Goal: Task Accomplishment & Management: Use online tool/utility

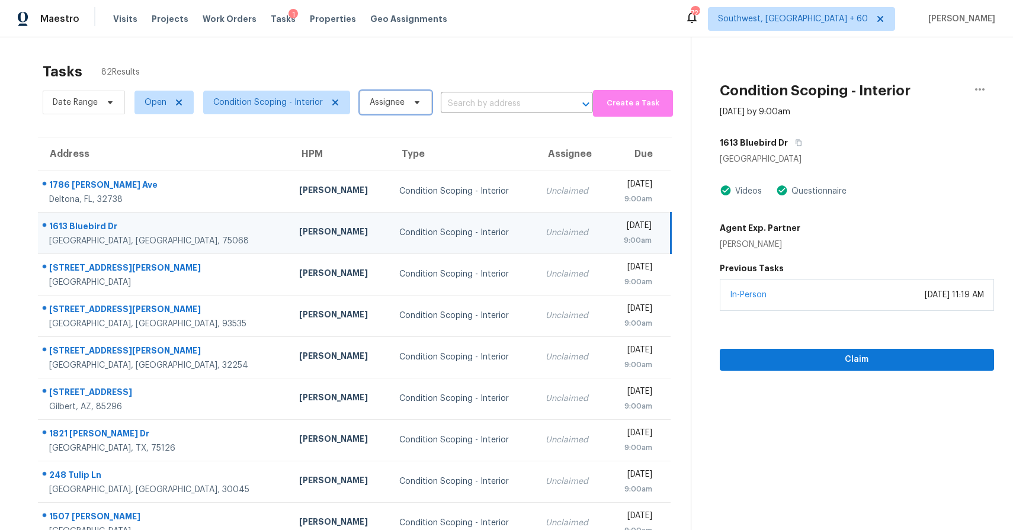
click at [384, 99] on span "Assignee" at bounding box center [387, 103] width 35 height 12
click at [515, 49] on div "Tasks 82 Results Date Range Open Condition Scoping - Interior Assignee ​ Create…" at bounding box center [506, 327] width 1013 height 580
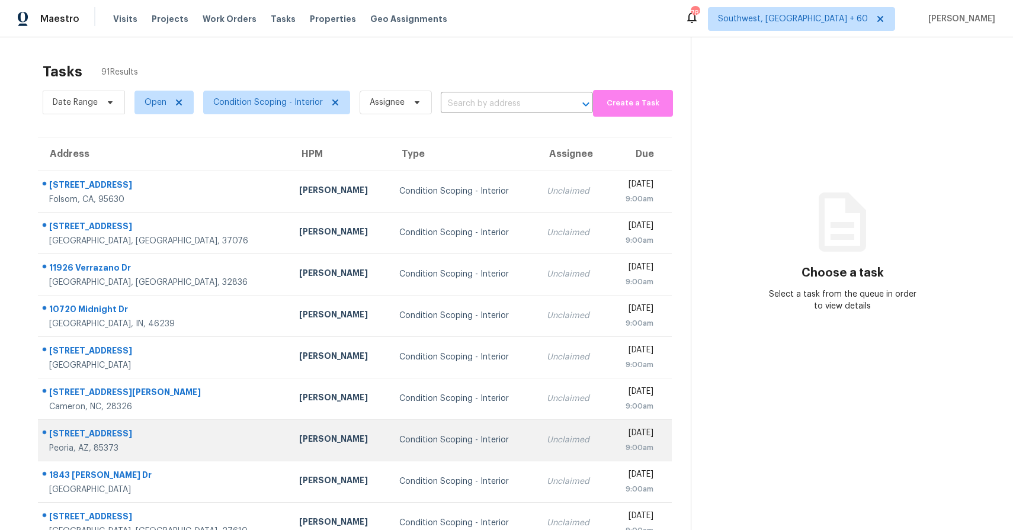
scroll to position [8, 0]
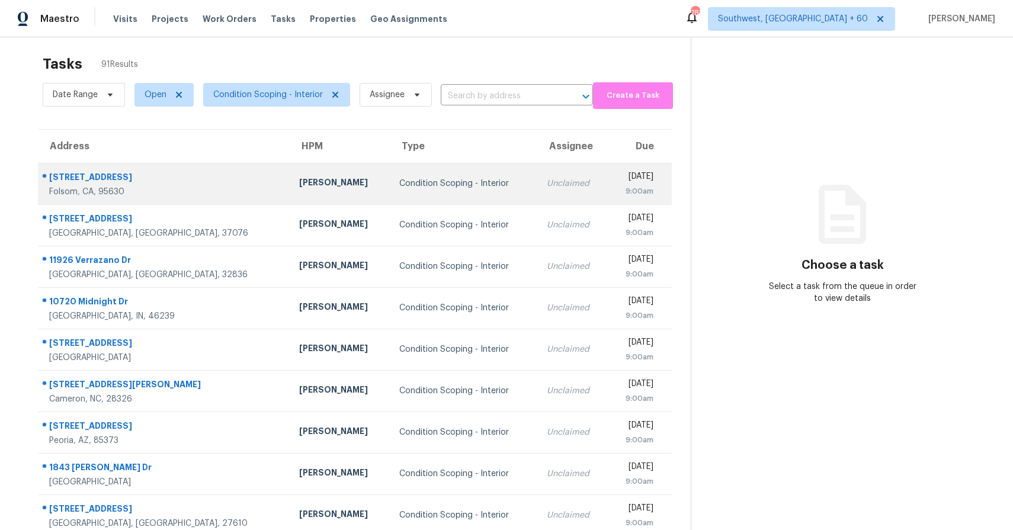
click at [399, 180] on div "Condition Scoping - Interior" at bounding box center [463, 184] width 129 height 12
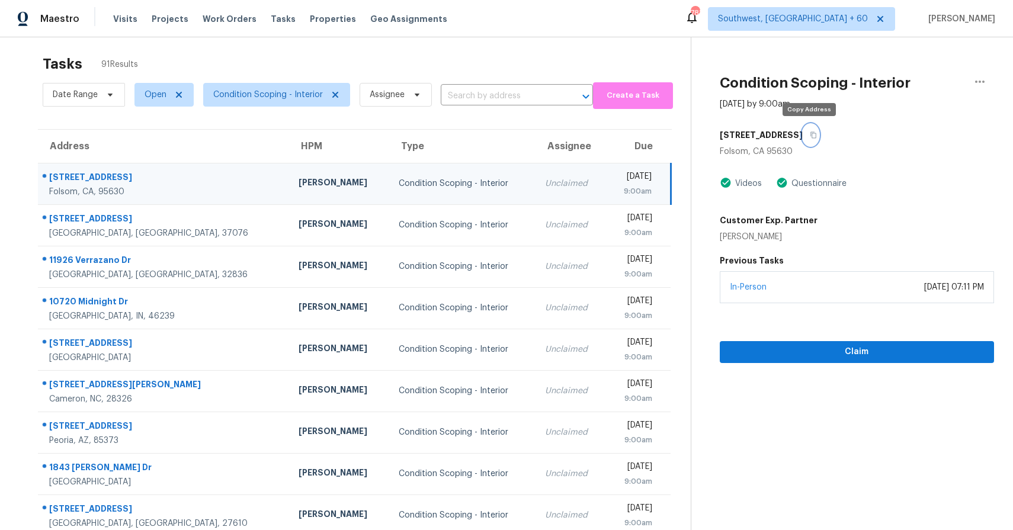
click at [808, 130] on button "button" at bounding box center [811, 134] width 16 height 21
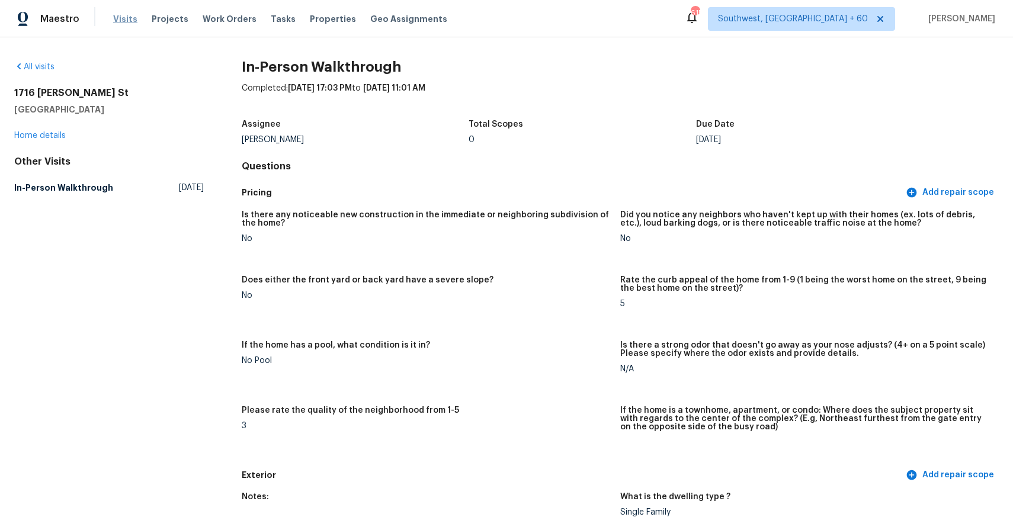
click at [131, 19] on span "Visits" at bounding box center [125, 19] width 24 height 12
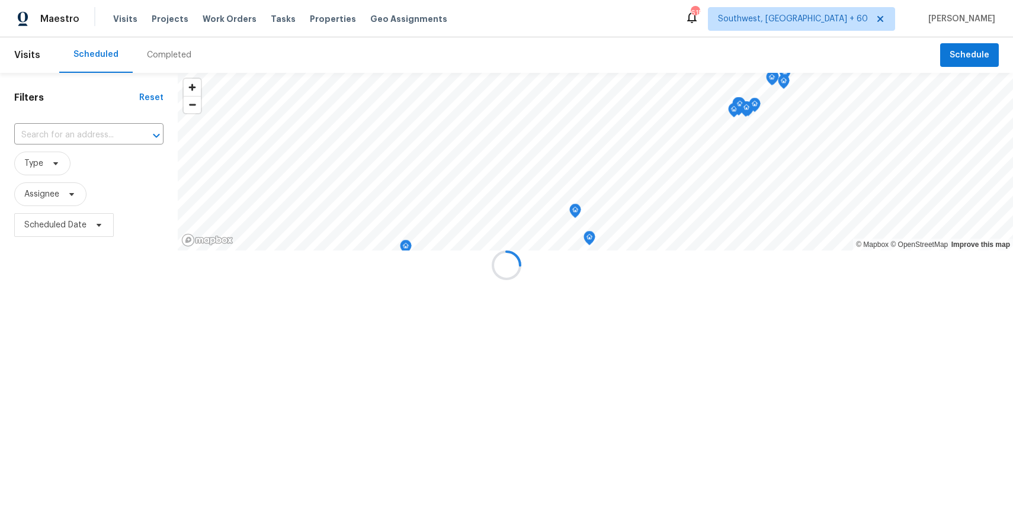
click at [186, 60] on div at bounding box center [506, 265] width 1013 height 530
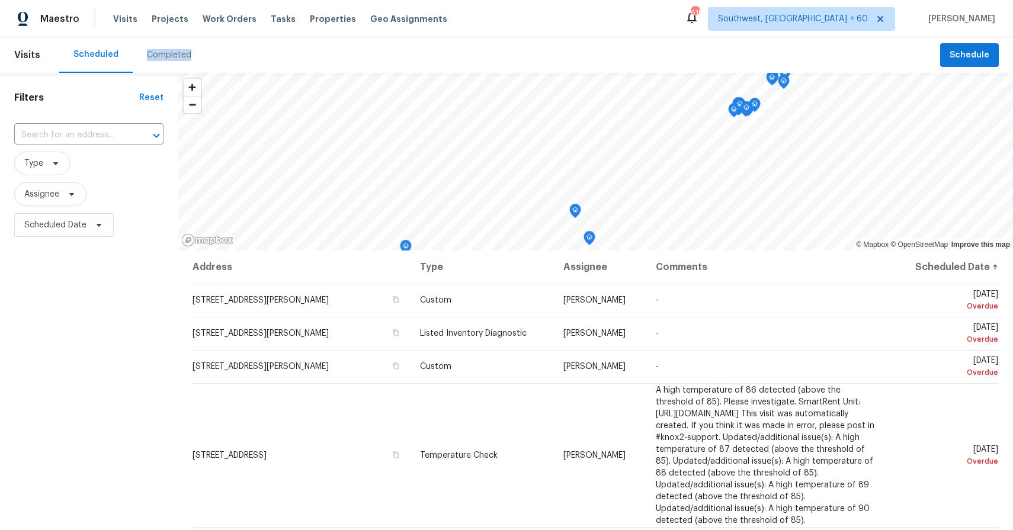
click at [180, 57] on div "Completed" at bounding box center [169, 55] width 44 height 12
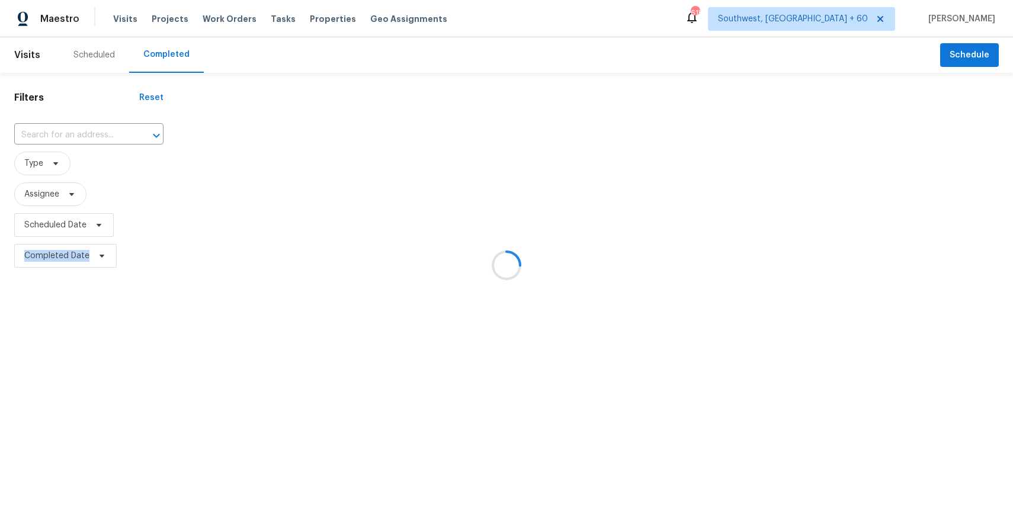
click at [86, 137] on div at bounding box center [506, 265] width 1013 height 530
click at [78, 136] on div at bounding box center [506, 265] width 1013 height 530
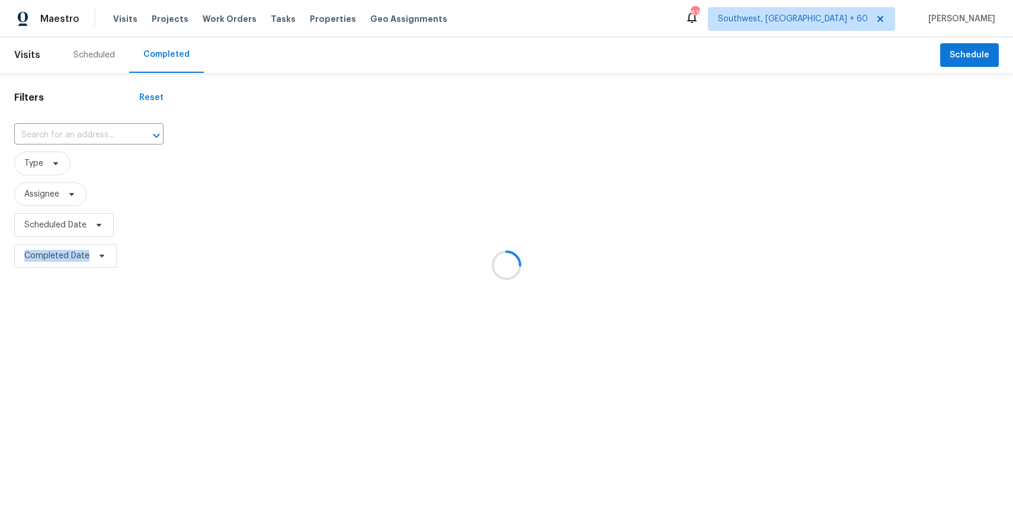
click at [78, 136] on div at bounding box center [506, 265] width 1013 height 530
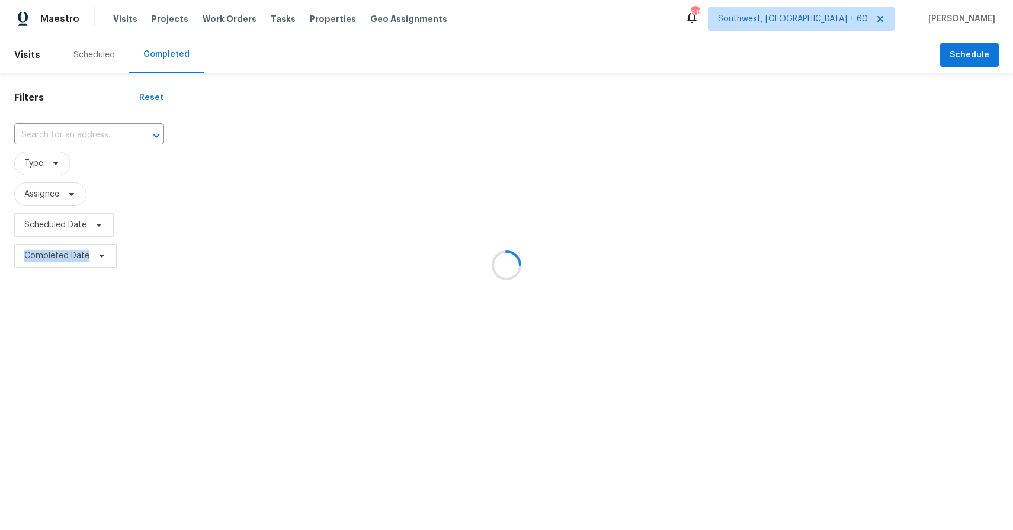
click at [78, 136] on div at bounding box center [506, 265] width 1013 height 530
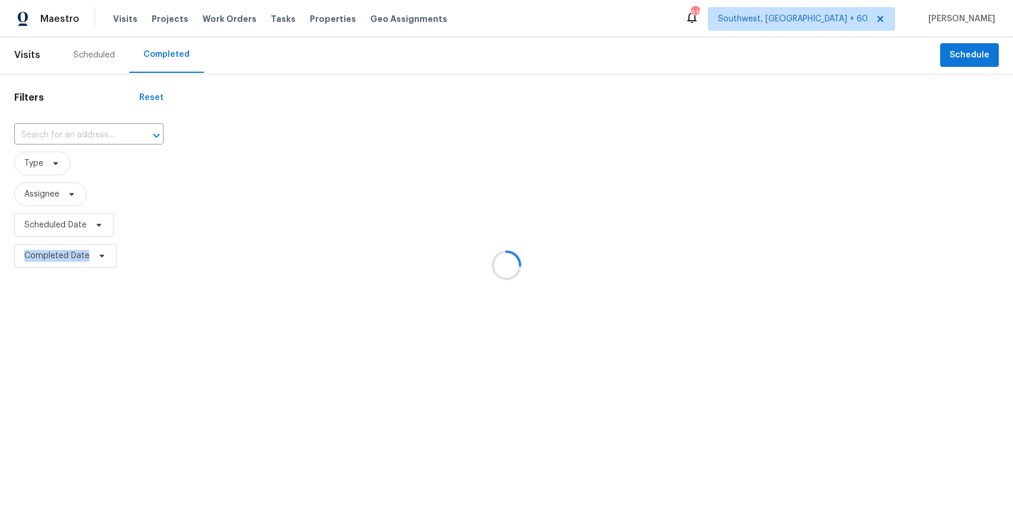
click at [57, 133] on div at bounding box center [506, 265] width 1013 height 530
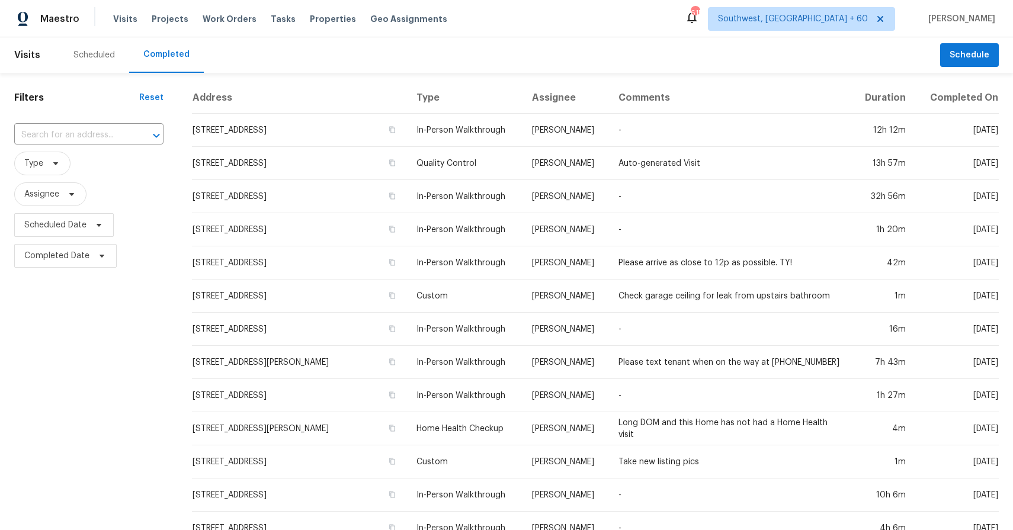
click at [828, 79] on div "Filters Reset ​ Type Assignee Scheduled Date Completed Date Address Type Assign…" at bounding box center [506, 441] width 1013 height 736
click at [107, 126] on div "​" at bounding box center [88, 135] width 149 height 25
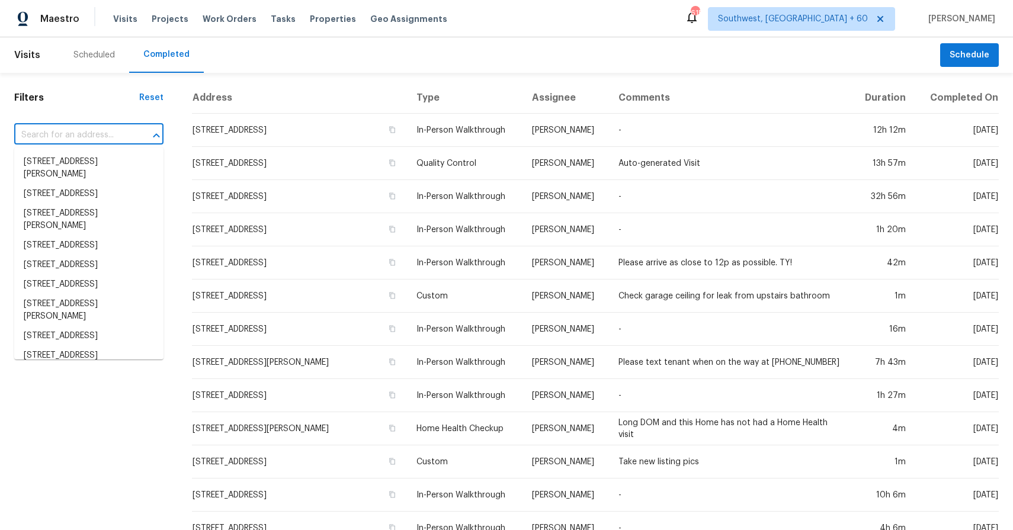
paste input "932 Farmhouse Way, Folsom, CA 95630"
type input "932 Farmhouse Way, Folsom, CA 95630"
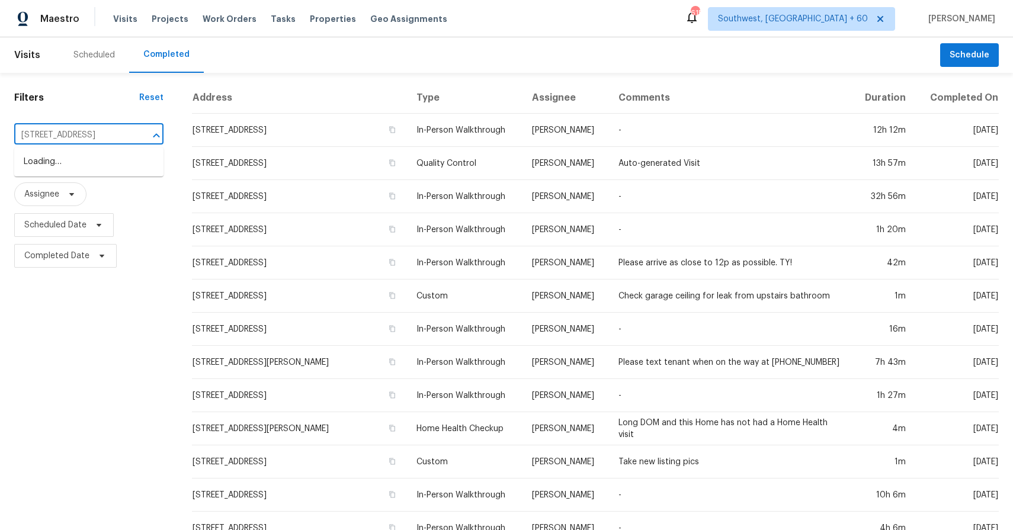
scroll to position [0, 45]
click at [81, 168] on li "932 Farmhouse Way, Folsom, CA 95630" at bounding box center [88, 162] width 149 height 20
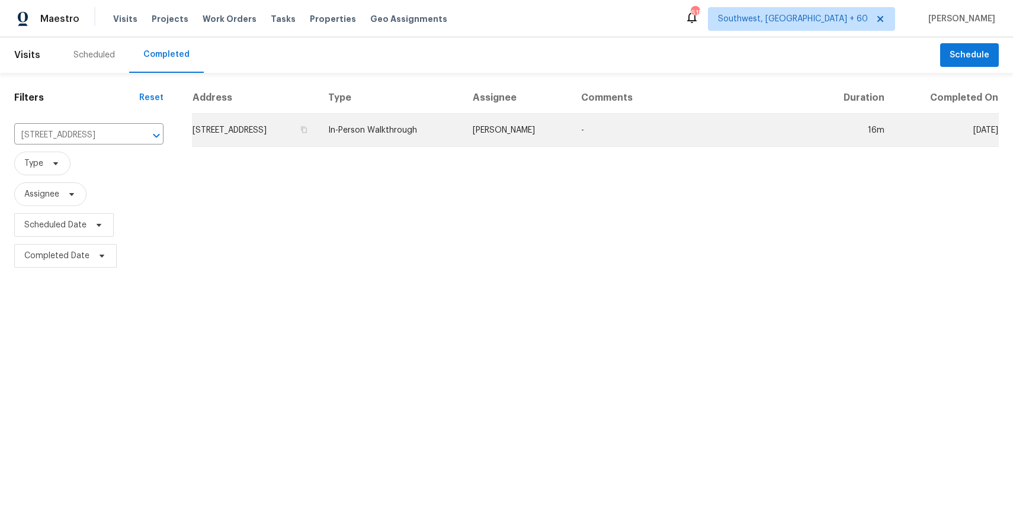
click at [642, 137] on td "-" at bounding box center [693, 130] width 242 height 33
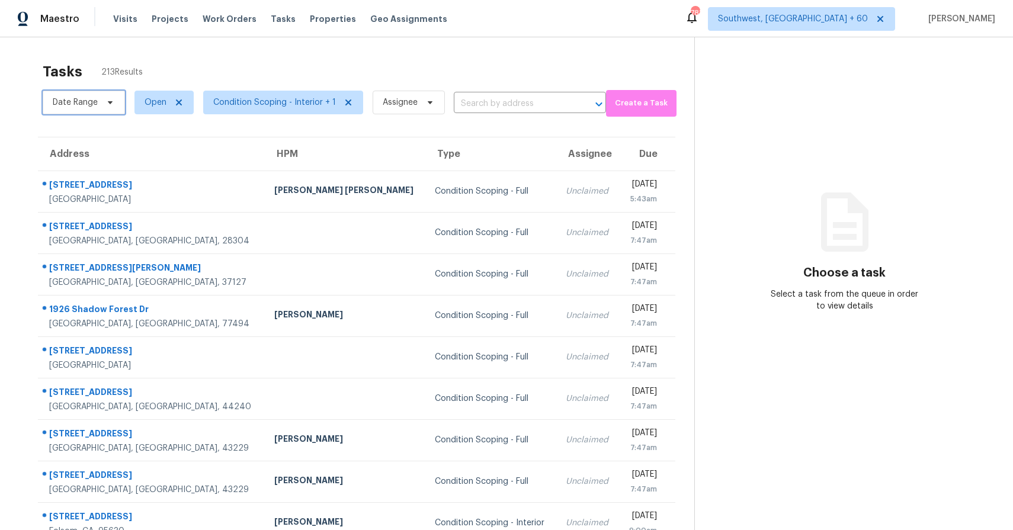
click at [91, 98] on span "Date Range" at bounding box center [75, 103] width 45 height 12
click at [354, 70] on div "Tasks 213 Results" at bounding box center [369, 71] width 652 height 31
click at [277, 95] on span "Condition Scoping - Interior + 1" at bounding box center [283, 103] width 160 height 24
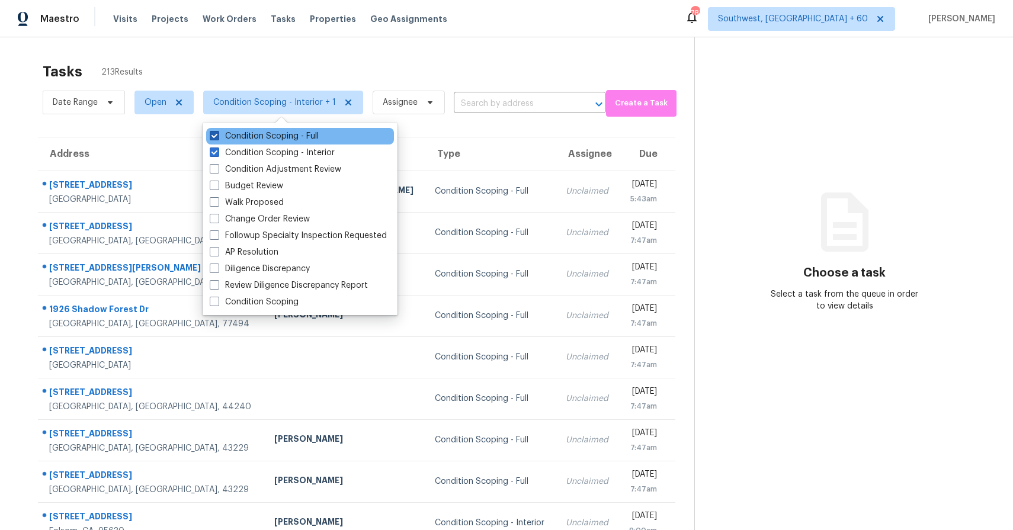
click at [300, 133] on label "Condition Scoping - Full" at bounding box center [264, 136] width 109 height 12
click at [217, 133] on input "Condition Scoping - Full" at bounding box center [214, 134] width 8 height 8
checkbox input "false"
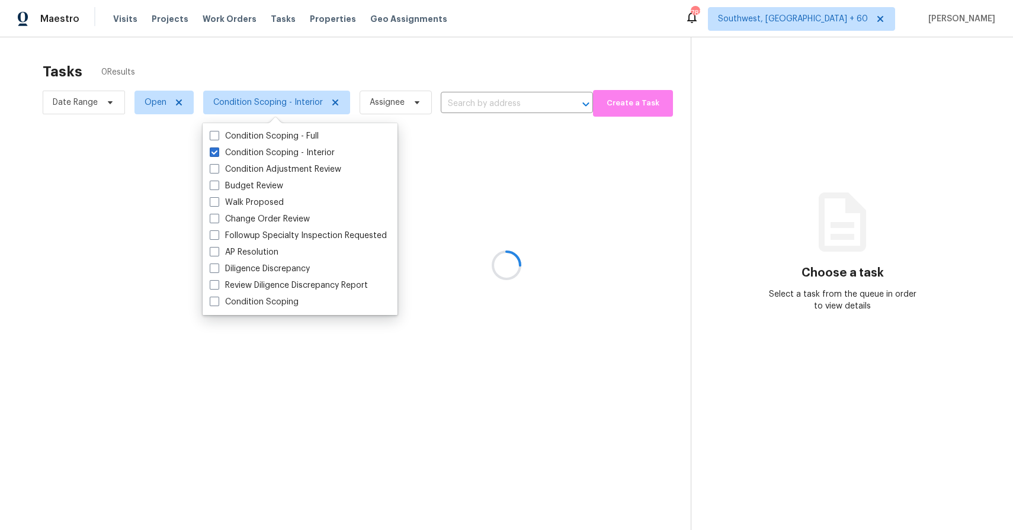
click at [319, 53] on div at bounding box center [506, 265] width 1013 height 530
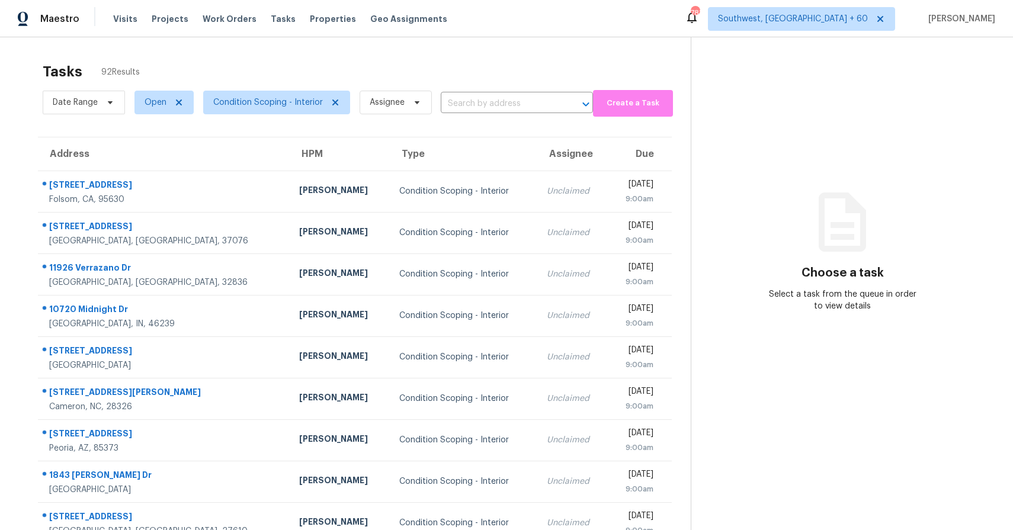
click at [319, 53] on div "Tasks 92 Results Date Range Open Condition Scoping - Interior Assignee ​ Create…" at bounding box center [506, 327] width 1013 height 580
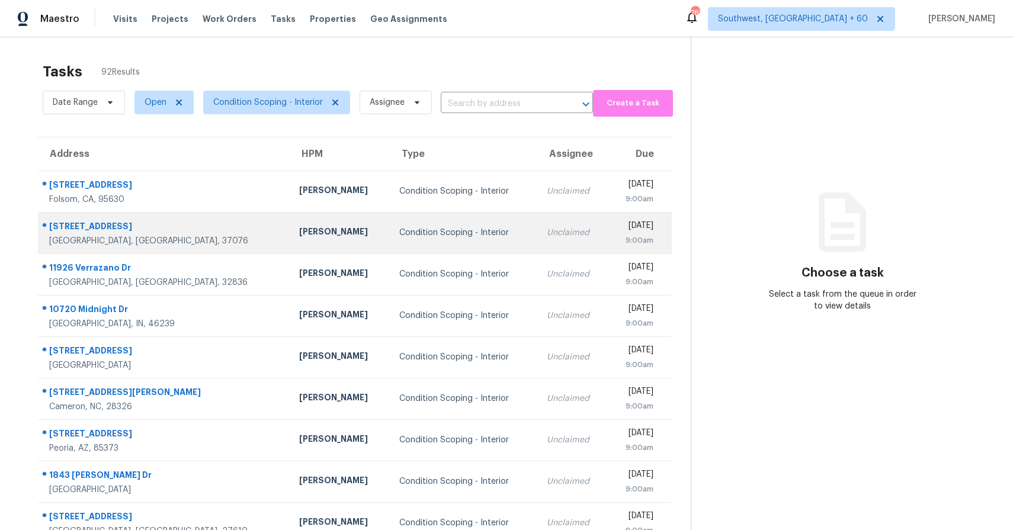
click at [390, 223] on td "Condition Scoping - Interior" at bounding box center [464, 232] width 148 height 41
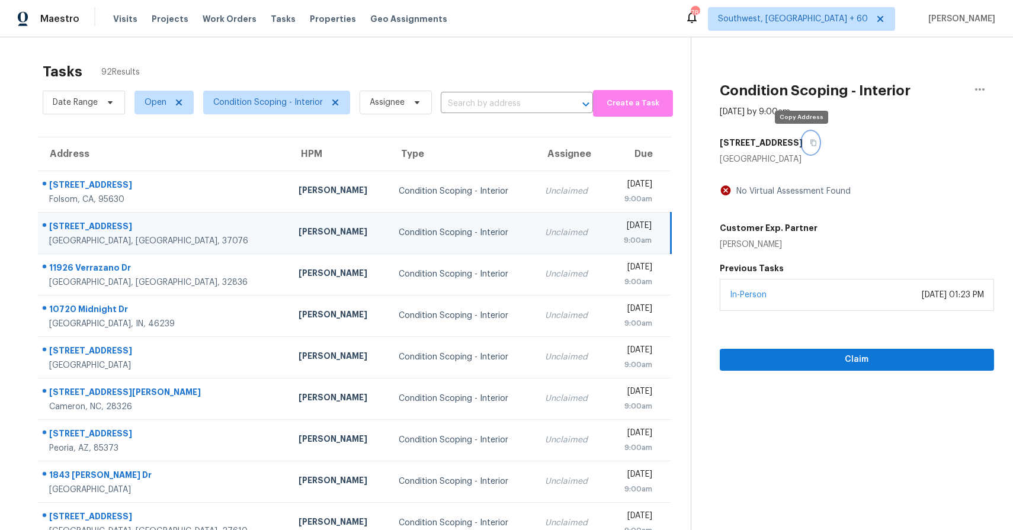
click at [803, 148] on button "button" at bounding box center [811, 142] width 16 height 21
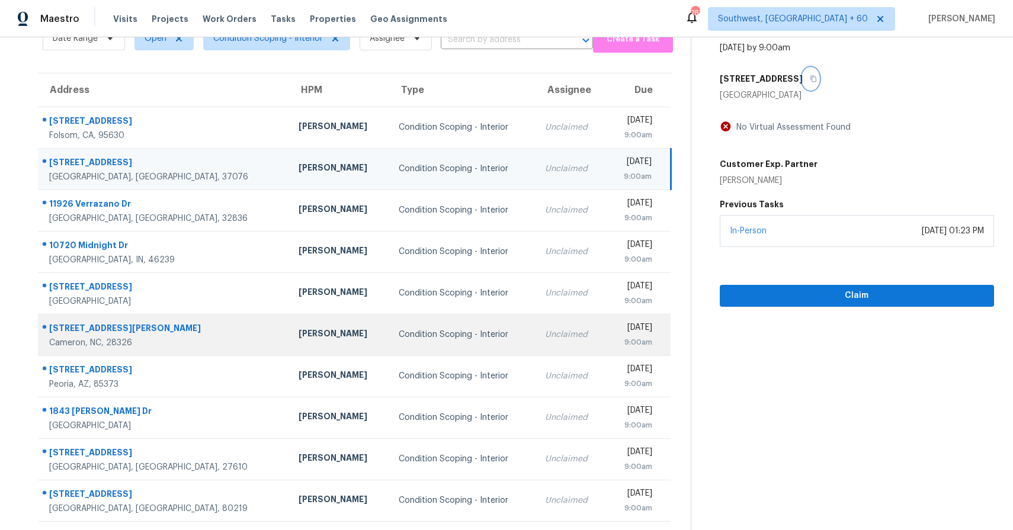
scroll to position [86, 0]
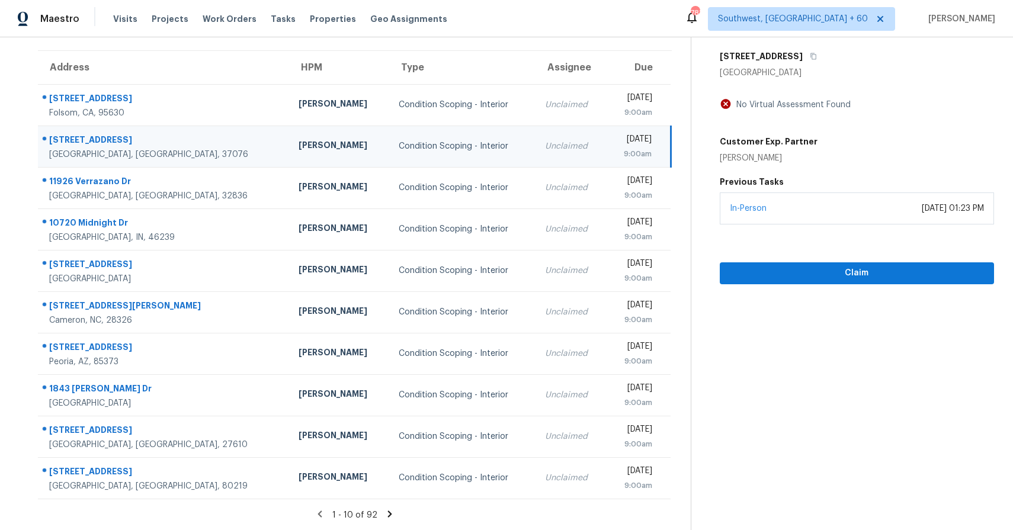
click at [389, 509] on icon at bounding box center [389, 514] width 4 height 7
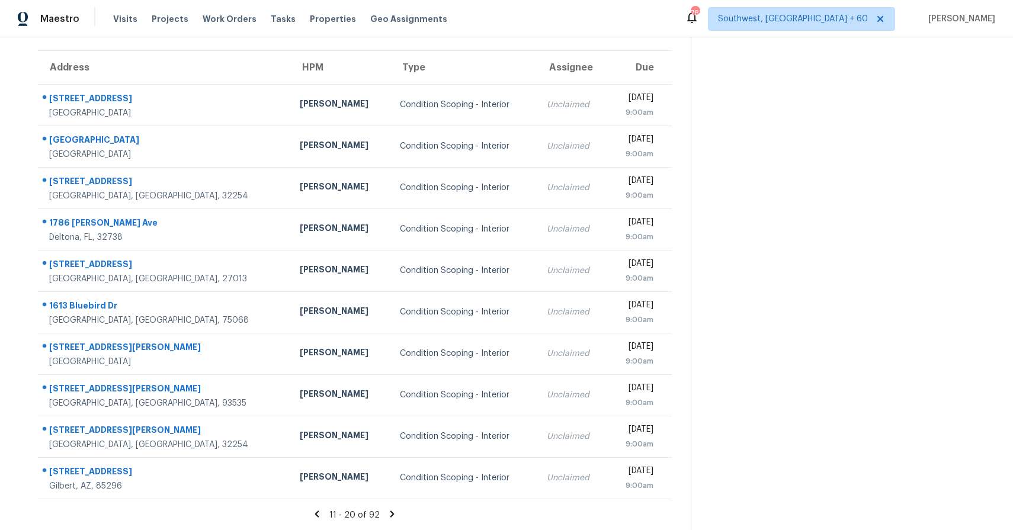
click at [389, 509] on icon at bounding box center [392, 514] width 11 height 11
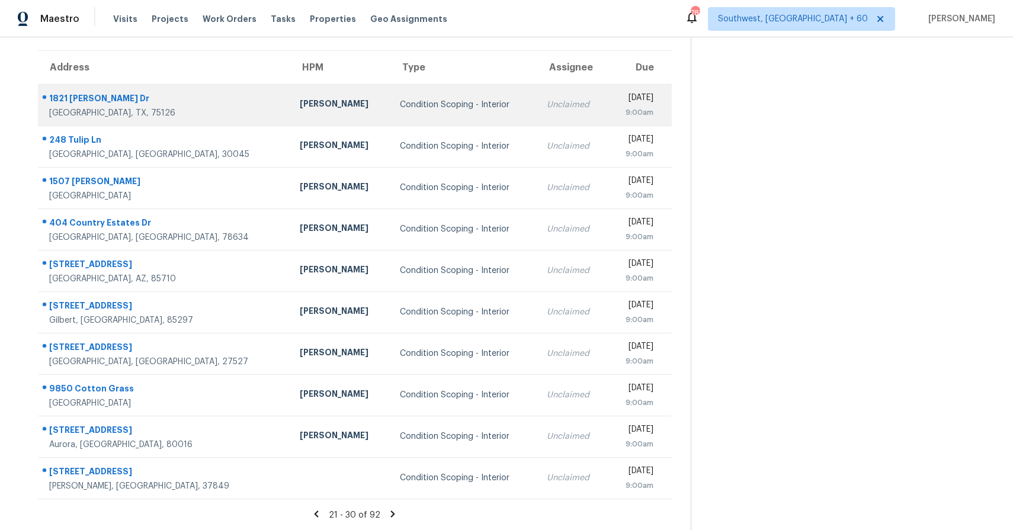
click at [427, 109] on div "Condition Scoping - Interior" at bounding box center [464, 105] width 128 height 12
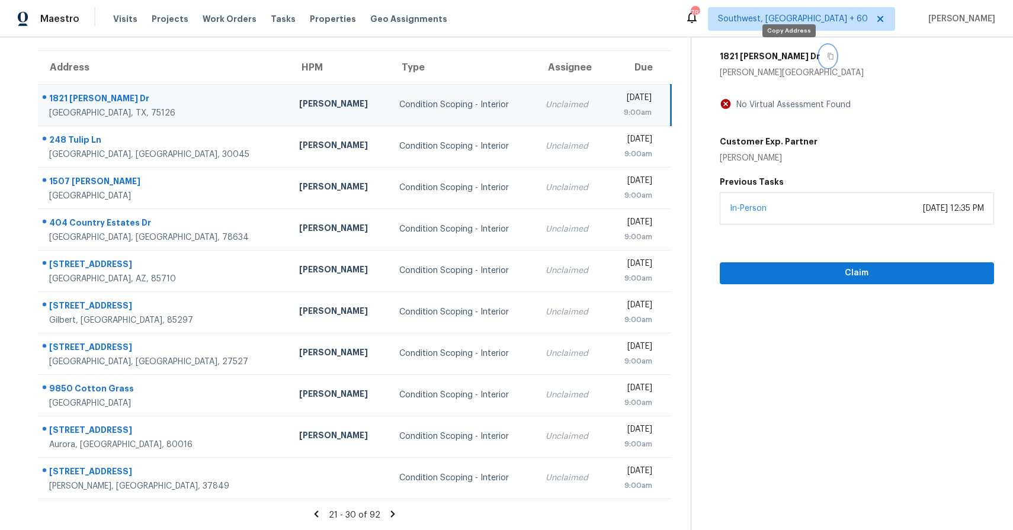
click at [820, 56] on button "button" at bounding box center [828, 56] width 16 height 21
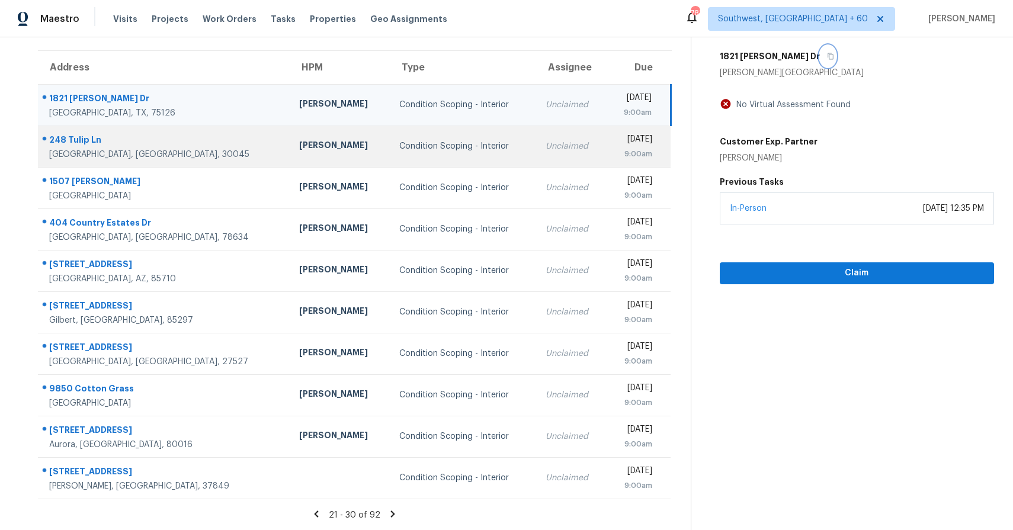
scroll to position [0, 0]
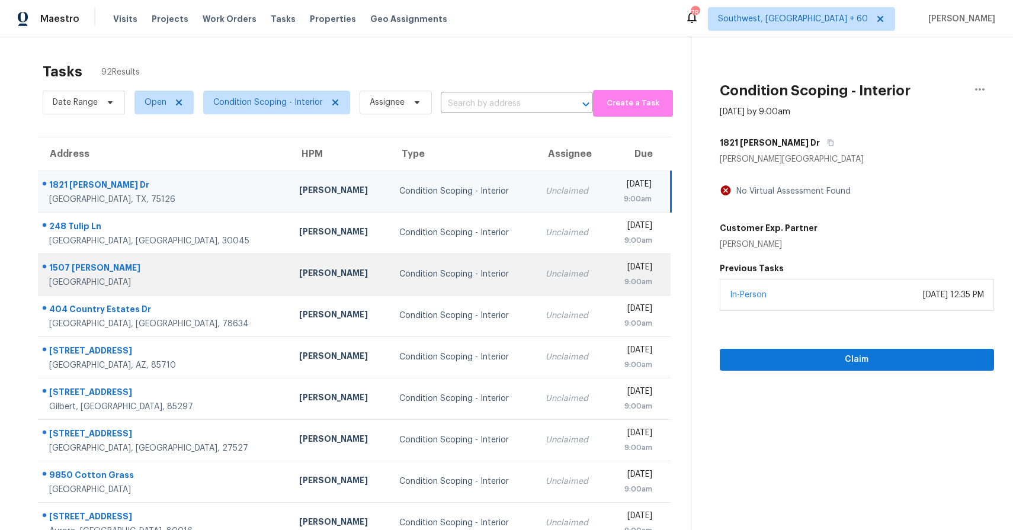
click at [411, 277] on div "Condition Scoping - Interior" at bounding box center [462, 274] width 127 height 12
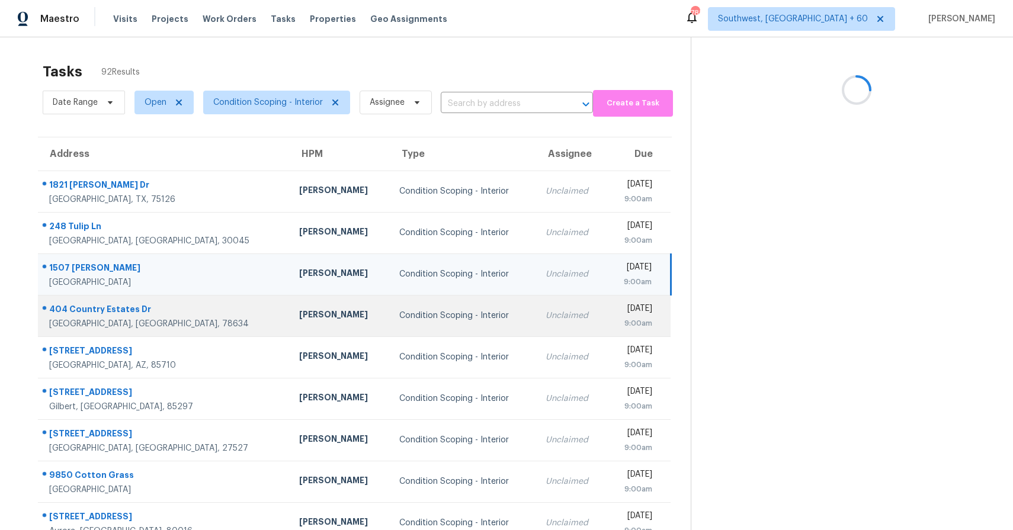
click at [412, 316] on div "Condition Scoping - Interior" at bounding box center [462, 316] width 127 height 12
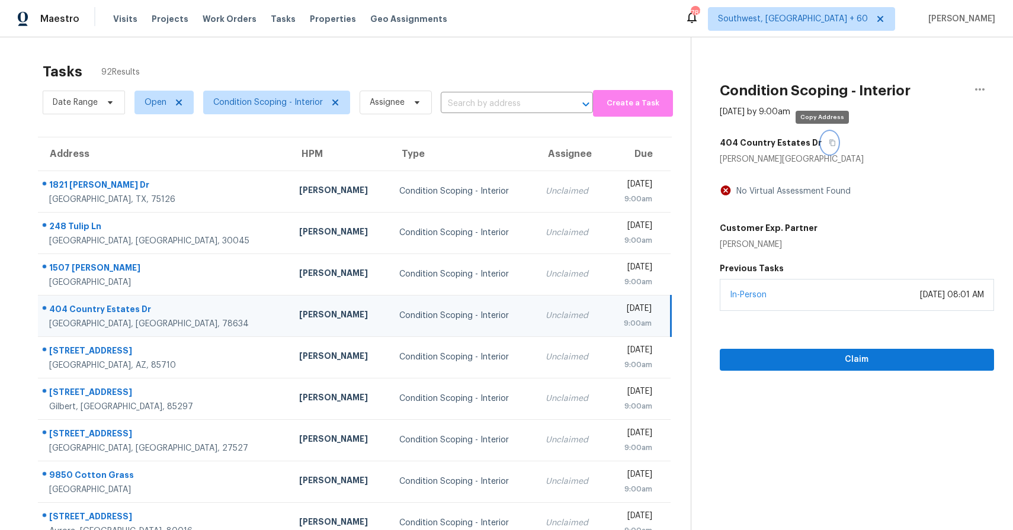
click at [822, 149] on button "button" at bounding box center [830, 142] width 16 height 21
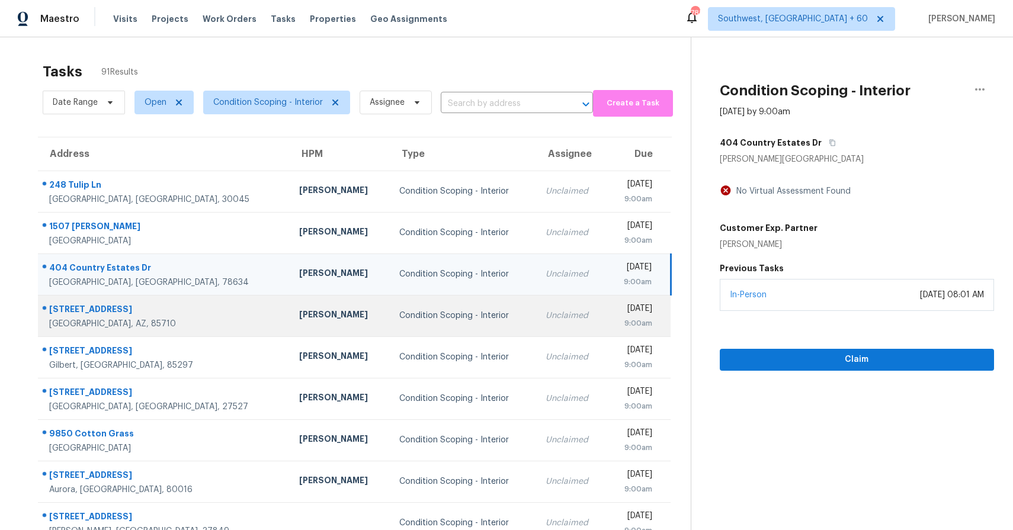
click at [455, 319] on td "Condition Scoping - Interior" at bounding box center [463, 315] width 146 height 41
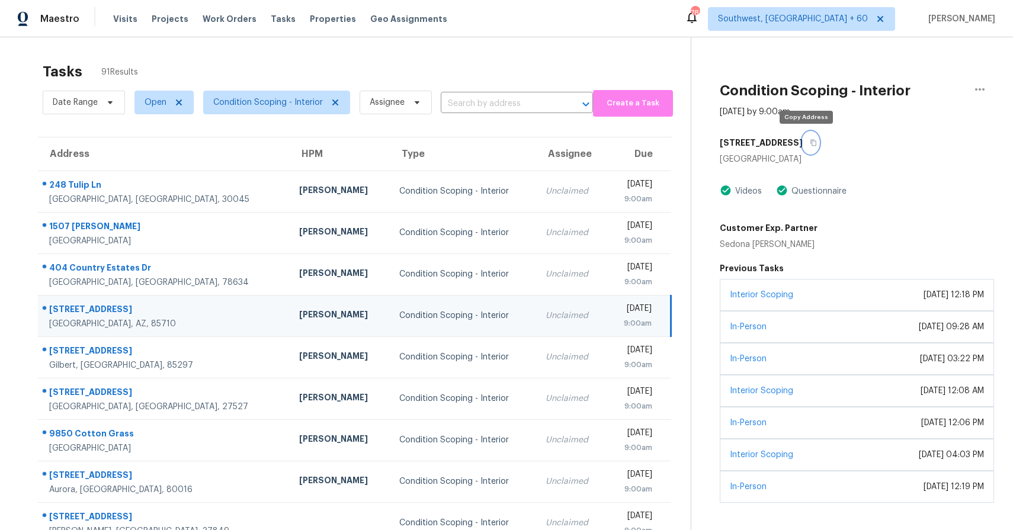
click at [805, 148] on button "button" at bounding box center [811, 142] width 16 height 21
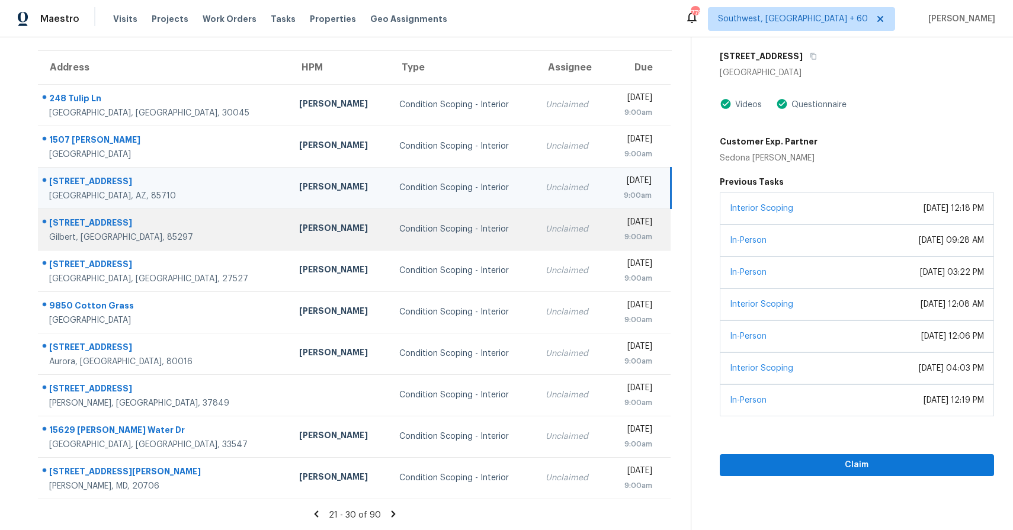
click at [412, 222] on td "Condition Scoping - Interior" at bounding box center [463, 229] width 146 height 41
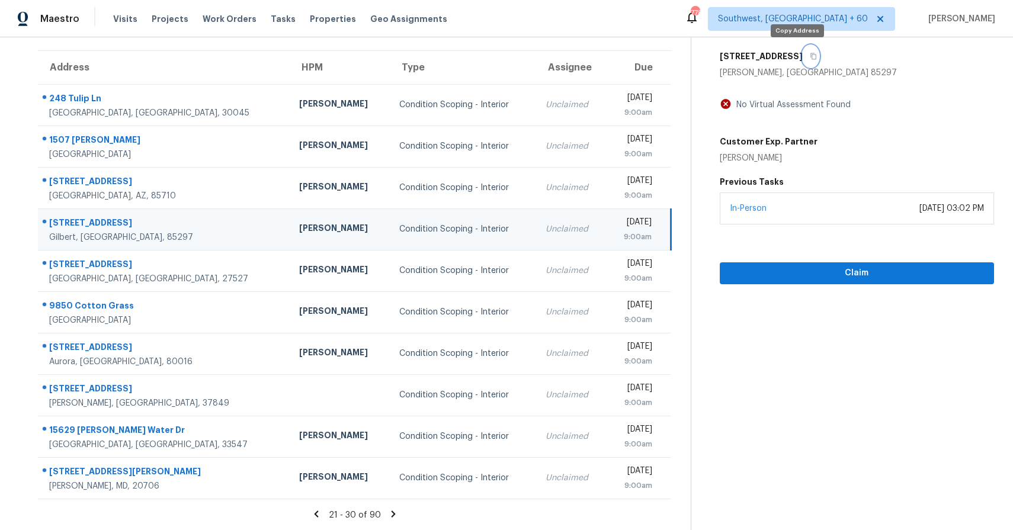
click at [810, 57] on icon "button" at bounding box center [813, 56] width 7 height 7
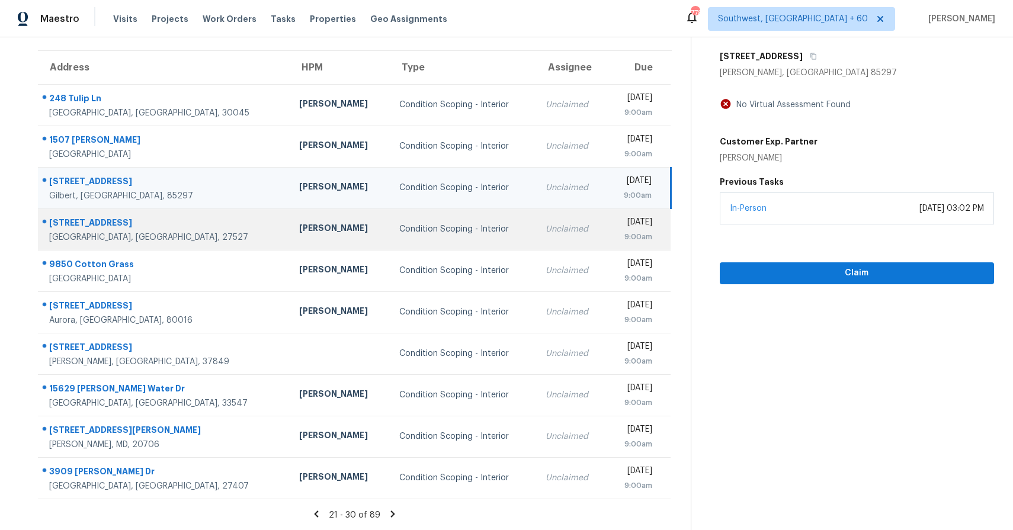
click at [546, 235] on div "Unclaimed" at bounding box center [572, 229] width 52 height 12
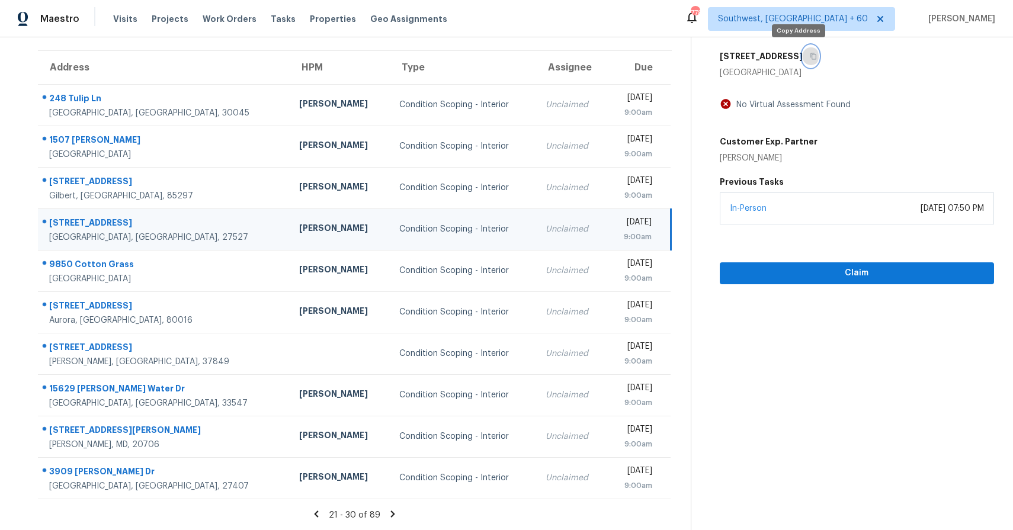
click at [810, 54] on icon "button" at bounding box center [813, 56] width 7 height 7
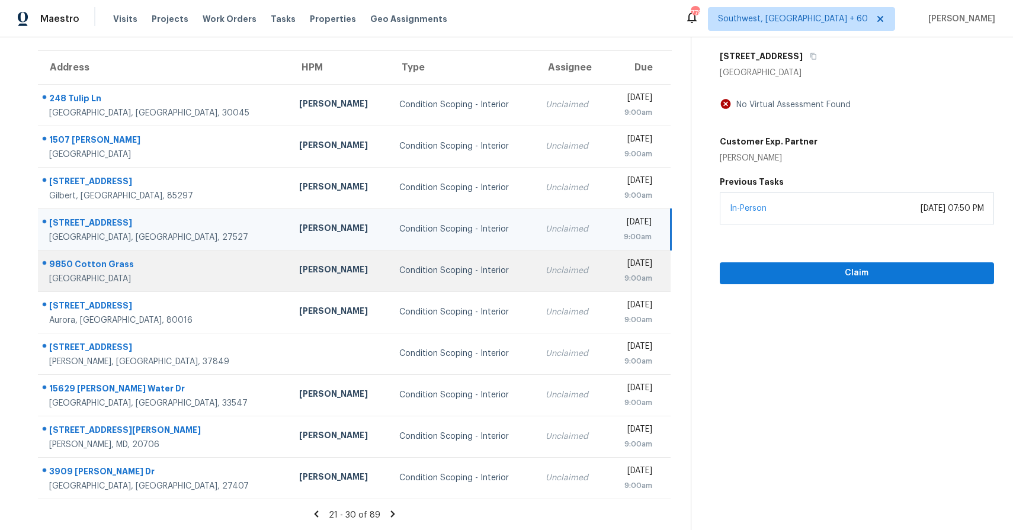
click at [399, 267] on div "Condition Scoping - Interior" at bounding box center [462, 271] width 127 height 12
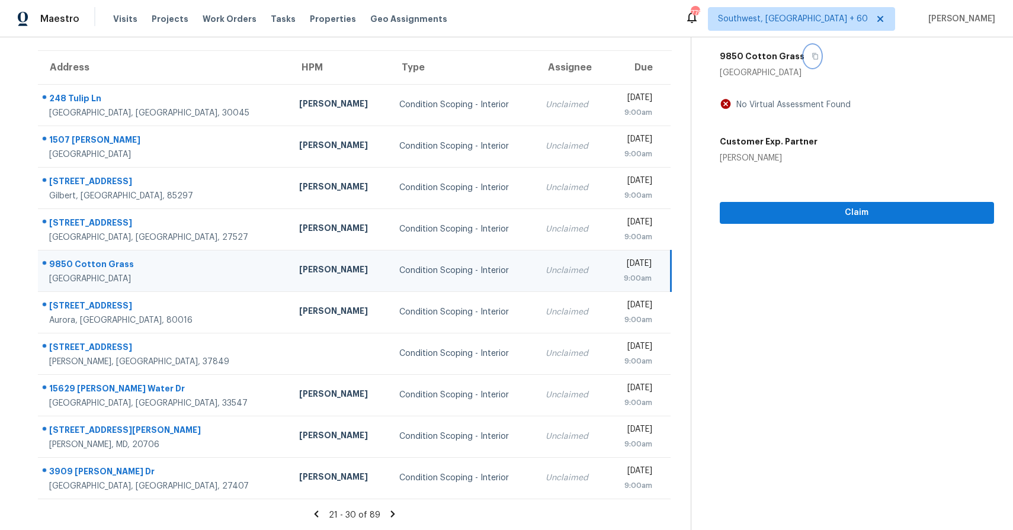
click at [812, 53] on icon "button" at bounding box center [815, 56] width 7 height 7
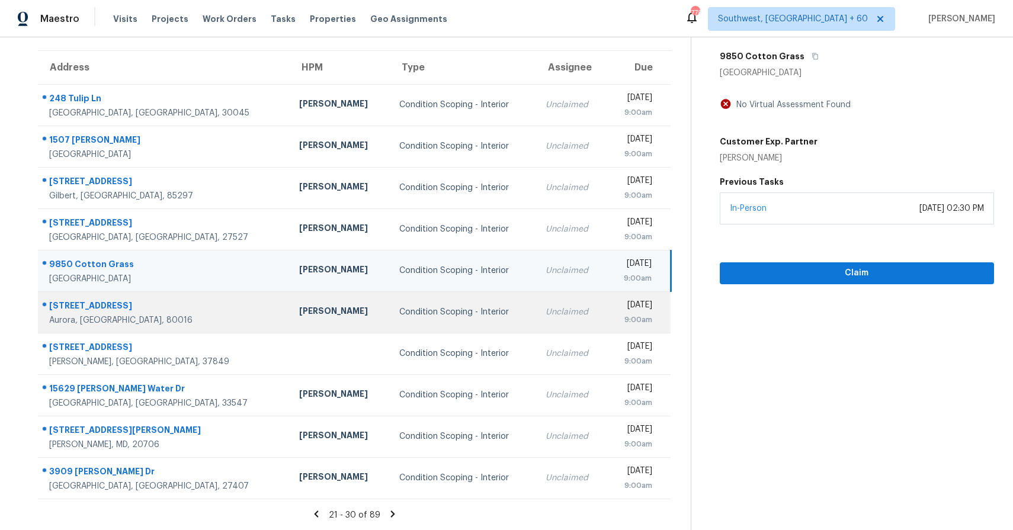
click at [546, 318] on div "Unclaimed" at bounding box center [572, 312] width 52 height 12
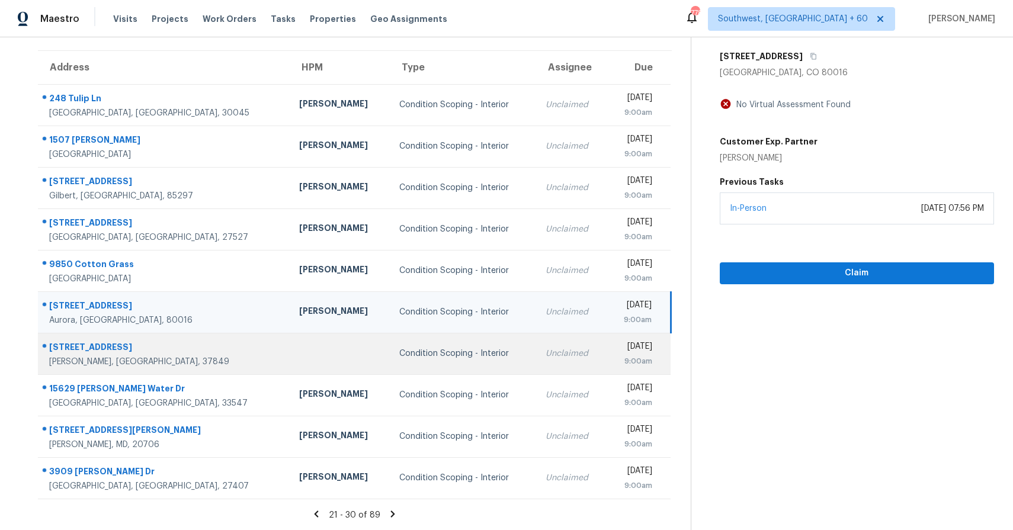
click at [459, 338] on td "Condition Scoping - Interior" at bounding box center [463, 353] width 146 height 41
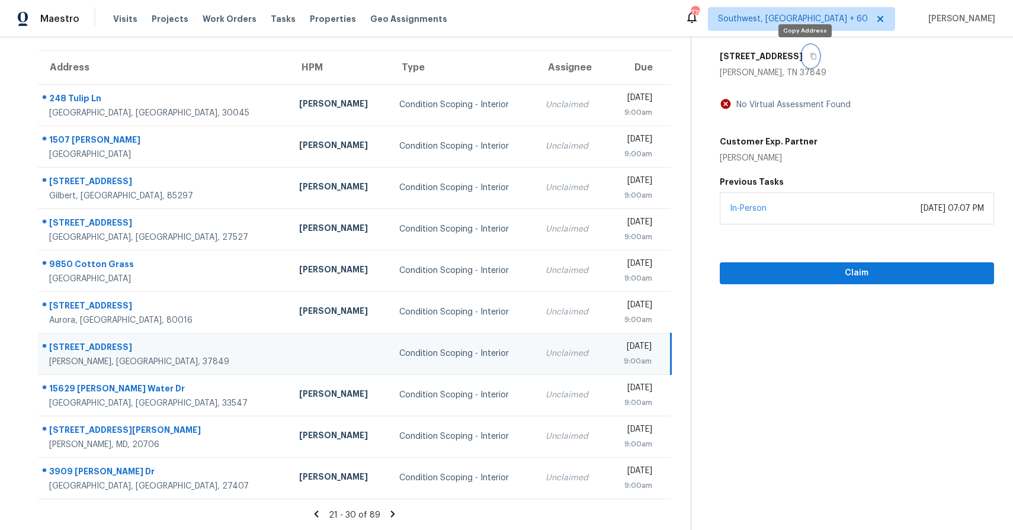
click at [810, 56] on icon "button" at bounding box center [813, 56] width 7 height 7
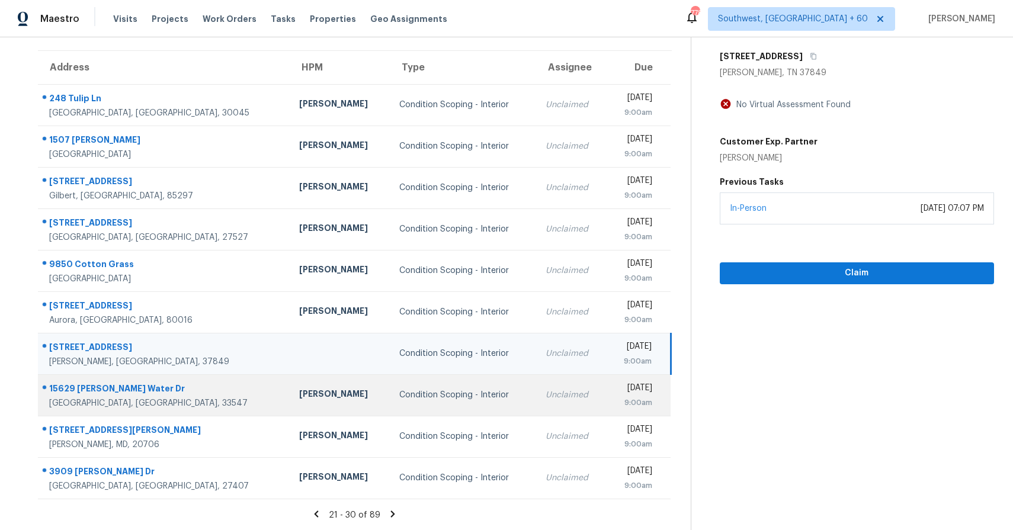
click at [414, 387] on td "Condition Scoping - Interior" at bounding box center [463, 394] width 146 height 41
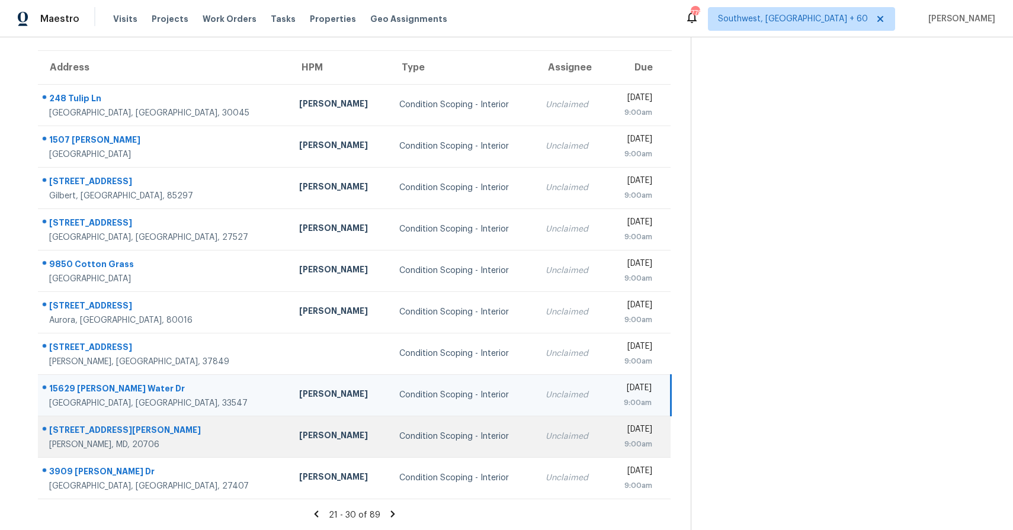
click at [421, 432] on div "Condition Scoping - Interior" at bounding box center [462, 437] width 127 height 12
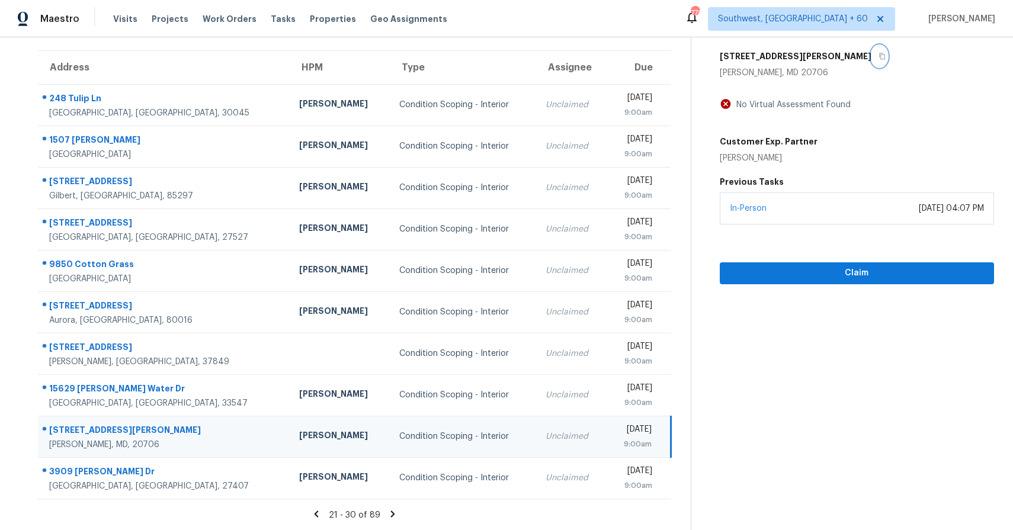
click at [871, 57] on button "button" at bounding box center [879, 56] width 16 height 21
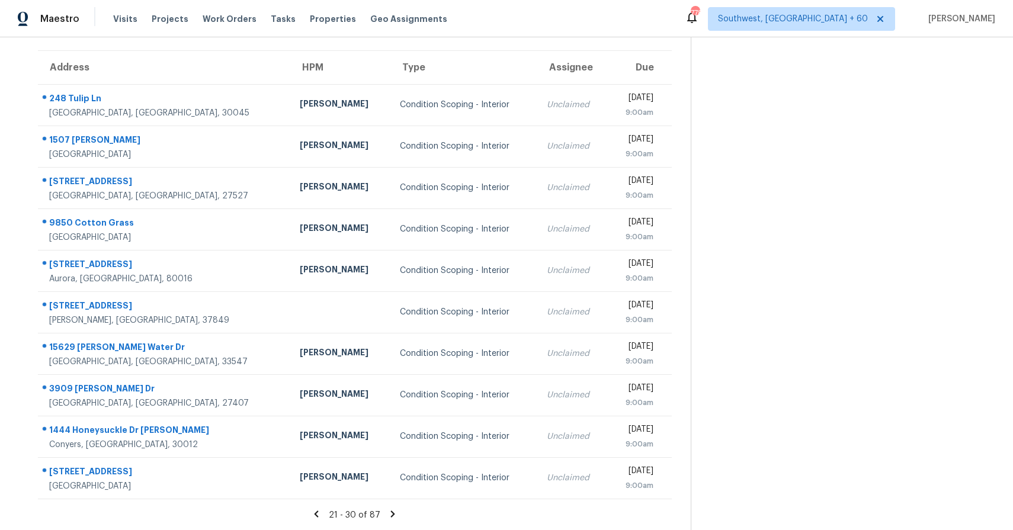
click at [387, 509] on icon at bounding box center [392, 514] width 11 height 11
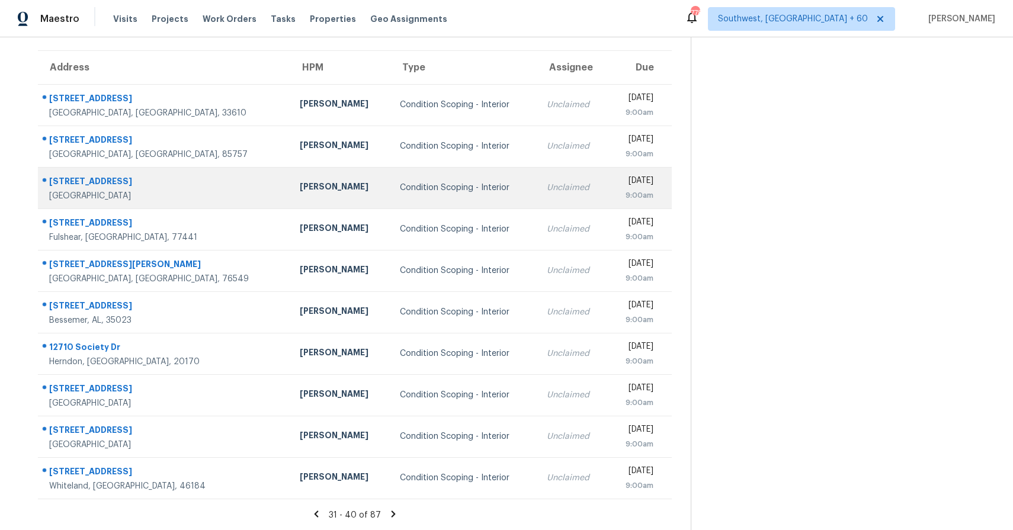
click at [537, 168] on td "Unclaimed" at bounding box center [572, 187] width 70 height 41
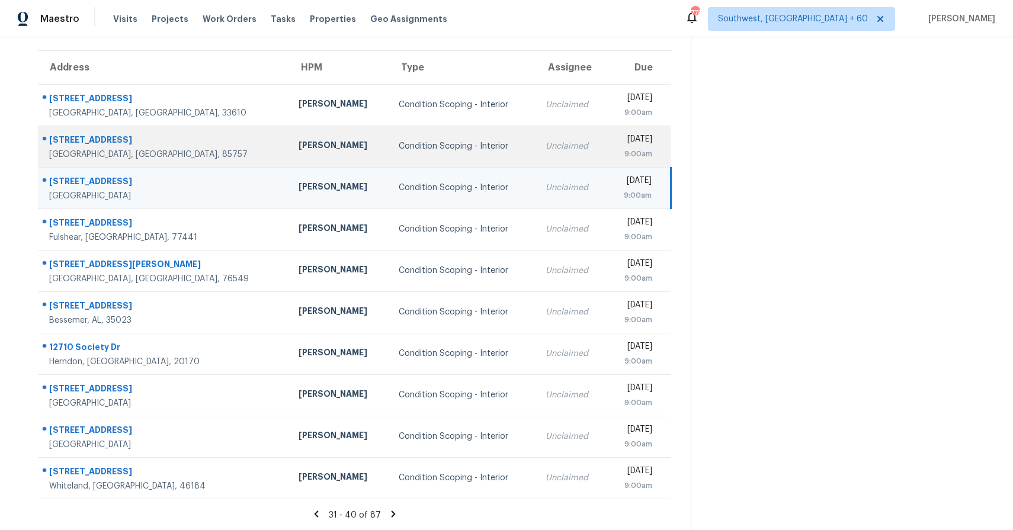
click at [546, 141] on div "Unclaimed" at bounding box center [572, 146] width 52 height 12
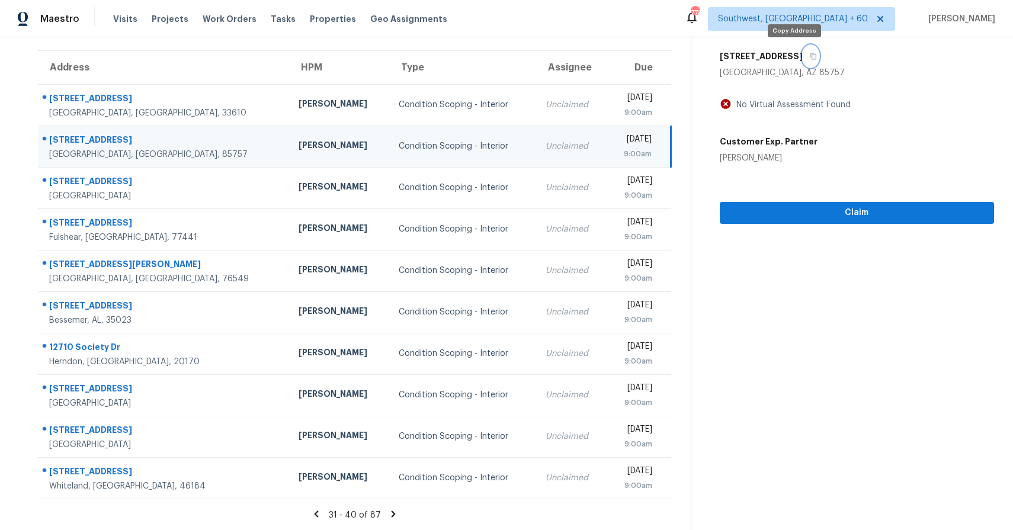
click at [810, 56] on icon "button" at bounding box center [813, 56] width 7 height 7
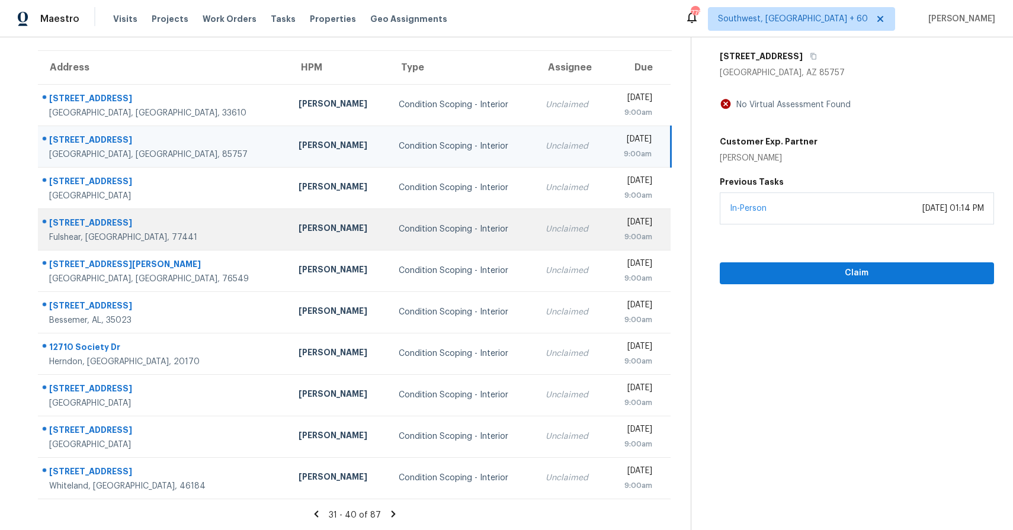
click at [390, 215] on td "Condition Scoping - Interior" at bounding box center [462, 229] width 147 height 41
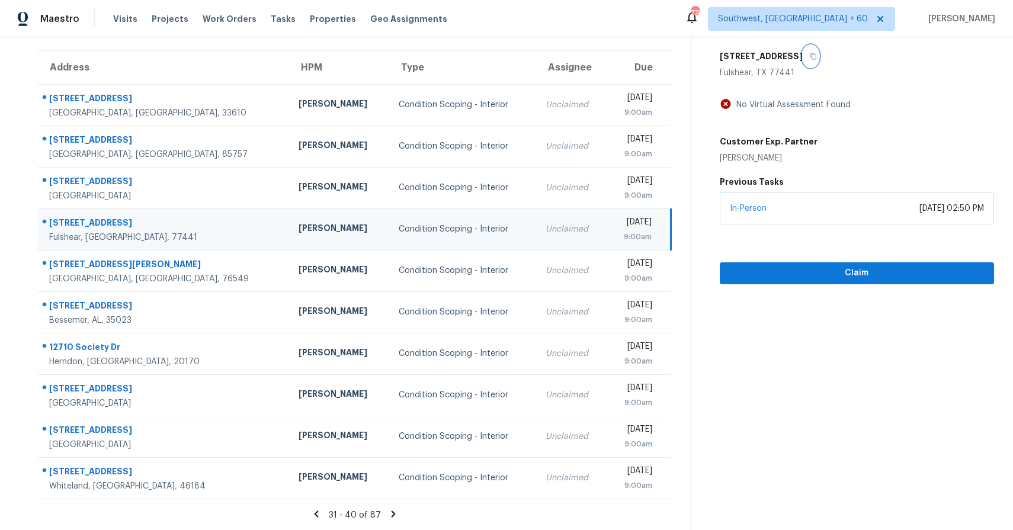
click at [803, 59] on button "button" at bounding box center [811, 56] width 16 height 21
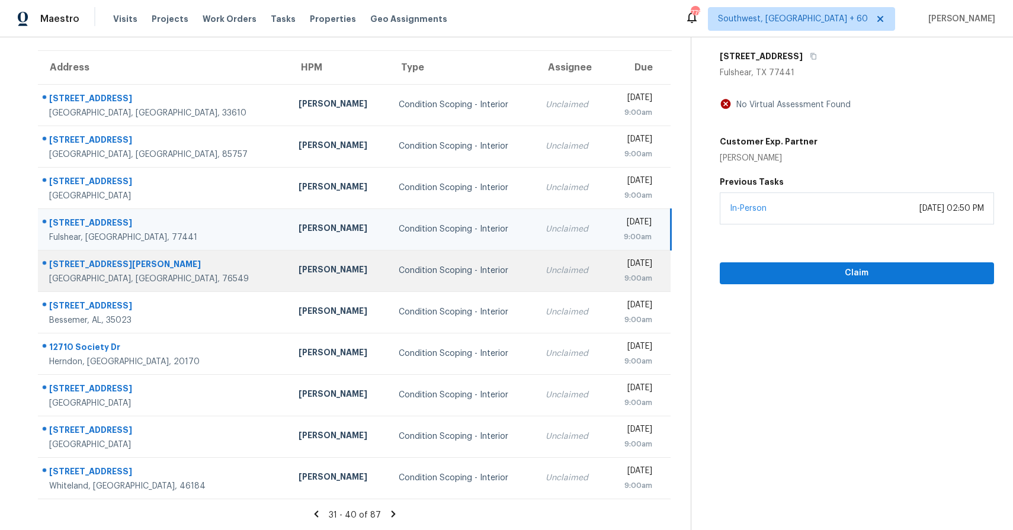
click at [546, 275] on div "Unclaimed" at bounding box center [572, 271] width 52 height 12
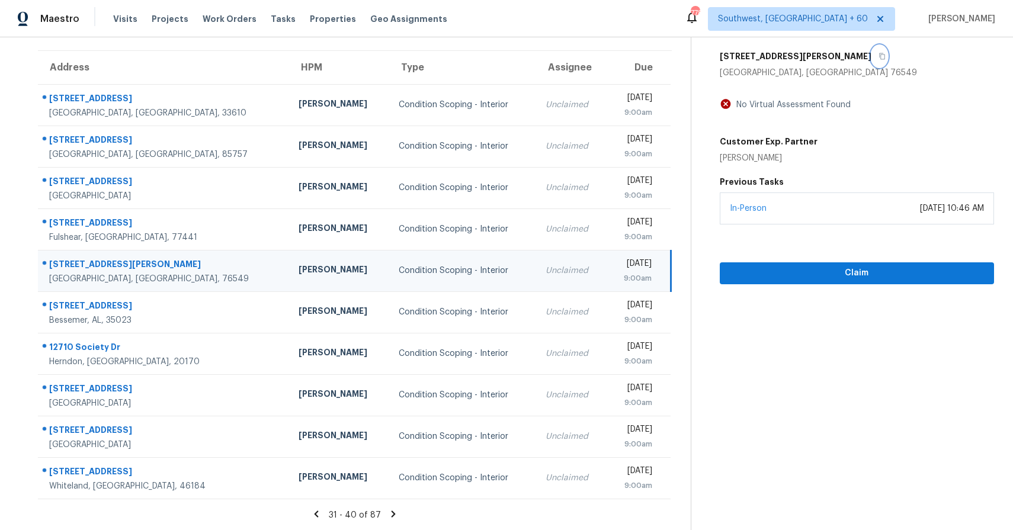
click at [879, 53] on icon "button" at bounding box center [882, 56] width 6 height 7
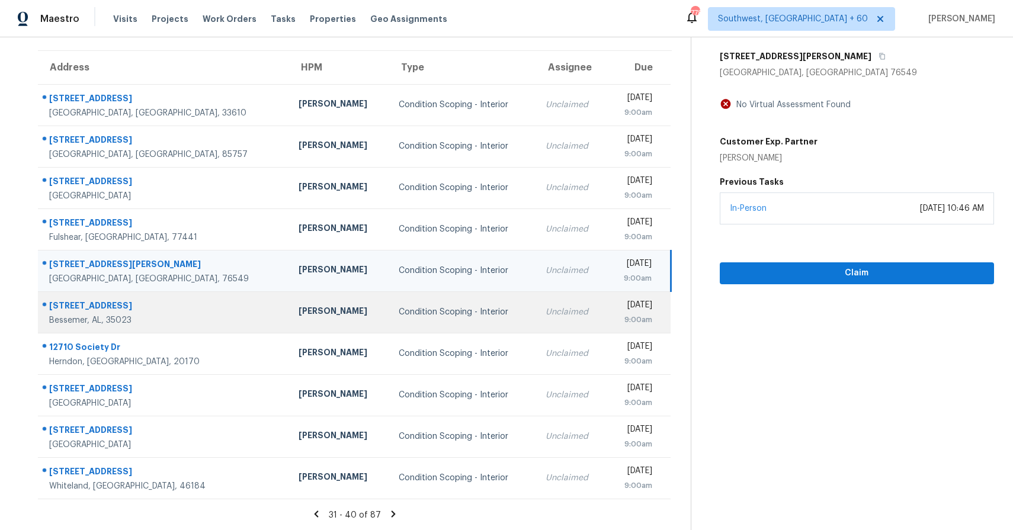
click at [460, 320] on td "Condition Scoping - Interior" at bounding box center [462, 311] width 147 height 41
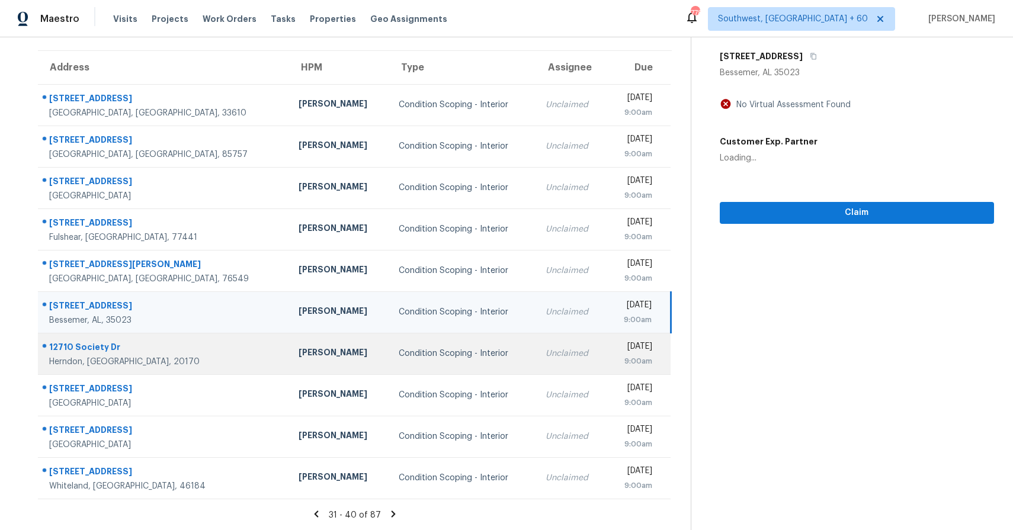
click at [606, 361] on td "Mon, Aug 18th 2025 9:00am" at bounding box center [638, 353] width 65 height 41
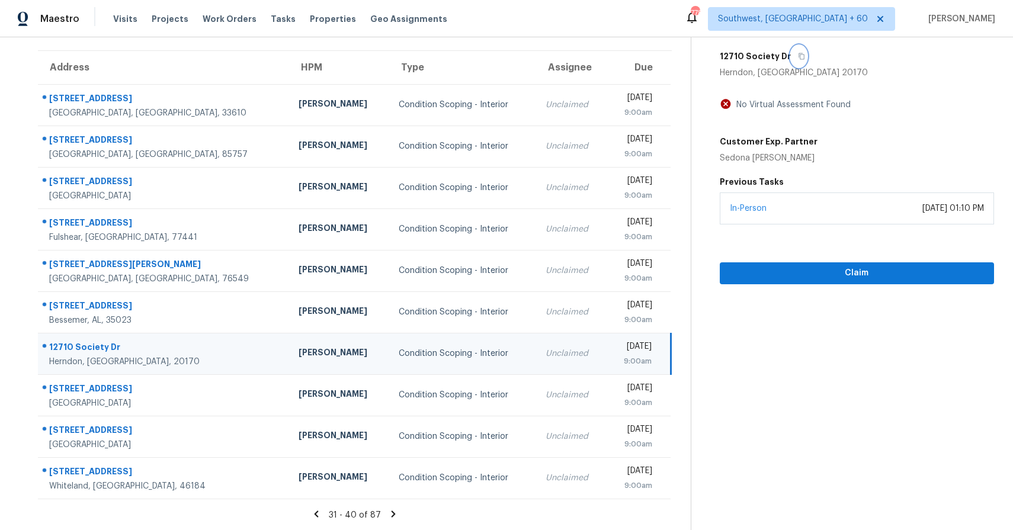
click at [793, 49] on button "button" at bounding box center [799, 56] width 16 height 21
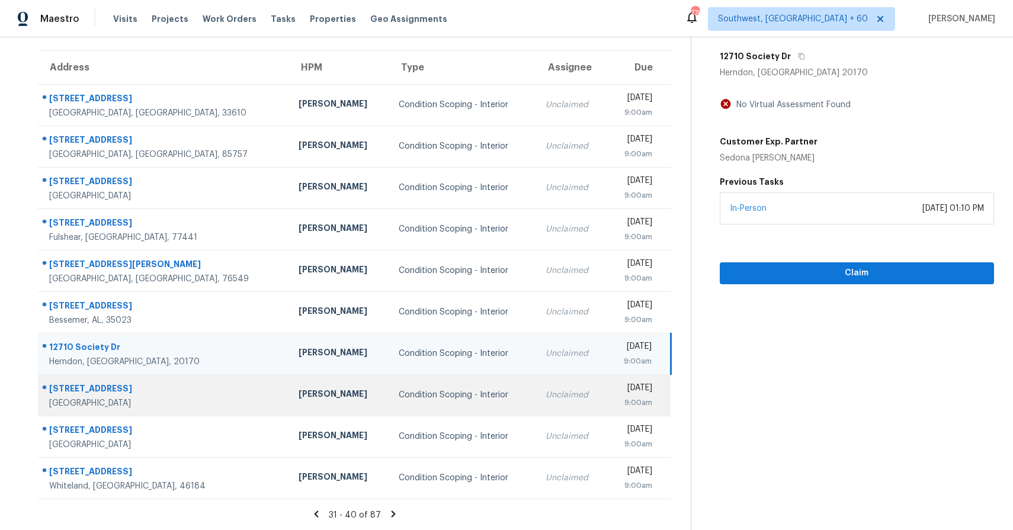
click at [536, 402] on td "Unclaimed" at bounding box center [571, 394] width 70 height 41
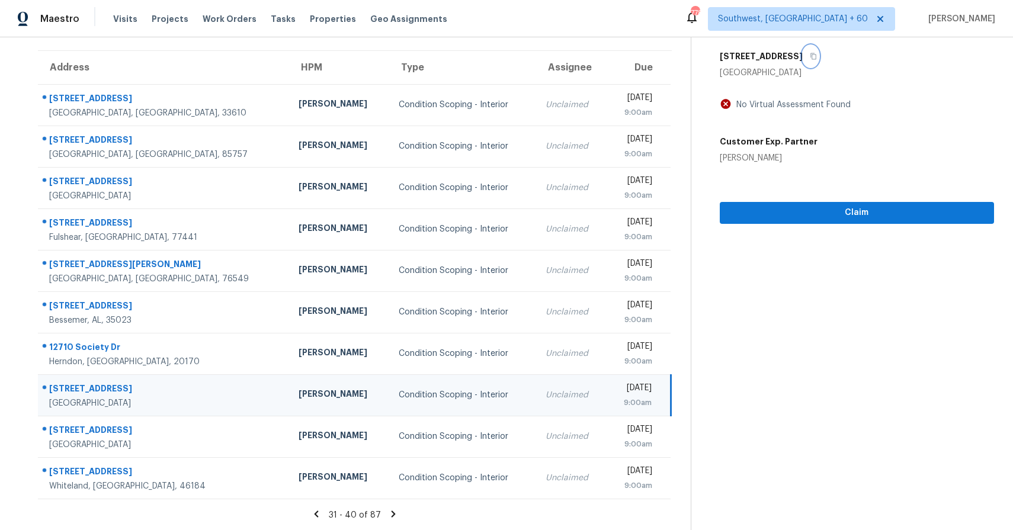
click at [812, 56] on icon "button" at bounding box center [813, 56] width 7 height 7
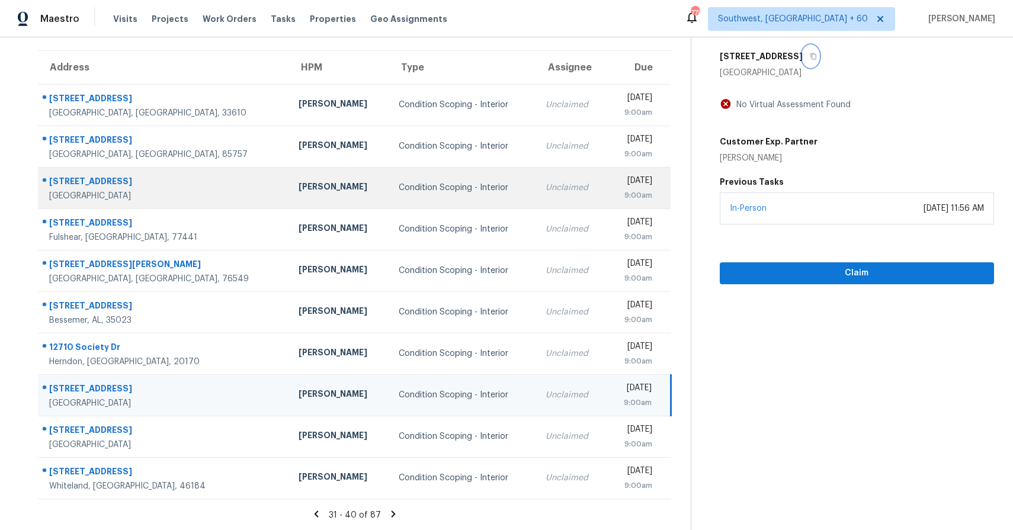
scroll to position [0, 0]
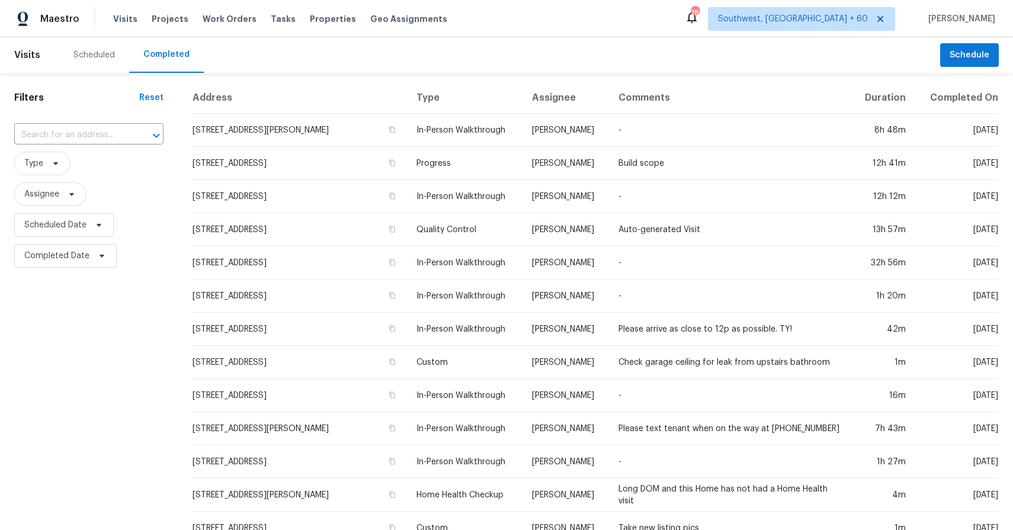
click at [101, 146] on div "​" at bounding box center [88, 135] width 149 height 25
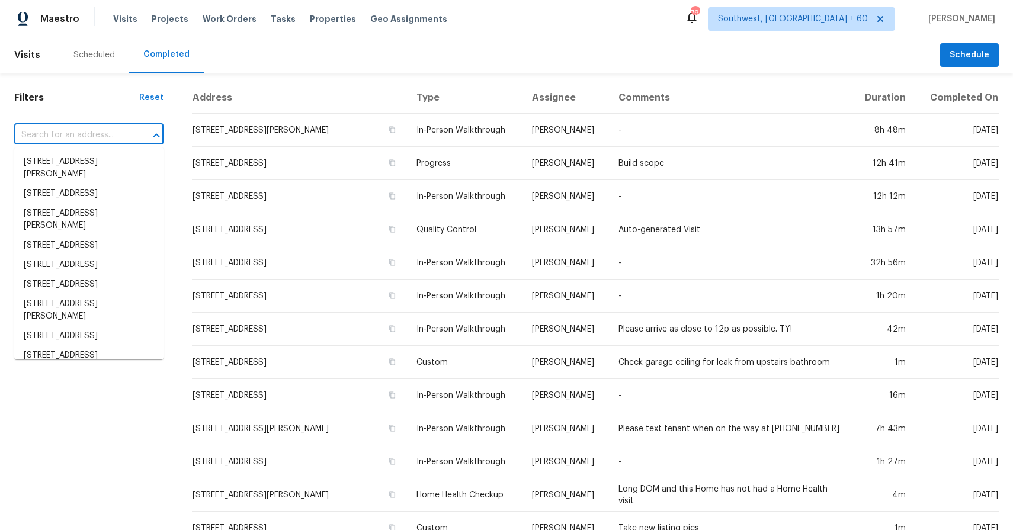
click at [111, 136] on input "text" at bounding box center [72, 135] width 116 height 18
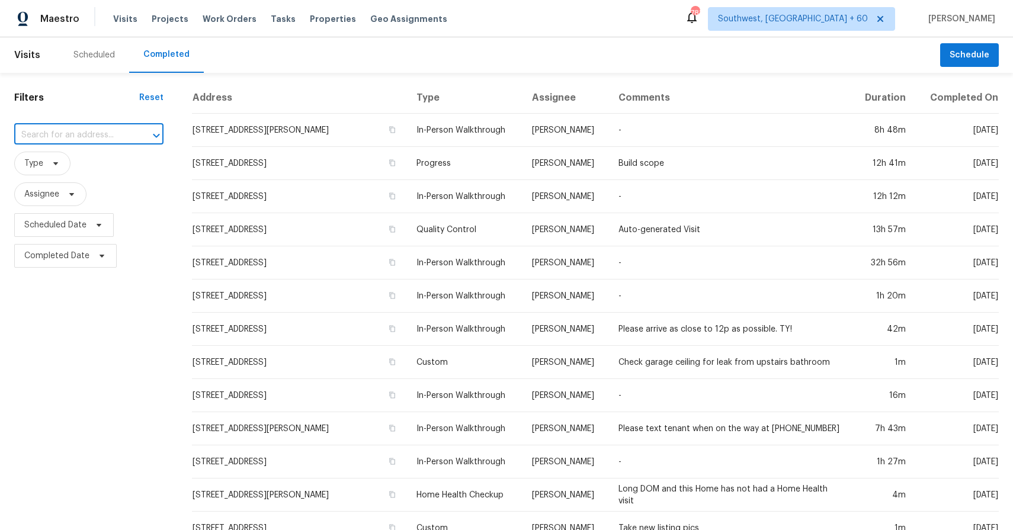
paste input "[STREET_ADDRESS]"
type input "4104 Woodway Ln, Hermitage, TN 37076"
click at [102, 165] on li "4104 Woodway Ln, Hermitage, TN 37076" at bounding box center [88, 162] width 149 height 20
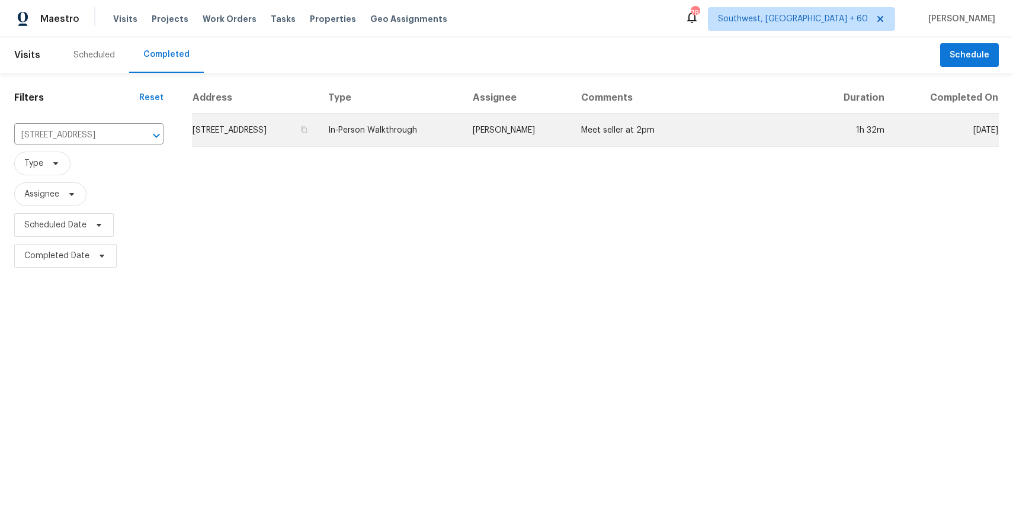
click at [547, 136] on td "[PERSON_NAME]" at bounding box center [517, 130] width 108 height 33
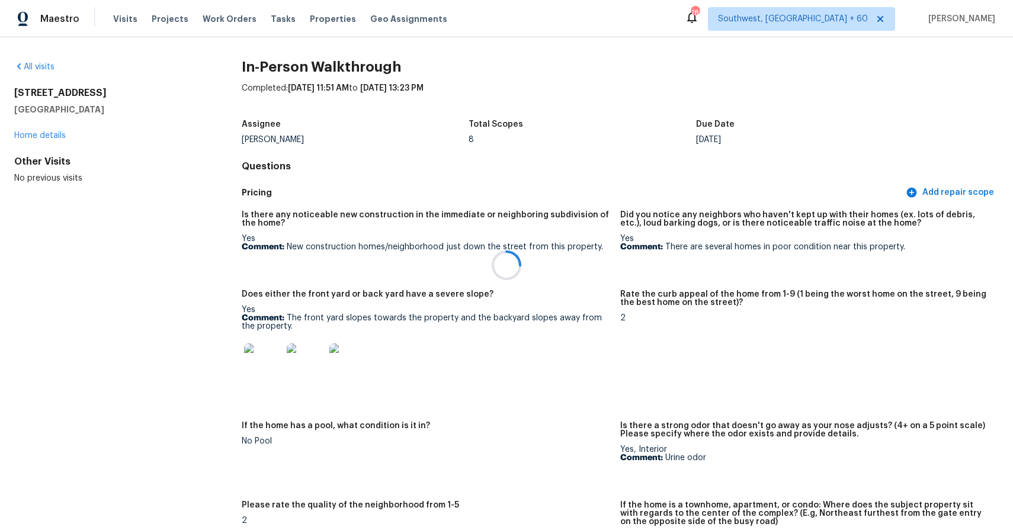
click at [120, 20] on div at bounding box center [506, 265] width 1013 height 530
click at [117, 15] on div at bounding box center [506, 265] width 1013 height 530
click at [130, 24] on div at bounding box center [506, 265] width 1013 height 530
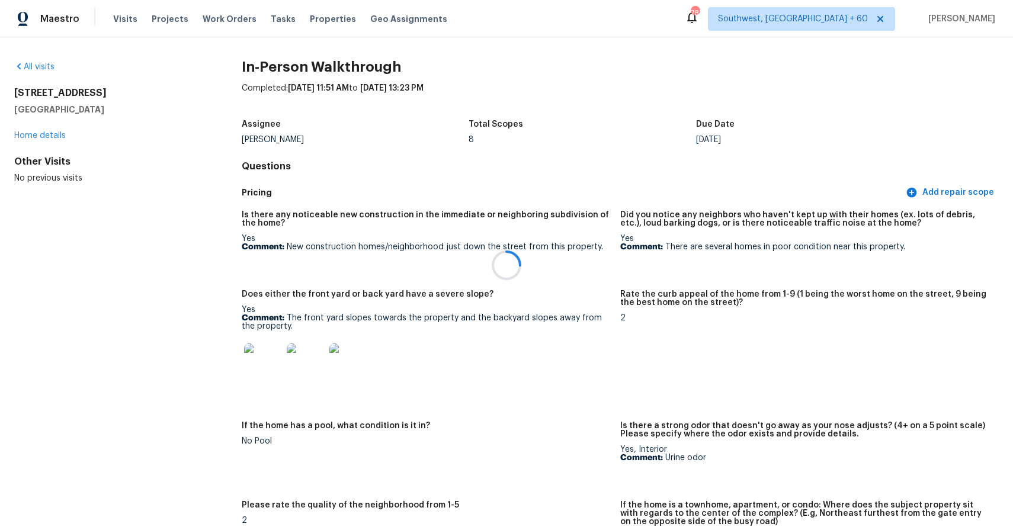
click at [122, 19] on div at bounding box center [506, 265] width 1013 height 530
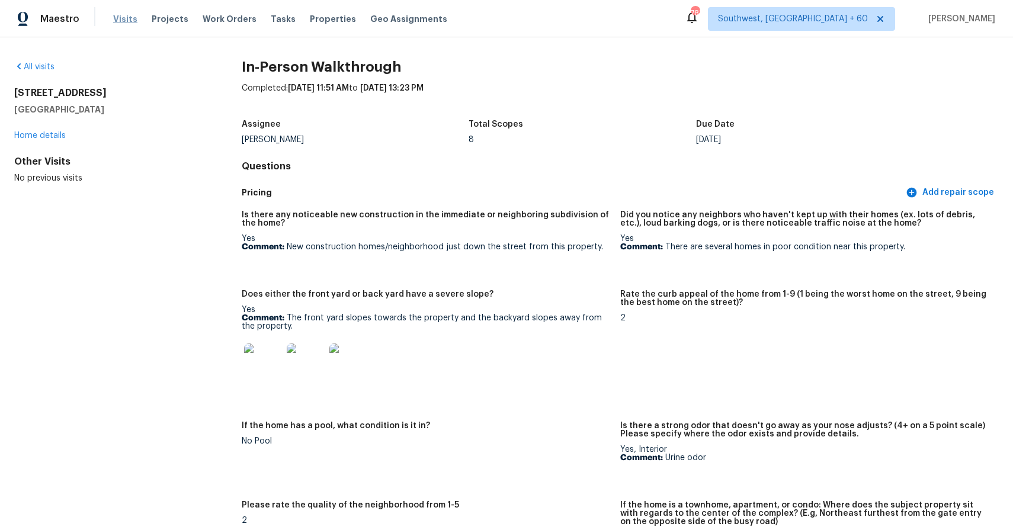
click at [126, 21] on span "Visits" at bounding box center [125, 19] width 24 height 12
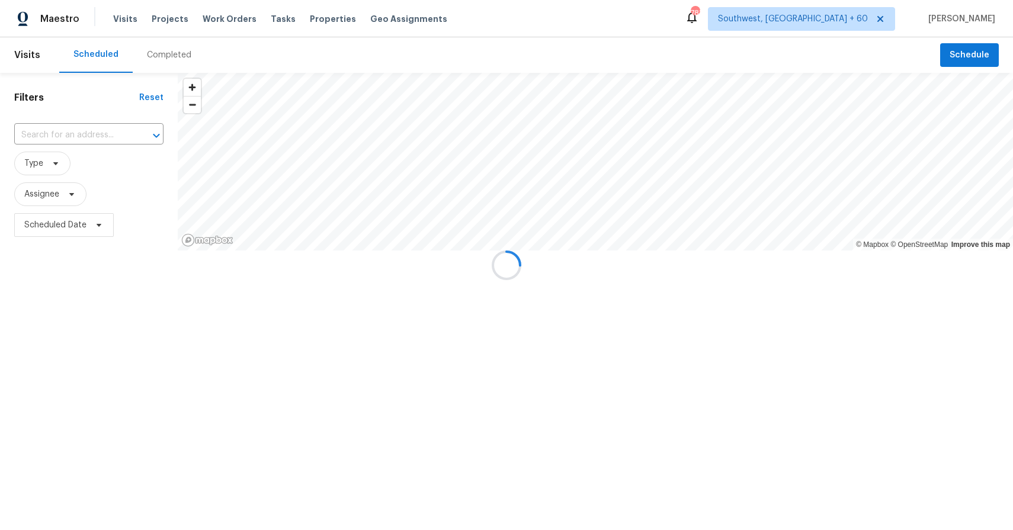
click at [180, 62] on div at bounding box center [506, 265] width 1013 height 530
click at [166, 48] on div at bounding box center [506, 265] width 1013 height 530
click at [174, 53] on div at bounding box center [506, 265] width 1013 height 530
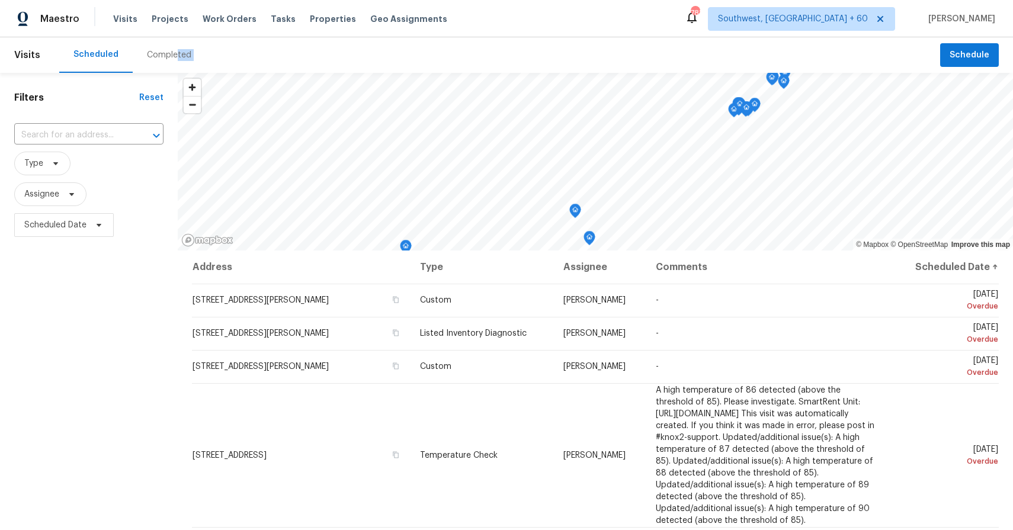
drag, startPoint x: 174, startPoint y: 53, endPoint x: 230, endPoint y: 66, distance: 57.9
click at [230, 66] on div "Scheduled Completed" at bounding box center [499, 55] width 881 height 36
click at [180, 60] on div "Completed" at bounding box center [169, 55] width 44 height 12
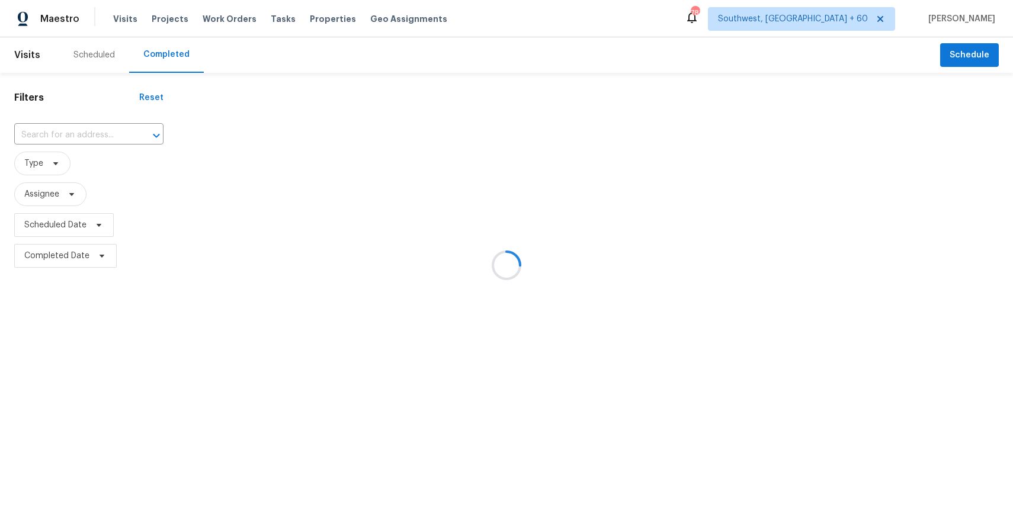
click at [82, 139] on div at bounding box center [506, 265] width 1013 height 530
click at [85, 138] on div at bounding box center [506, 265] width 1013 height 530
click at [79, 134] on div at bounding box center [506, 265] width 1013 height 530
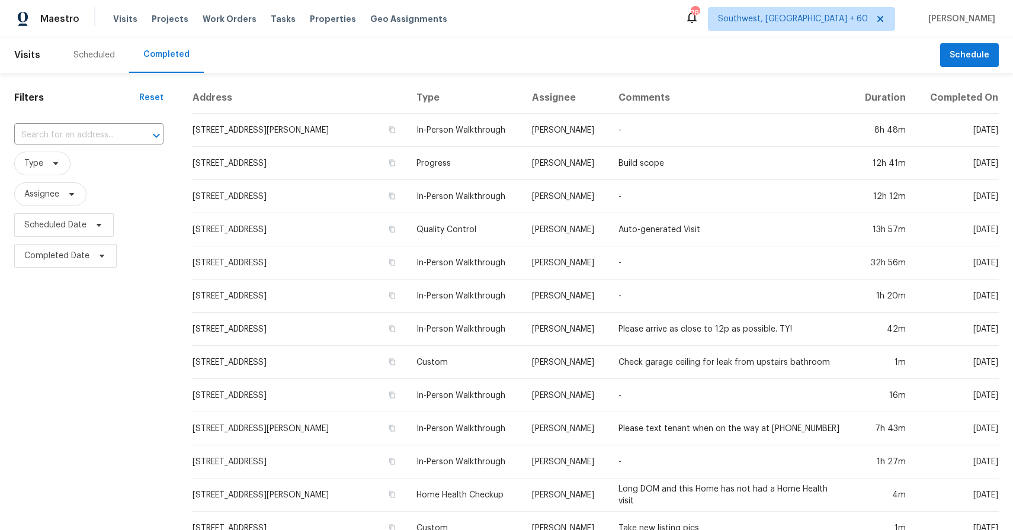
click at [4, 134] on div "Filters Reset ​ Type Assignee Scheduled Date Completed Date" at bounding box center [89, 441] width 178 height 736
click at [37, 137] on input "text" at bounding box center [72, 135] width 116 height 18
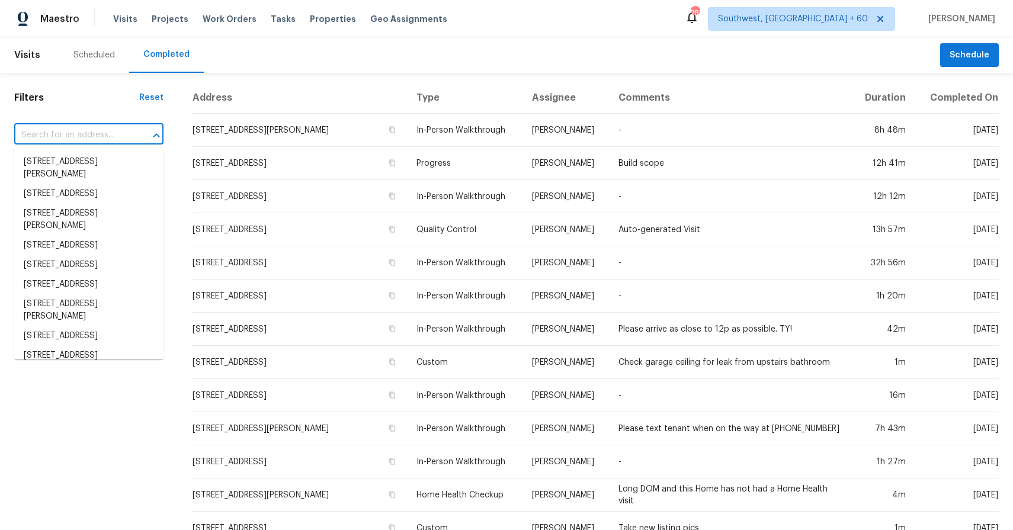
paste input "1821 Sandlin Dr, Forney, TX 75126"
type input "1821 Sandlin Dr, Forney, TX 75126"
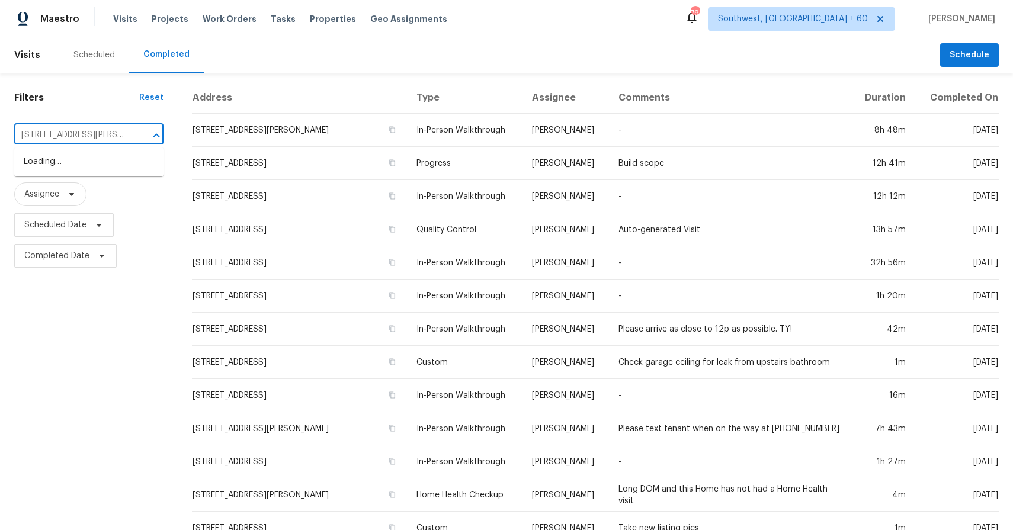
scroll to position [0, 18]
click at [81, 172] on ul "1821 Sandlin Dr, Forney, TX 75126" at bounding box center [88, 168] width 149 height 41
click at [138, 162] on li "1821 Sandlin Dr, Forney, TX 75126" at bounding box center [88, 168] width 149 height 32
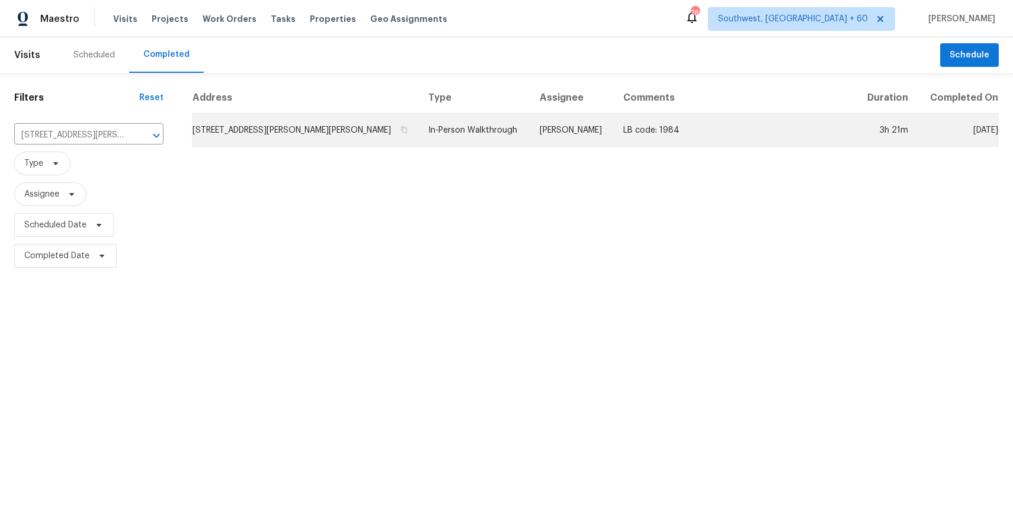
click at [614, 118] on td "LB code: 1984" at bounding box center [735, 130] width 242 height 33
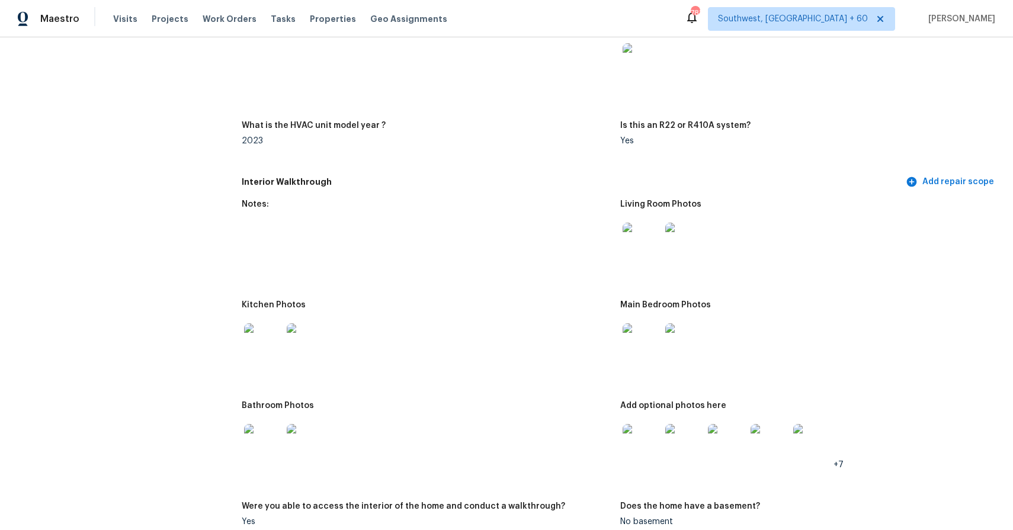
scroll to position [1106, 0]
click at [652, 250] on img at bounding box center [642, 244] width 38 height 38
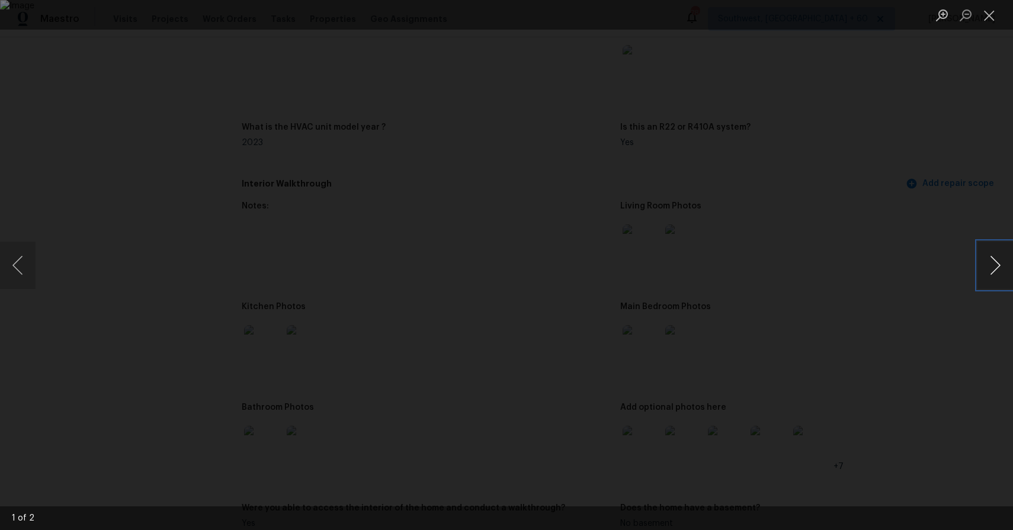
click at [1005, 274] on button "Next image" at bounding box center [995, 265] width 36 height 47
click at [899, 210] on div "Lightbox" at bounding box center [506, 265] width 1013 height 530
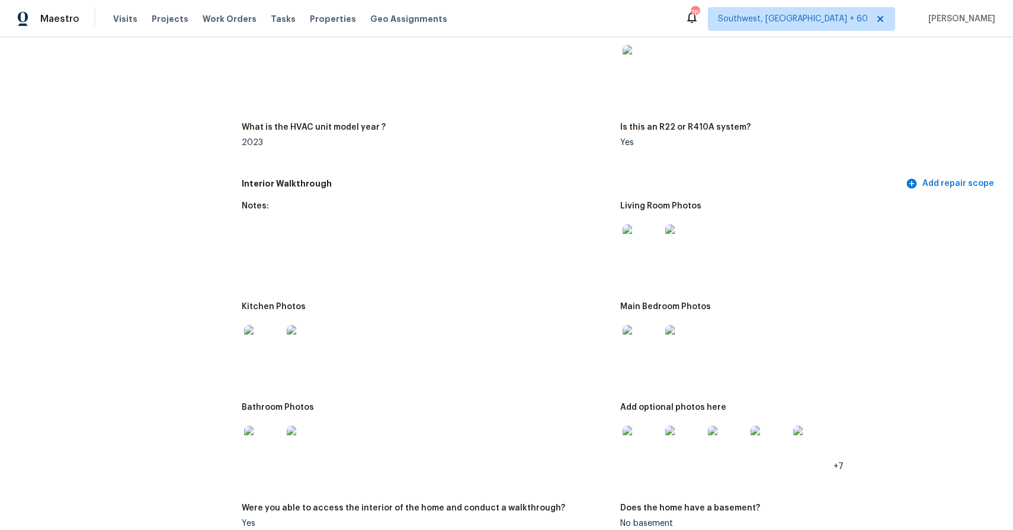
click at [258, 360] on img at bounding box center [263, 344] width 38 height 38
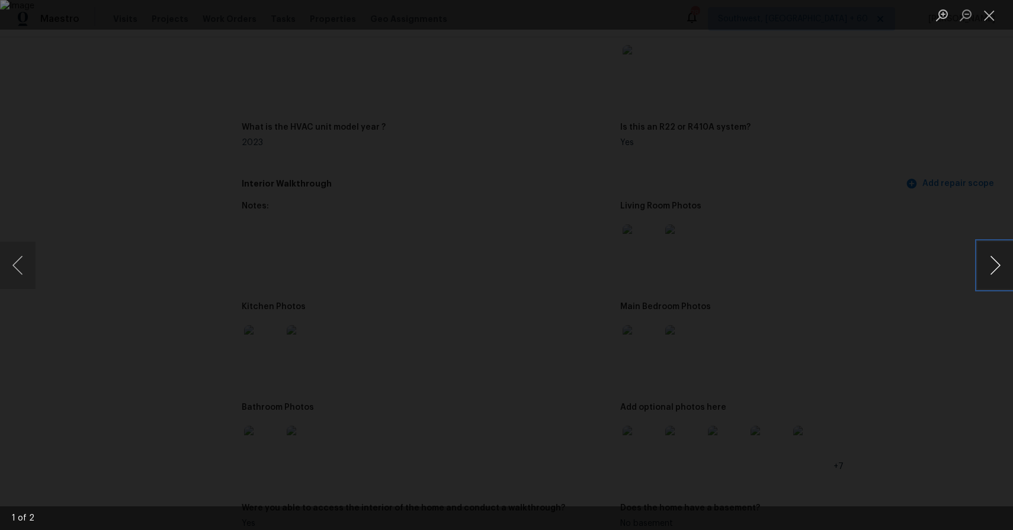
click at [1000, 267] on button "Next image" at bounding box center [995, 265] width 36 height 47
click at [928, 207] on div "Lightbox" at bounding box center [506, 265] width 1013 height 530
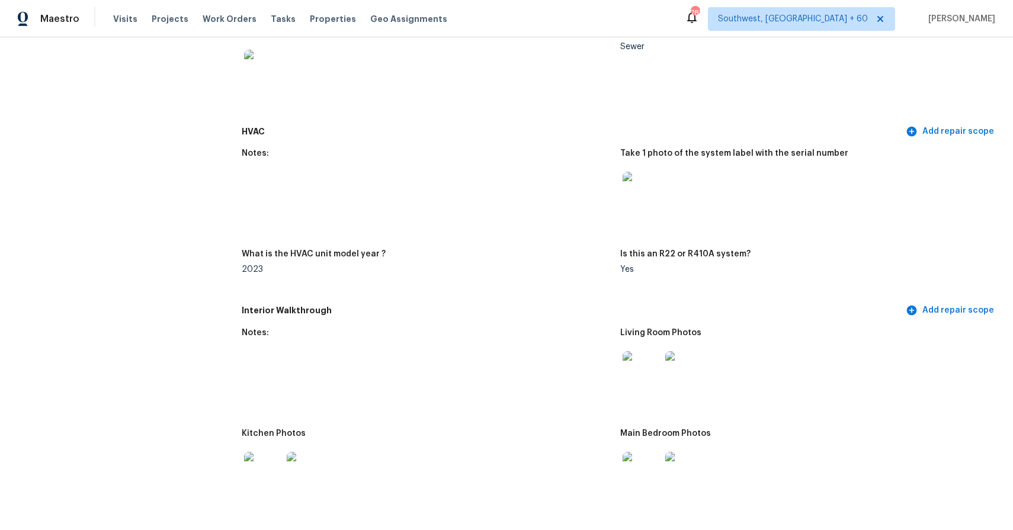
scroll to position [1015, 0]
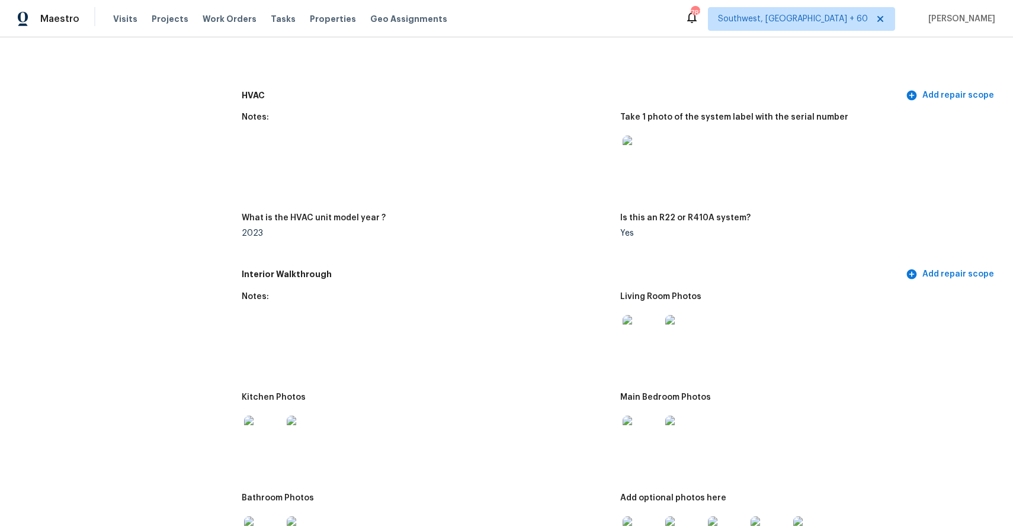
click at [636, 338] on img at bounding box center [642, 334] width 38 height 38
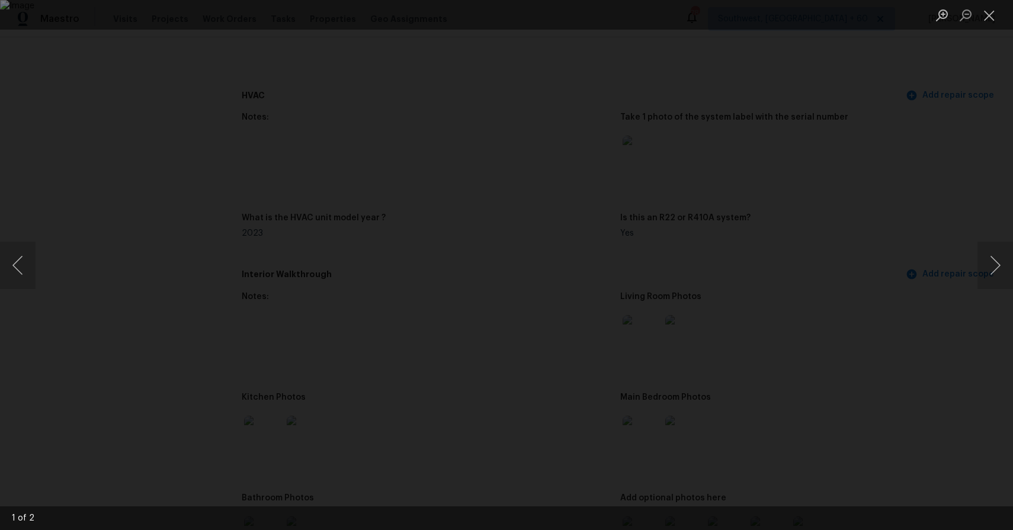
click at [919, 399] on div "Lightbox" at bounding box center [506, 265] width 1013 height 530
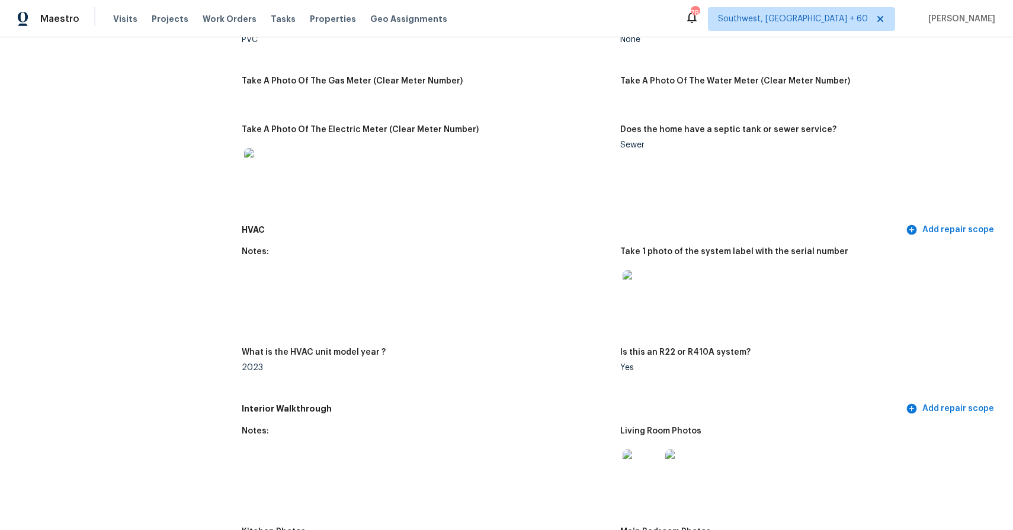
scroll to position [873, 0]
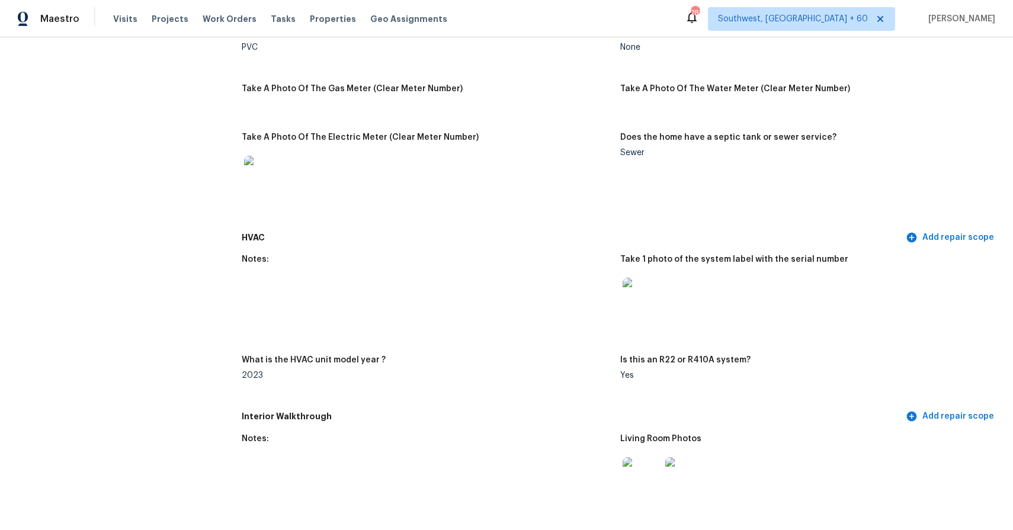
click at [649, 469] on img at bounding box center [642, 476] width 38 height 38
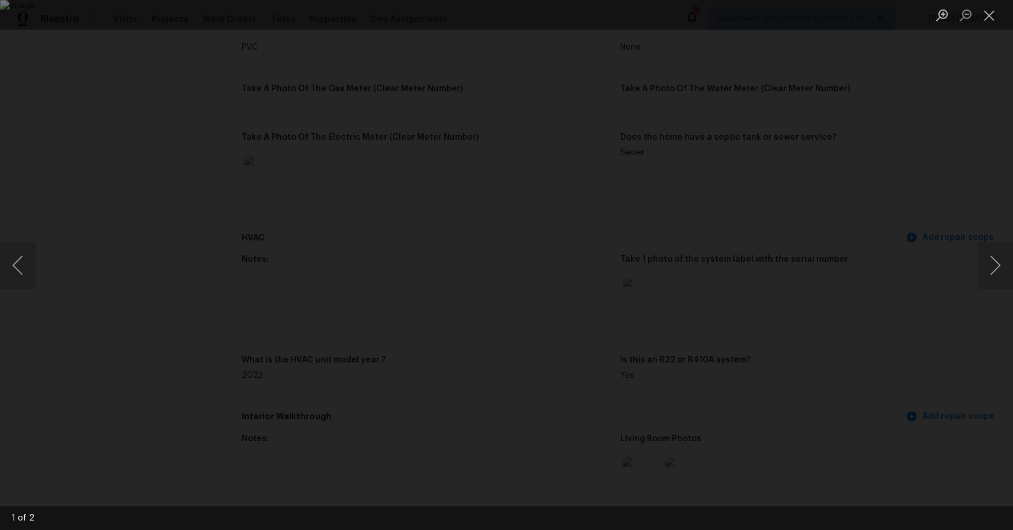
click at [861, 350] on div "Lightbox" at bounding box center [506, 265] width 1013 height 530
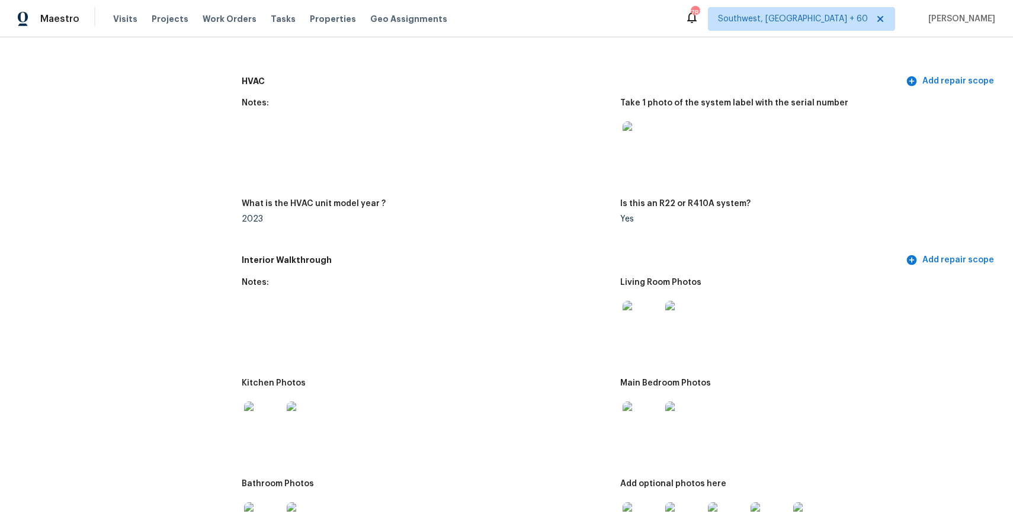
scroll to position [1065, 0]
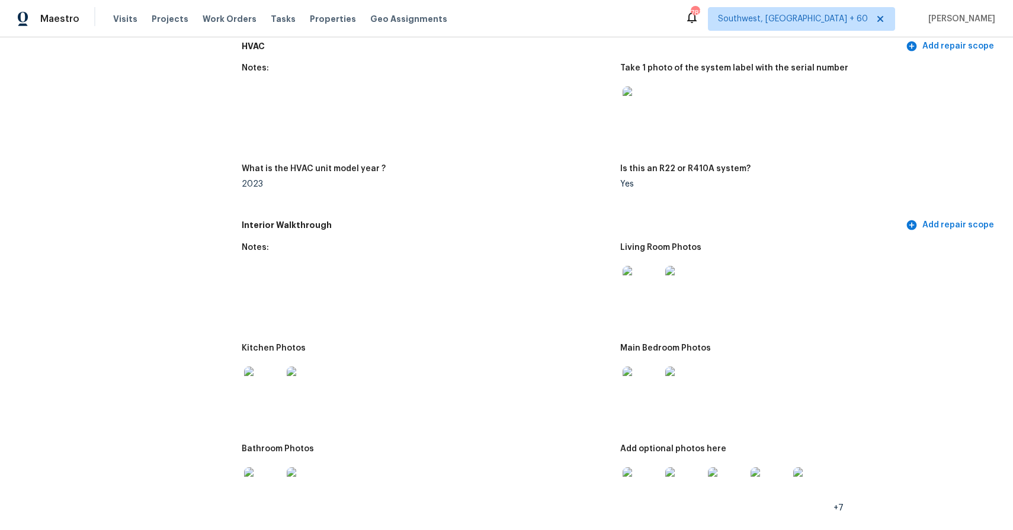
click at [638, 383] on img at bounding box center [642, 386] width 38 height 38
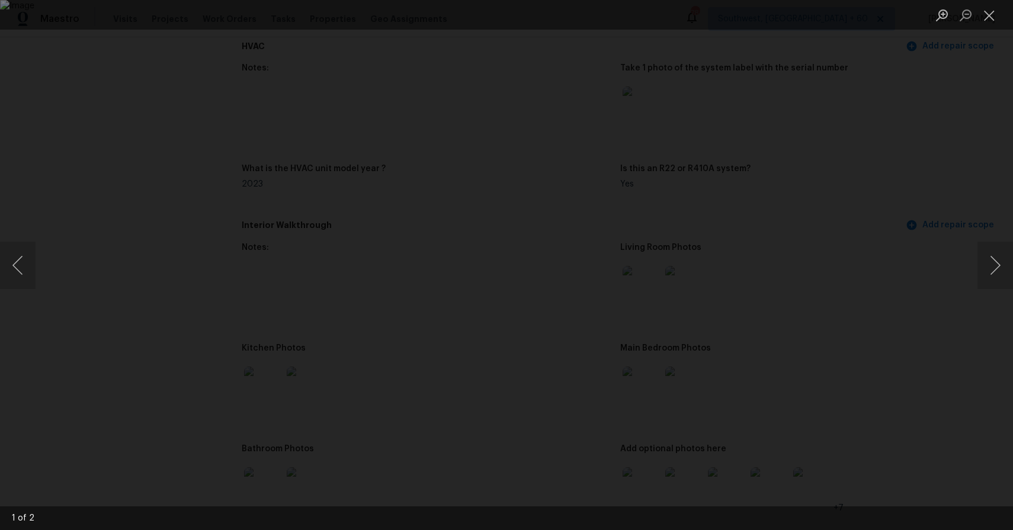
click at [645, 412] on img "Lightbox" at bounding box center [506, 265] width 1013 height 530
click at [855, 386] on div "Lightbox" at bounding box center [506, 265] width 1013 height 530
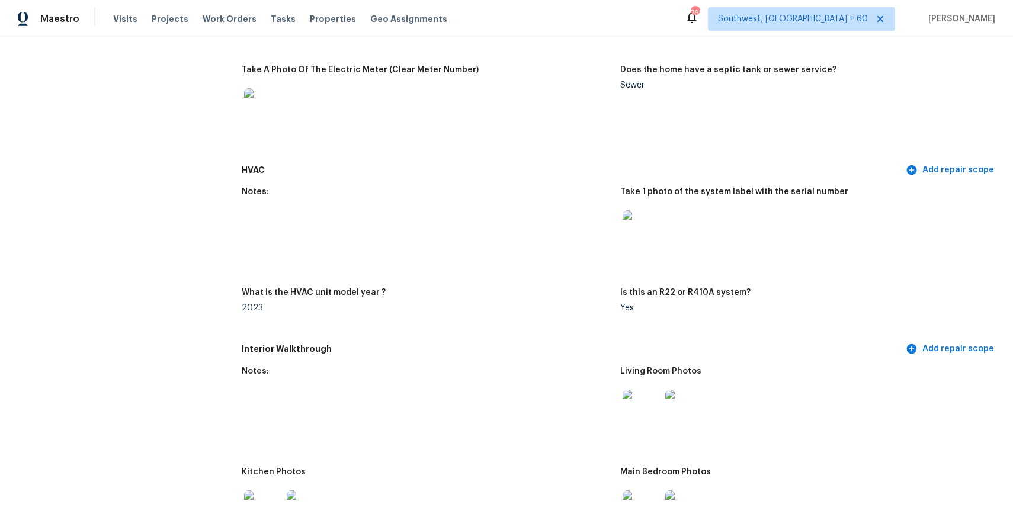
scroll to position [0, 0]
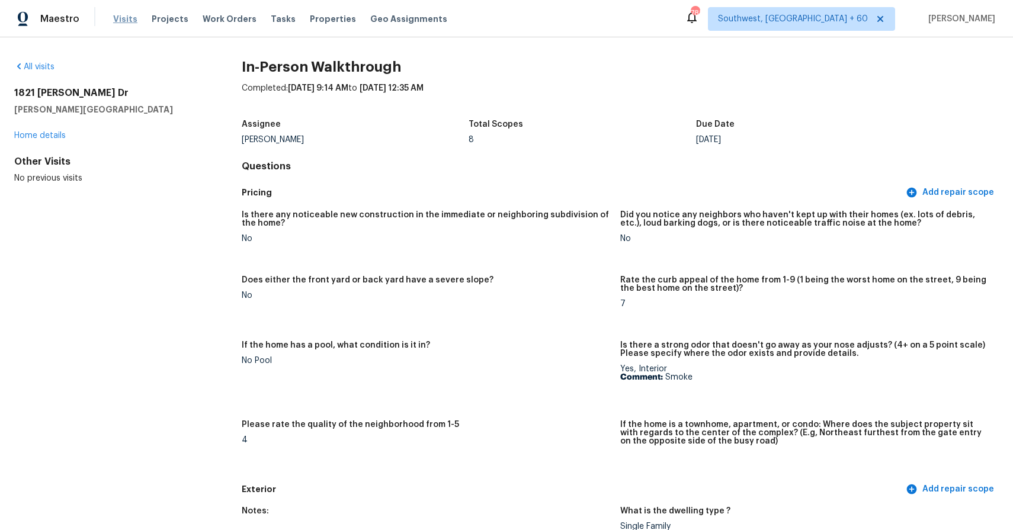
click at [120, 17] on span "Visits" at bounding box center [125, 19] width 24 height 12
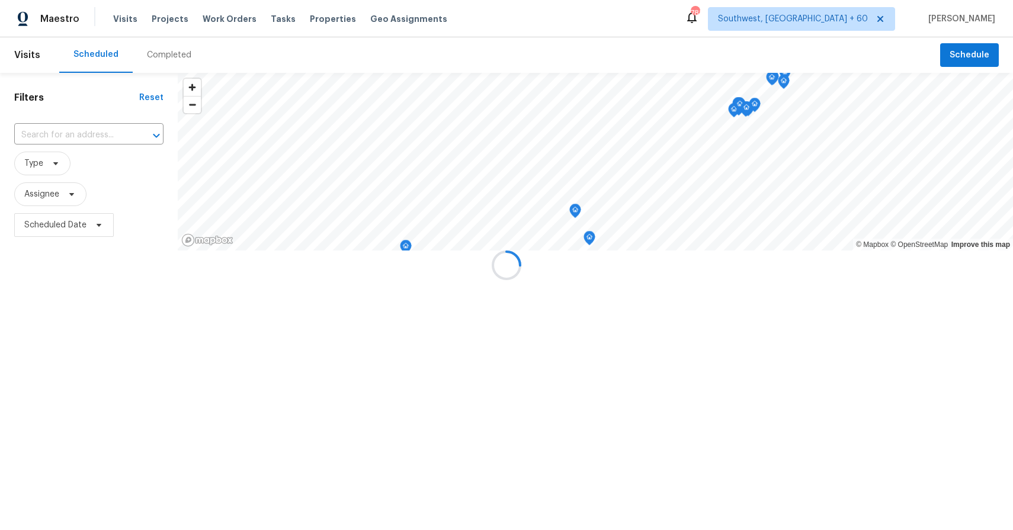
click at [165, 43] on div at bounding box center [506, 265] width 1013 height 530
click at [171, 46] on div at bounding box center [506, 265] width 1013 height 530
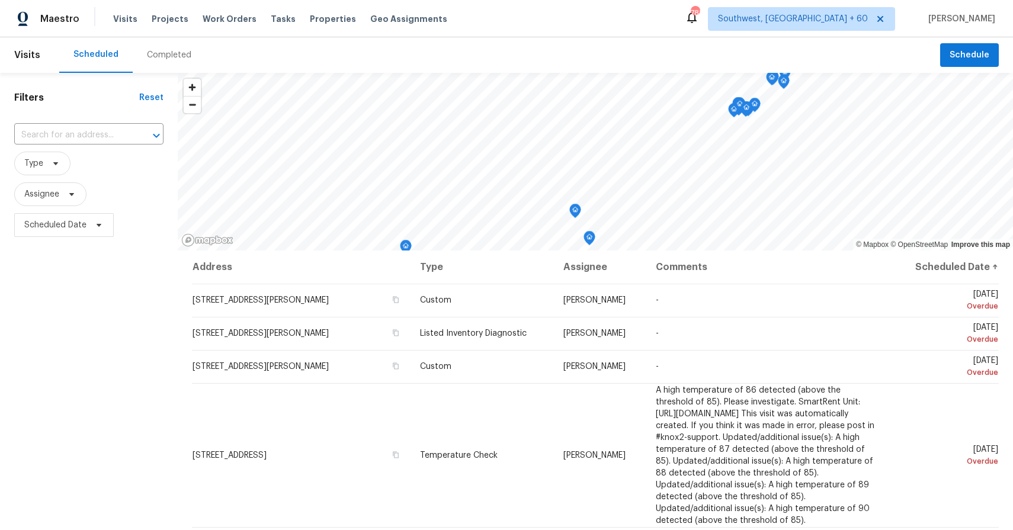
click at [171, 46] on div "Completed" at bounding box center [169, 55] width 73 height 36
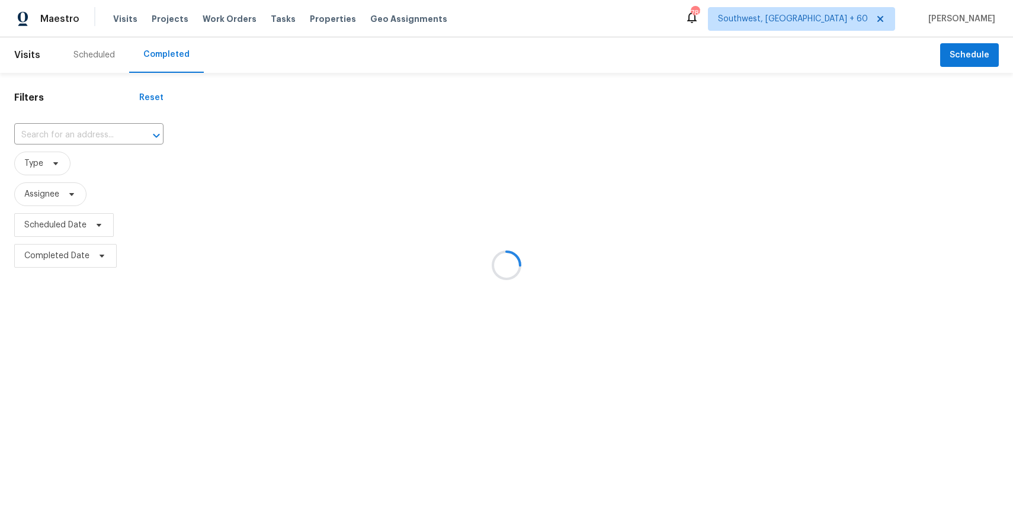
click at [85, 130] on div at bounding box center [506, 265] width 1013 height 530
click at [62, 130] on div at bounding box center [506, 265] width 1013 height 530
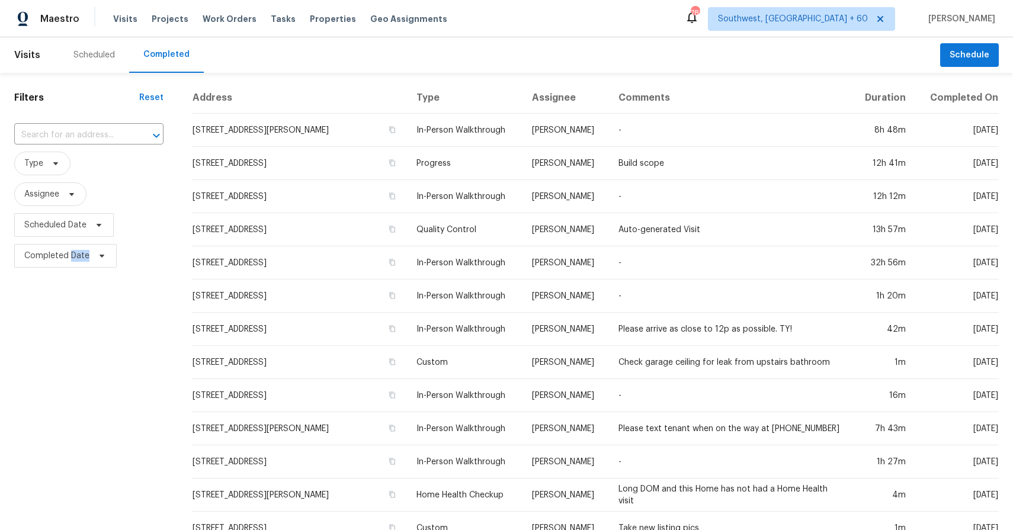
click at [62, 130] on input "text" at bounding box center [72, 135] width 116 height 18
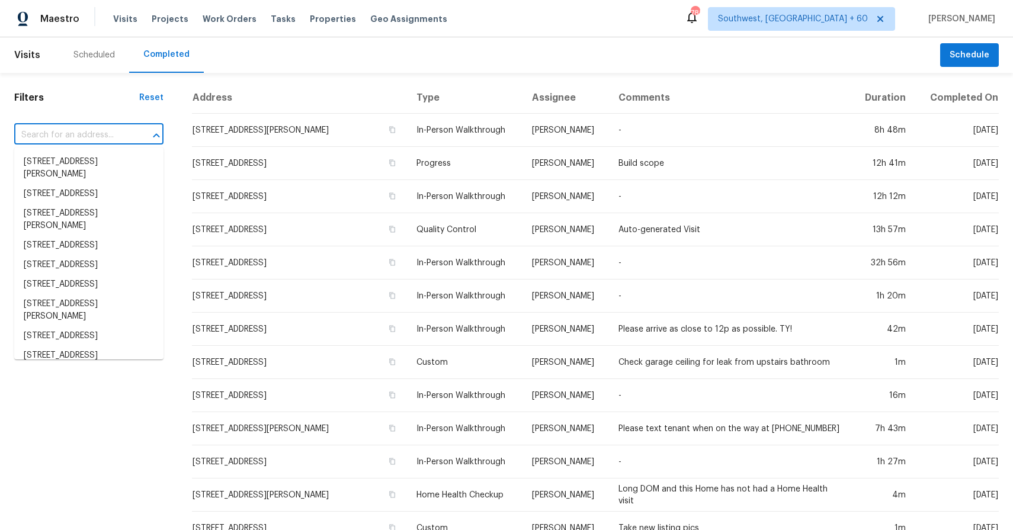
paste input "404 Country Estates Dr, Hutto, TX 78634"
type input "404 Country Estates Dr, Hutto, TX 78634"
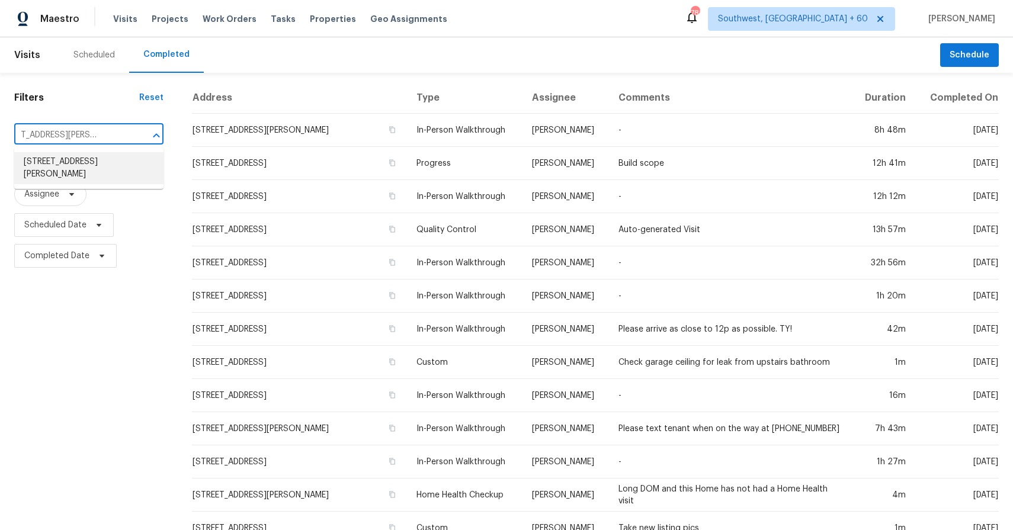
click at [72, 169] on li "404 Country Estates Dr, Hutto, TX 78634" at bounding box center [88, 168] width 149 height 32
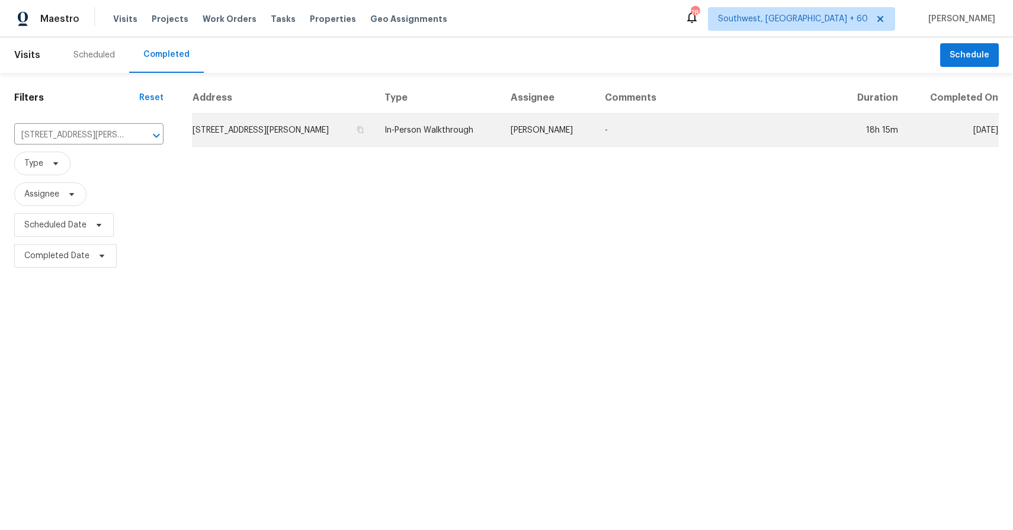
click at [436, 121] on td "In-Person Walkthrough" at bounding box center [438, 130] width 126 height 33
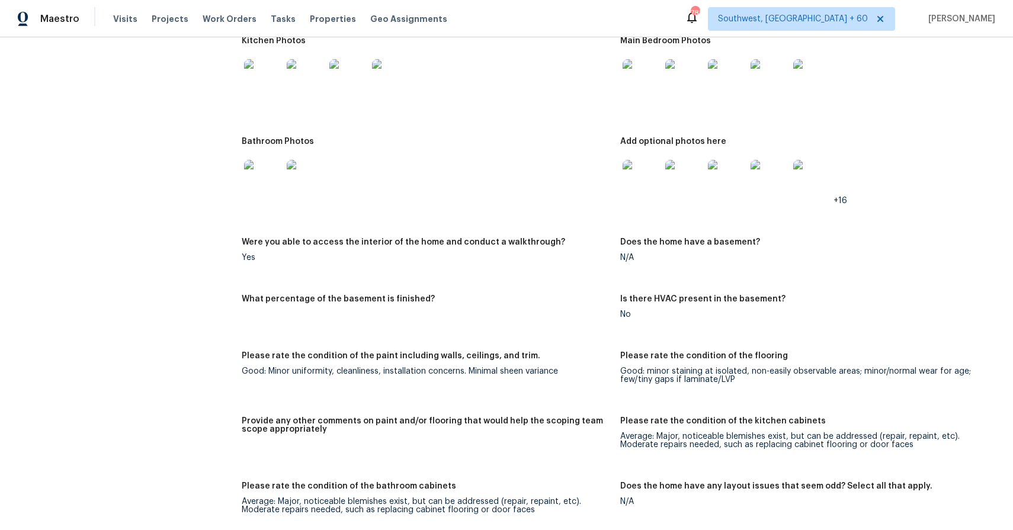
scroll to position [1170, 0]
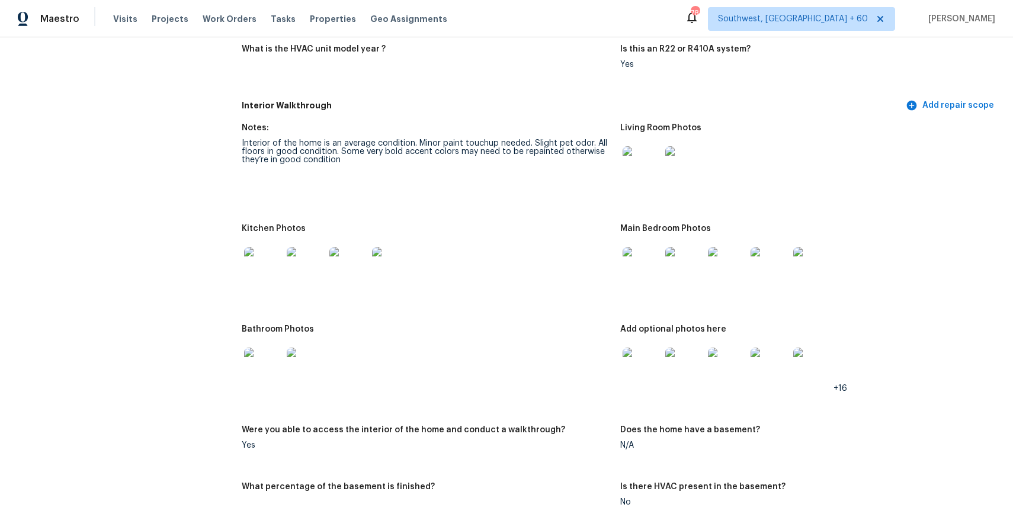
click at [645, 179] on img at bounding box center [642, 165] width 38 height 38
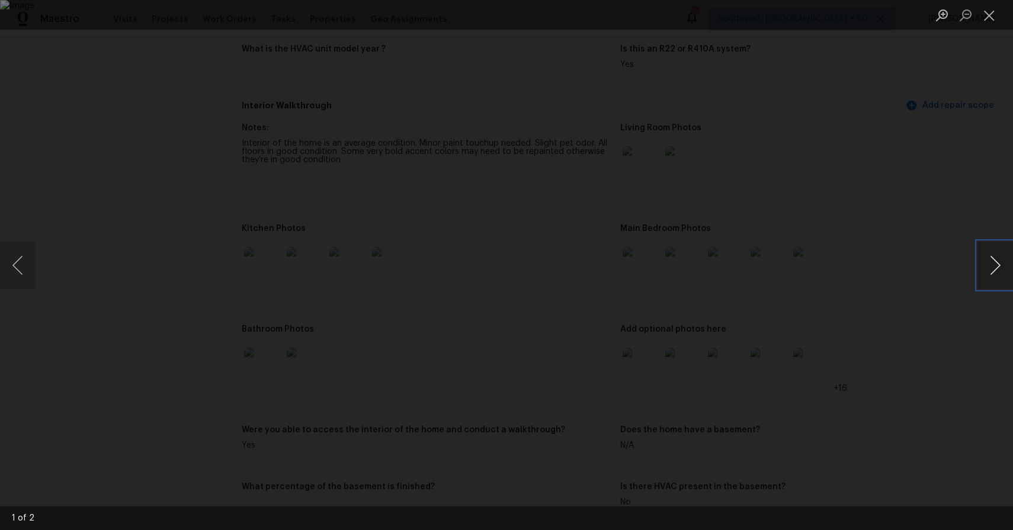
click at [1000, 261] on button "Next image" at bounding box center [995, 265] width 36 height 47
click at [995, 254] on button "Next image" at bounding box center [995, 265] width 36 height 47
click at [944, 258] on div "Lightbox" at bounding box center [506, 265] width 1013 height 530
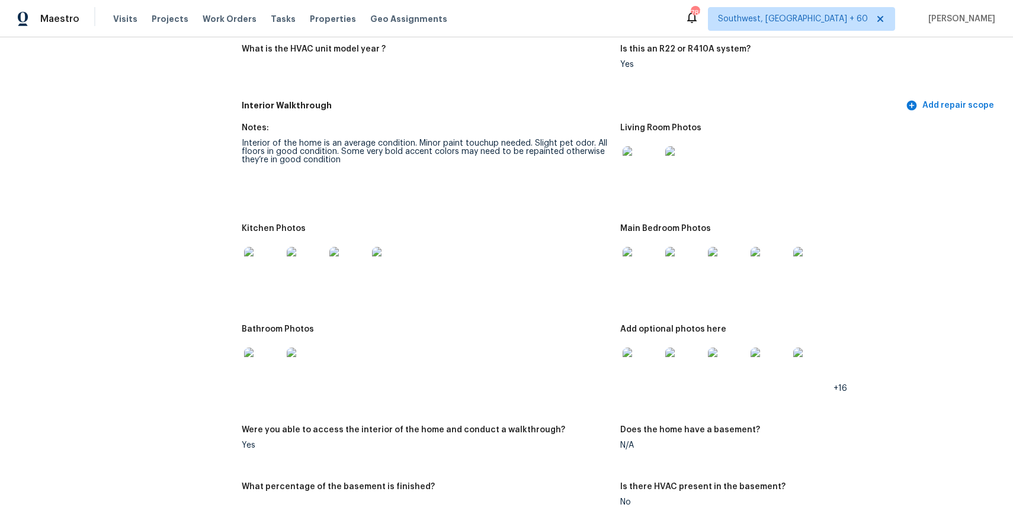
click at [630, 258] on img at bounding box center [642, 266] width 38 height 38
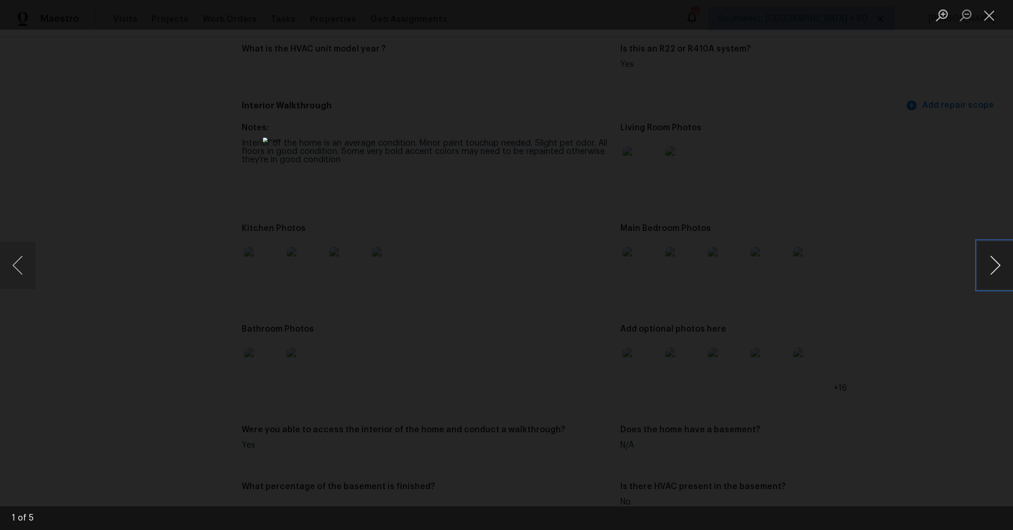
click at [992, 258] on button "Next image" at bounding box center [995, 265] width 36 height 47
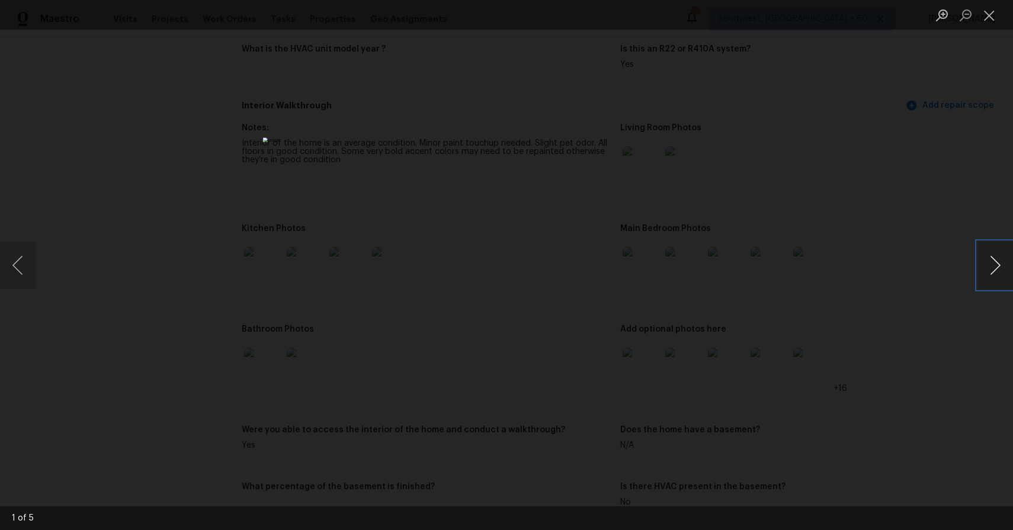
click at [992, 258] on button "Next image" at bounding box center [995, 265] width 36 height 47
click at [900, 175] on div "Lightbox" at bounding box center [506, 265] width 1013 height 530
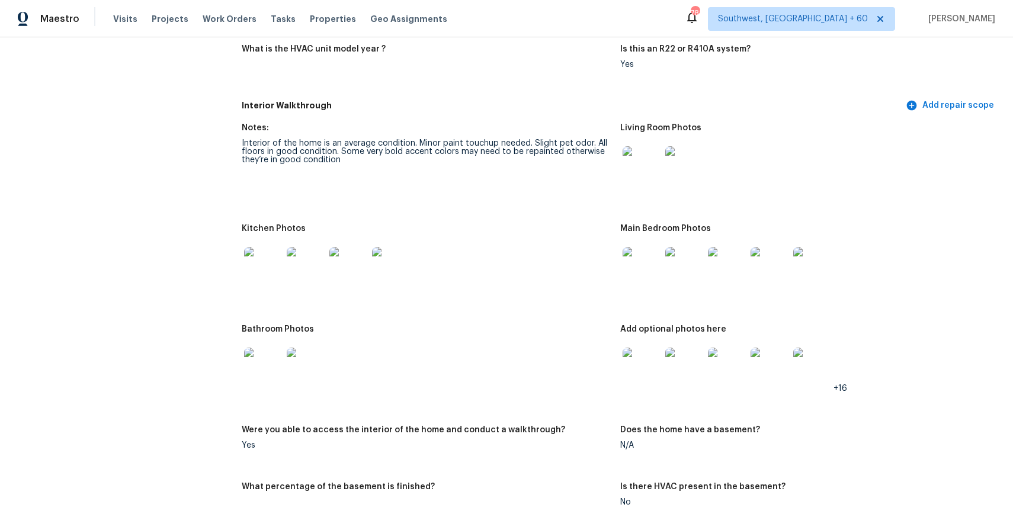
click at [665, 363] on img at bounding box center [684, 367] width 38 height 38
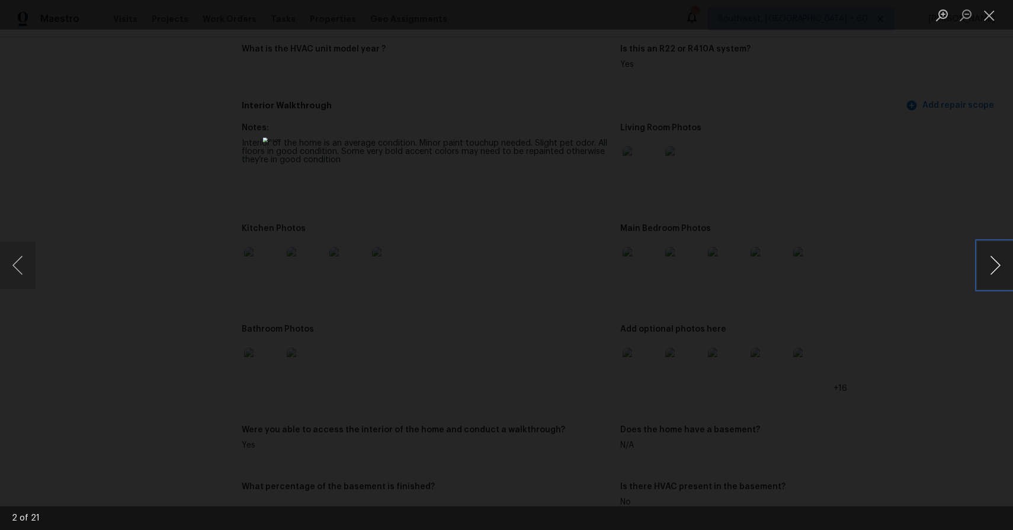
click at [984, 266] on button "Next image" at bounding box center [995, 265] width 36 height 47
click at [938, 221] on div "Lightbox" at bounding box center [506, 265] width 1013 height 530
click at [814, 157] on div "Lightbox" at bounding box center [506, 265] width 1013 height 530
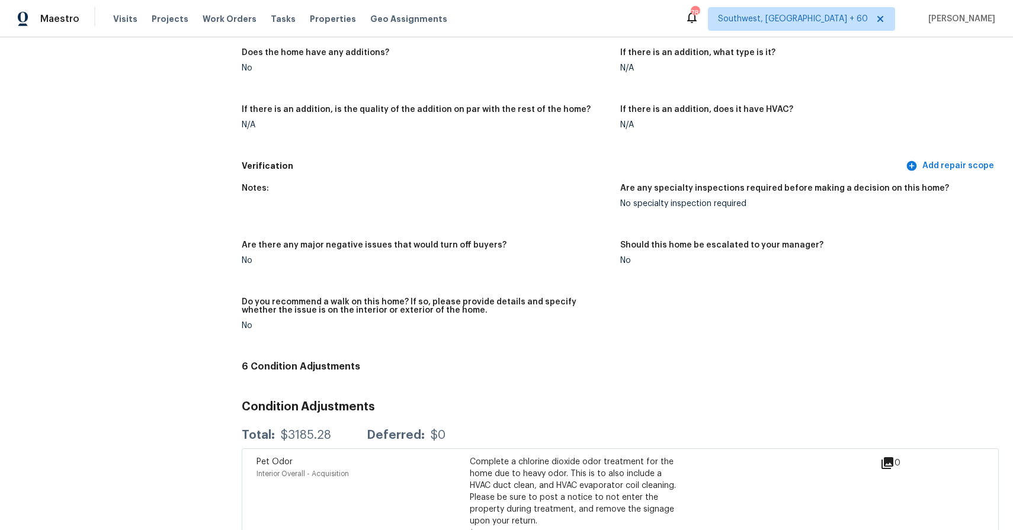
scroll to position [2463, 0]
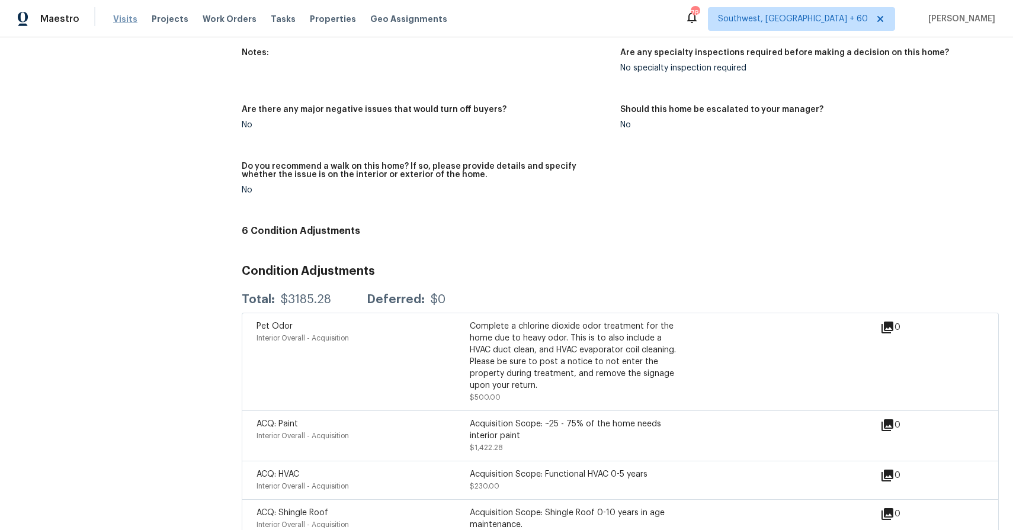
click at [122, 20] on span "Visits" at bounding box center [125, 19] width 24 height 12
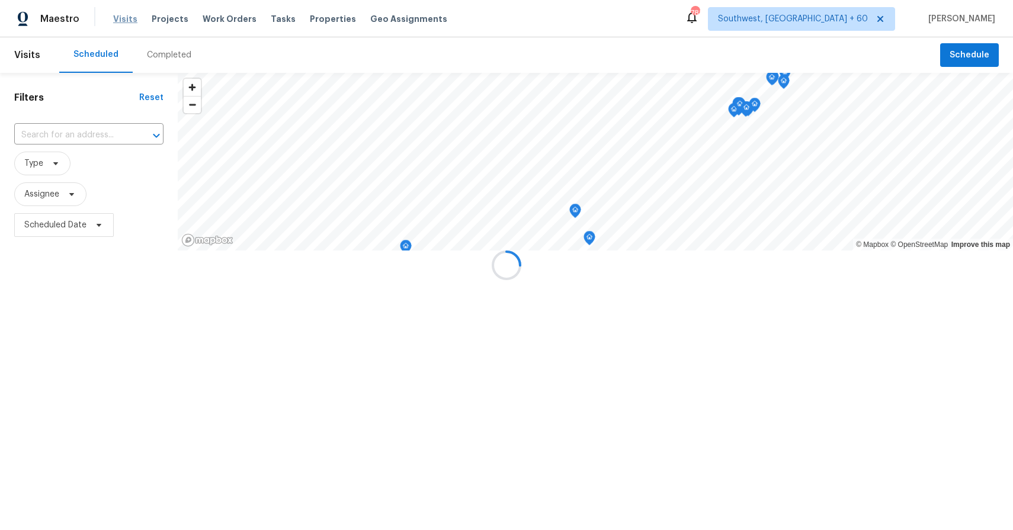
click at [122, 20] on div at bounding box center [506, 265] width 1013 height 530
click at [162, 50] on div at bounding box center [506, 265] width 1013 height 530
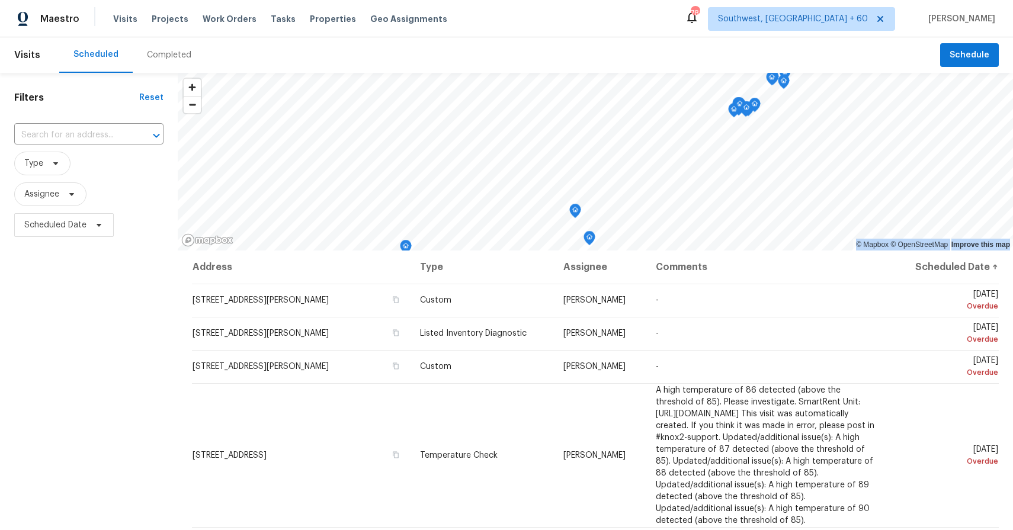
click at [162, 50] on div "Completed" at bounding box center [169, 55] width 44 height 12
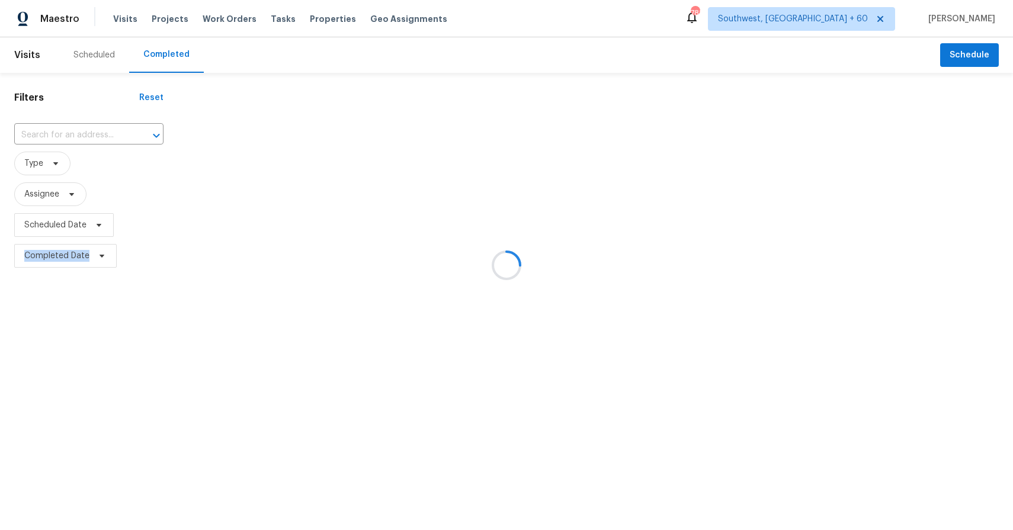
click at [78, 133] on div at bounding box center [506, 265] width 1013 height 530
click at [93, 129] on div at bounding box center [506, 265] width 1013 height 530
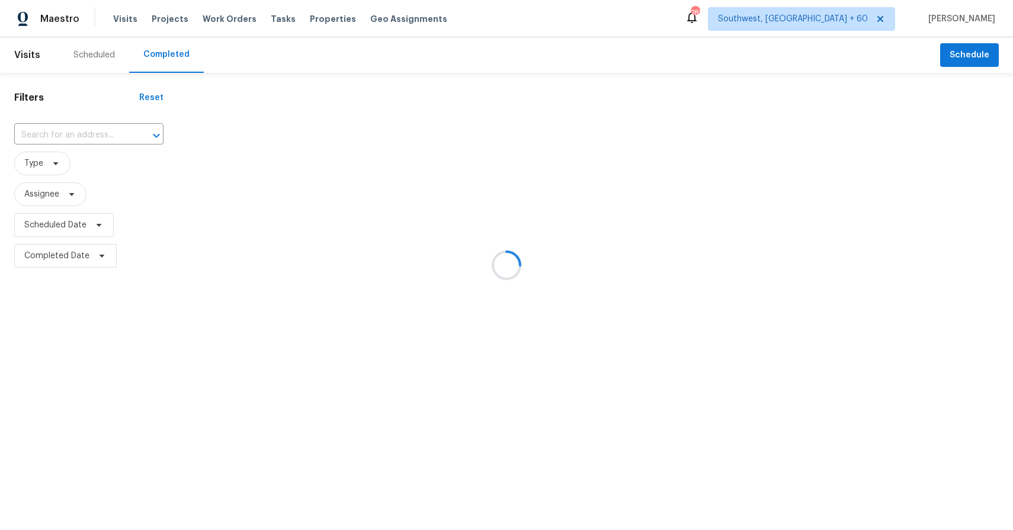
click at [93, 129] on div at bounding box center [506, 265] width 1013 height 530
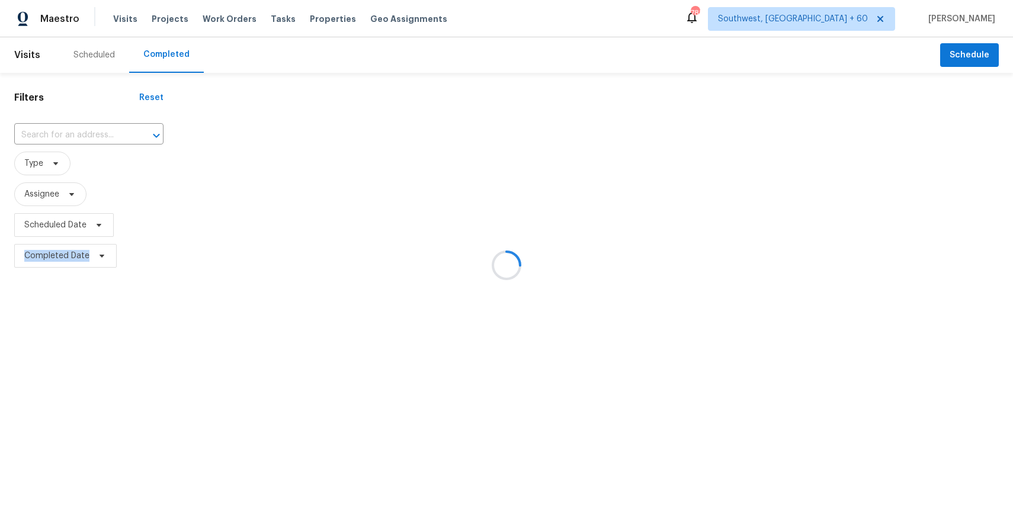
click at [93, 129] on div at bounding box center [506, 265] width 1013 height 530
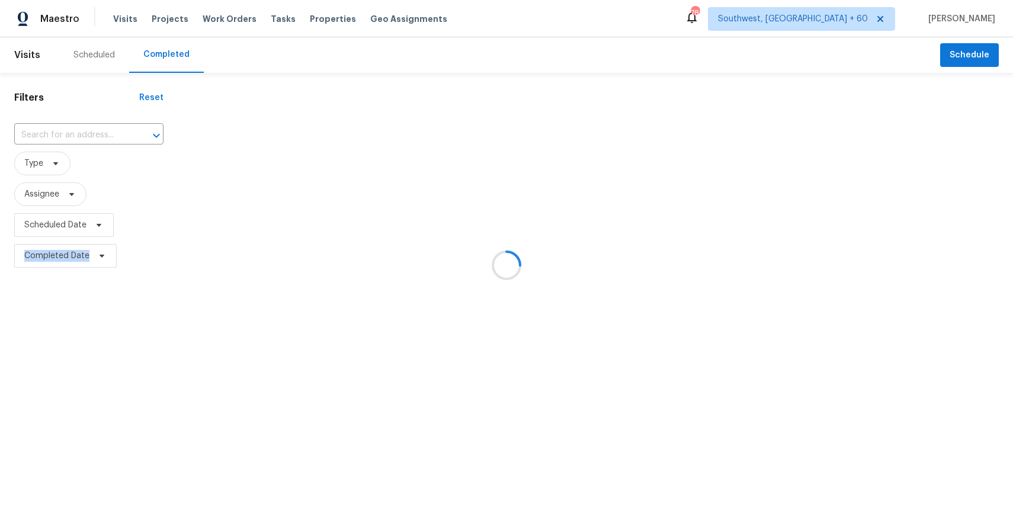
click at [93, 129] on div at bounding box center [506, 265] width 1013 height 530
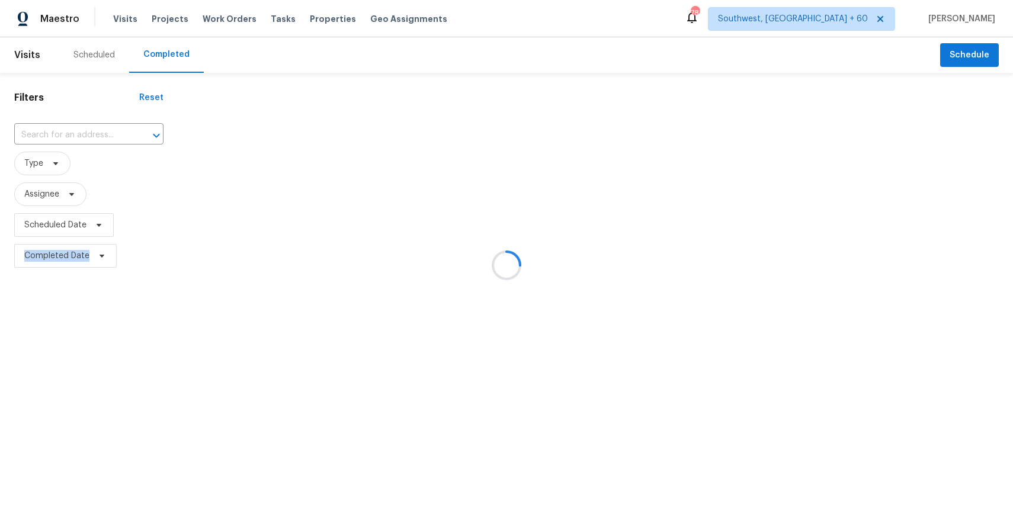
click at [93, 129] on div at bounding box center [506, 265] width 1013 height 530
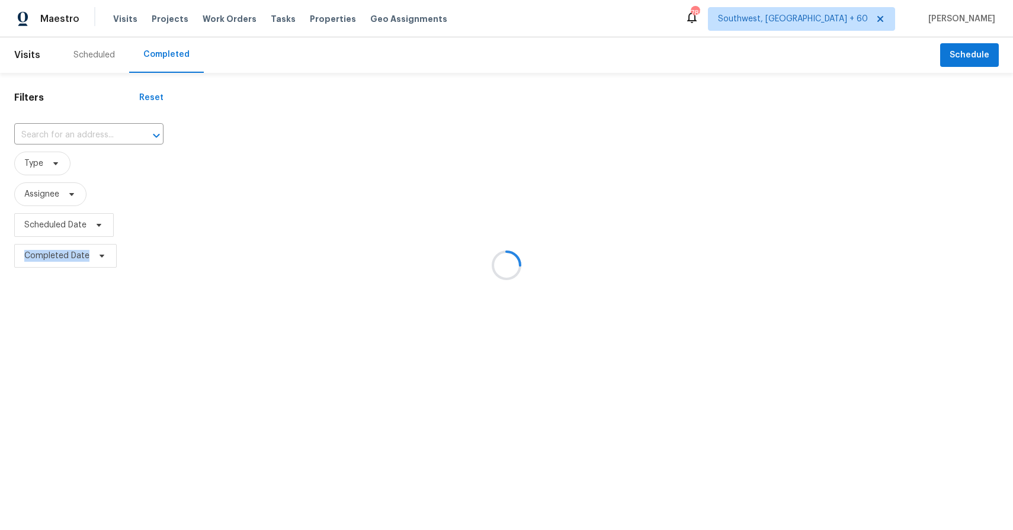
click at [93, 129] on div at bounding box center [506, 265] width 1013 height 530
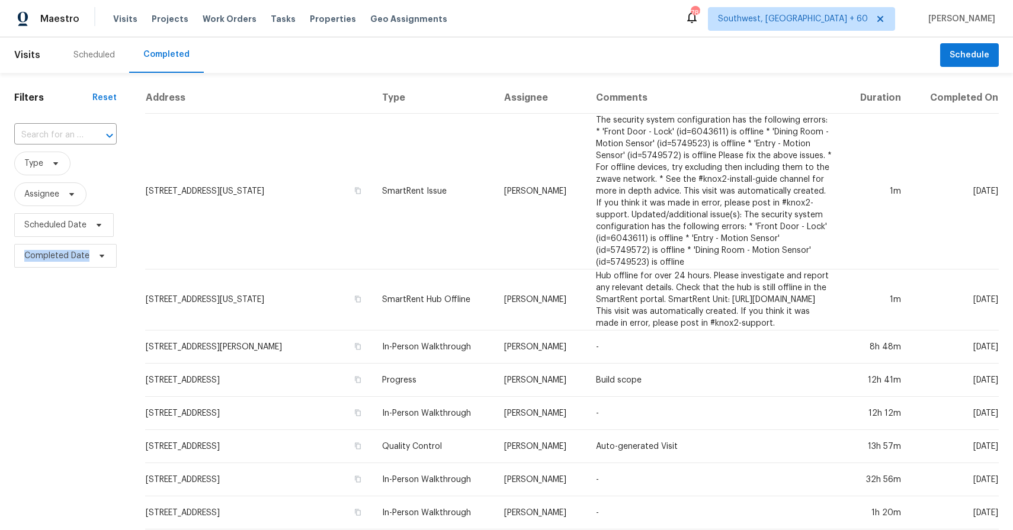
click at [93, 129] on div at bounding box center [101, 135] width 31 height 17
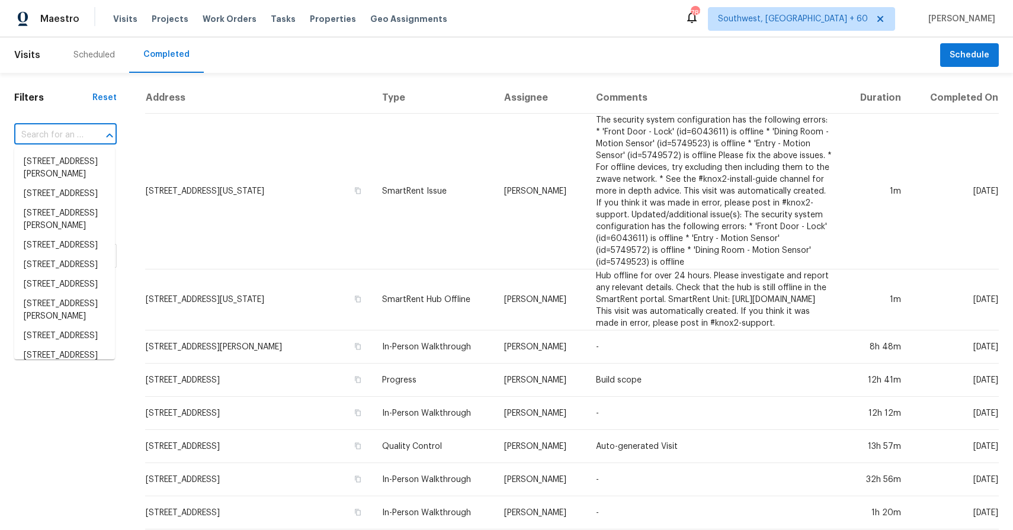
paste input "478 S Contempo Dr, Tucson, AZ 85710"
type input "478 S Contempo Dr, Tucson, AZ 85710"
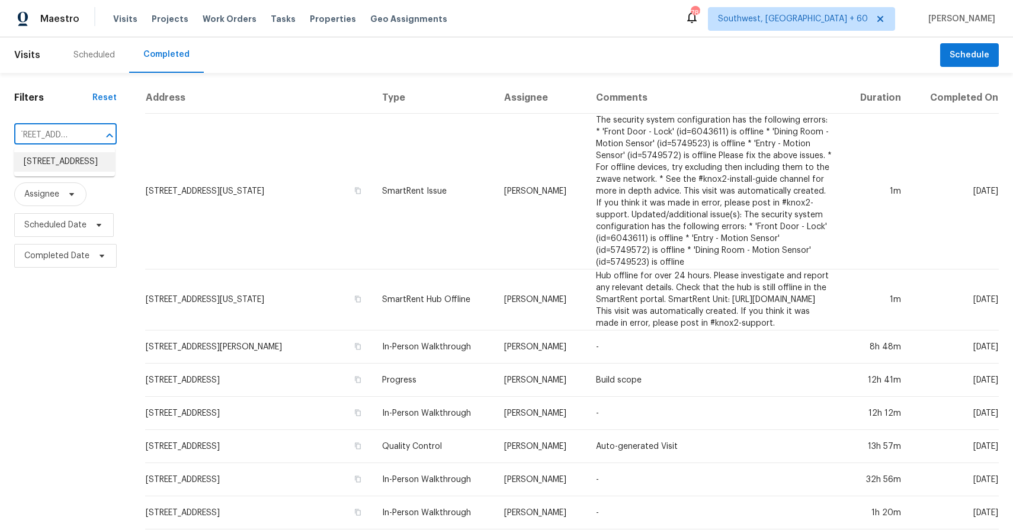
click at [58, 165] on li "478 S Contempo Dr, Tucson, AZ 85710" at bounding box center [64, 162] width 101 height 20
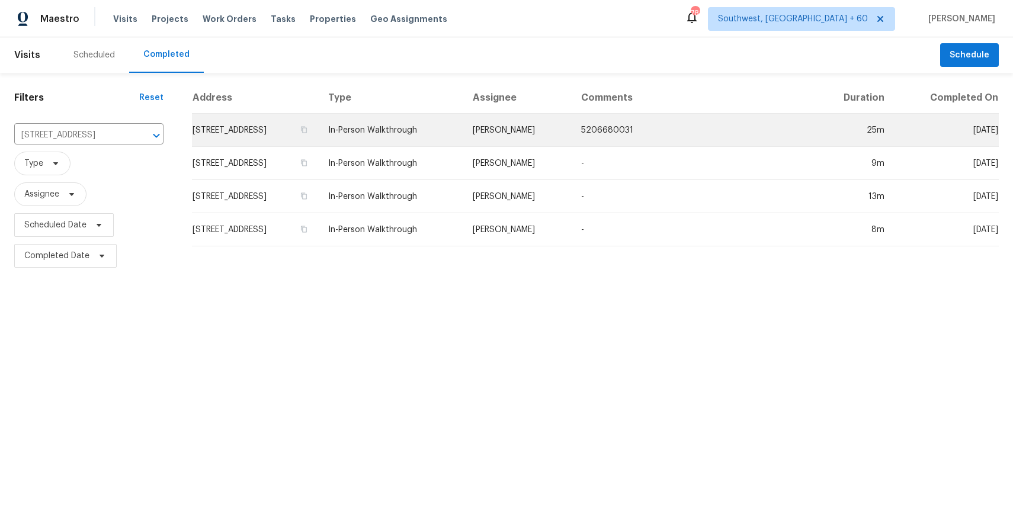
click at [530, 136] on td "Steven Long" at bounding box center [517, 130] width 108 height 33
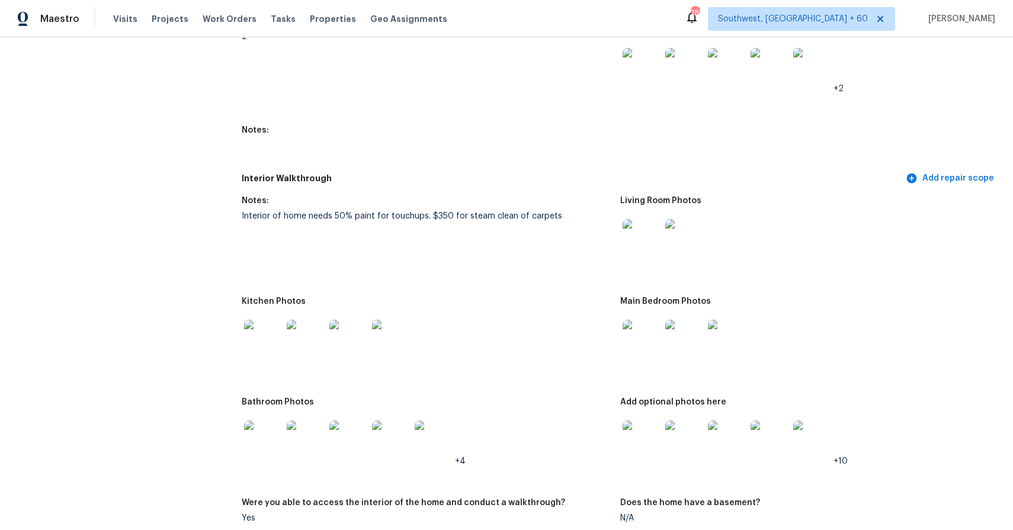
scroll to position [1419, 0]
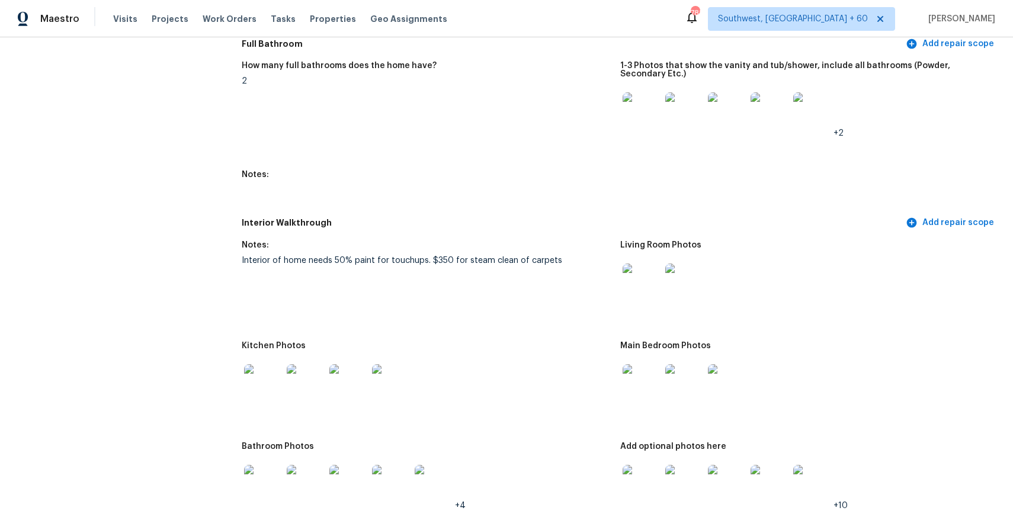
click at [645, 280] on img at bounding box center [642, 283] width 38 height 38
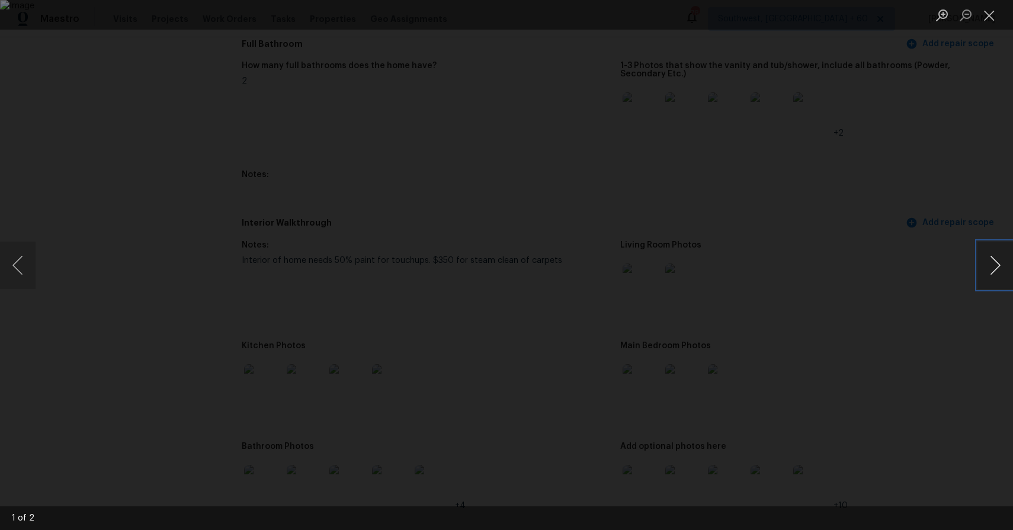
click at [986, 251] on button "Next image" at bounding box center [995, 265] width 36 height 47
click at [982, 248] on button "Next image" at bounding box center [995, 265] width 36 height 47
click at [931, 217] on div "Lightbox" at bounding box center [506, 265] width 1013 height 530
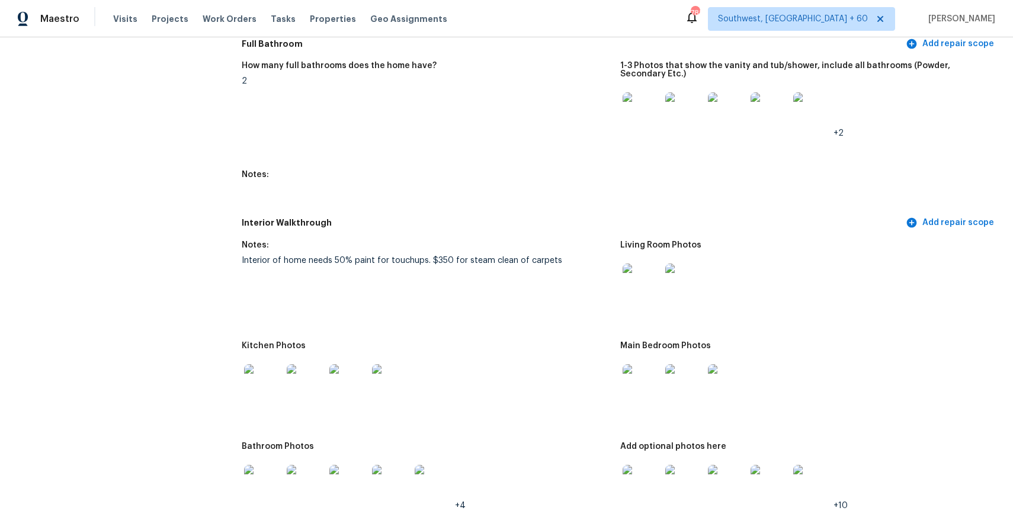
click at [266, 481] on img at bounding box center [263, 484] width 38 height 38
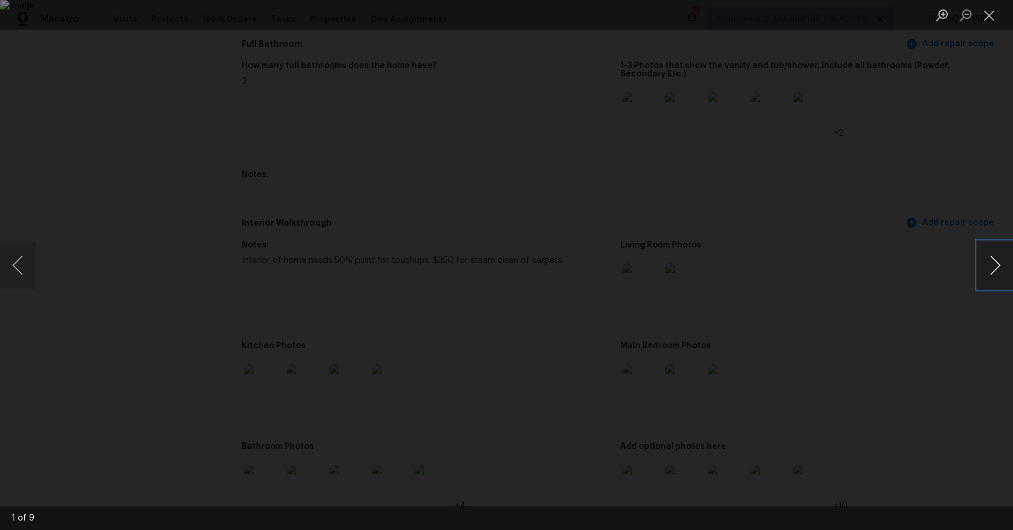
click at [985, 267] on button "Next image" at bounding box center [995, 265] width 36 height 47
click at [931, 248] on div "Lightbox" at bounding box center [506, 265] width 1013 height 530
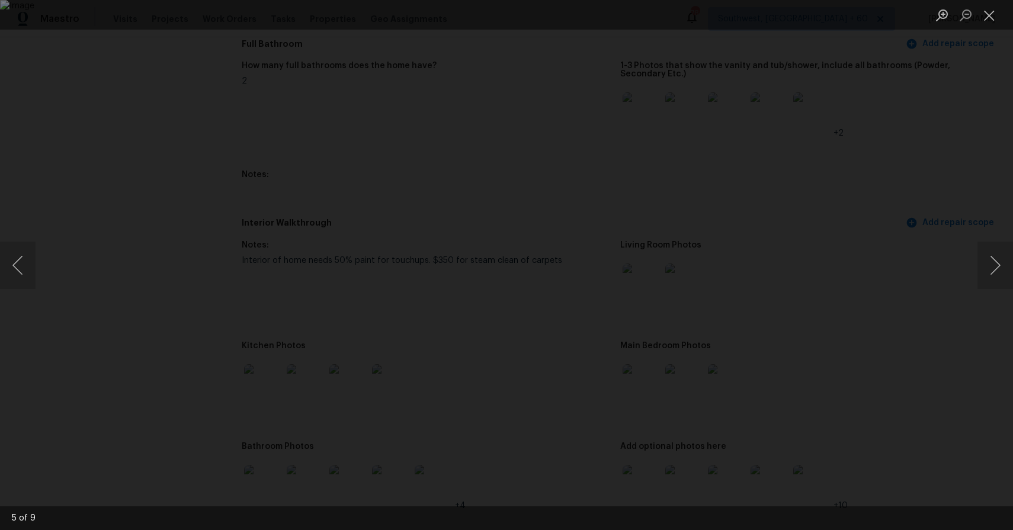
click at [940, 172] on div "Lightbox" at bounding box center [506, 265] width 1013 height 530
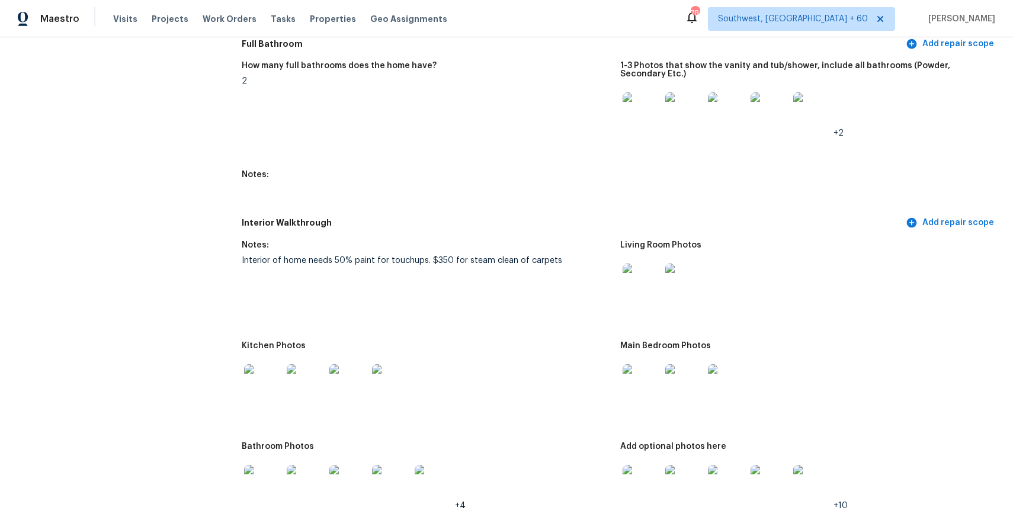
click at [630, 279] on img at bounding box center [642, 283] width 38 height 38
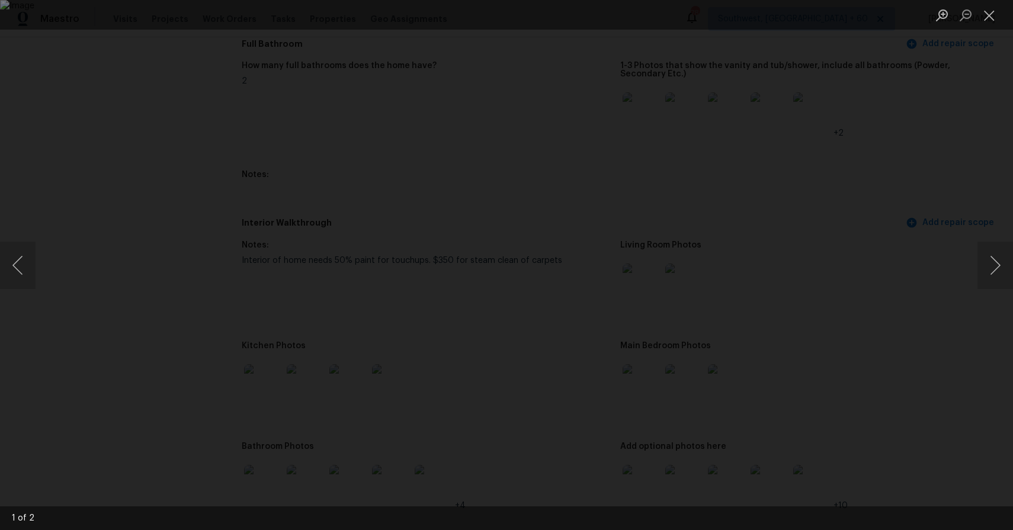
click at [867, 254] on div "Lightbox" at bounding box center [506, 265] width 1013 height 530
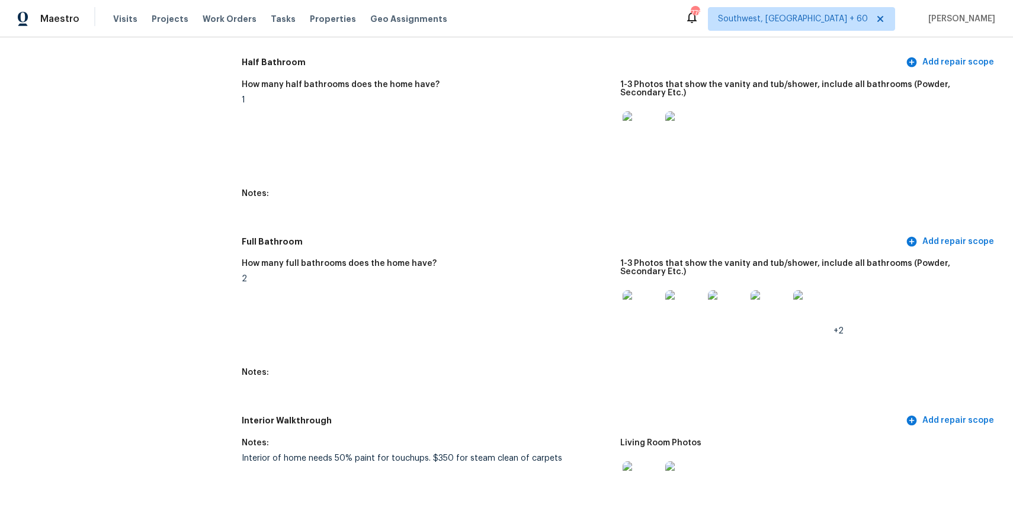
scroll to position [438, 0]
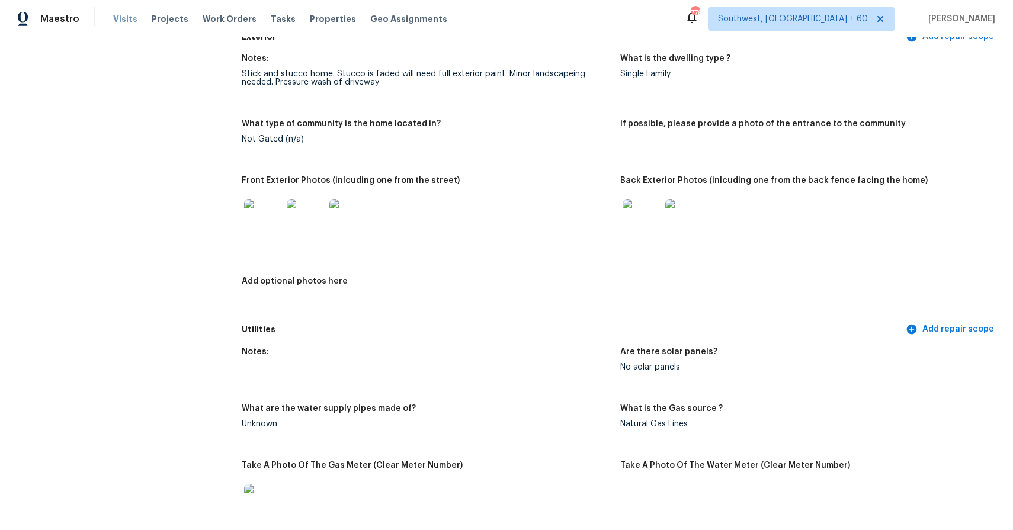
click at [123, 19] on span "Visits" at bounding box center [125, 19] width 24 height 12
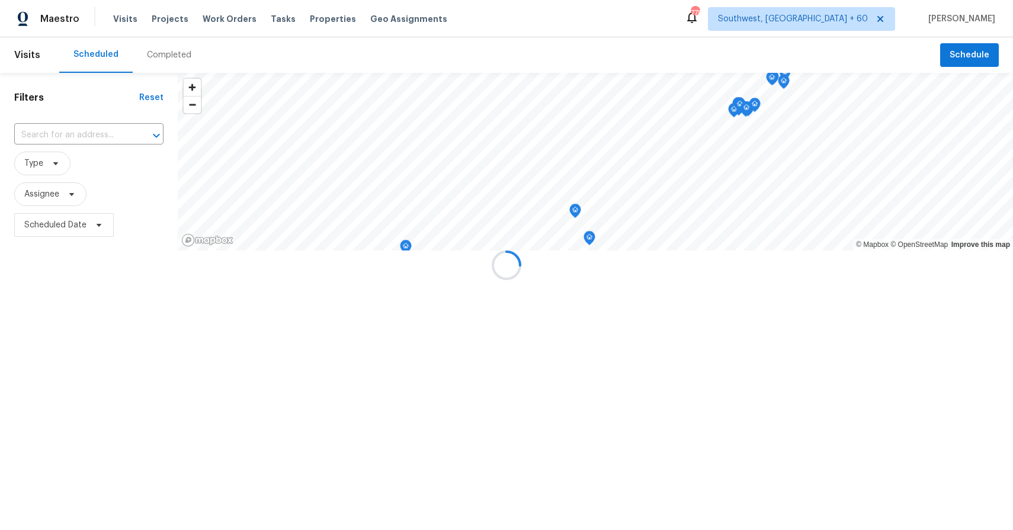
click at [171, 55] on div at bounding box center [506, 265] width 1013 height 530
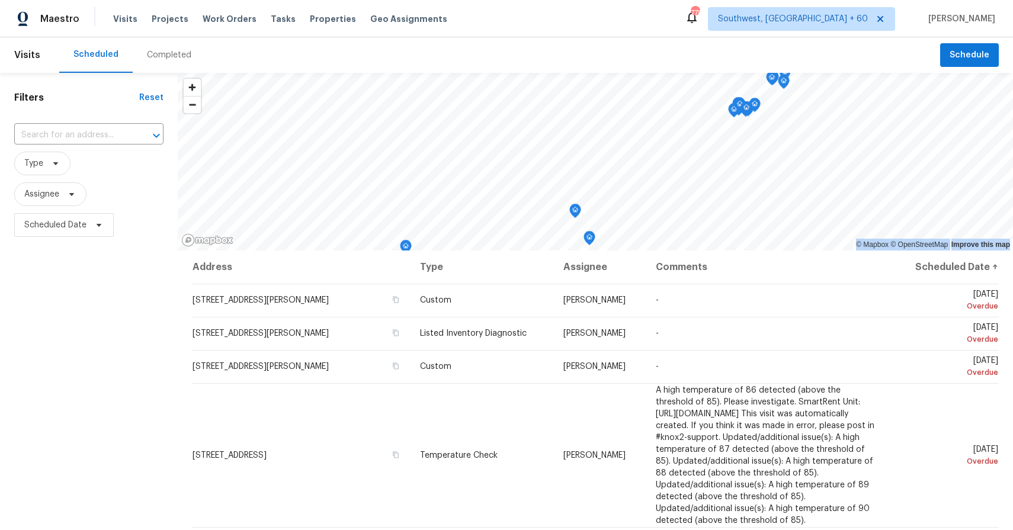
click at [171, 55] on div "Completed" at bounding box center [169, 55] width 44 height 12
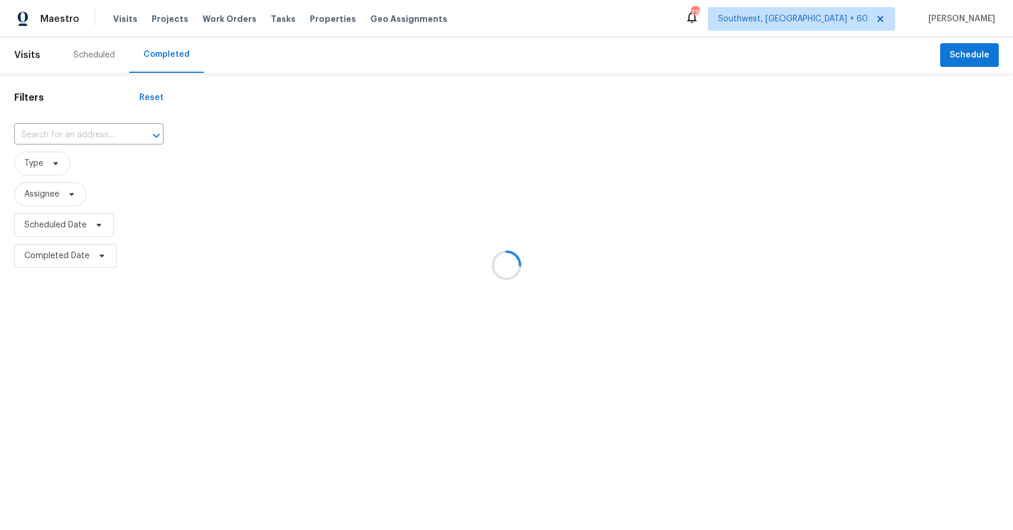
click at [171, 55] on div at bounding box center [506, 265] width 1013 height 530
click at [89, 130] on div at bounding box center [506, 265] width 1013 height 530
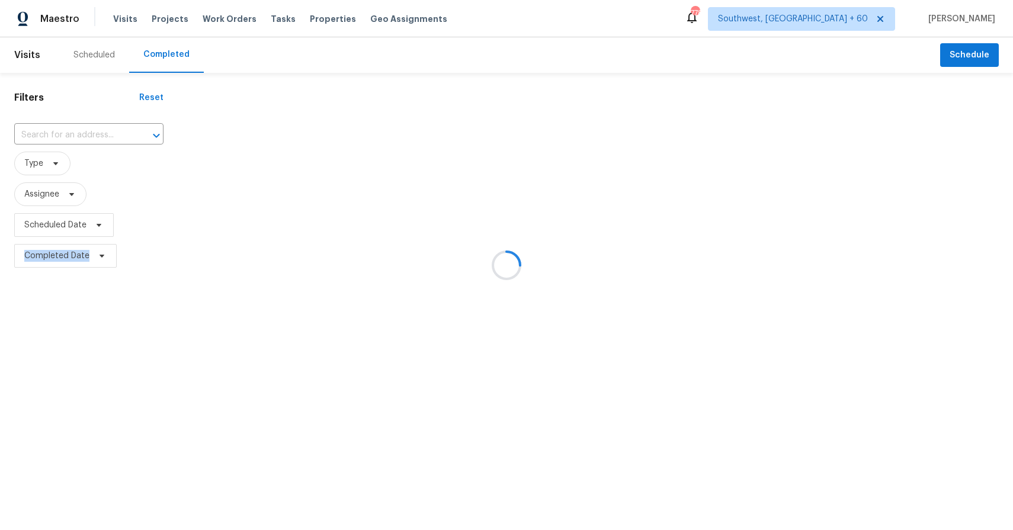
click at [89, 130] on div at bounding box center [506, 265] width 1013 height 530
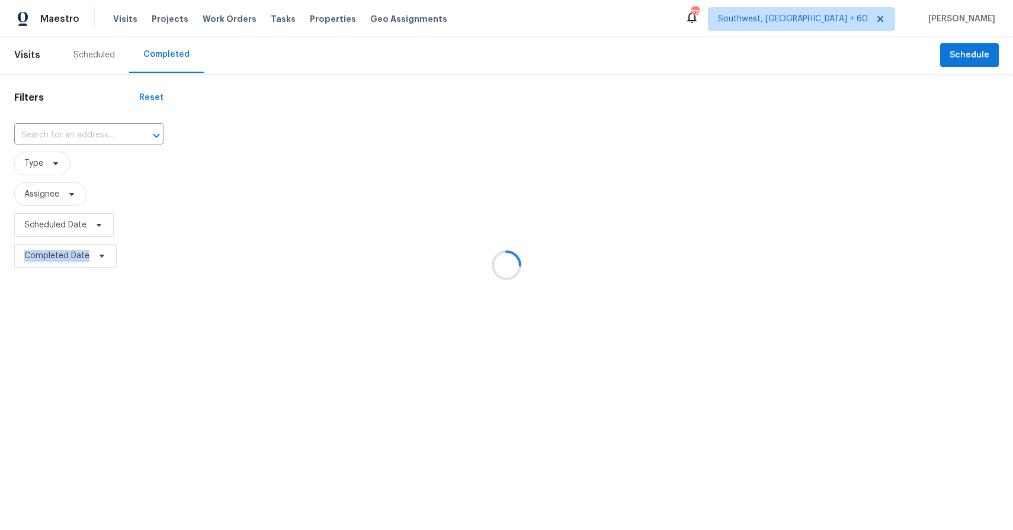
click at [89, 130] on div at bounding box center [506, 265] width 1013 height 530
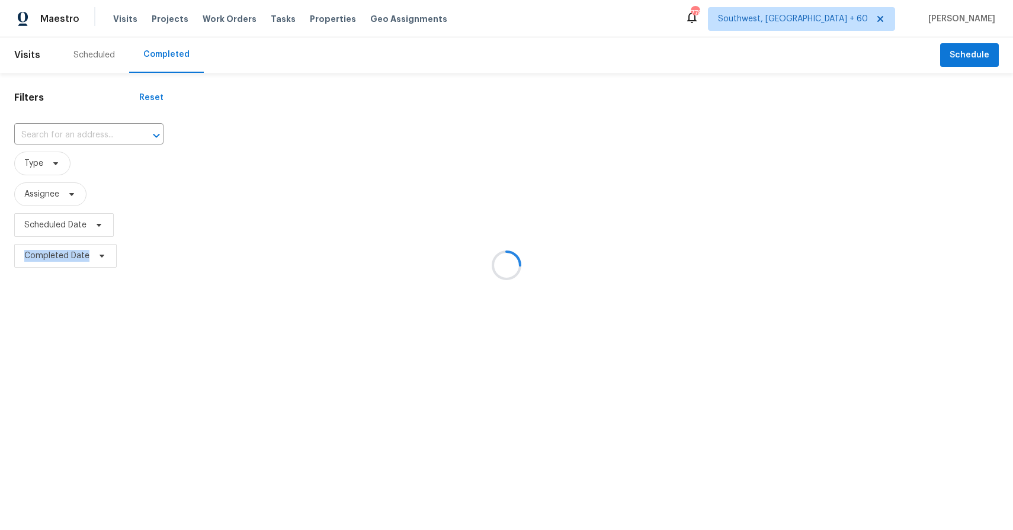
click at [89, 130] on div at bounding box center [506, 265] width 1013 height 530
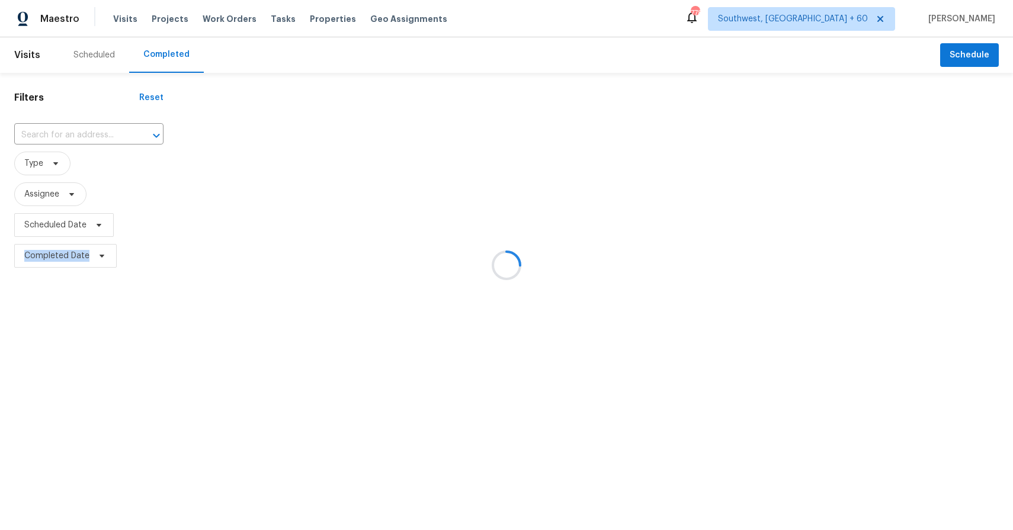
click at [89, 130] on div at bounding box center [506, 265] width 1013 height 530
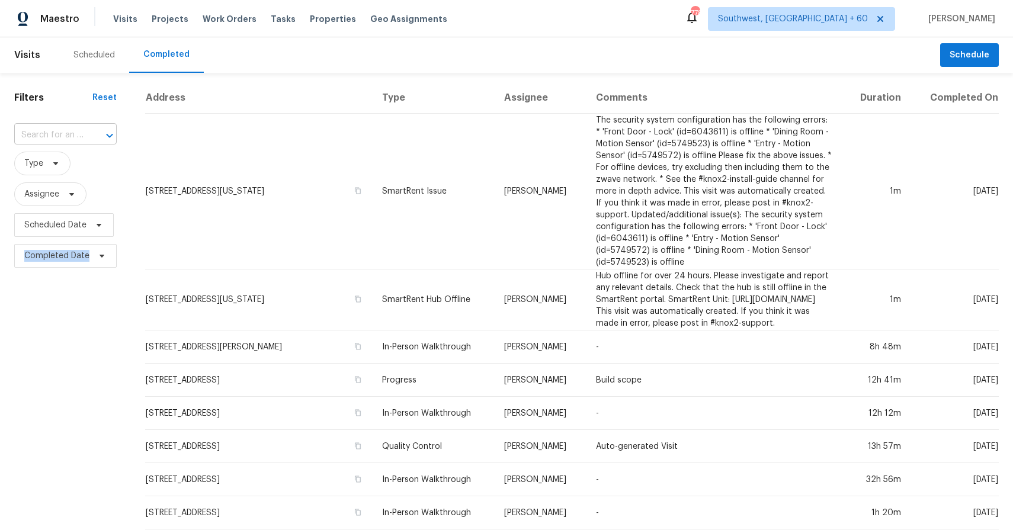
click at [68, 132] on input "text" at bounding box center [48, 135] width 69 height 18
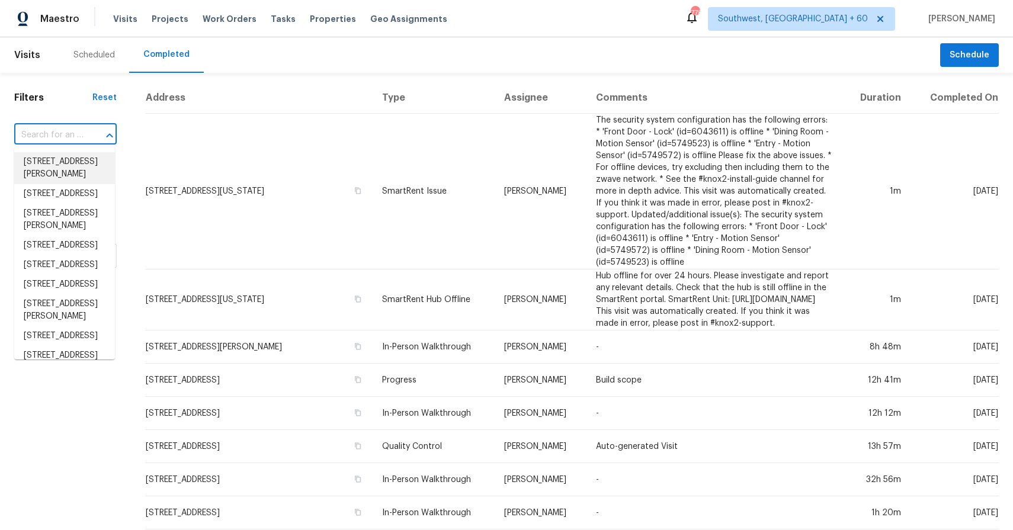
paste input "3513 S Bluejay Dr, Gilbert, AZ 85297"
type input "3513 S Bluejay Dr, Gilbert, AZ 85297"
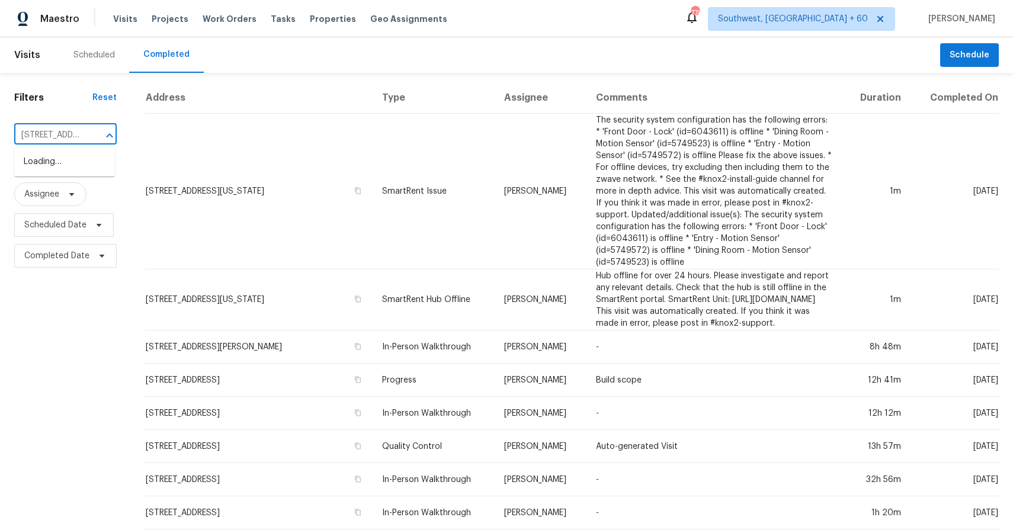
scroll to position [0, 77]
click at [86, 159] on li "3513 S Bluejay Dr, Gilbert, AZ 85297" at bounding box center [64, 168] width 101 height 32
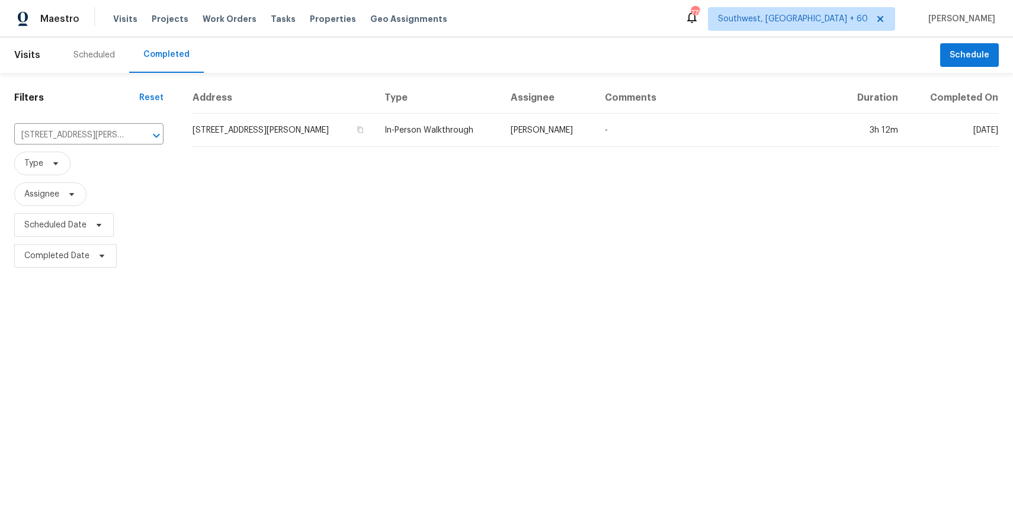
click at [621, 122] on td "-" at bounding box center [716, 130] width 242 height 33
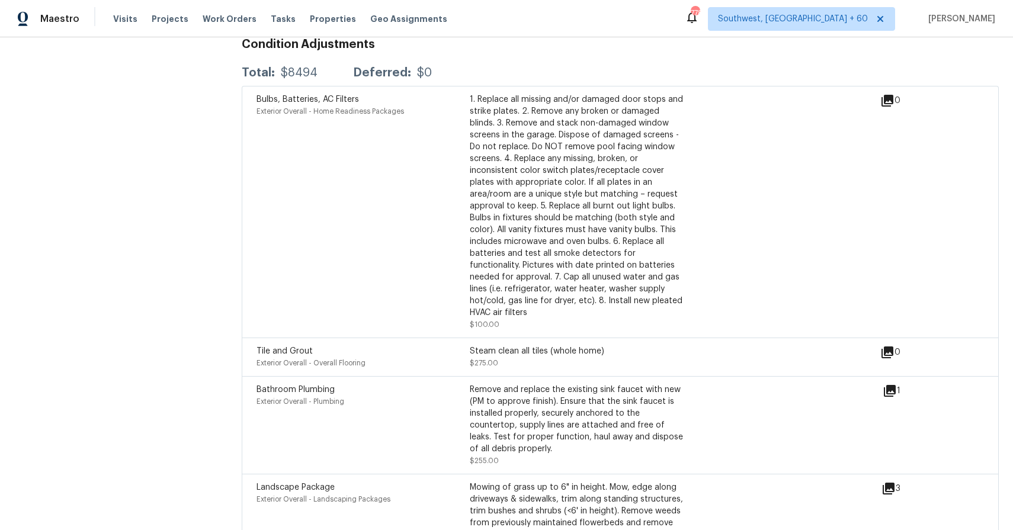
scroll to position [2546, 0]
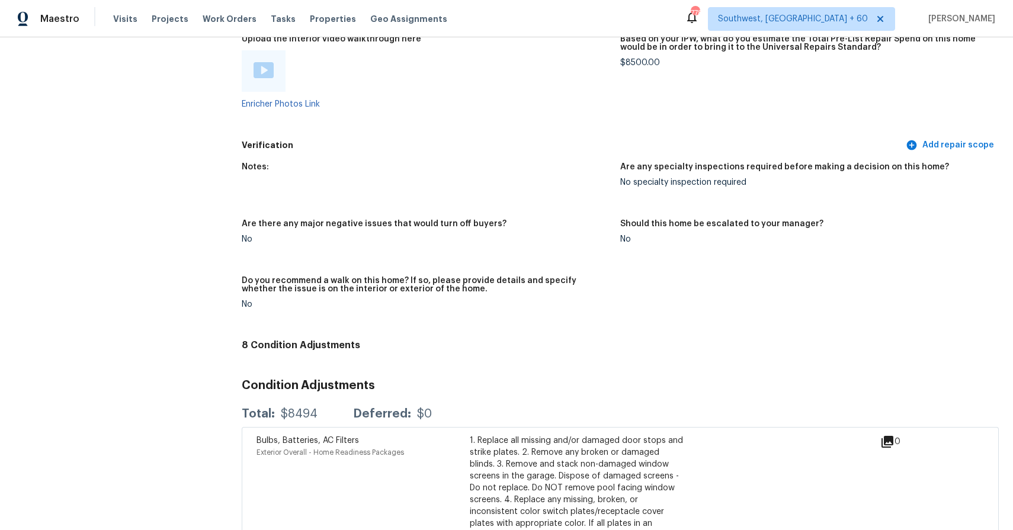
click at [109, 9] on div "Maestro Visits Projects Work Orders Tasks Properties Geo Assignments" at bounding box center [230, 19] width 461 height 24
click at [120, 22] on span "Visits" at bounding box center [125, 19] width 24 height 12
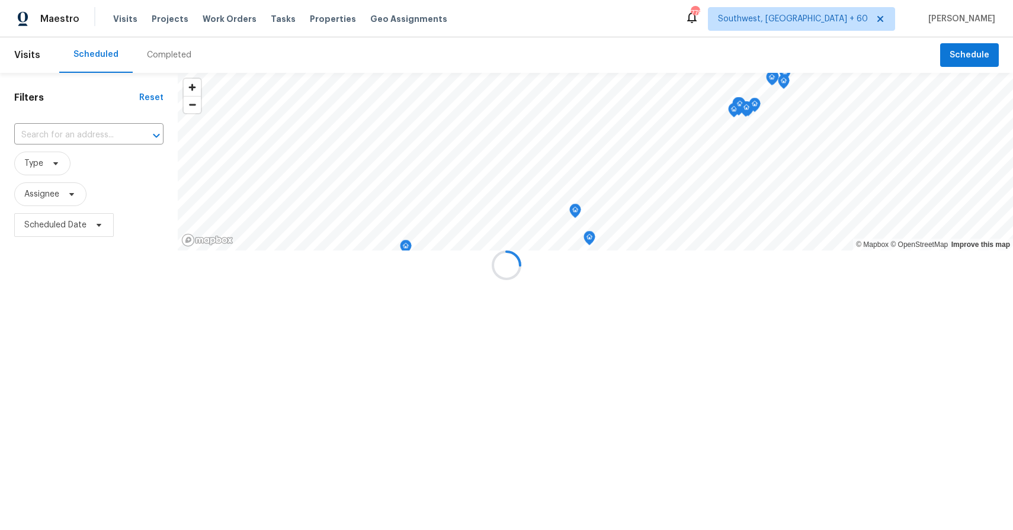
click at [172, 59] on div at bounding box center [506, 265] width 1013 height 530
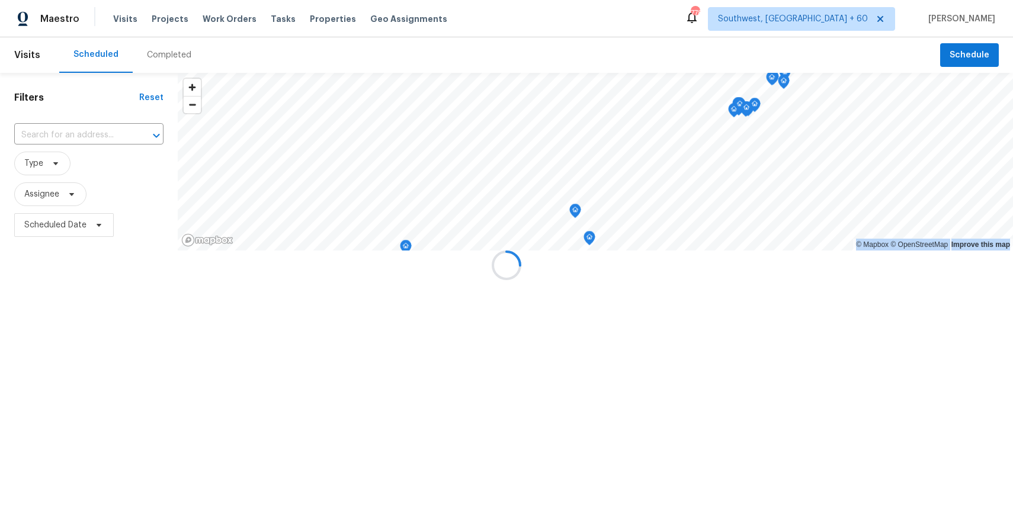
click at [172, 59] on div at bounding box center [506, 265] width 1013 height 530
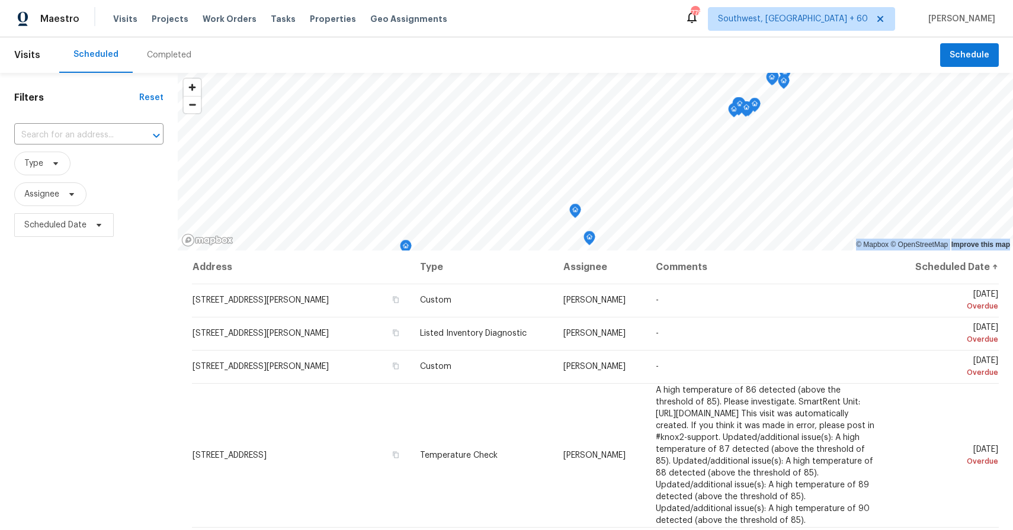
click at [133, 42] on div "Completed" at bounding box center [169, 55] width 73 height 36
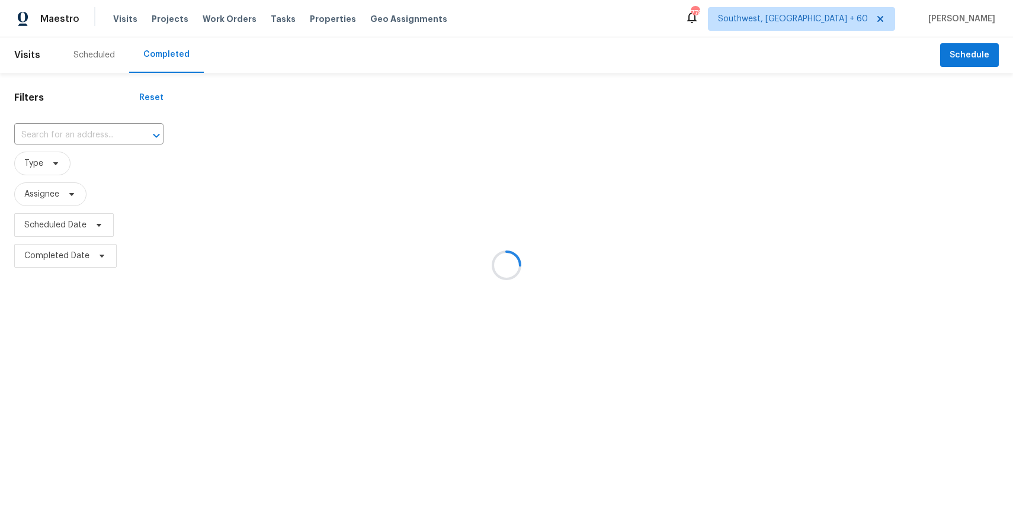
click at [133, 42] on div at bounding box center [506, 265] width 1013 height 530
click at [69, 132] on div at bounding box center [506, 265] width 1013 height 530
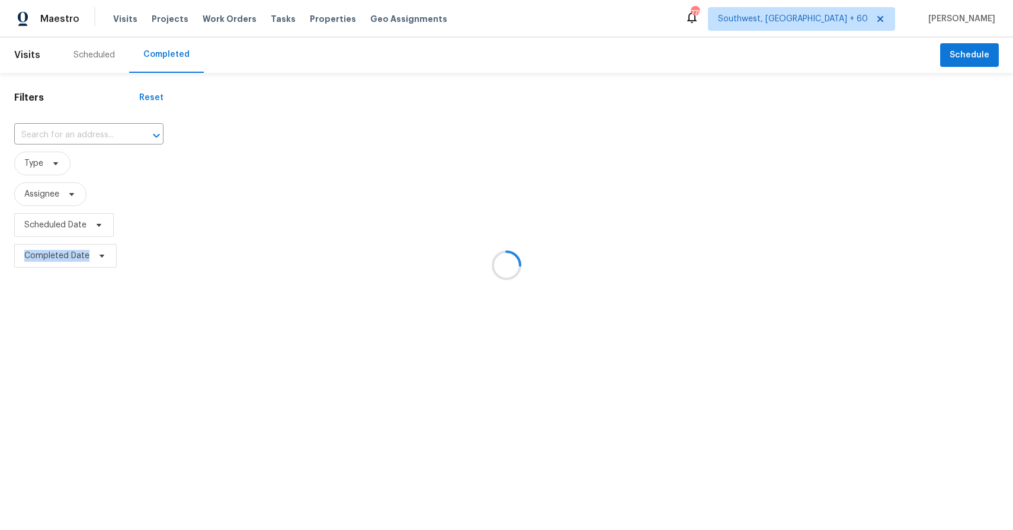
click at [69, 132] on div at bounding box center [506, 265] width 1013 height 530
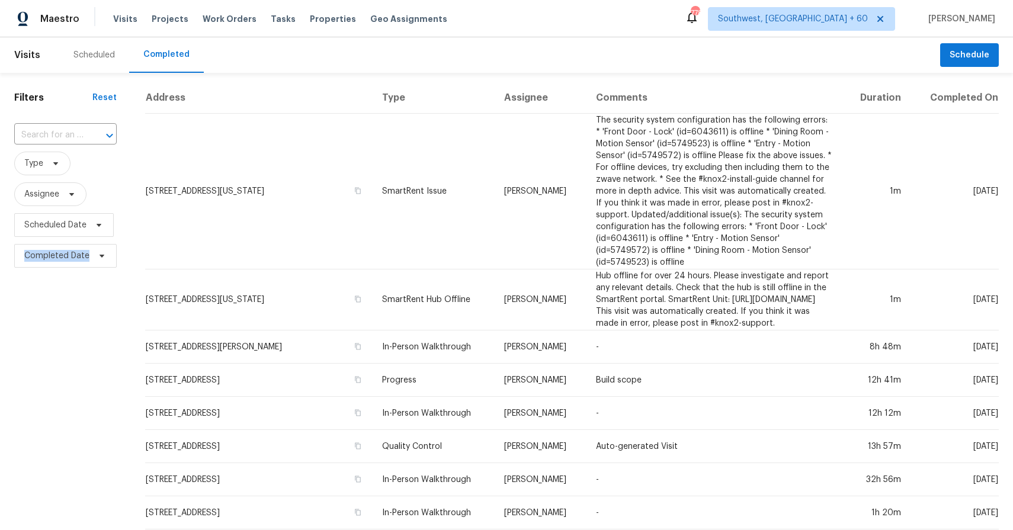
click at [69, 132] on input "text" at bounding box center [48, 135] width 69 height 18
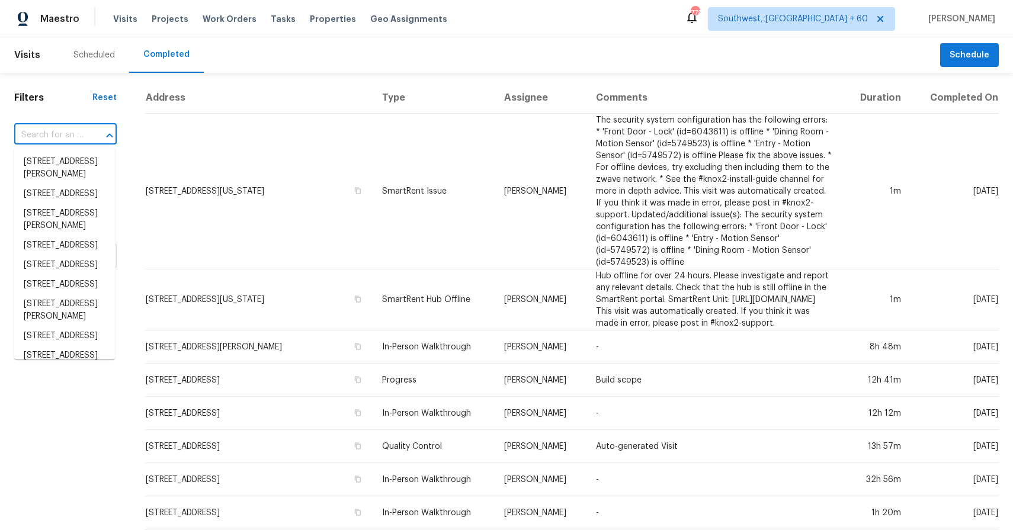
paste input "113 Maple Tree Ln, Clayton, NC 27527"
type input "113 Maple Tree Ln, Clayton, NC 27527"
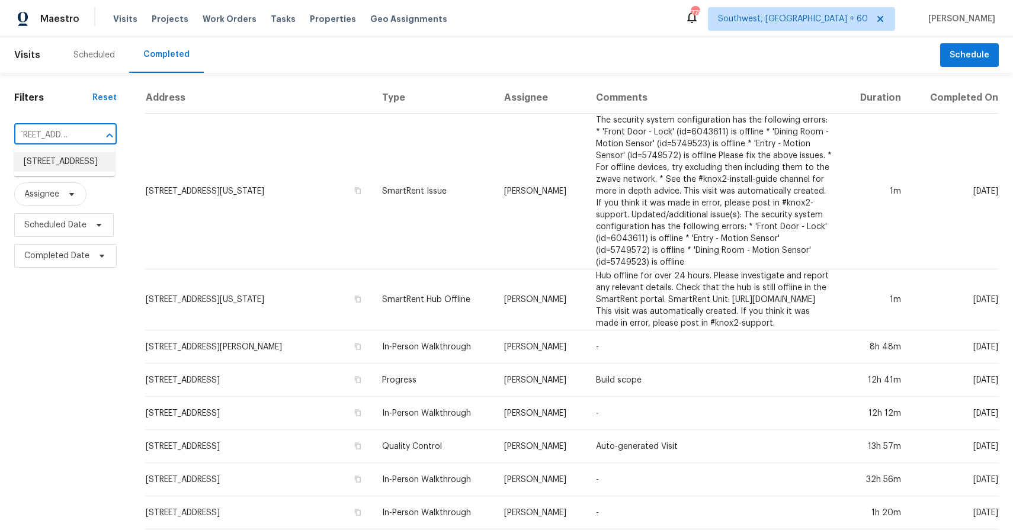
click at [63, 172] on li "113 Maple Tree Ln, Clayton, NC 27527" at bounding box center [64, 162] width 101 height 20
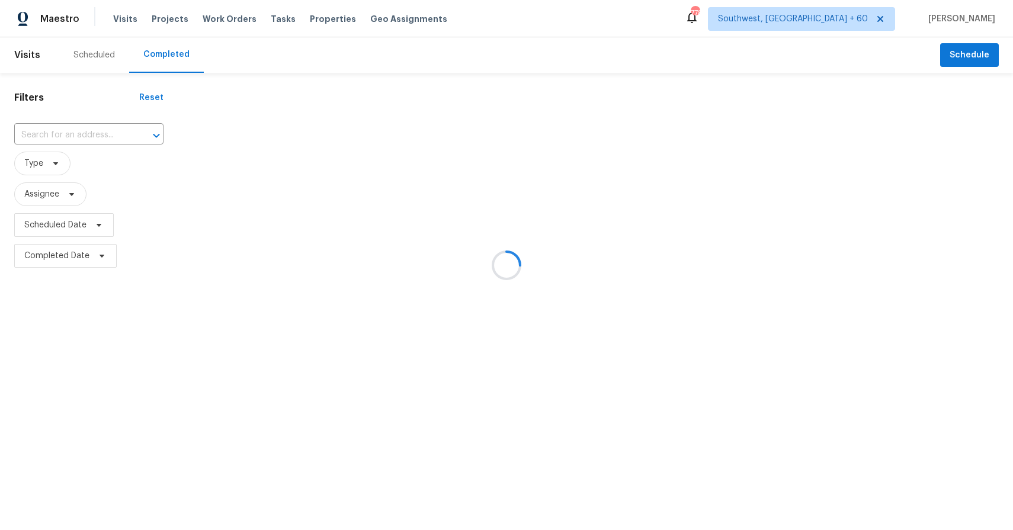
type input "113 Maple Tree Ln, Clayton, NC 27527"
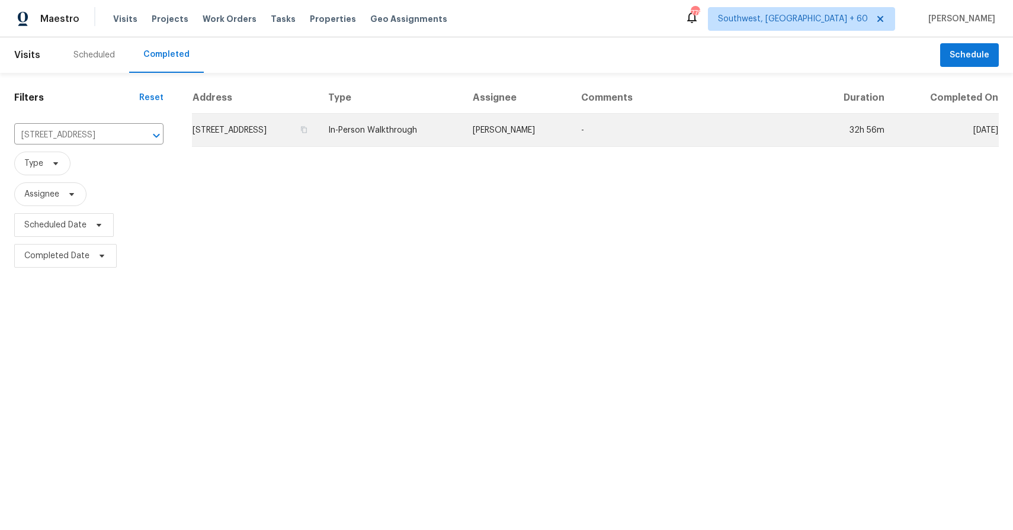
click at [568, 118] on td "Amanda Horton" at bounding box center [517, 130] width 108 height 33
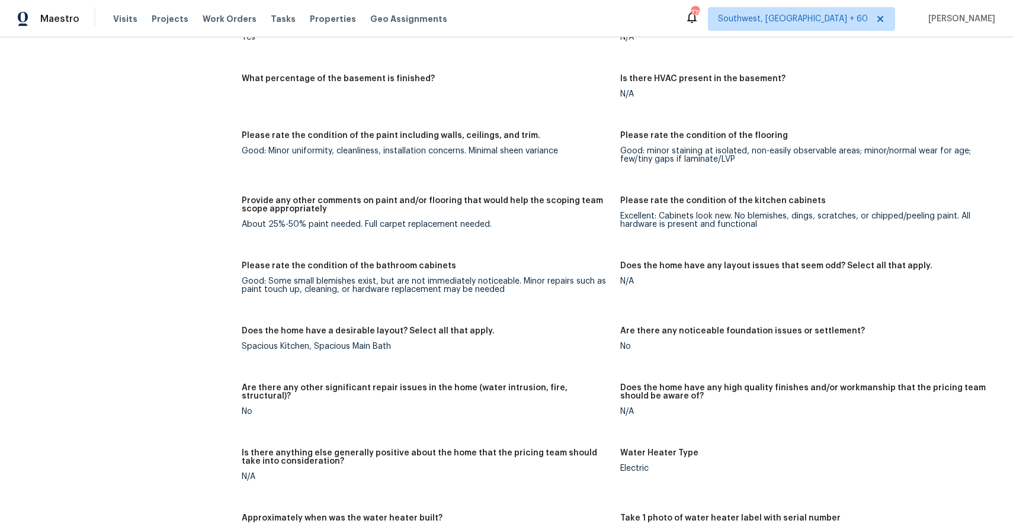
scroll to position [1717, 0]
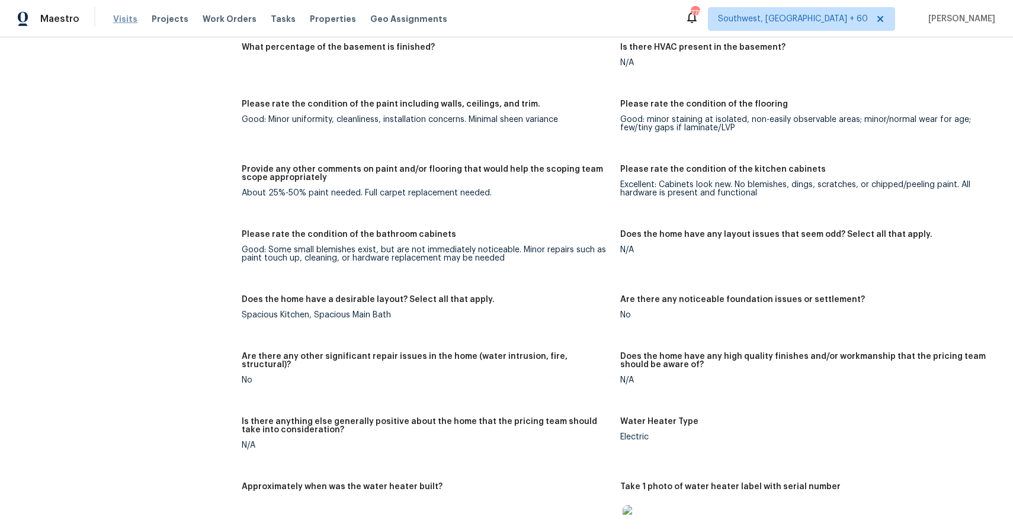
click at [128, 14] on span "Visits" at bounding box center [125, 19] width 24 height 12
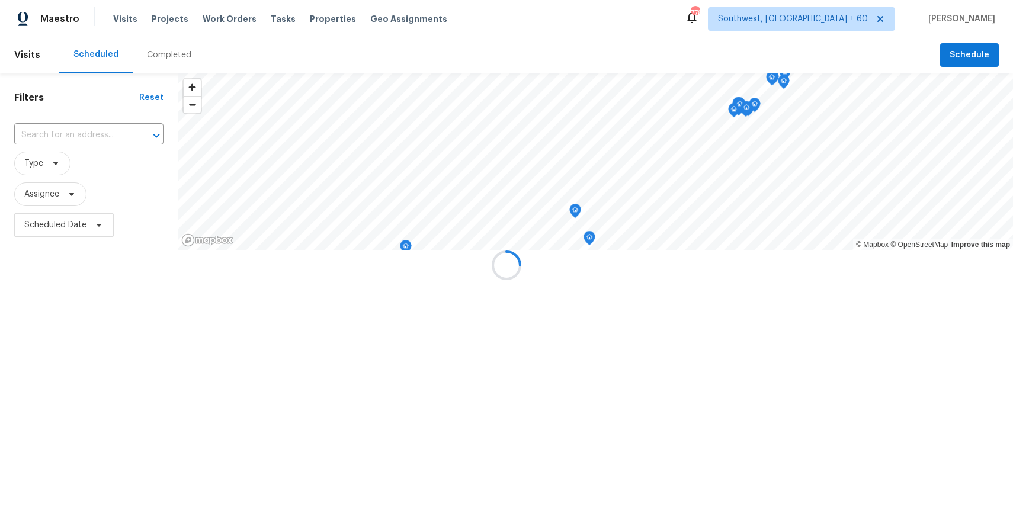
click at [156, 50] on div at bounding box center [506, 265] width 1013 height 530
click at [156, 50] on div "Completed" at bounding box center [169, 55] width 44 height 12
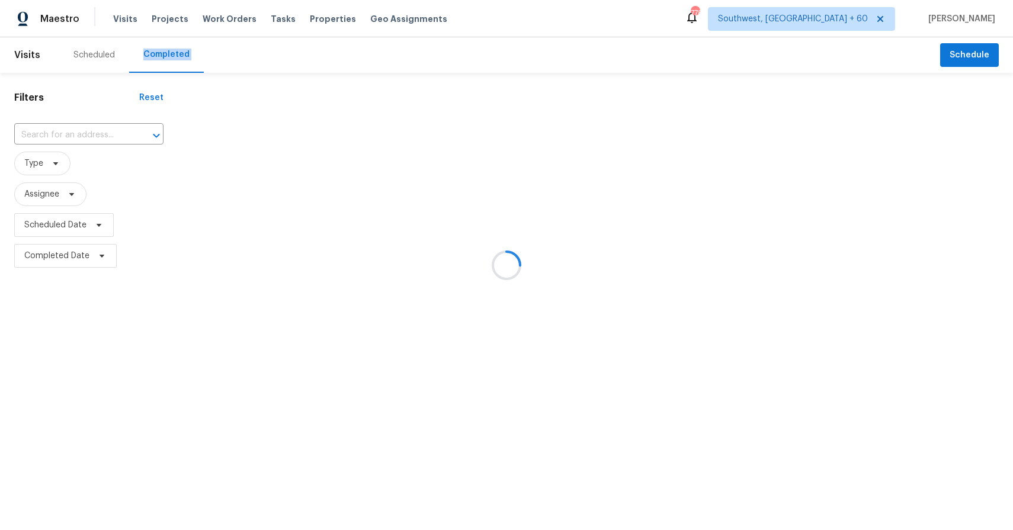
click at [80, 132] on div at bounding box center [506, 265] width 1013 height 530
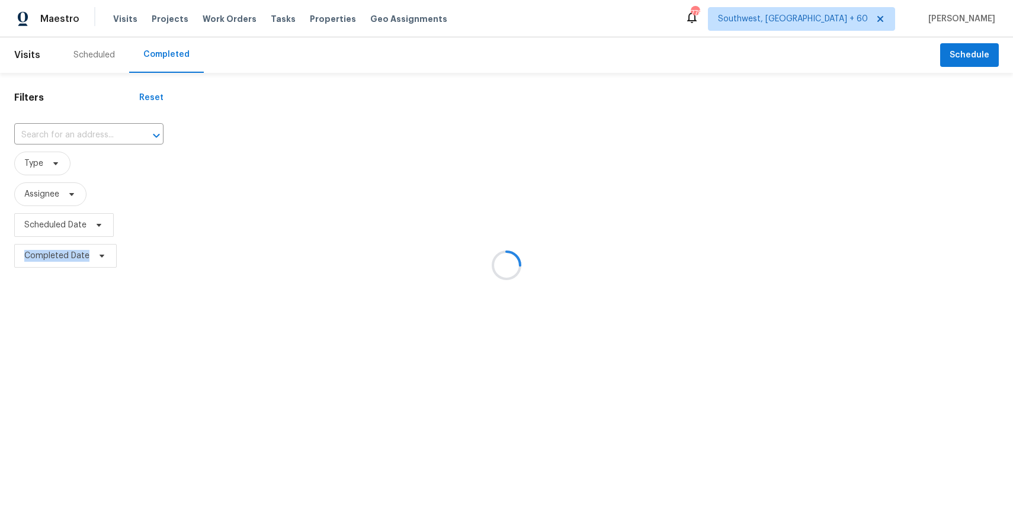
click at [80, 132] on div at bounding box center [506, 265] width 1013 height 530
click at [80, 132] on input "text" at bounding box center [72, 135] width 116 height 18
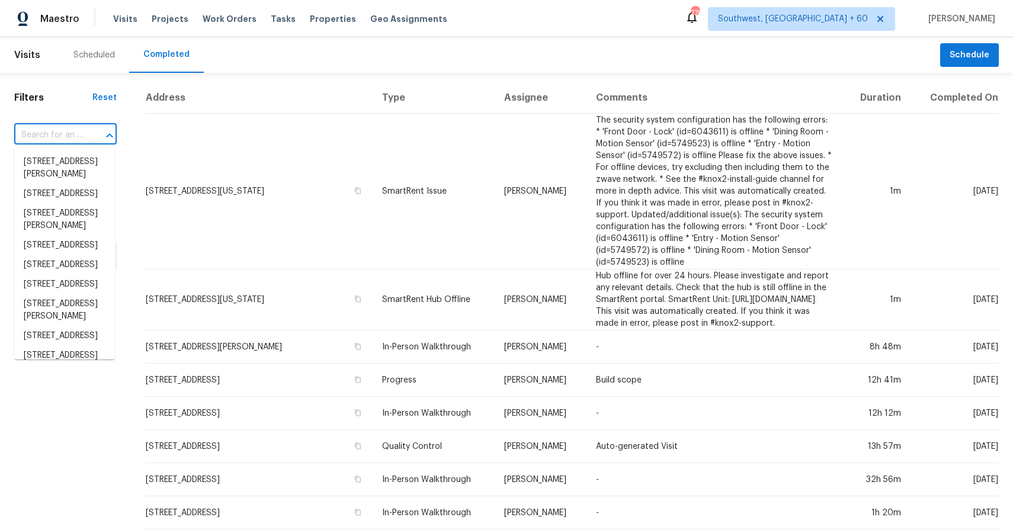
click at [80, 132] on input "text" at bounding box center [48, 135] width 69 height 18
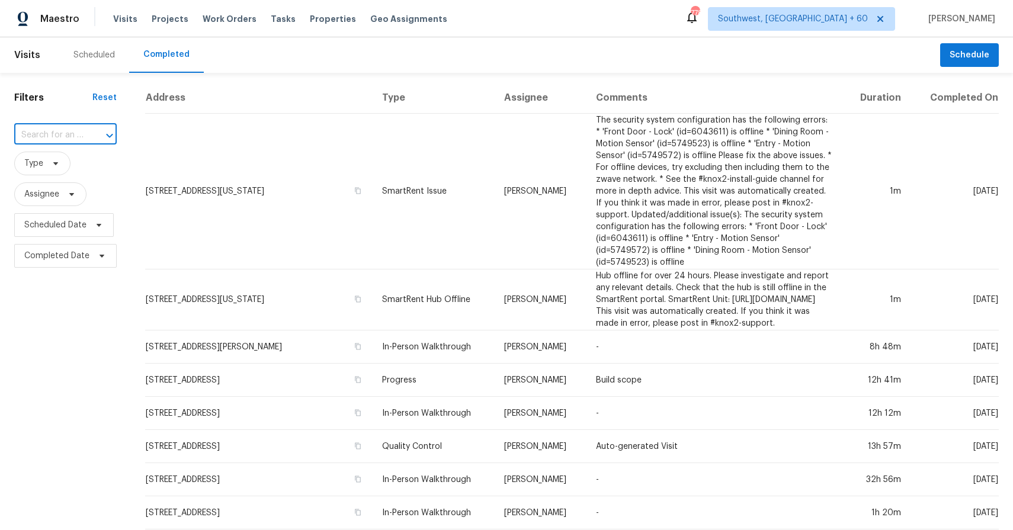
paste input "9850 Cotton Grass, San Antonio, TX 78254"
type input "9850 Cotton Grass, San Antonio, TX 78254"
click at [59, 169] on li "9850 Cotton Grass, San Antonio, TX 78254" at bounding box center [64, 162] width 101 height 20
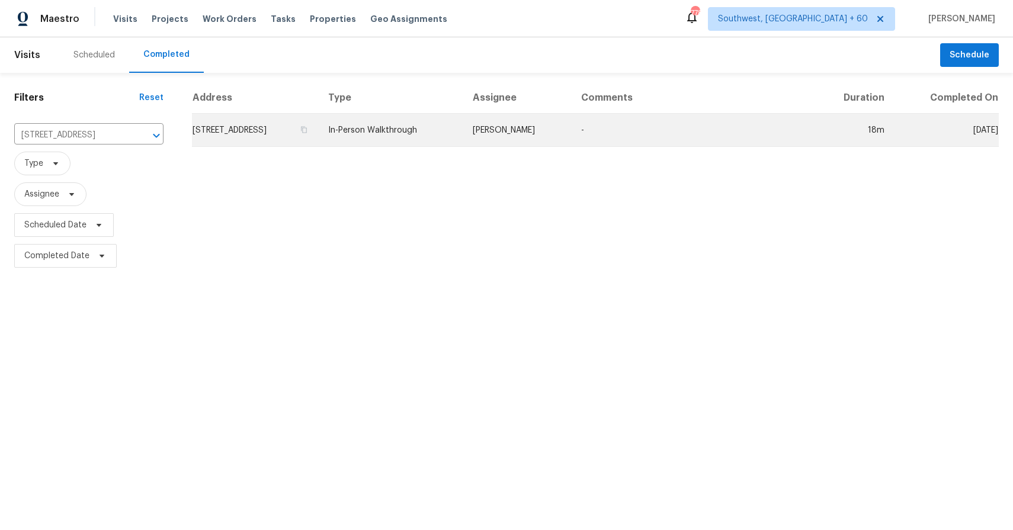
click at [531, 135] on td "Felix Ramos" at bounding box center [517, 130] width 108 height 33
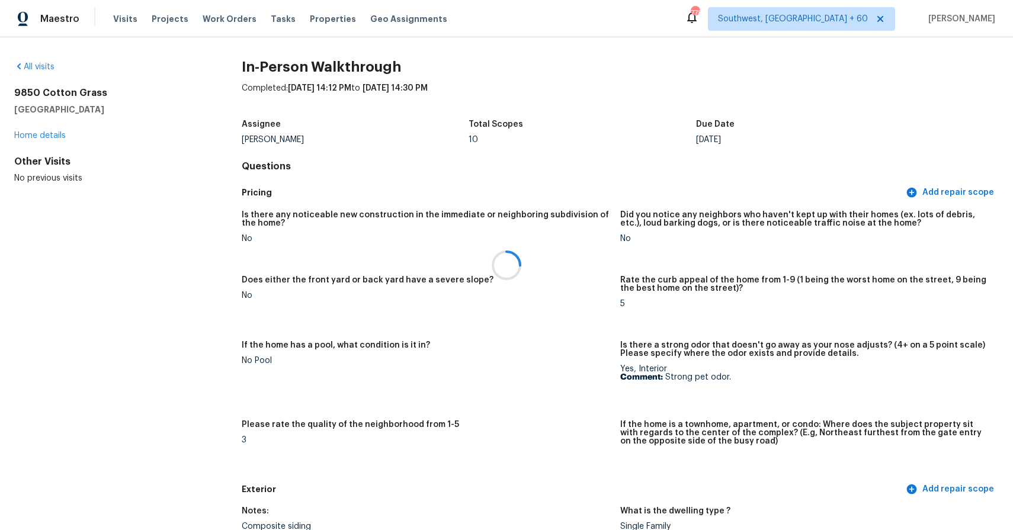
click at [111, 16] on div at bounding box center [506, 265] width 1013 height 530
click at [127, 21] on div at bounding box center [506, 265] width 1013 height 530
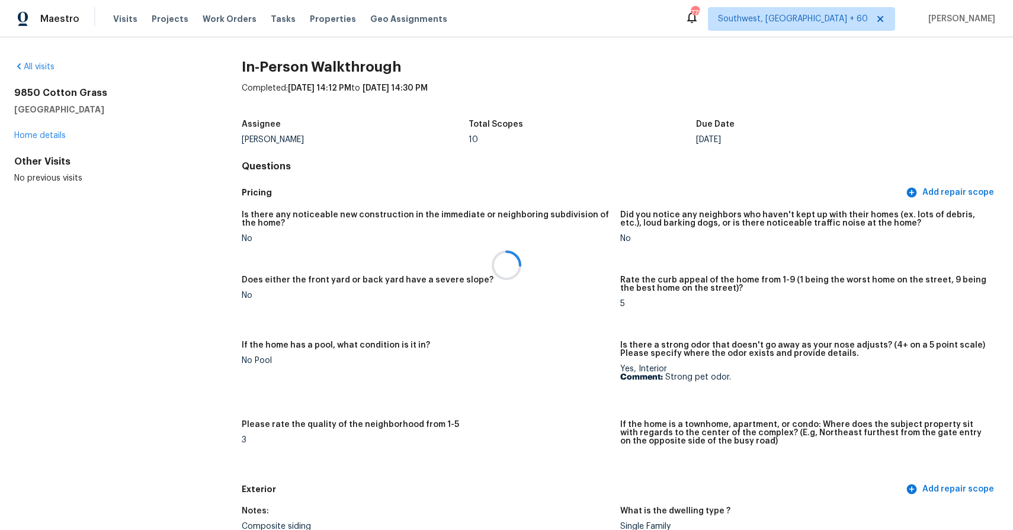
click at [127, 21] on div at bounding box center [506, 265] width 1013 height 530
click at [120, 19] on div at bounding box center [506, 265] width 1013 height 530
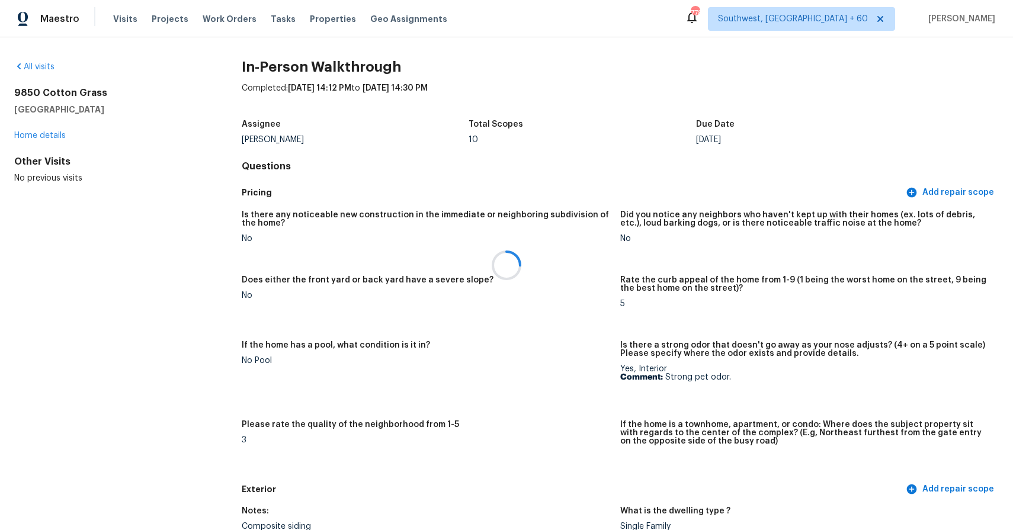
click at [120, 19] on div at bounding box center [506, 265] width 1013 height 530
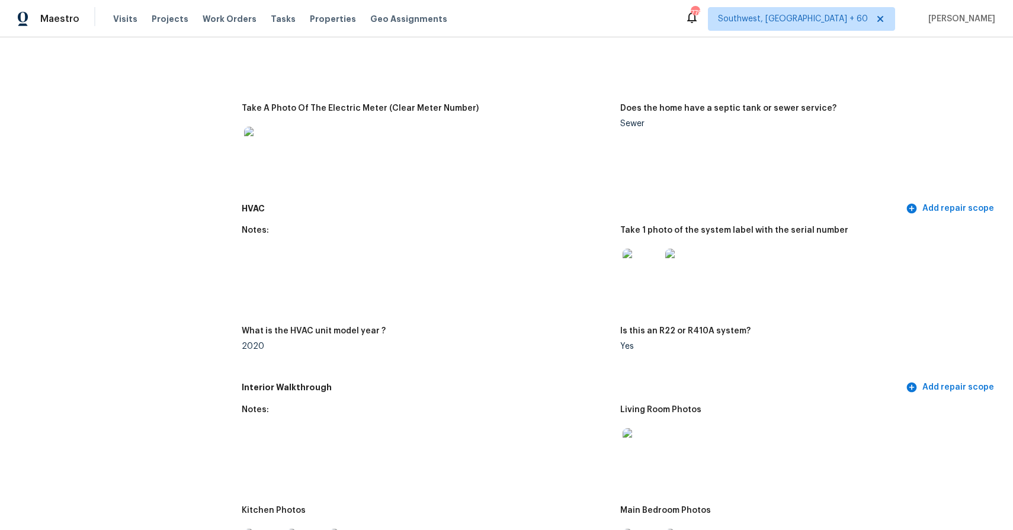
scroll to position [1104, 0]
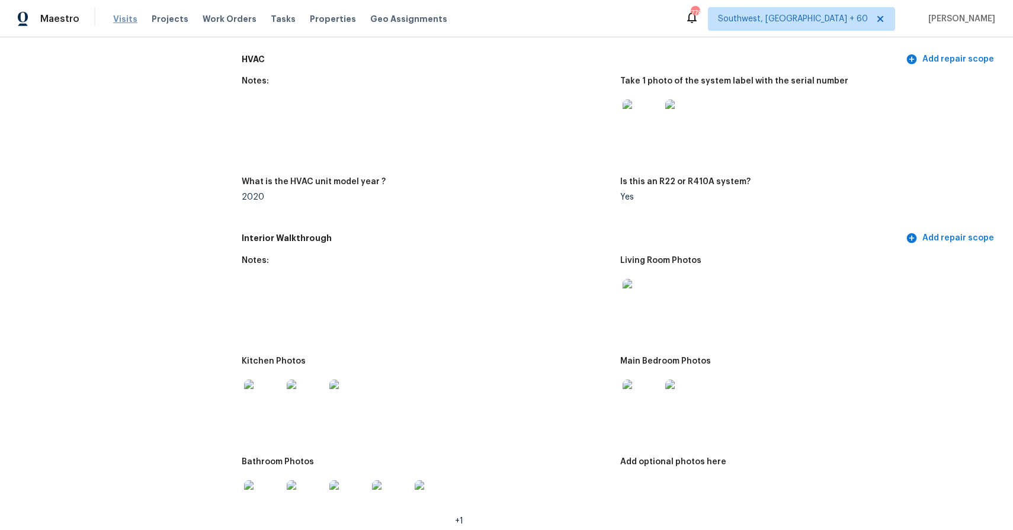
click at [130, 21] on span "Visits" at bounding box center [125, 19] width 24 height 12
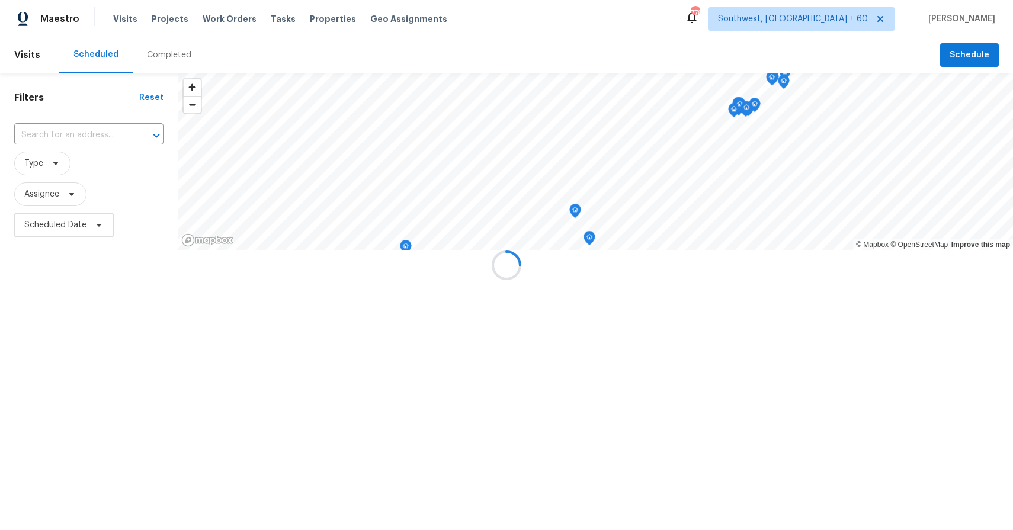
click at [161, 49] on div at bounding box center [506, 265] width 1013 height 530
click at [168, 52] on div at bounding box center [506, 265] width 1013 height 530
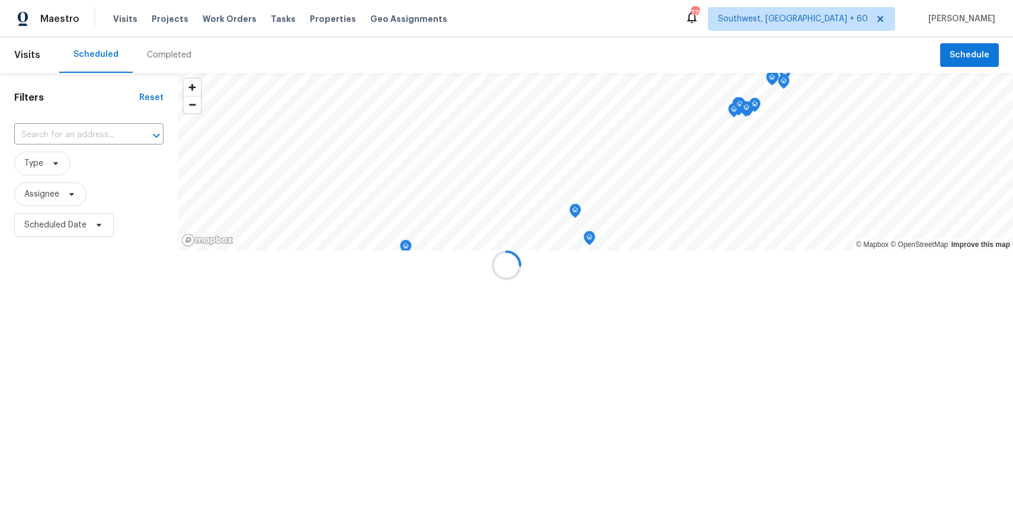
click at [168, 52] on div "Completed" at bounding box center [169, 55] width 44 height 12
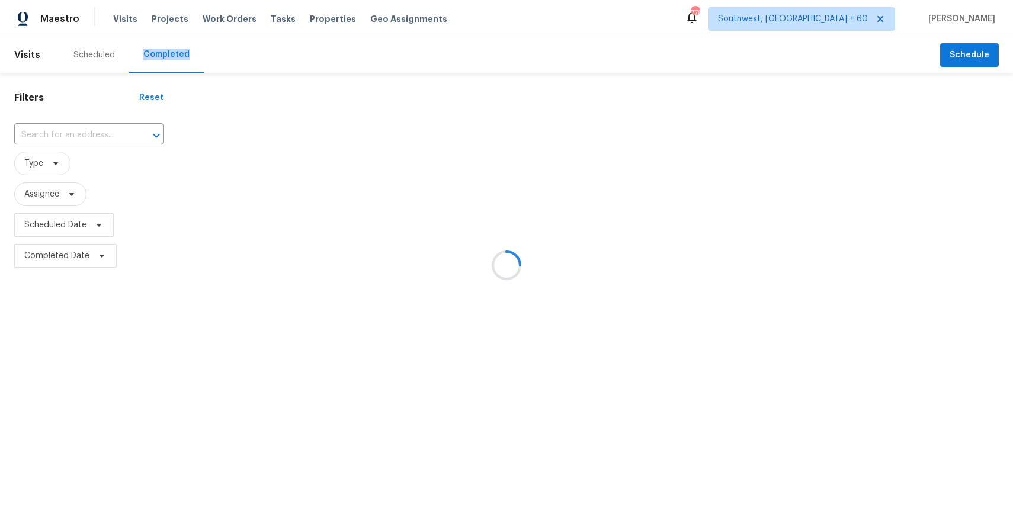
click at [168, 52] on div at bounding box center [506, 265] width 1013 height 530
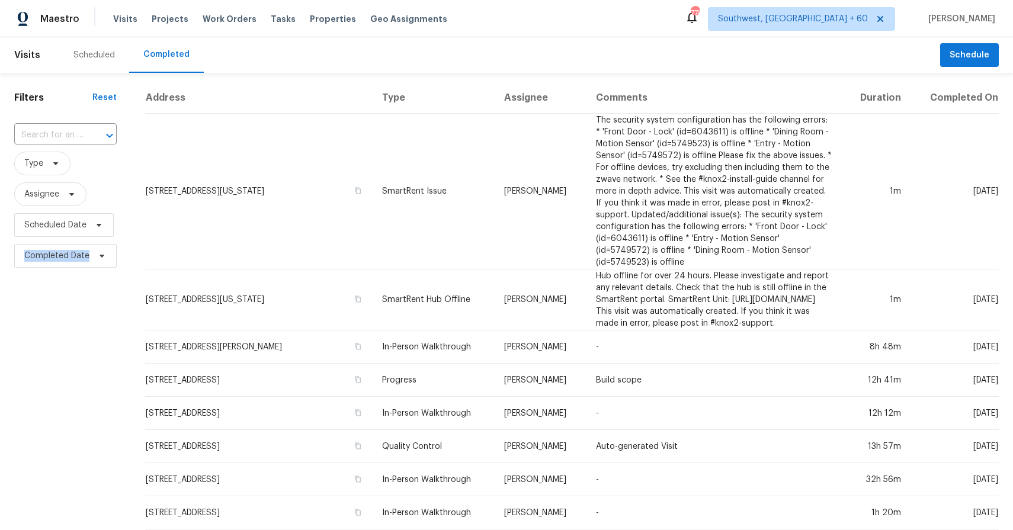
click at [75, 123] on div "​" at bounding box center [65, 135] width 102 height 25
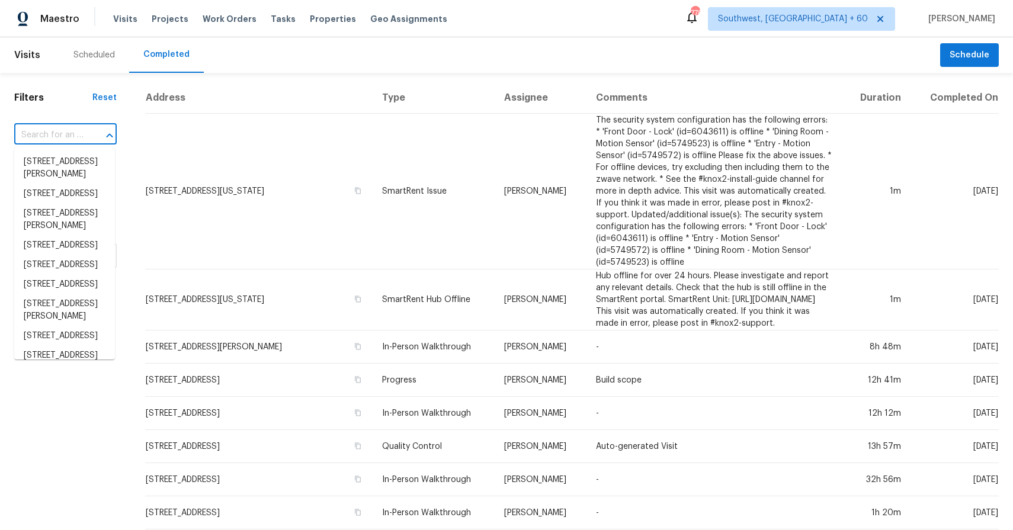
click at [75, 134] on input "text" at bounding box center [48, 135] width 69 height 18
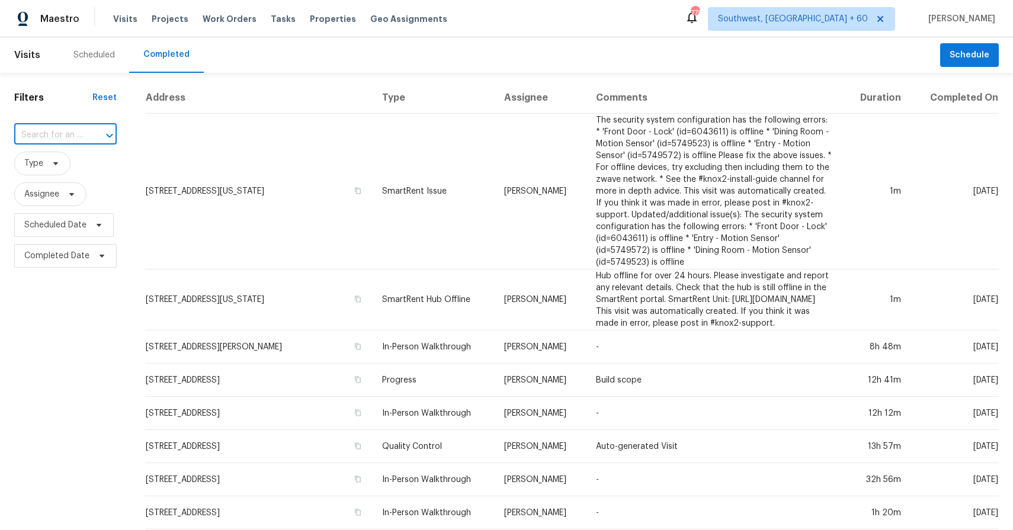
paste input "328 N Dogwood Rd, Powell, TN 37849"
type input "328 N Dogwood Rd, Powell, TN 37849"
click at [62, 162] on li "328 N Dogwood Rd, Powell, TN 37849" at bounding box center [64, 168] width 101 height 32
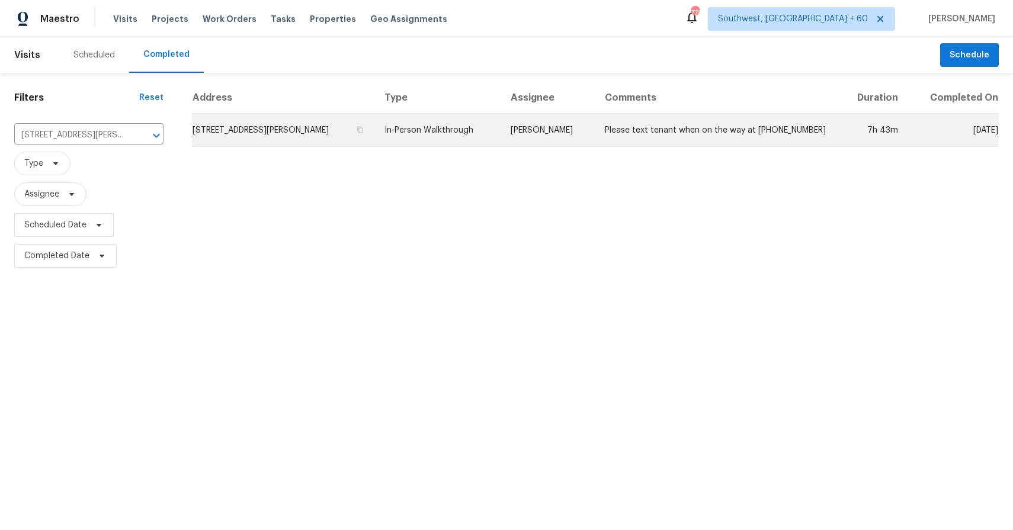
click at [678, 134] on td "Please text tenant when on the way at (865) 347-4627" at bounding box center [716, 130] width 242 height 33
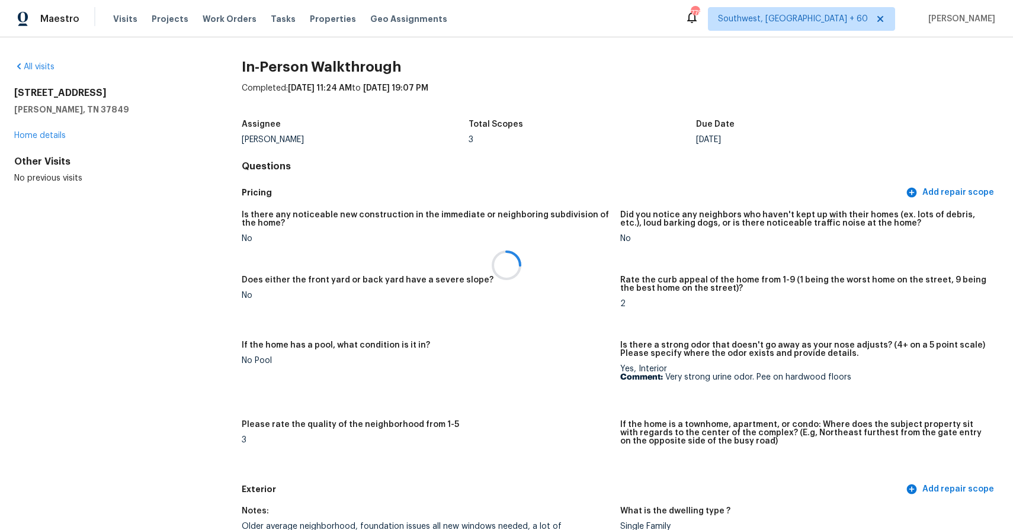
click at [122, 20] on div at bounding box center [506, 265] width 1013 height 530
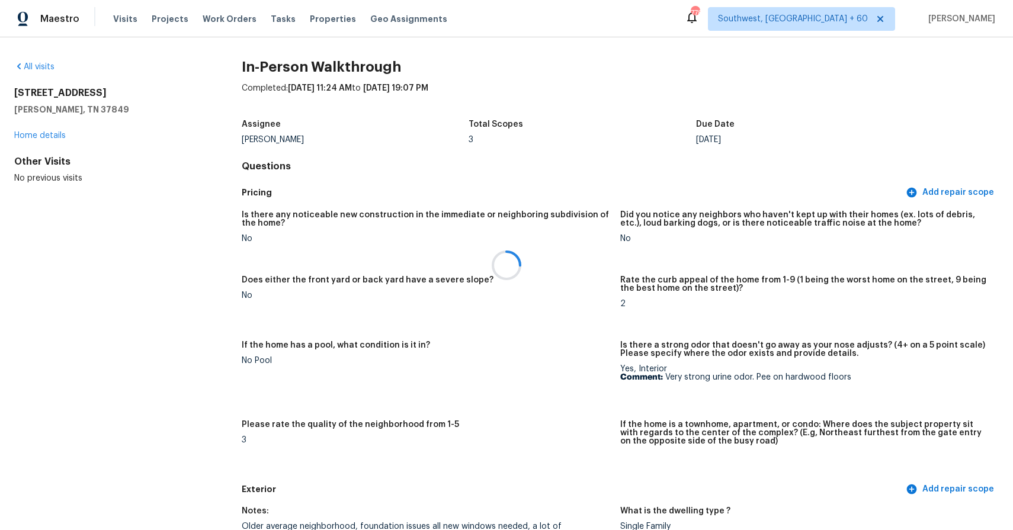
click at [122, 20] on div at bounding box center [506, 265] width 1013 height 530
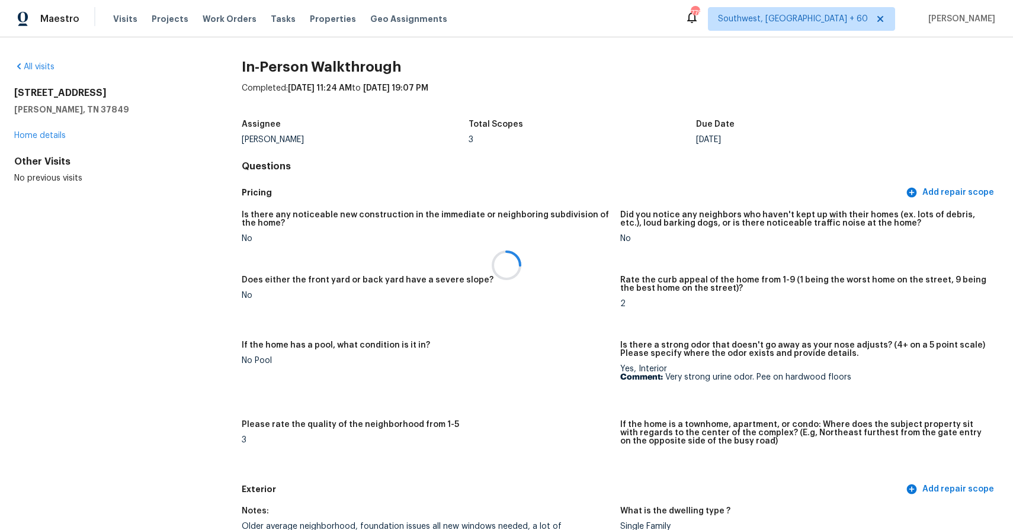
click at [122, 20] on div at bounding box center [506, 265] width 1013 height 530
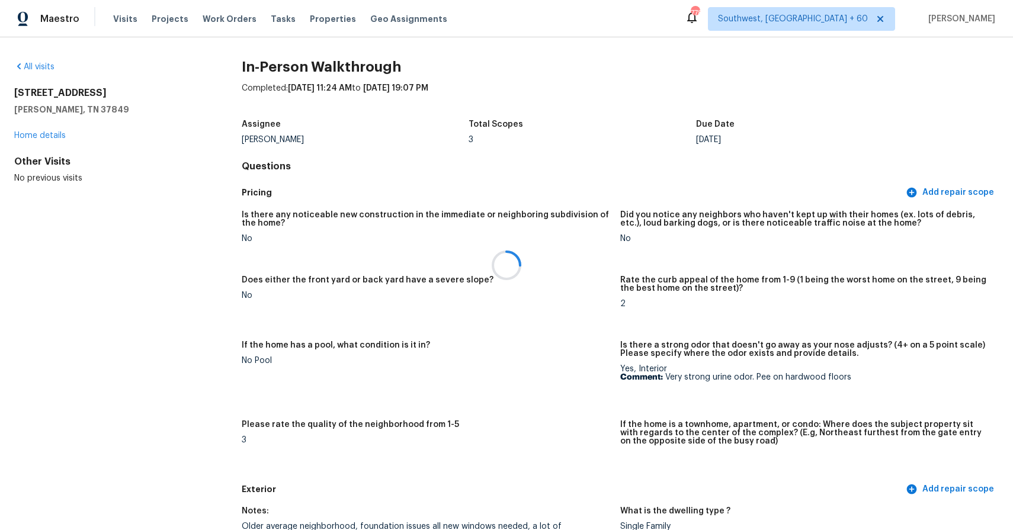
click at [122, 20] on div at bounding box center [506, 265] width 1013 height 530
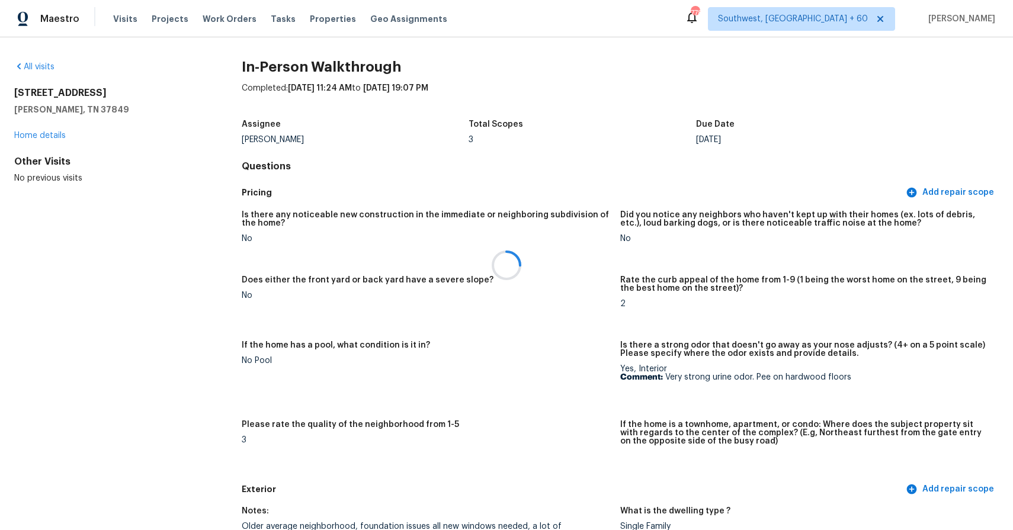
click at [122, 20] on div at bounding box center [506, 265] width 1013 height 530
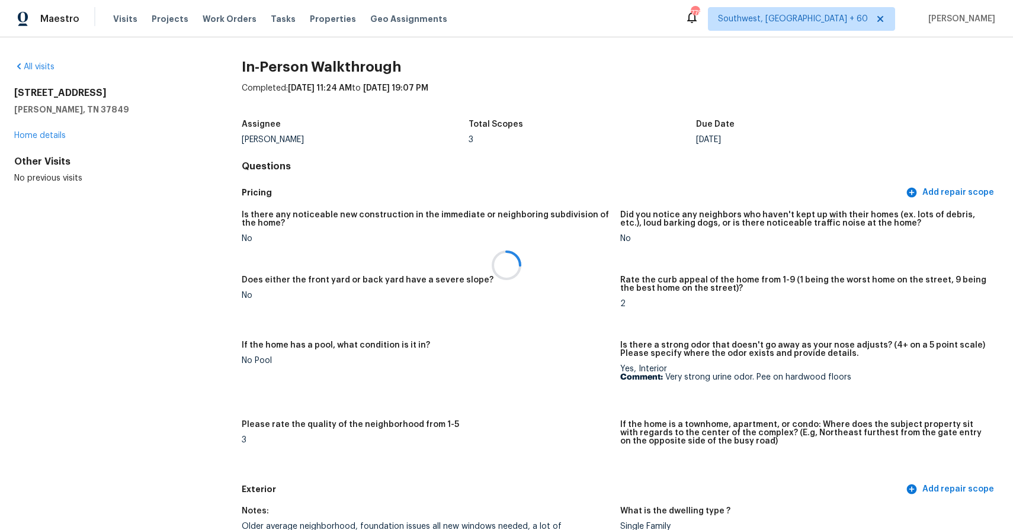
click at [122, 20] on div at bounding box center [506, 265] width 1013 height 530
click at [117, 16] on div at bounding box center [506, 265] width 1013 height 530
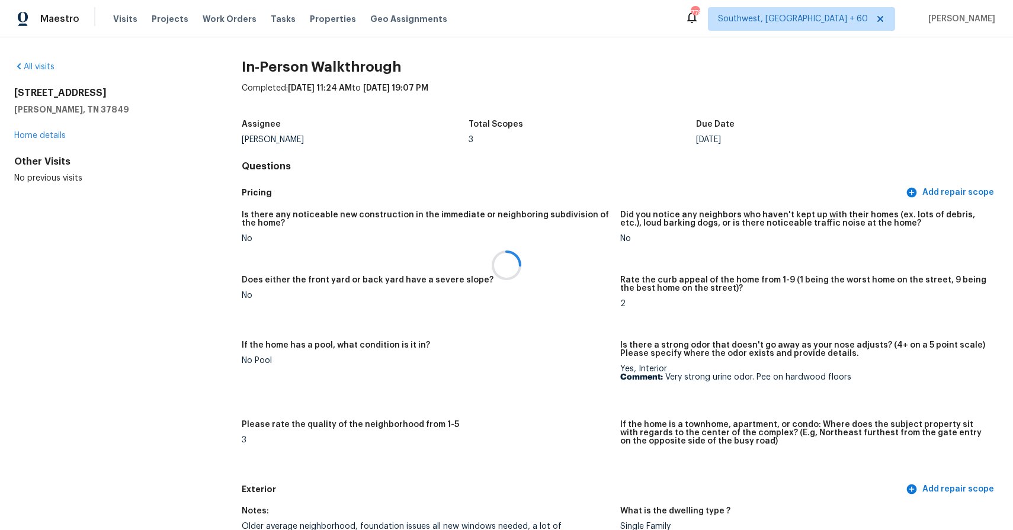
click at [117, 16] on div at bounding box center [506, 265] width 1013 height 530
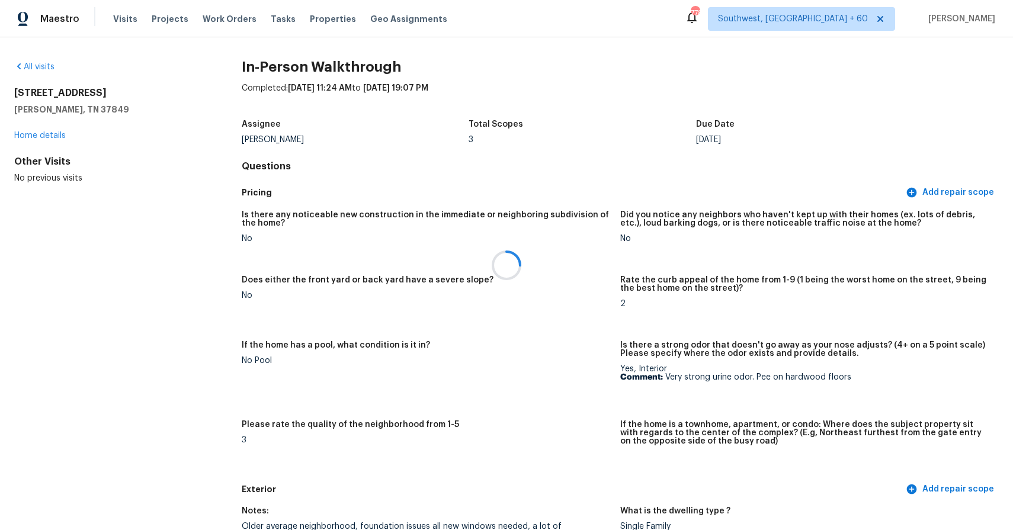
click at [117, 16] on div at bounding box center [506, 265] width 1013 height 530
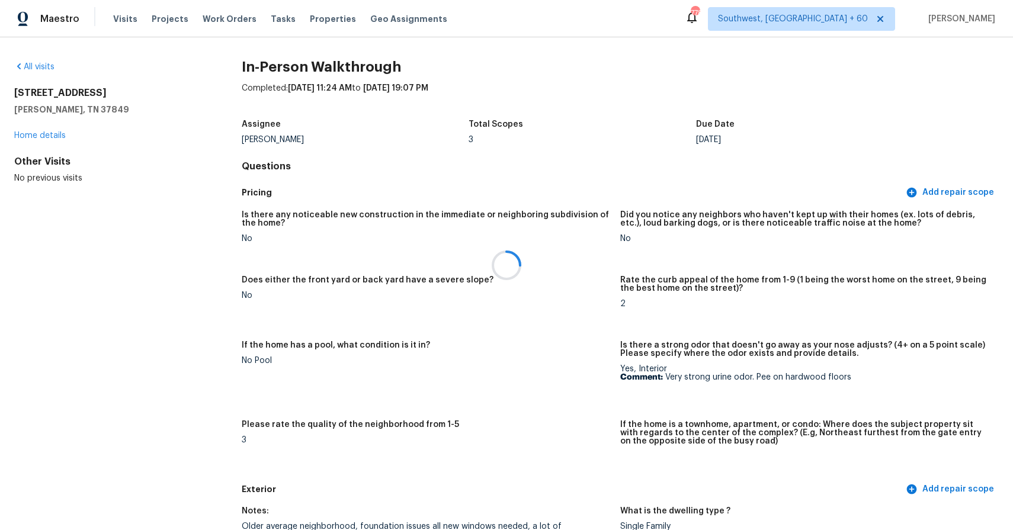
click at [117, 16] on div at bounding box center [506, 265] width 1013 height 530
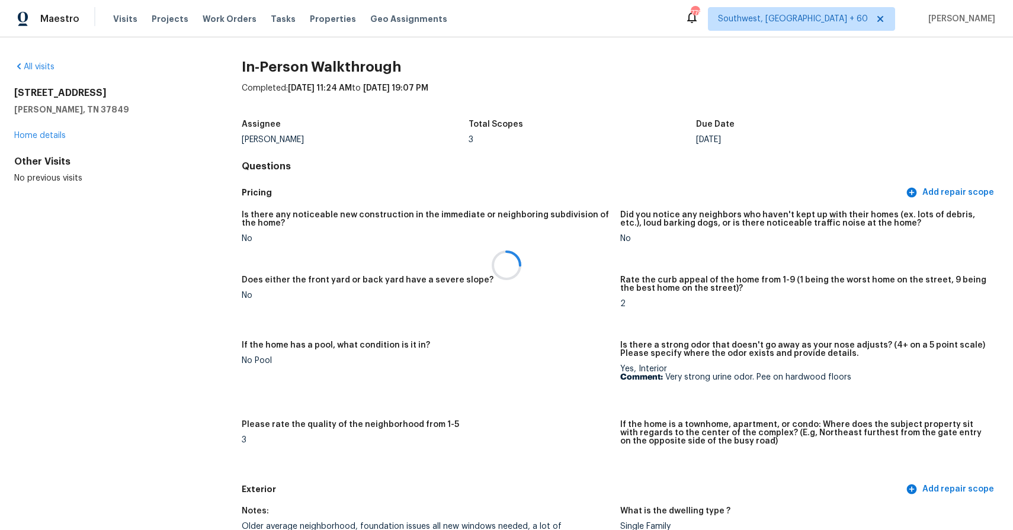
click at [117, 16] on div at bounding box center [506, 265] width 1013 height 530
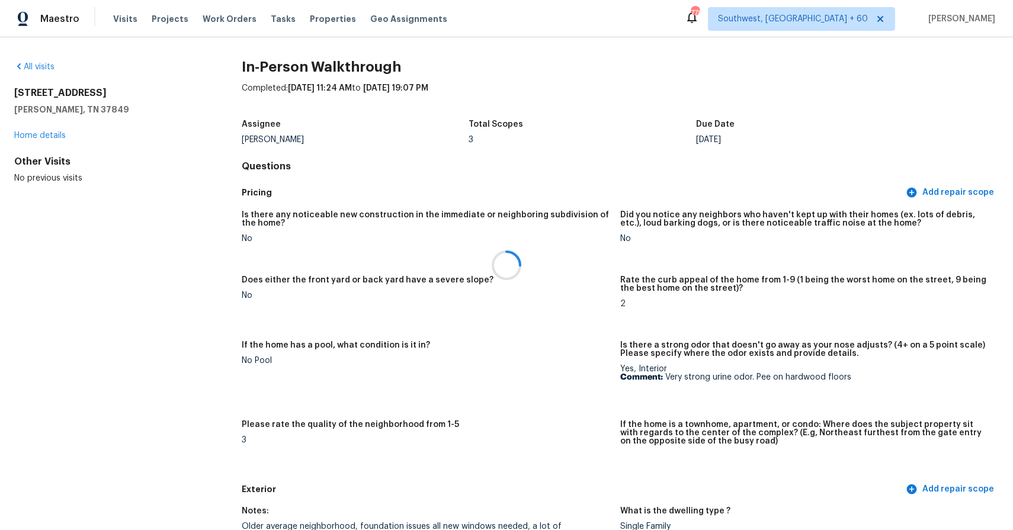
click at [117, 16] on div at bounding box center [506, 265] width 1013 height 530
click at [117, 16] on span "Visits" at bounding box center [125, 19] width 24 height 12
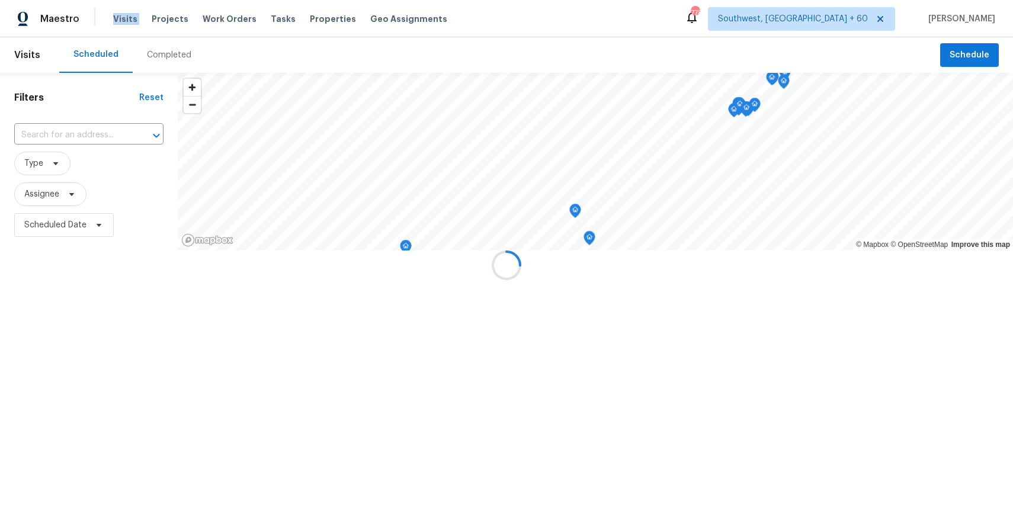
click at [117, 16] on div at bounding box center [506, 265] width 1013 height 530
click at [173, 63] on div at bounding box center [506, 265] width 1013 height 530
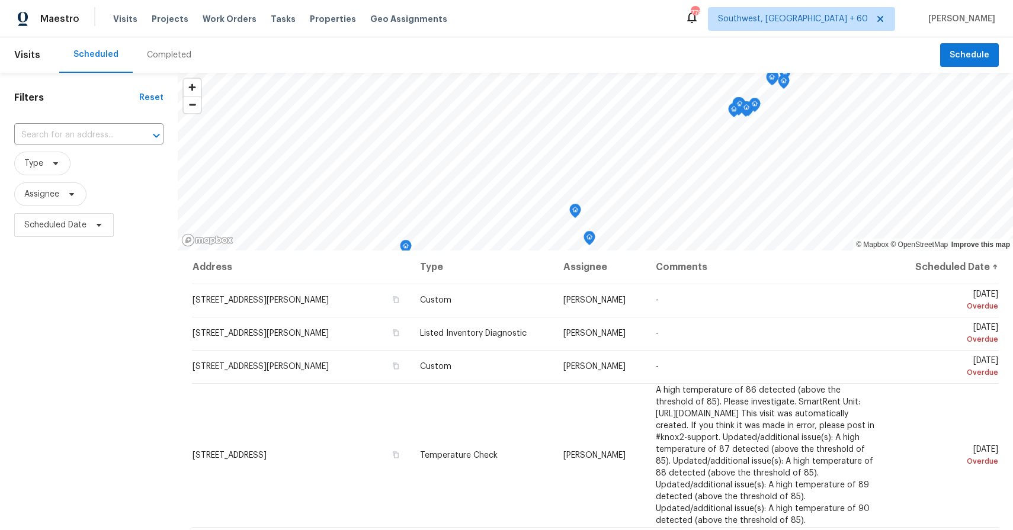
click at [173, 63] on div "Completed" at bounding box center [169, 55] width 73 height 36
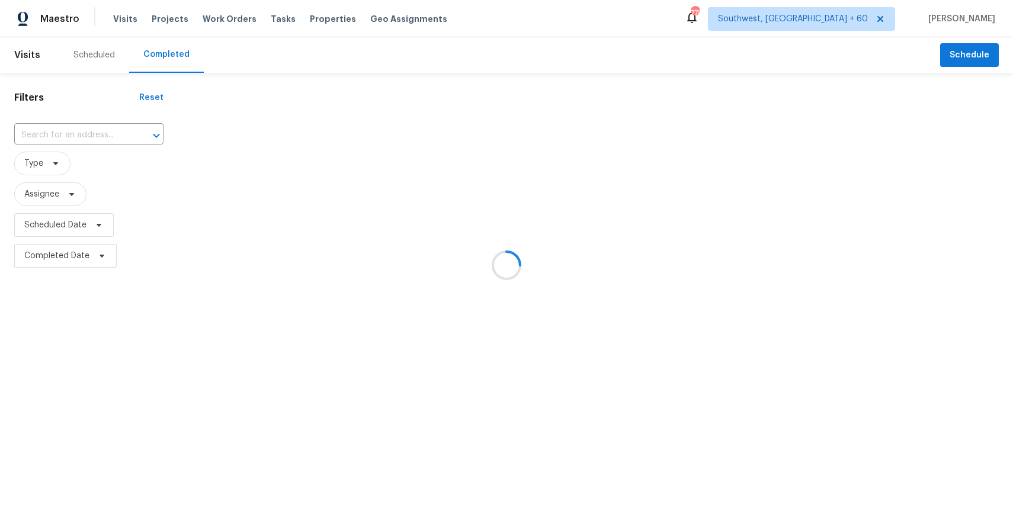
click at [107, 135] on div at bounding box center [506, 265] width 1013 height 530
click at [92, 135] on div at bounding box center [506, 265] width 1013 height 530
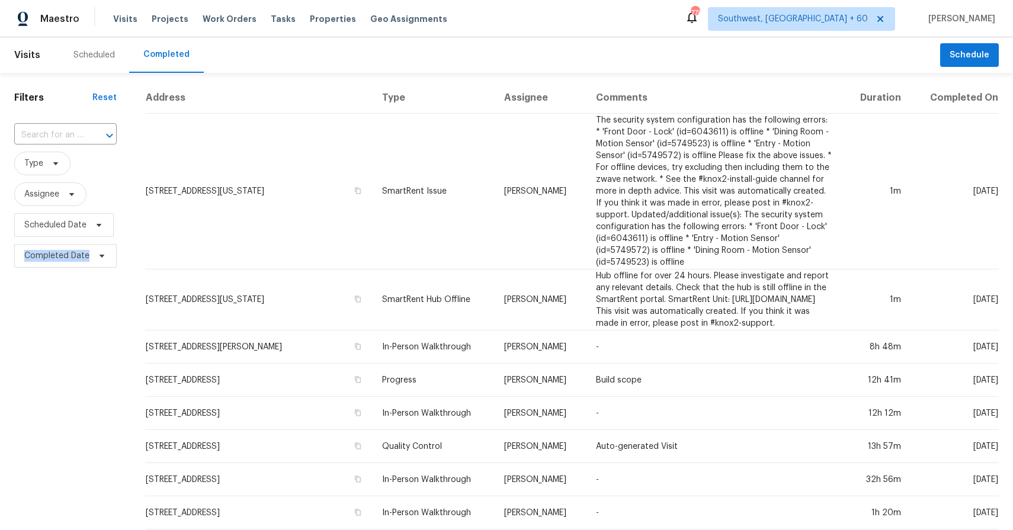
click at [92, 135] on div at bounding box center [101, 135] width 31 height 17
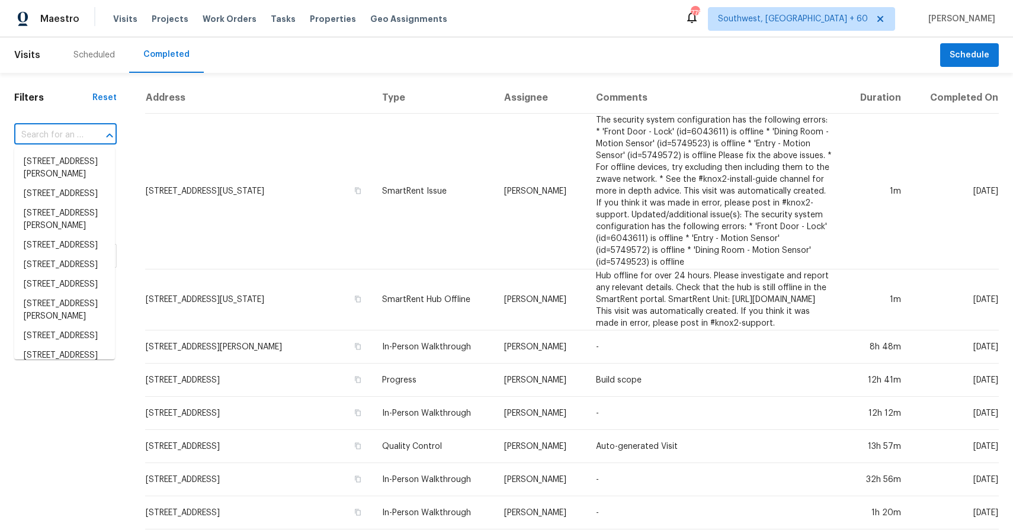
paste input "9719 Vang Dr, Lanham, MD 20706"
type input "9719 Vang Dr, Lanham, MD 20706"
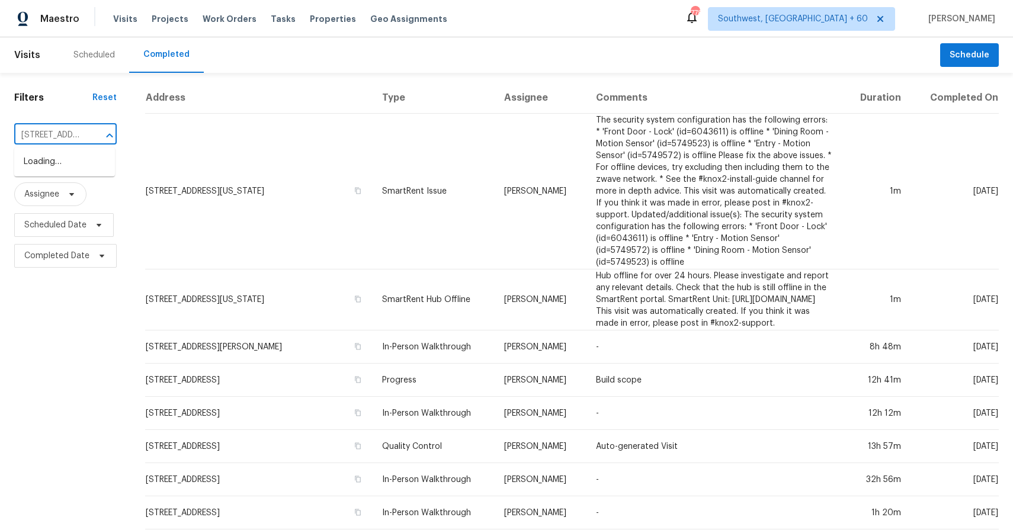
scroll to position [0, 69]
click at [46, 165] on li "9719 Vang Dr, Lanham, MD 20706" at bounding box center [64, 174] width 101 height 44
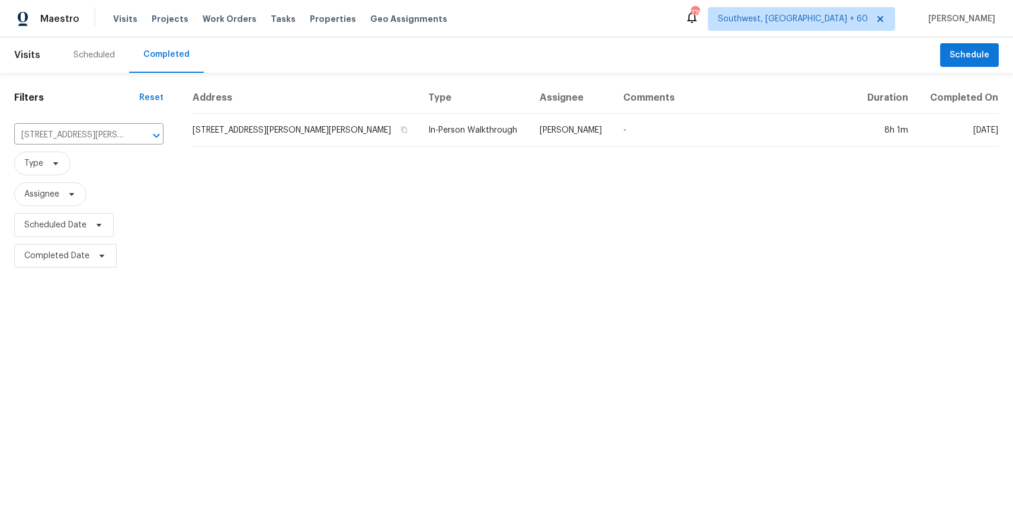
click at [560, 142] on td "Nelson Flores" at bounding box center [572, 130] width 84 height 33
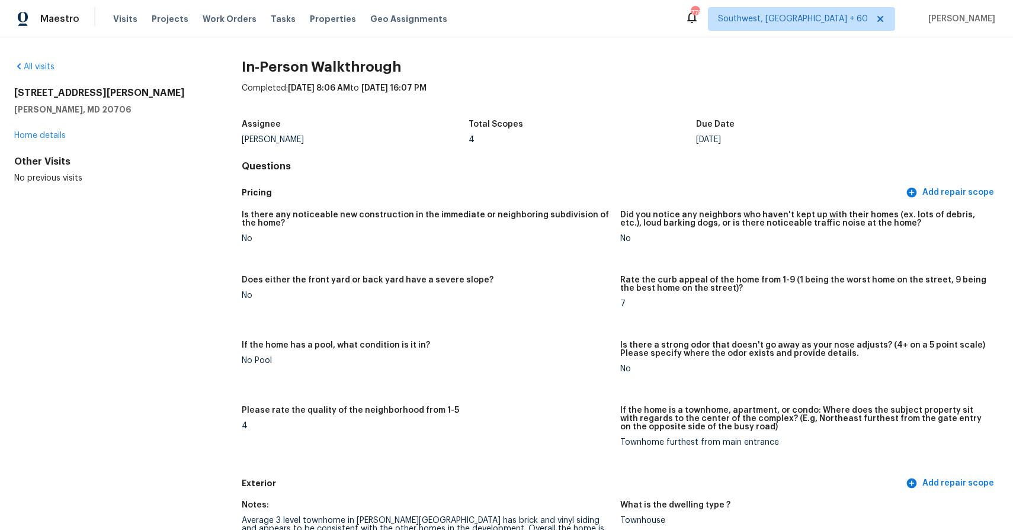
click at [113, 12] on div "Visits Projects Work Orders Tasks Properties Geo Assignments" at bounding box center [287, 19] width 348 height 24
click at [126, 23] on span "Visits" at bounding box center [125, 19] width 24 height 12
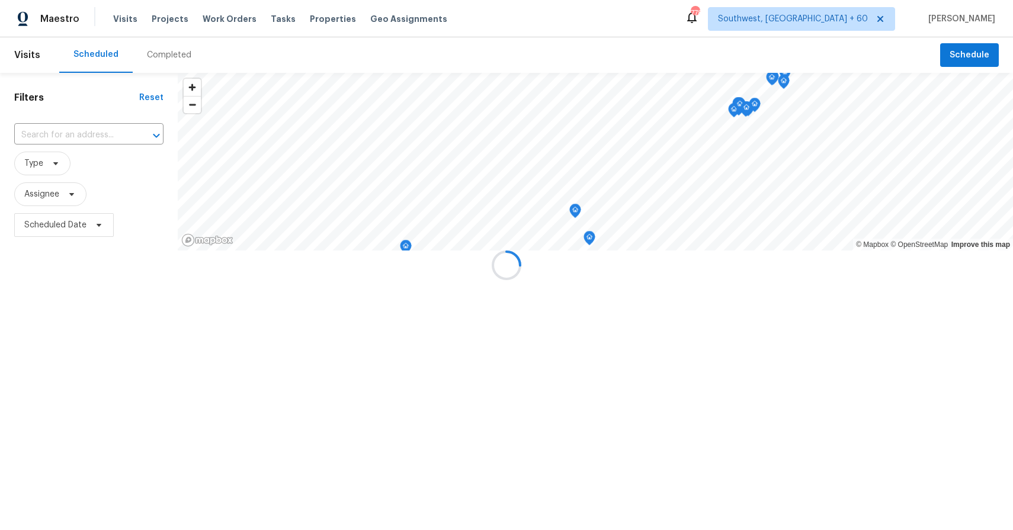
click at [164, 56] on div at bounding box center [506, 265] width 1013 height 530
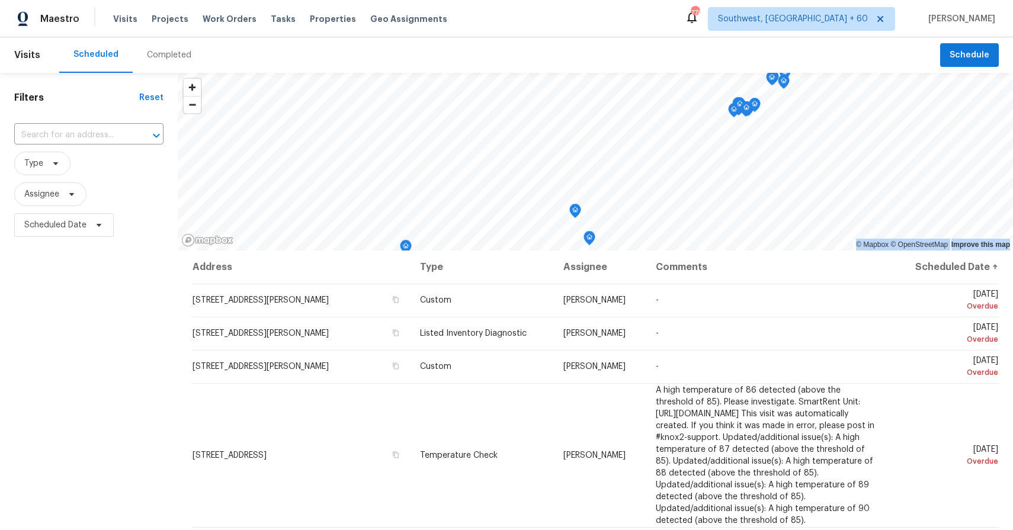
click at [164, 56] on div "Completed" at bounding box center [169, 55] width 44 height 12
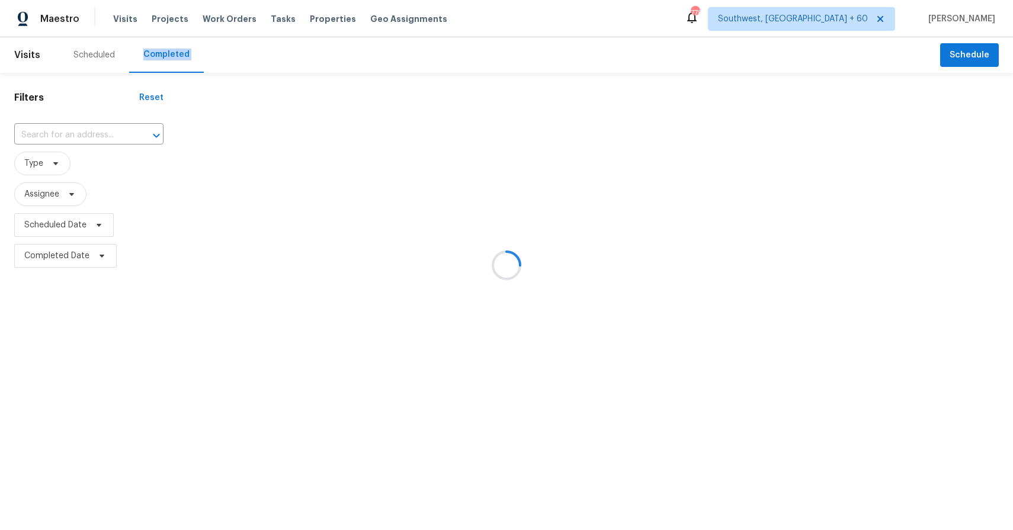
click at [164, 56] on div at bounding box center [506, 265] width 1013 height 530
click at [88, 132] on div at bounding box center [506, 265] width 1013 height 530
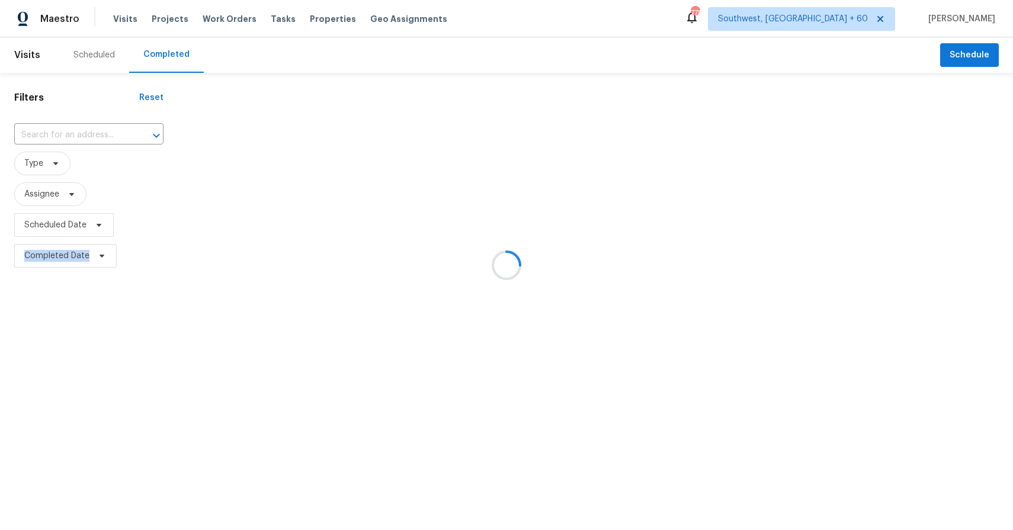
click at [88, 132] on div at bounding box center [506, 265] width 1013 height 530
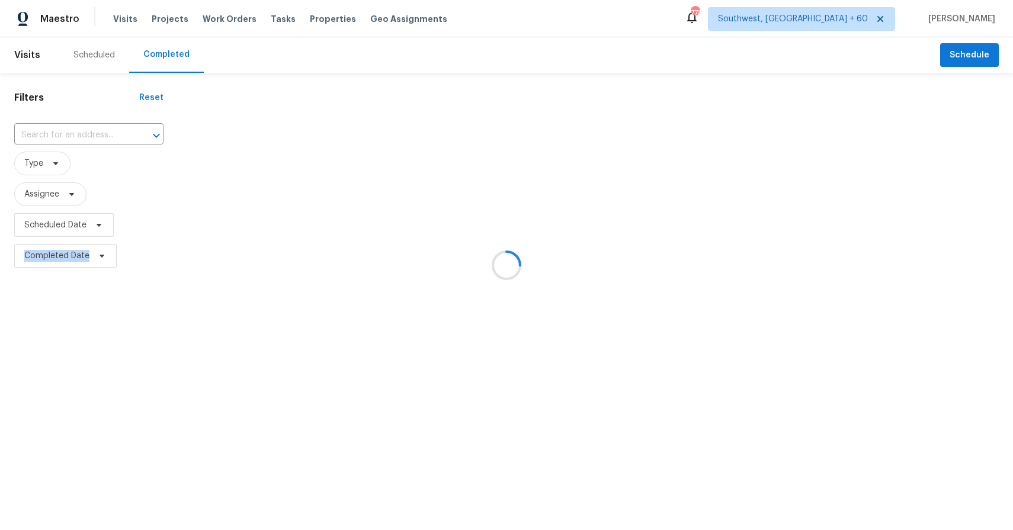
click at [88, 132] on div at bounding box center [506, 265] width 1013 height 530
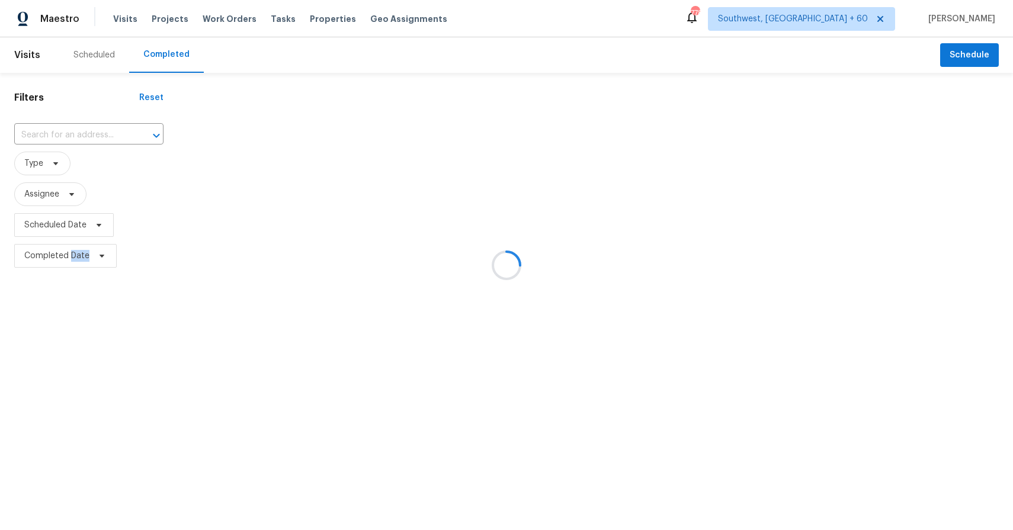
click at [88, 132] on div at bounding box center [506, 265] width 1013 height 530
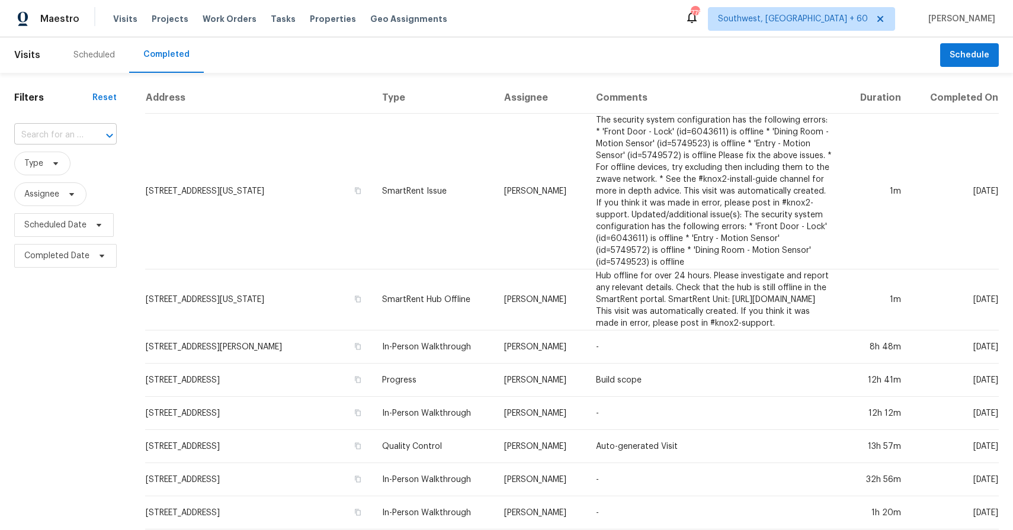
click at [81, 127] on input "text" at bounding box center [48, 135] width 69 height 18
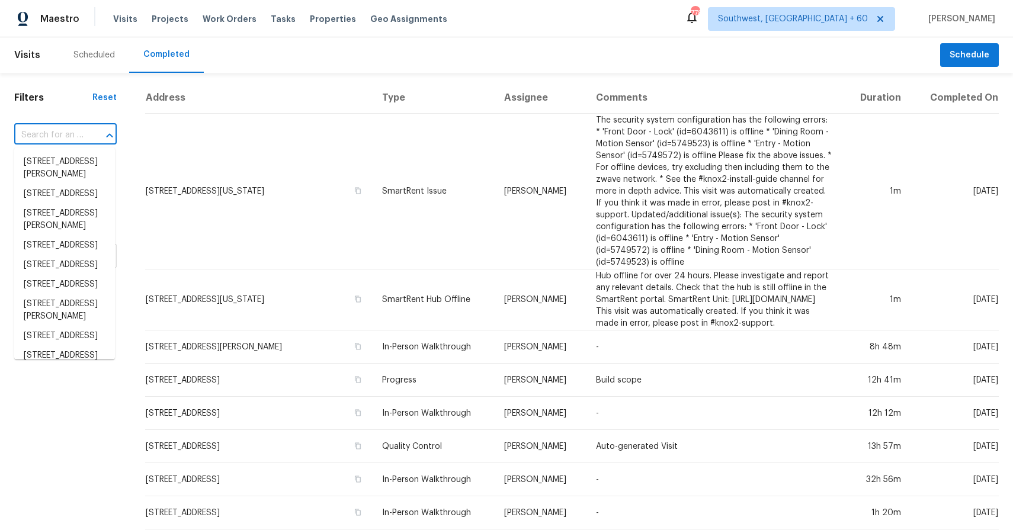
paste input "7501 W Teton Rd, Tucson, AZ 85757"
type input "7501 W Teton Rd, Tucson, AZ 85757"
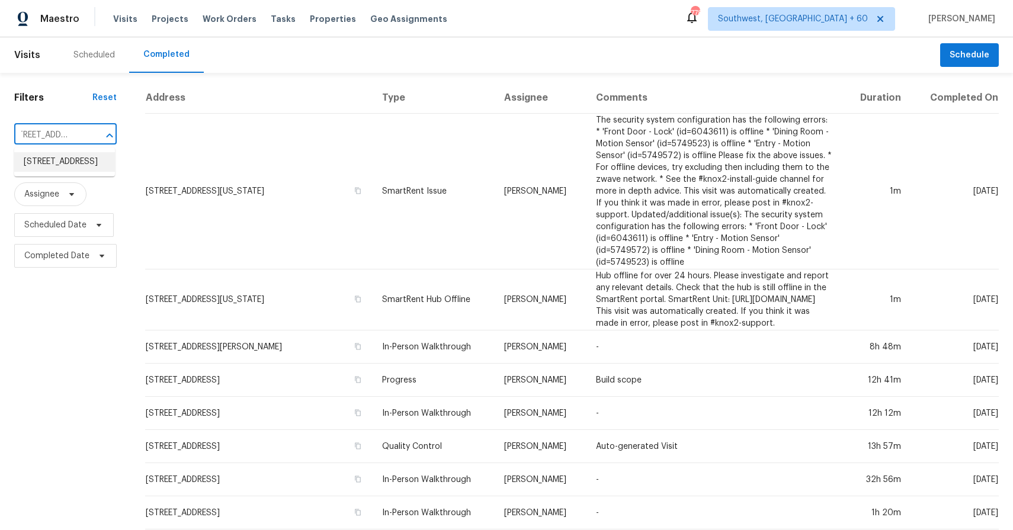
click at [64, 165] on li "7501 W Teton Rd, Tucson, AZ 85757" at bounding box center [64, 162] width 101 height 20
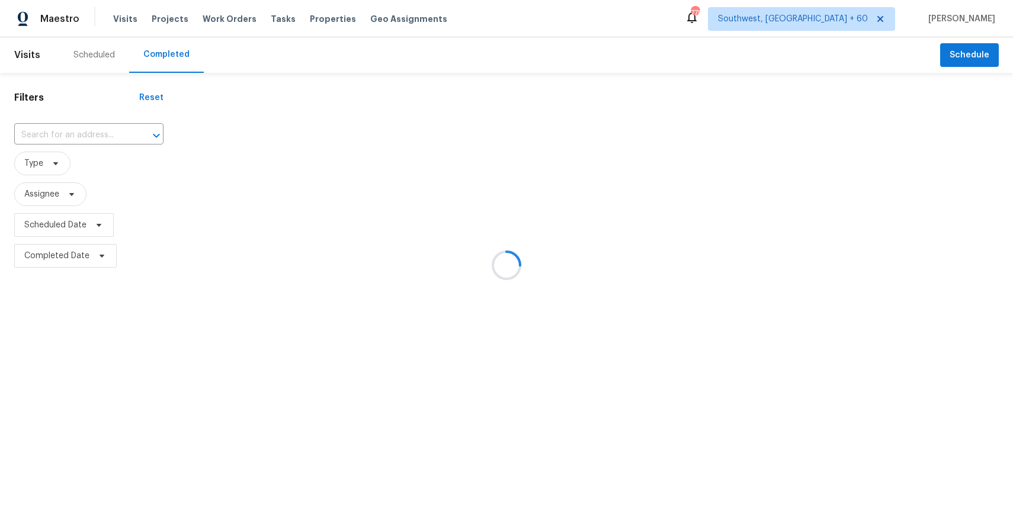
type input "7501 W Teton Rd, Tucson, AZ 85757"
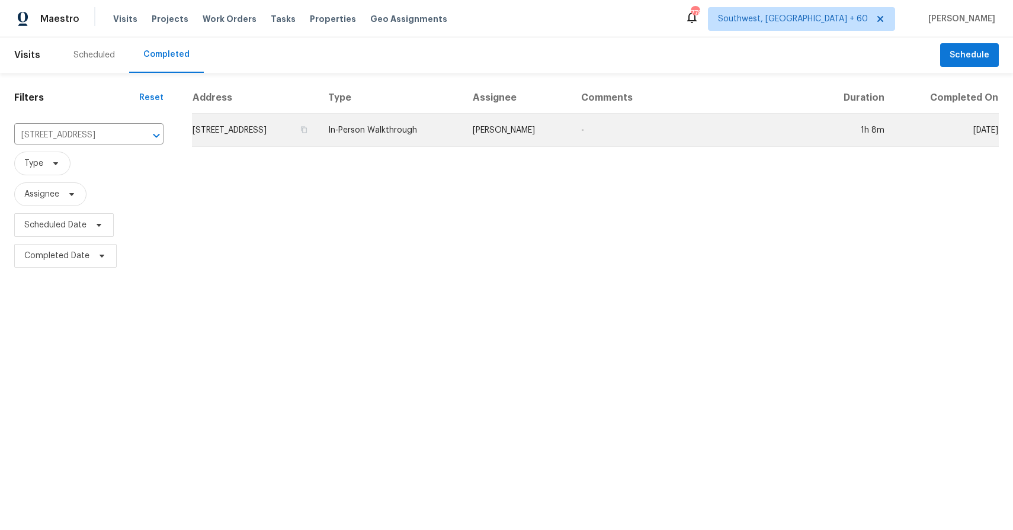
click at [541, 129] on td "John Perkins" at bounding box center [517, 130] width 108 height 33
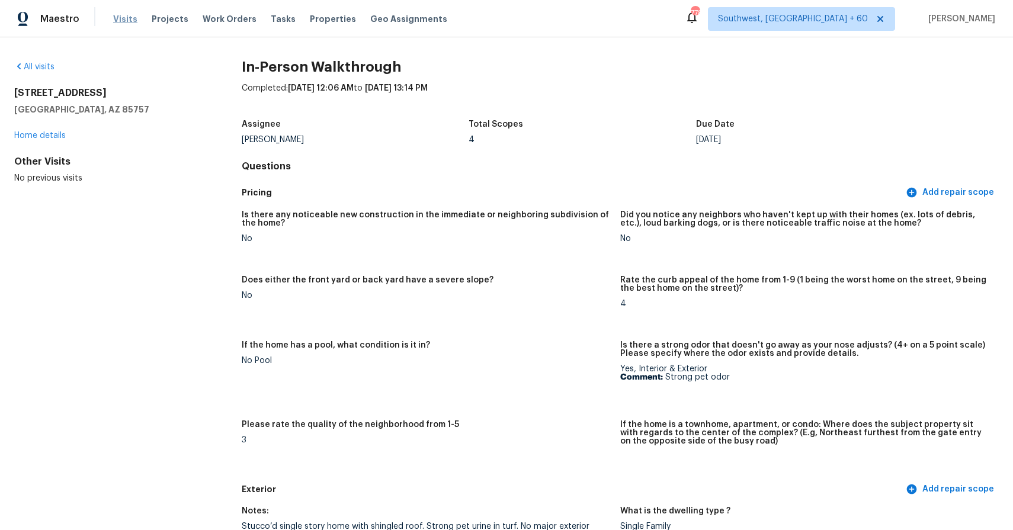
click at [117, 23] on span "Visits" at bounding box center [125, 19] width 24 height 12
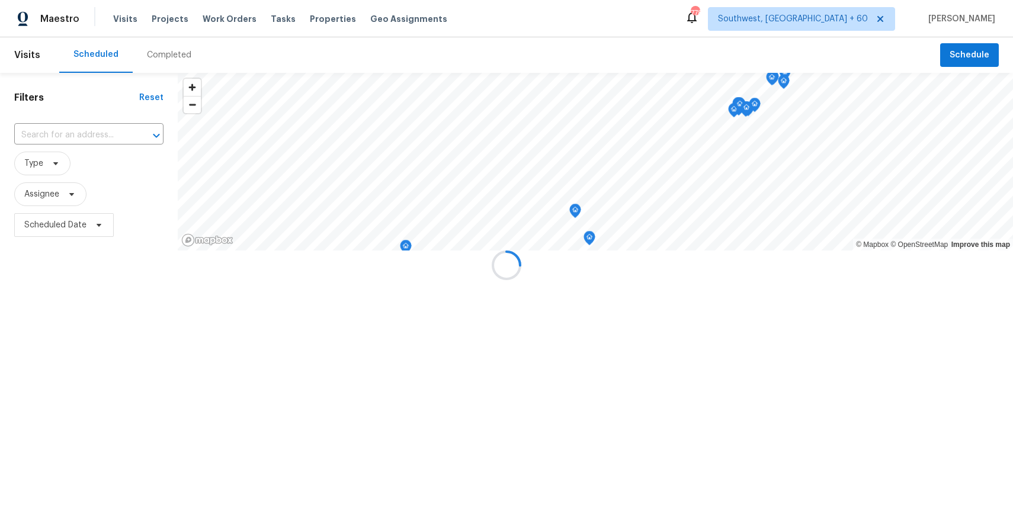
click at [158, 49] on div at bounding box center [506, 265] width 1013 height 530
click at [174, 56] on div at bounding box center [506, 265] width 1013 height 530
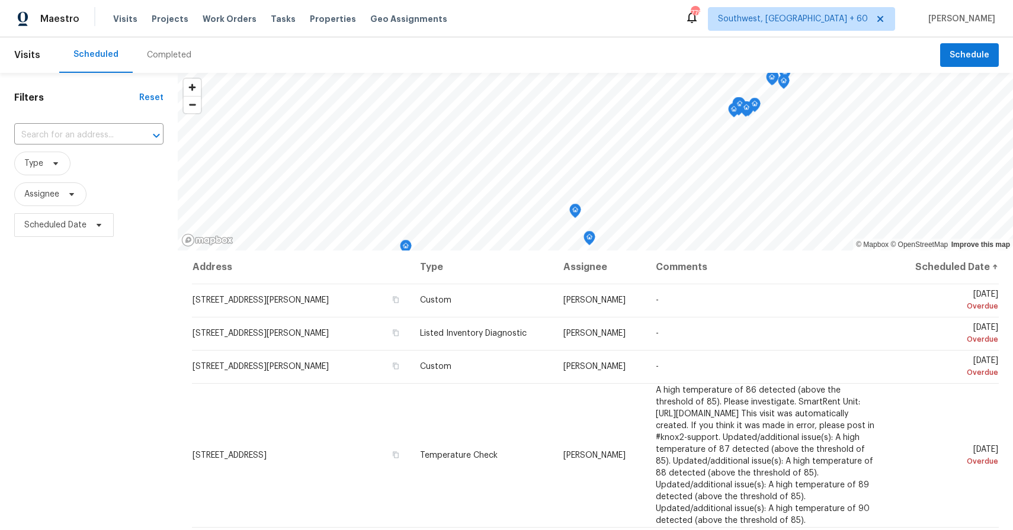
click at [174, 56] on div "Completed" at bounding box center [169, 55] width 44 height 12
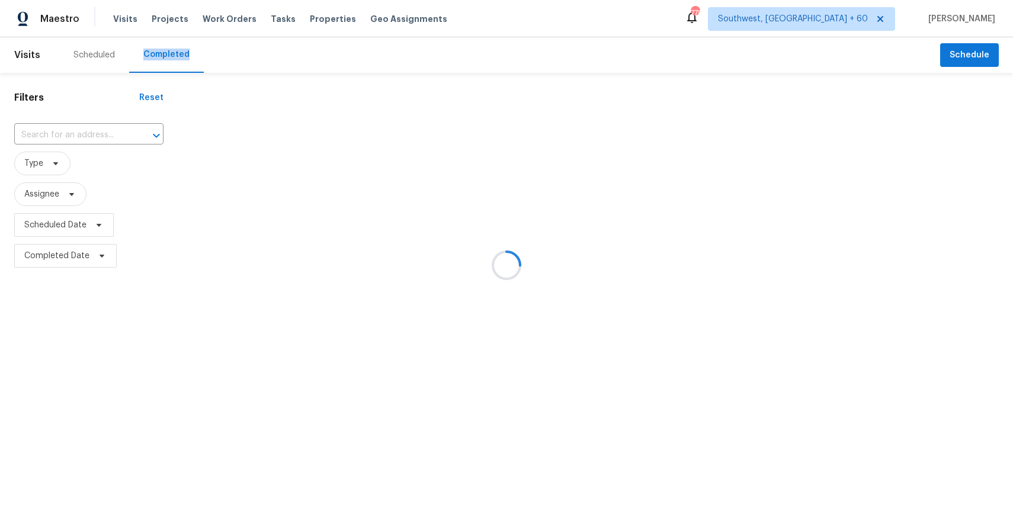
click at [174, 56] on div at bounding box center [506, 265] width 1013 height 530
click at [93, 127] on div at bounding box center [506, 265] width 1013 height 530
click at [91, 134] on div at bounding box center [506, 265] width 1013 height 530
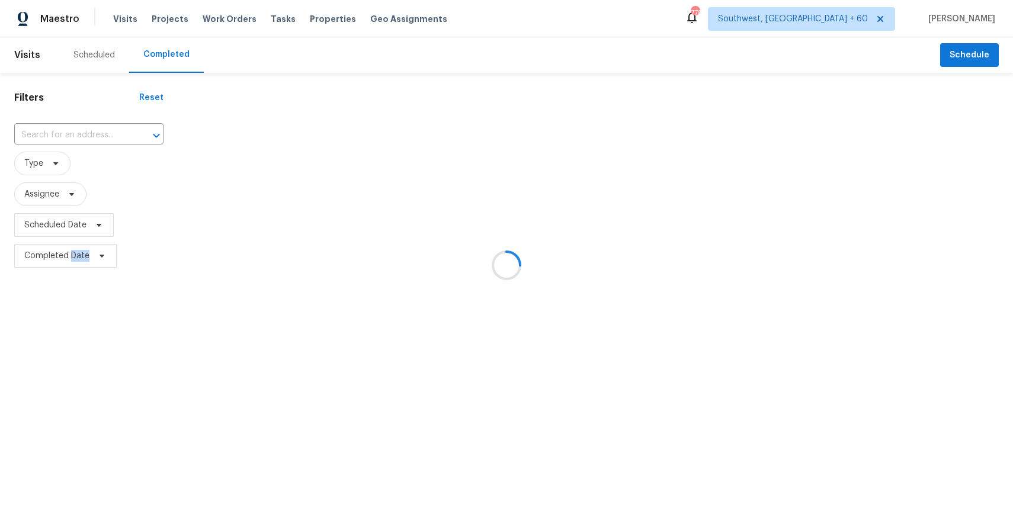
click at [91, 134] on div at bounding box center [506, 265] width 1013 height 530
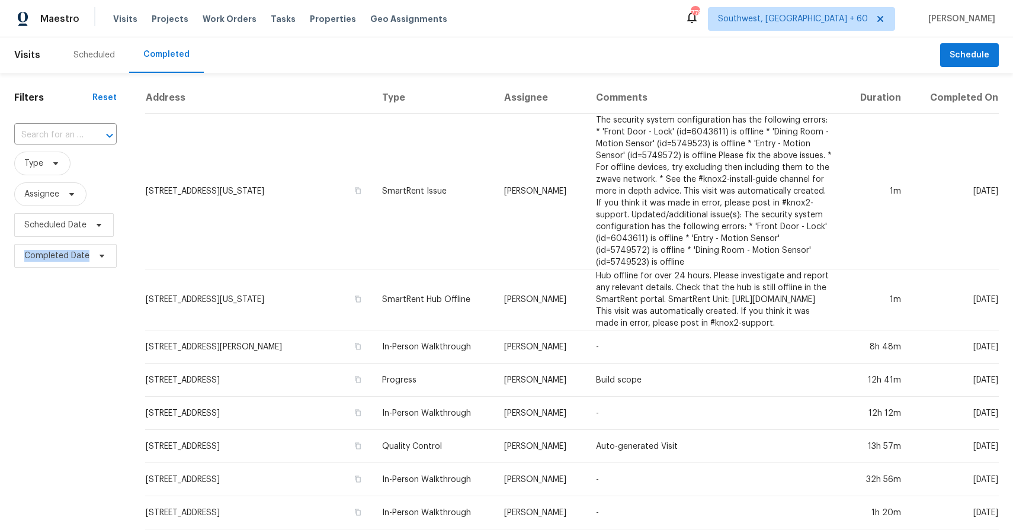
click at [91, 134] on div at bounding box center [101, 135] width 31 height 17
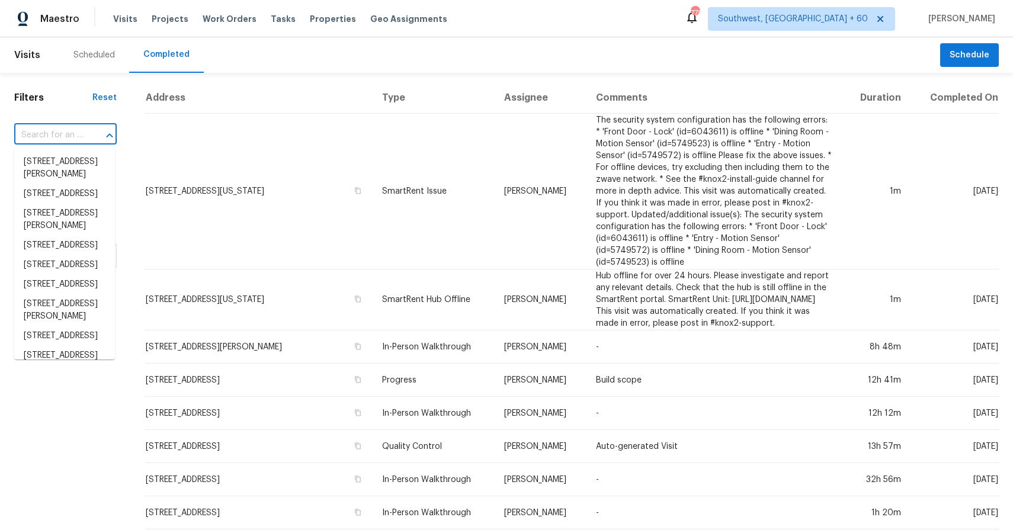
click at [91, 134] on div at bounding box center [101, 135] width 31 height 17
paste input "8522 Balding Dr, Fulshear, TX 77441"
type input "8522 Balding Dr, Fulshear, TX 77441"
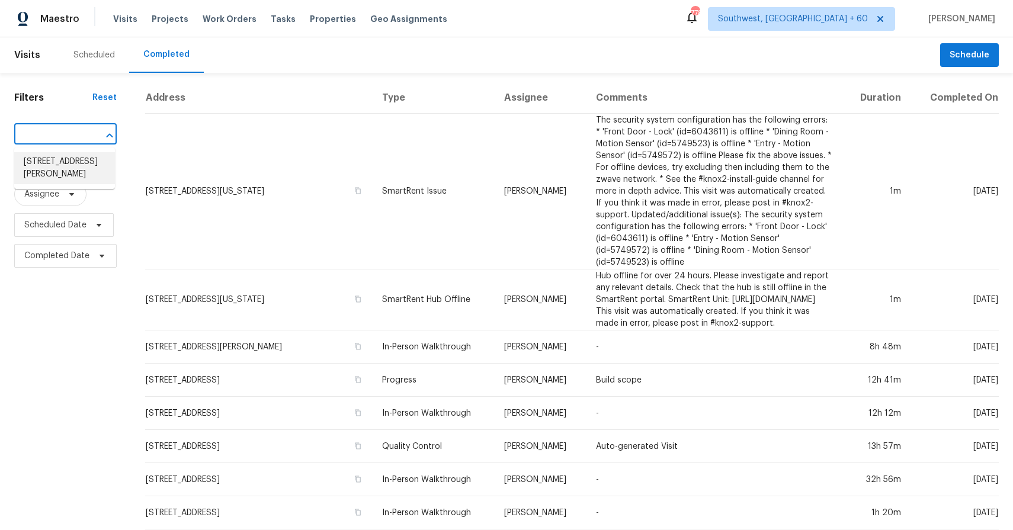
click at [57, 175] on li "8522 Balding Dr, Fulshear, TX 77441" at bounding box center [64, 168] width 101 height 32
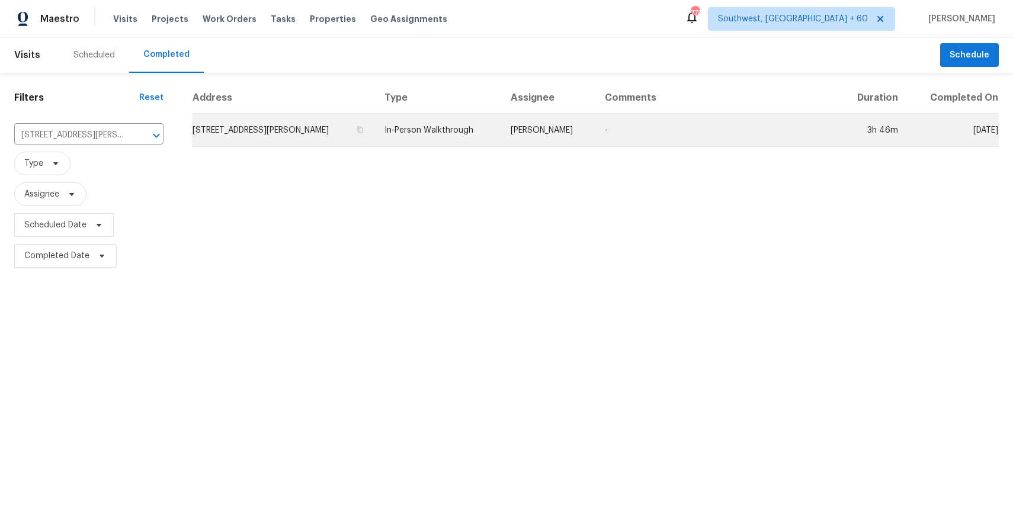
click at [686, 114] on td "-" at bounding box center [716, 130] width 242 height 33
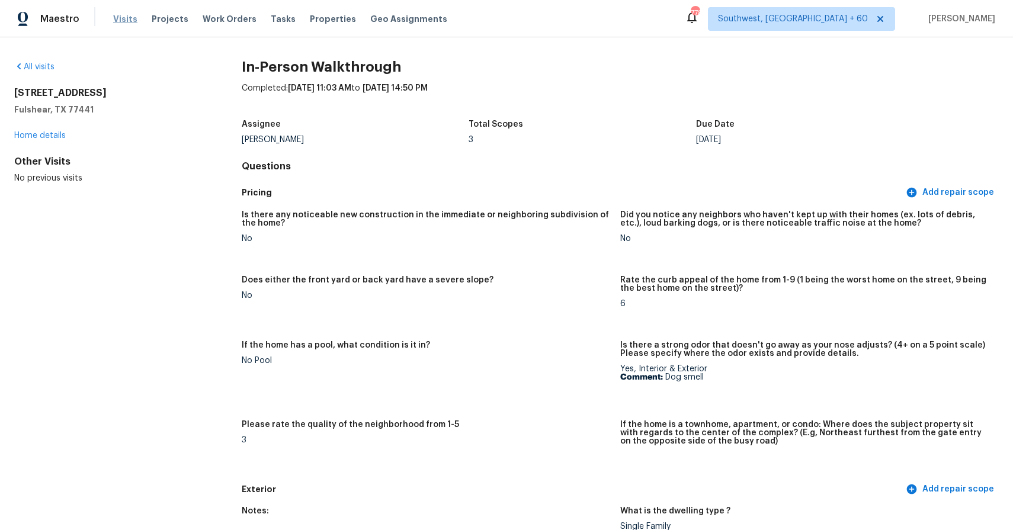
click at [128, 16] on span "Visits" at bounding box center [125, 19] width 24 height 12
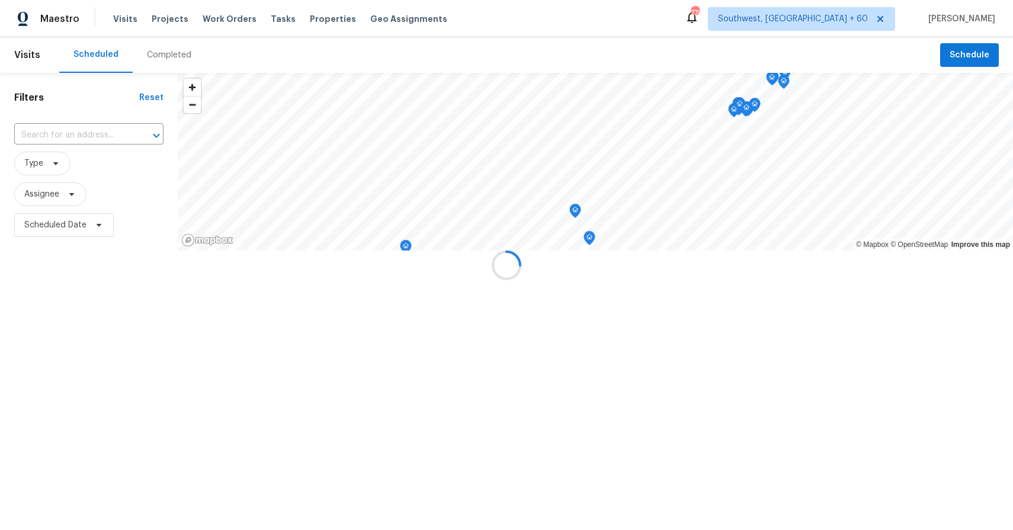
click at [171, 55] on div at bounding box center [506, 265] width 1013 height 530
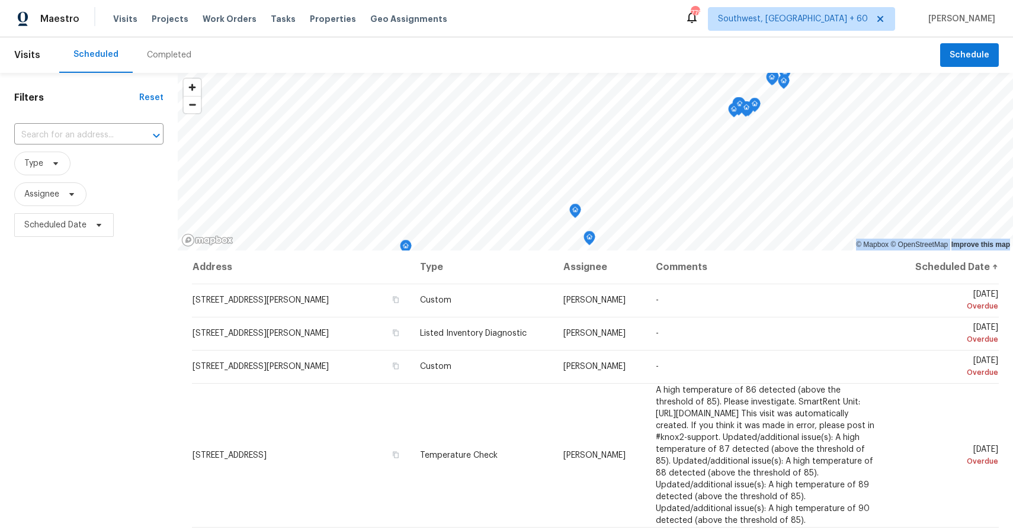
click at [171, 55] on div "Completed" at bounding box center [169, 55] width 44 height 12
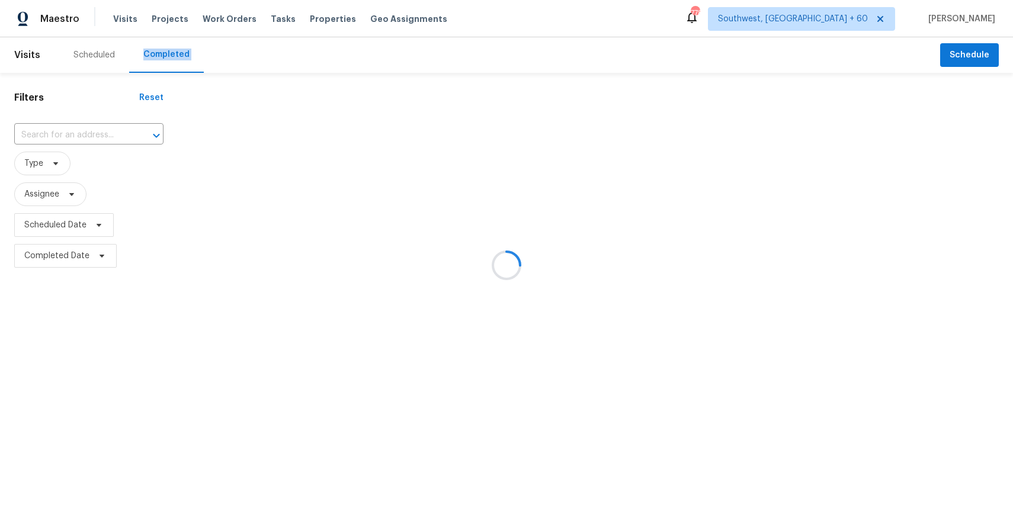
click at [171, 55] on div at bounding box center [506, 265] width 1013 height 530
click at [79, 132] on div at bounding box center [506, 265] width 1013 height 530
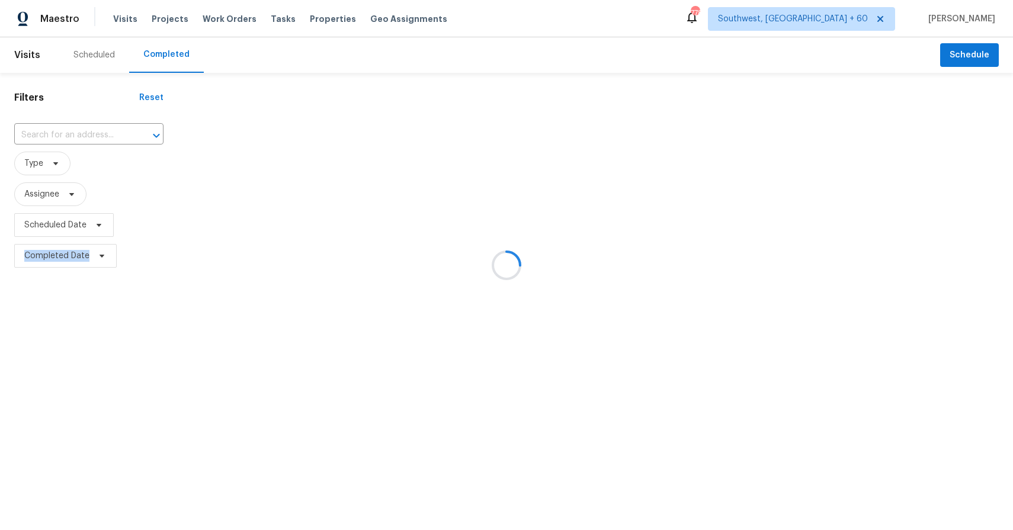
click at [79, 132] on div at bounding box center [506, 265] width 1013 height 530
click at [79, 132] on input "text" at bounding box center [72, 135] width 116 height 18
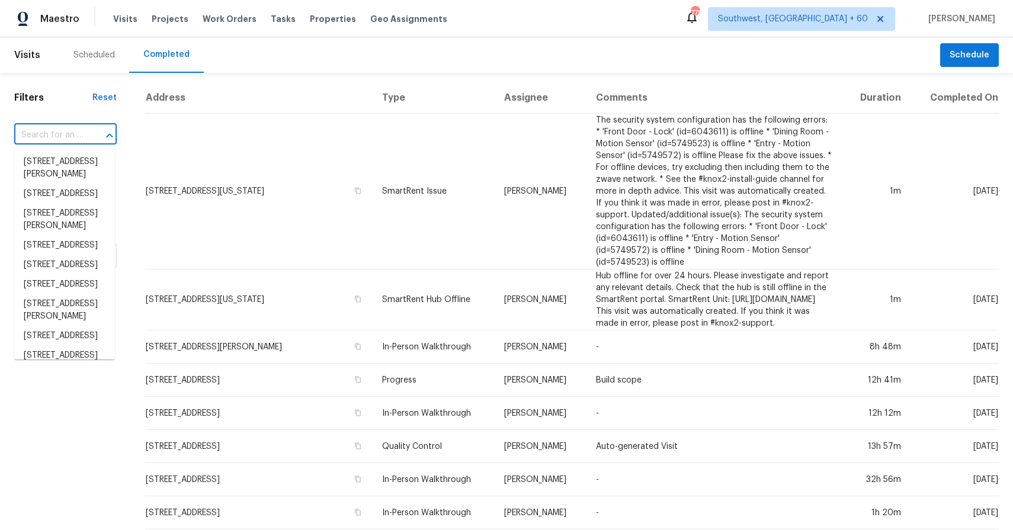
click at [72, 132] on input "text" at bounding box center [48, 135] width 69 height 18
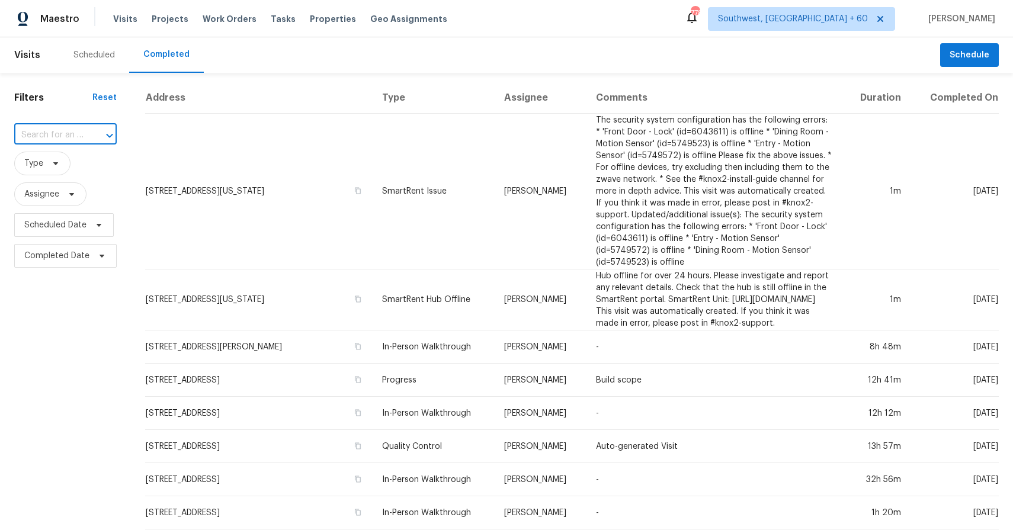
paste input "2505 Schulze Dr, Killeen, TX 76549"
type input "2505 Schulze Dr, Killeen, TX 76549"
click at [79, 171] on li "2505 Schulze Dr, Killeen, TX 76549" at bounding box center [64, 168] width 101 height 32
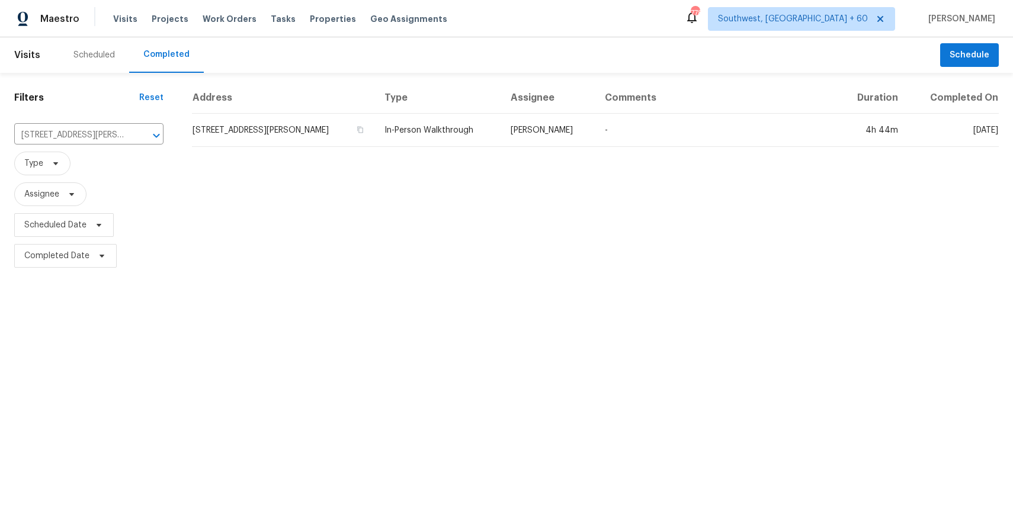
click at [570, 146] on table "Address Type Assignee Comments Duration Completed On 2505 Schulze Dr, Killeen, …" at bounding box center [595, 114] width 807 height 65
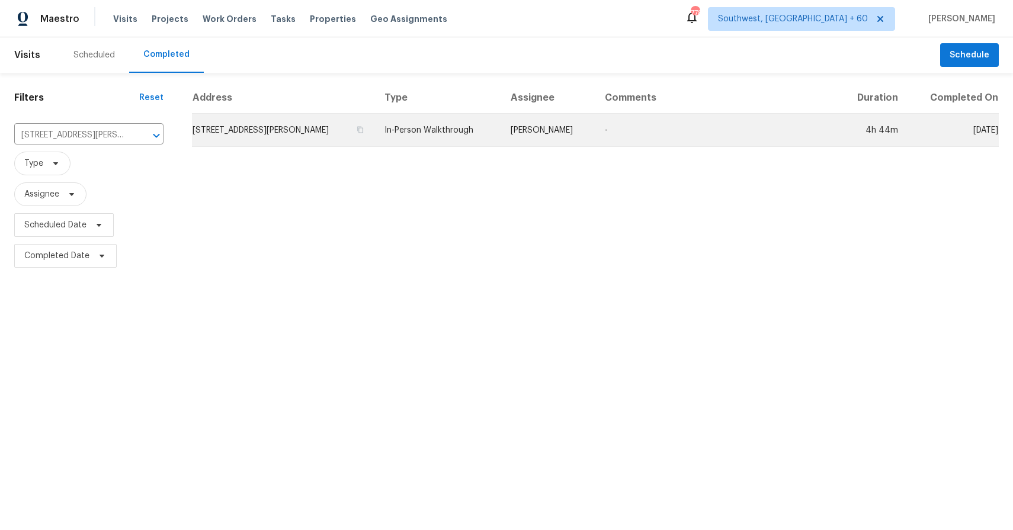
click at [592, 133] on td "Nelson Figueroa" at bounding box center [548, 130] width 95 height 33
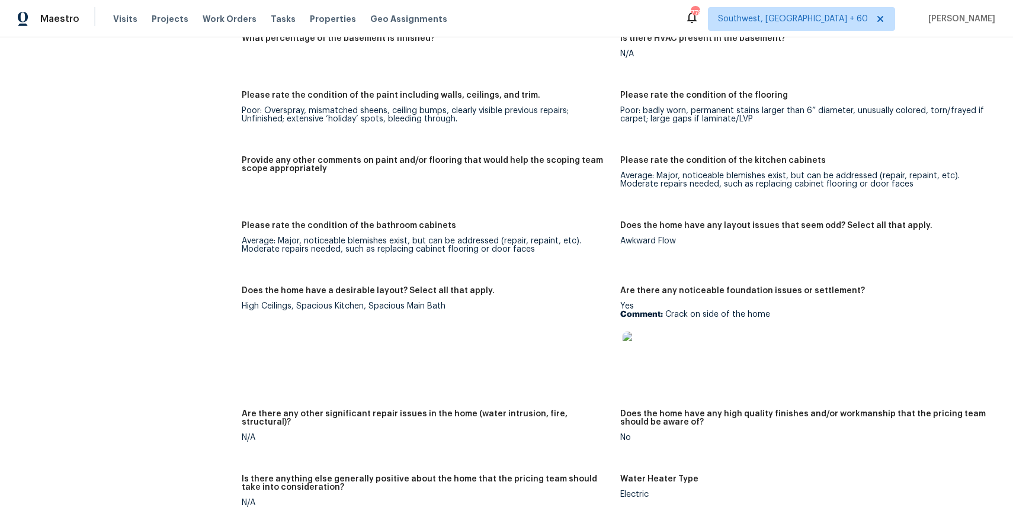
scroll to position [1806, 0]
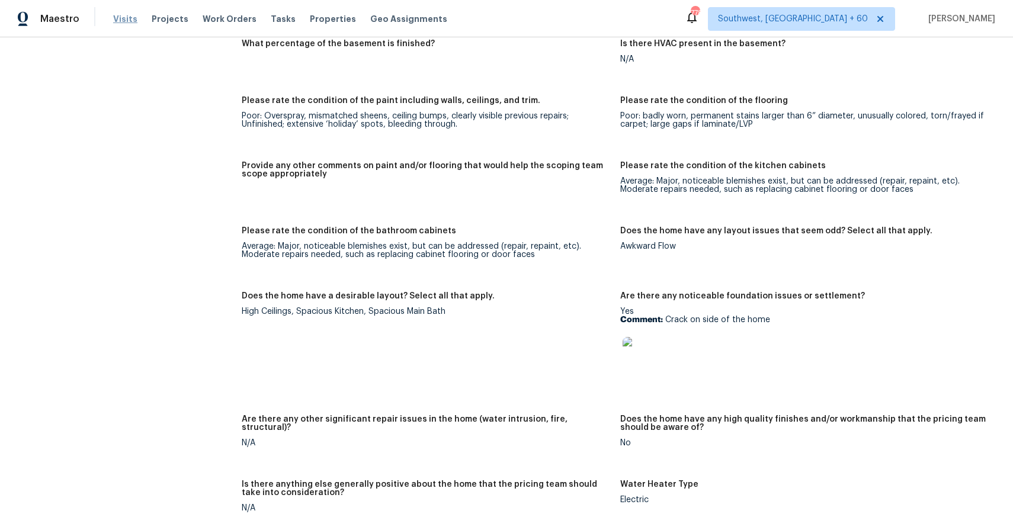
click at [130, 14] on span "Visits" at bounding box center [125, 19] width 24 height 12
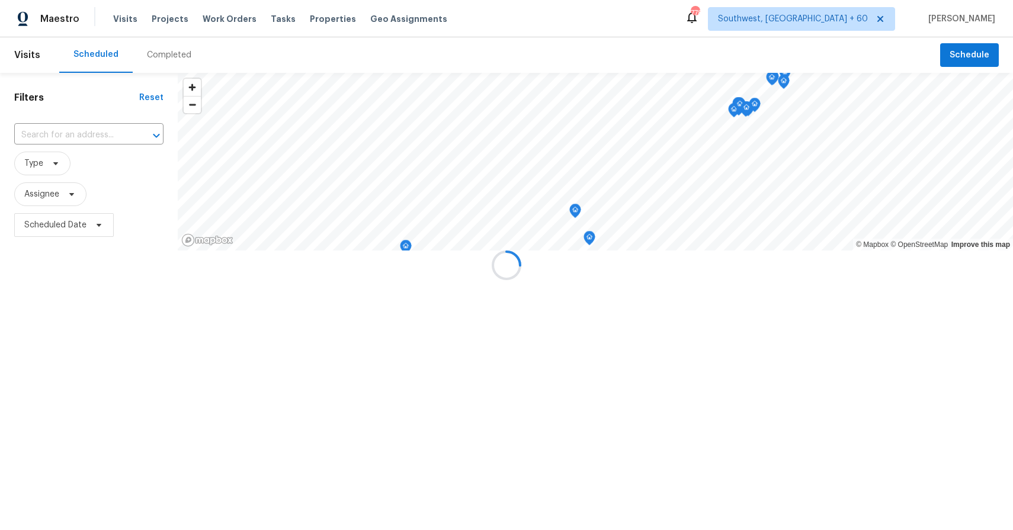
click at [175, 47] on div at bounding box center [506, 265] width 1013 height 530
click at [175, 47] on div "Completed" at bounding box center [169, 55] width 73 height 36
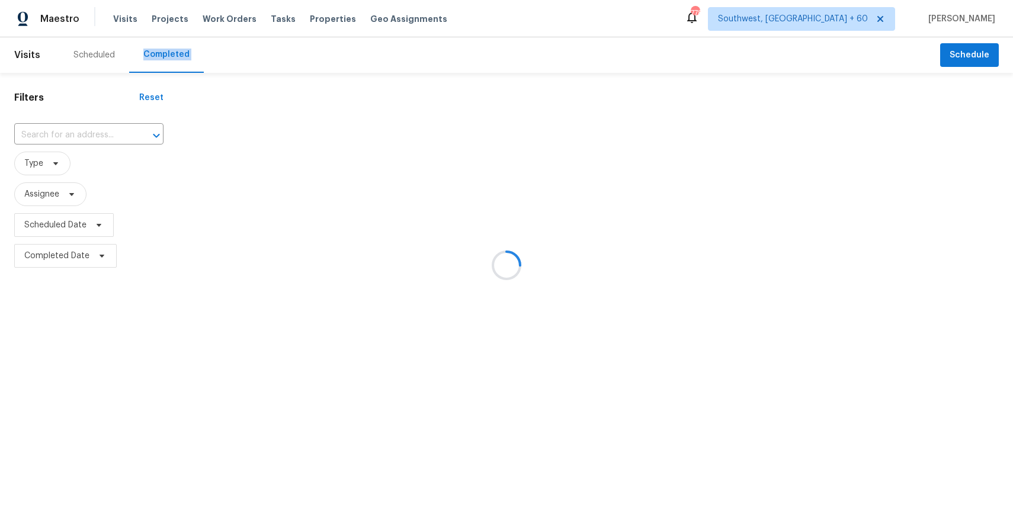
click at [72, 127] on div at bounding box center [506, 265] width 1013 height 530
click at [82, 138] on div at bounding box center [506, 265] width 1013 height 530
click at [71, 136] on input "text" at bounding box center [72, 135] width 116 height 18
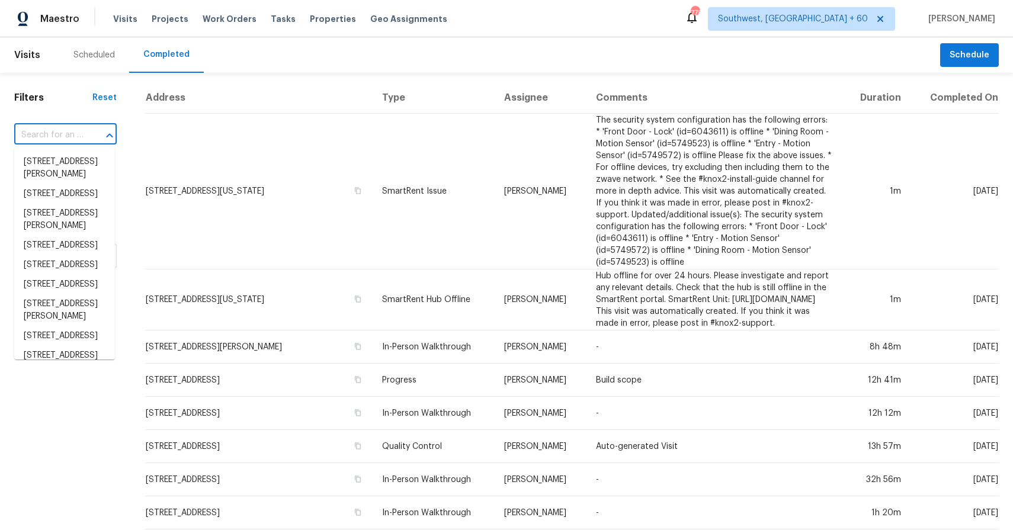
click at [71, 136] on input "text" at bounding box center [48, 135] width 69 height 18
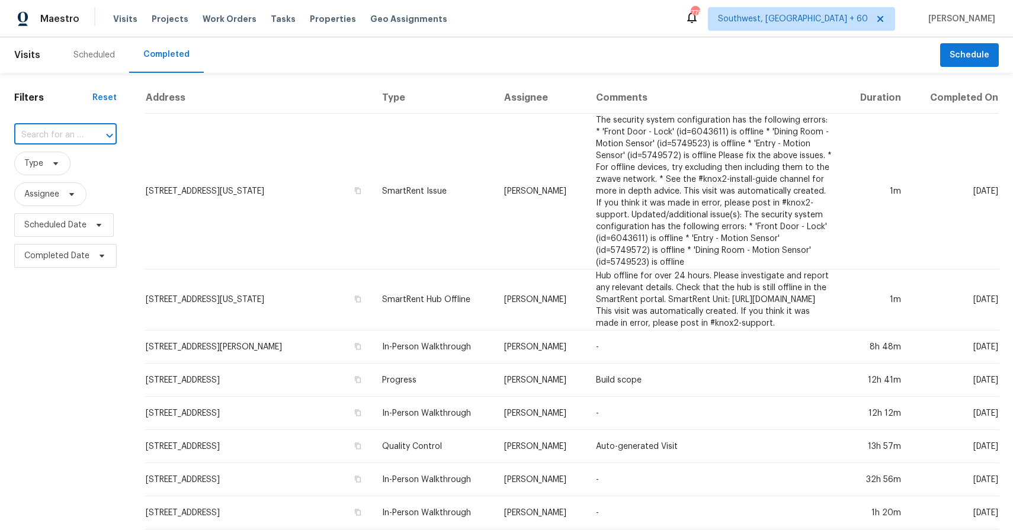
click at [71, 136] on input "text" at bounding box center [48, 135] width 69 height 18
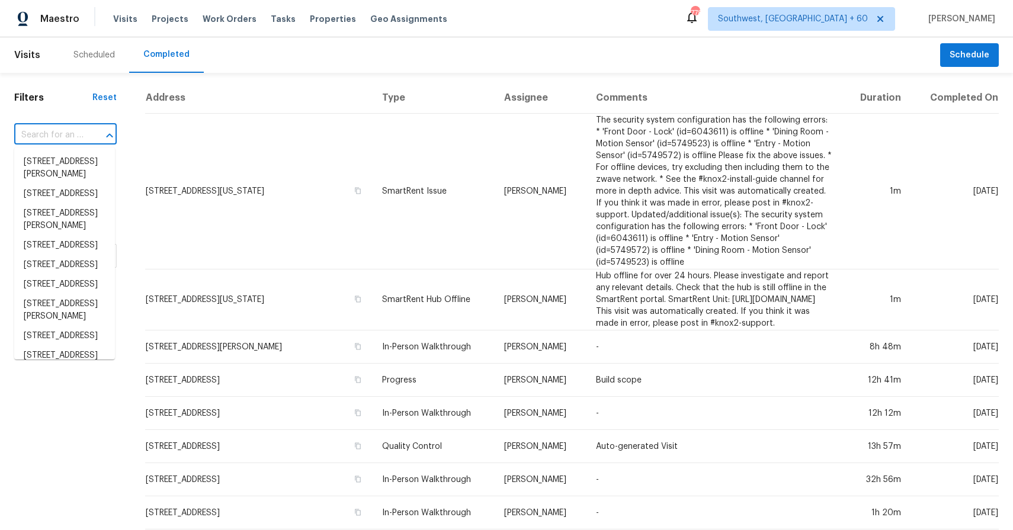
paste input "12710 Society Dr, Herndon, VA 20170"
type input "12710 Society Dr, Herndon, VA 20170"
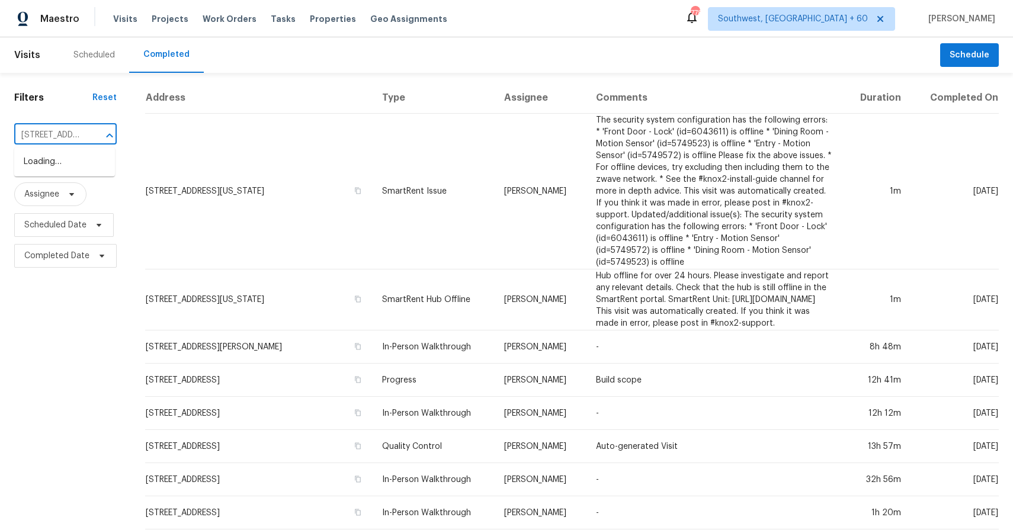
scroll to position [0, 81]
click at [47, 164] on li "12710 Society Dr, Herndon, VA 20170" at bounding box center [64, 162] width 101 height 20
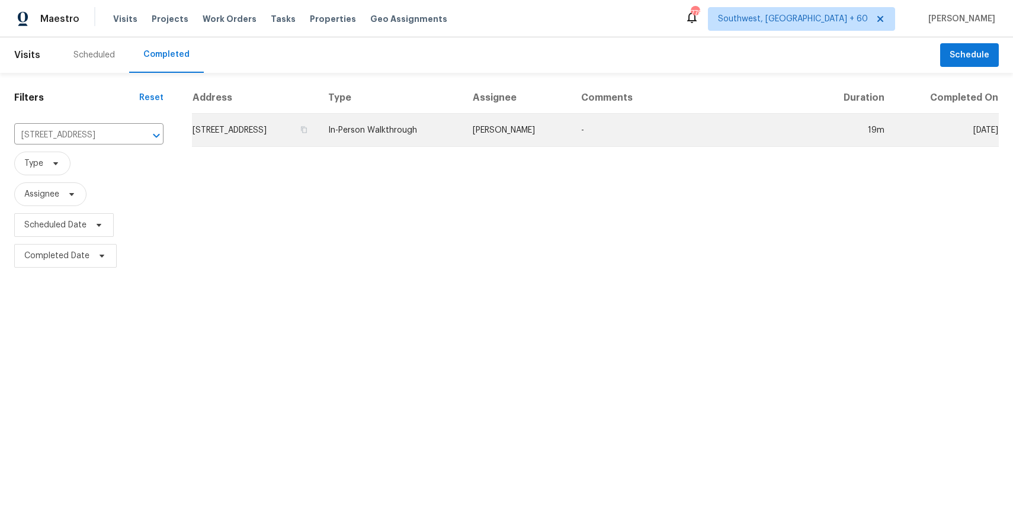
click at [520, 137] on td "Nicolas Campuzano" at bounding box center [517, 130] width 108 height 33
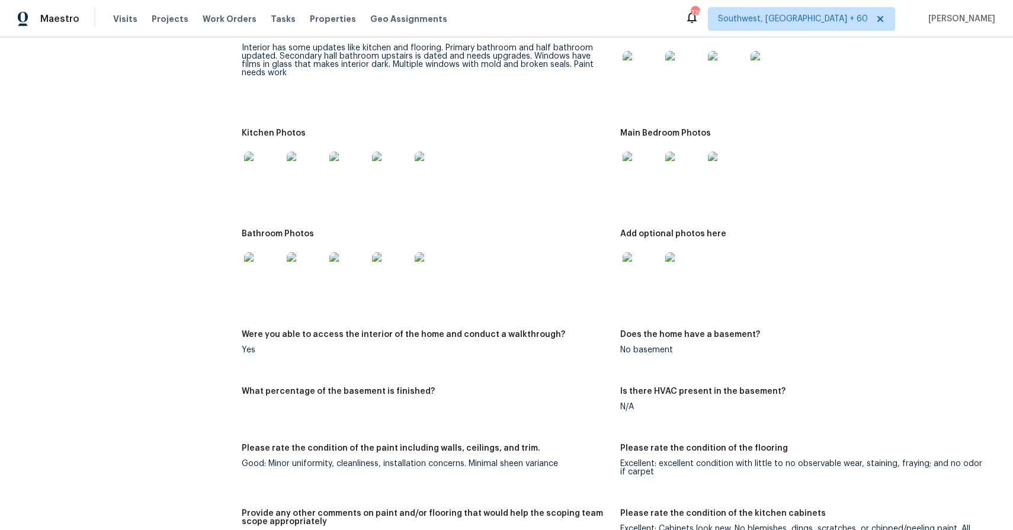
scroll to position [1134, 0]
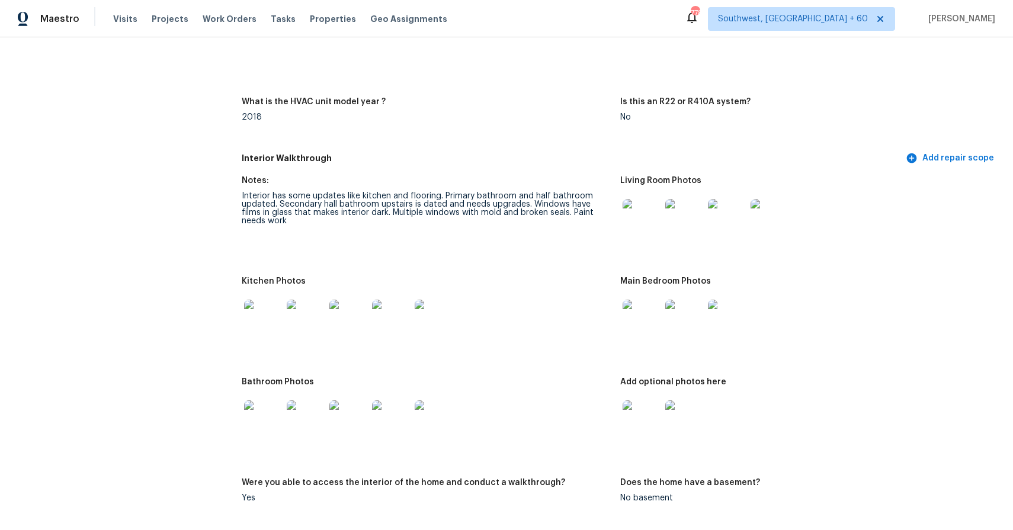
click at [645, 211] on img at bounding box center [642, 218] width 38 height 38
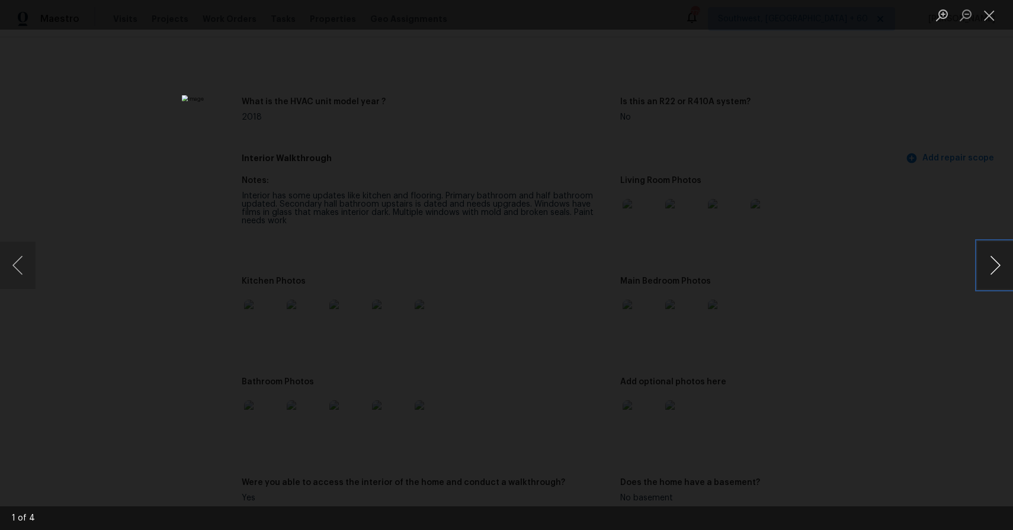
click at [996, 264] on button "Next image" at bounding box center [995, 265] width 36 height 47
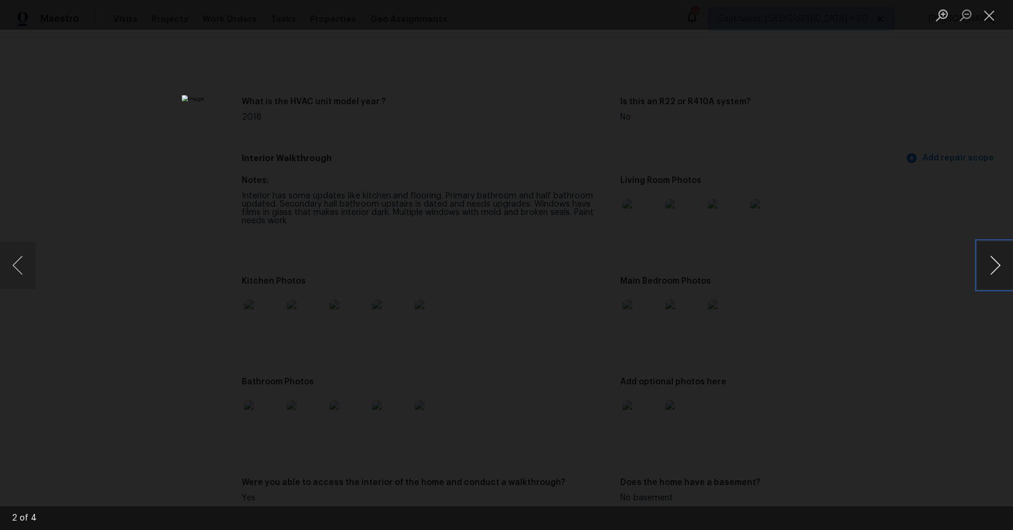
click at [996, 264] on button "Next image" at bounding box center [995, 265] width 36 height 47
click at [895, 200] on div "Lightbox" at bounding box center [506, 265] width 1013 height 530
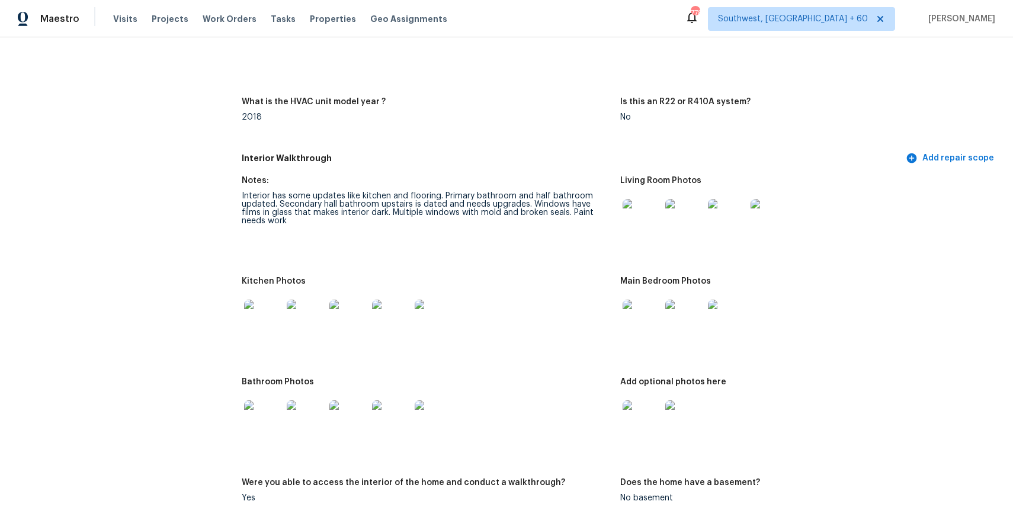
click at [632, 335] on img at bounding box center [642, 319] width 38 height 38
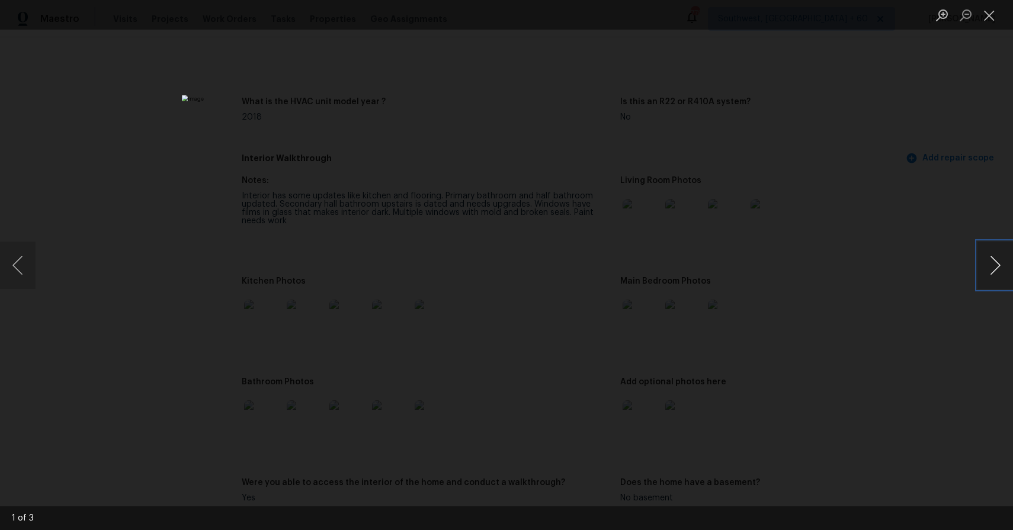
click at [984, 257] on button "Next image" at bounding box center [995, 265] width 36 height 47
click at [878, 216] on div "Lightbox" at bounding box center [506, 265] width 1013 height 530
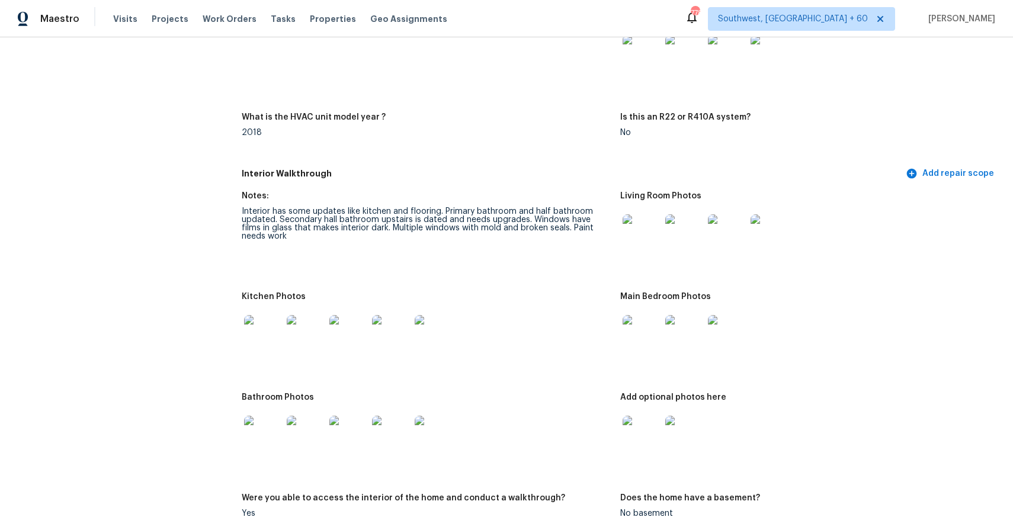
scroll to position [1062, 0]
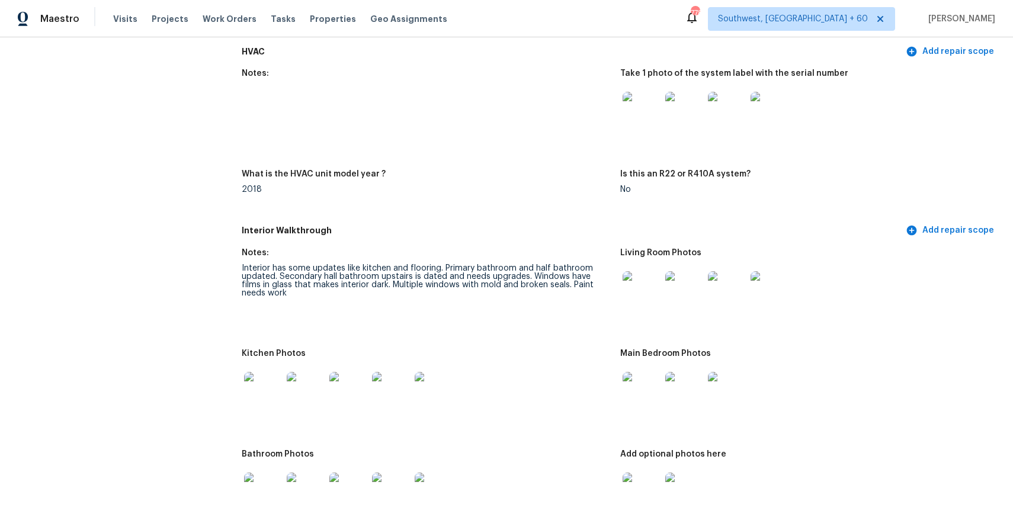
click at [633, 289] on img at bounding box center [642, 290] width 38 height 38
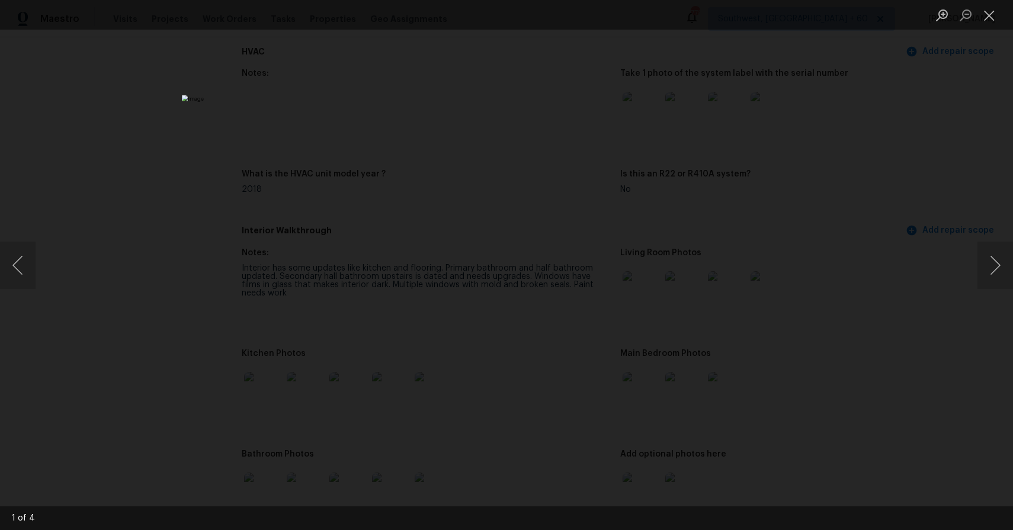
click at [786, 185] on div "Lightbox" at bounding box center [506, 265] width 1013 height 530
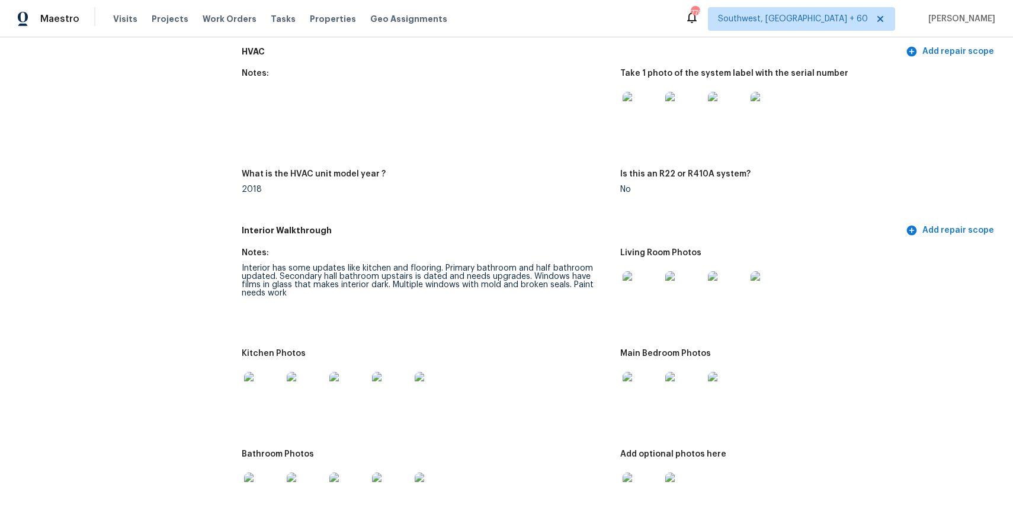
click at [642, 382] on img at bounding box center [642, 391] width 38 height 38
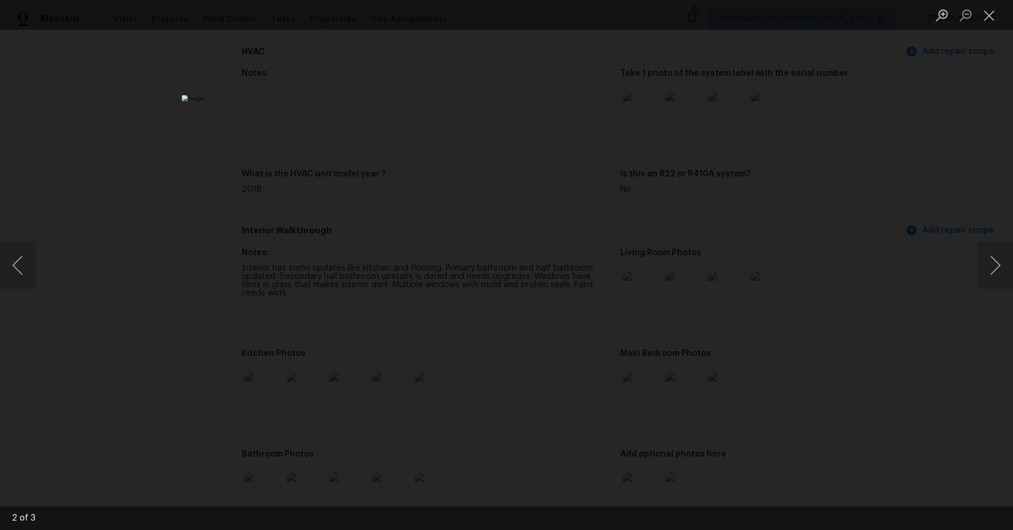
click at [915, 251] on div "Lightbox" at bounding box center [506, 265] width 1013 height 530
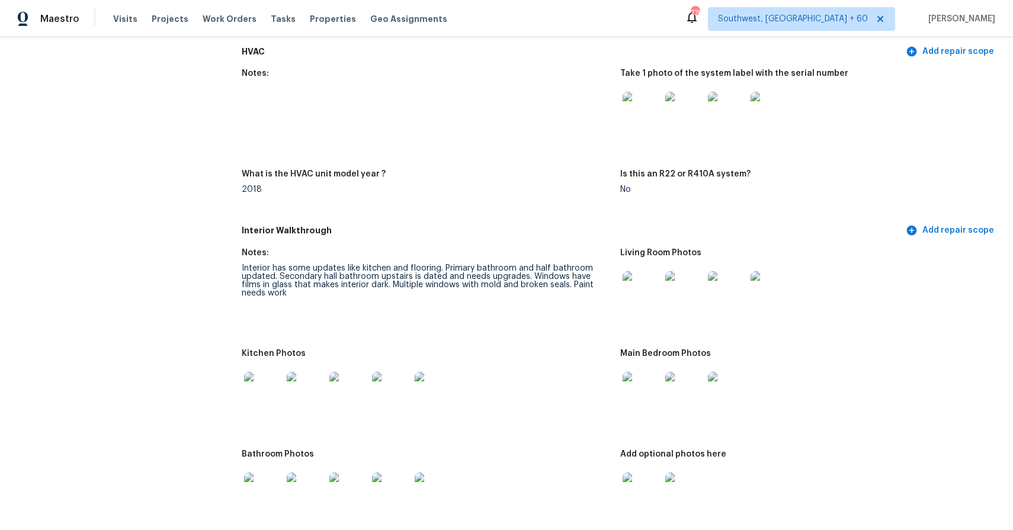
click at [638, 287] on img at bounding box center [642, 290] width 38 height 38
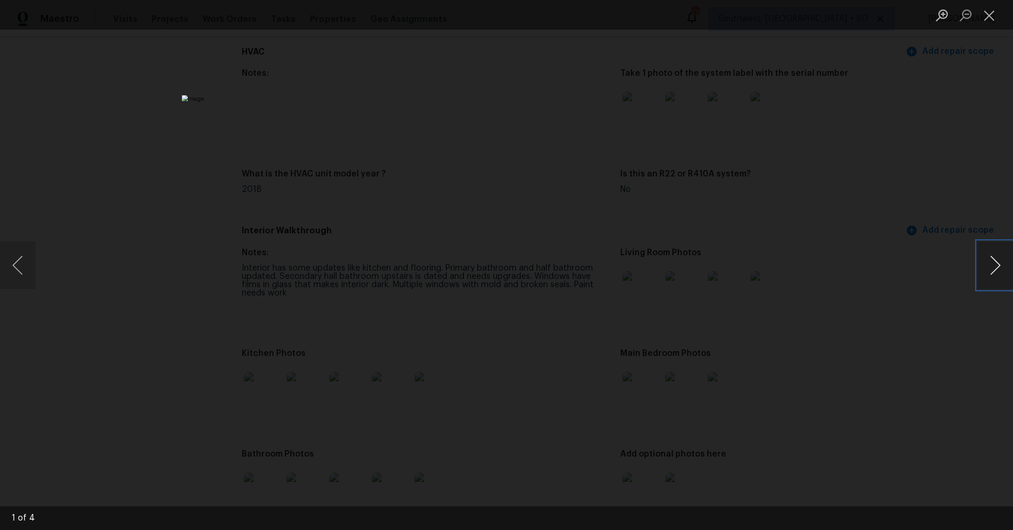
click at [981, 273] on button "Next image" at bounding box center [995, 265] width 36 height 47
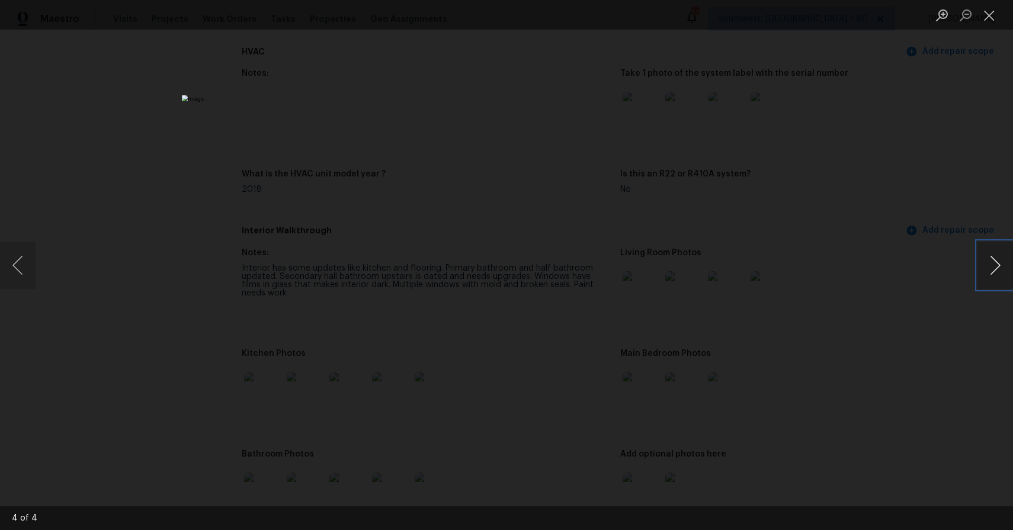
click at [981, 273] on button "Next image" at bounding box center [995, 265] width 36 height 47
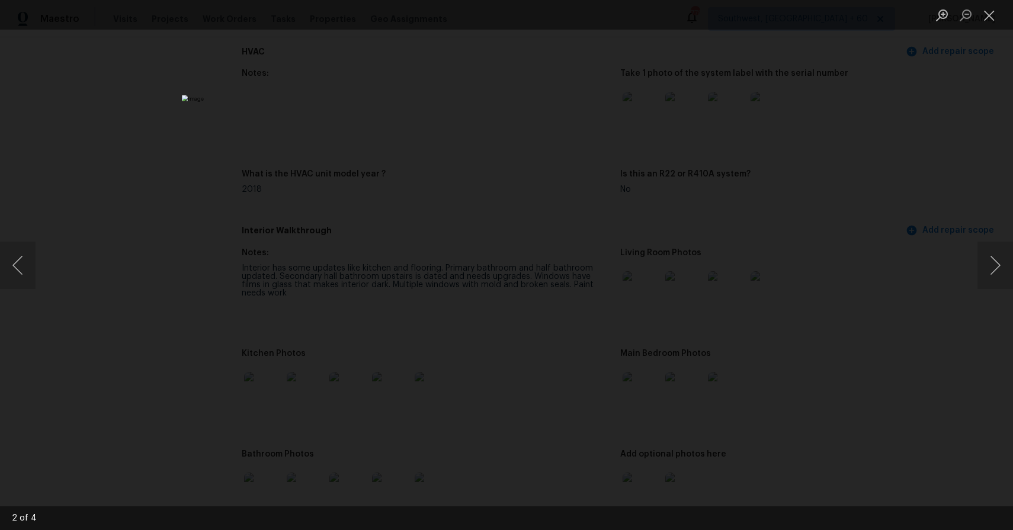
click at [839, 273] on div "Lightbox" at bounding box center [506, 265] width 1013 height 530
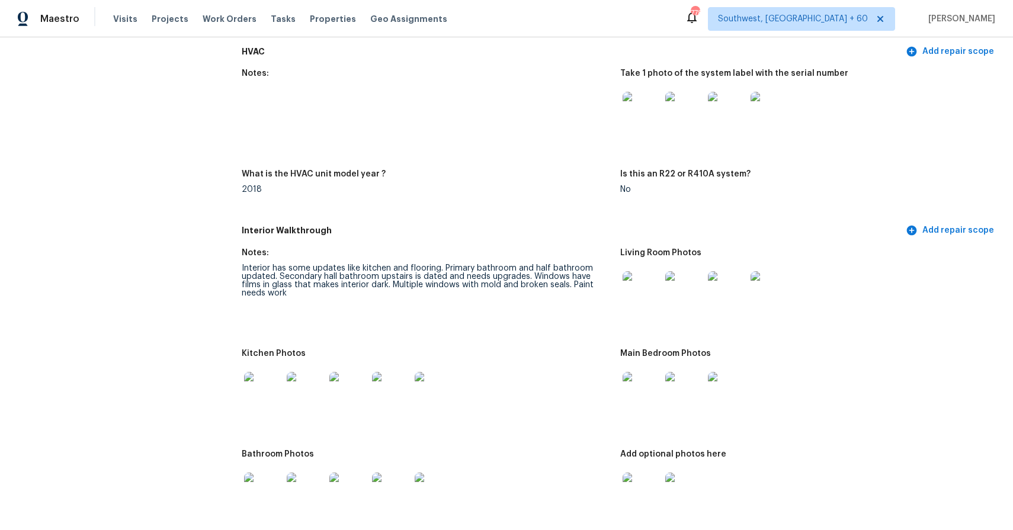
click at [623, 390] on img at bounding box center [642, 391] width 38 height 38
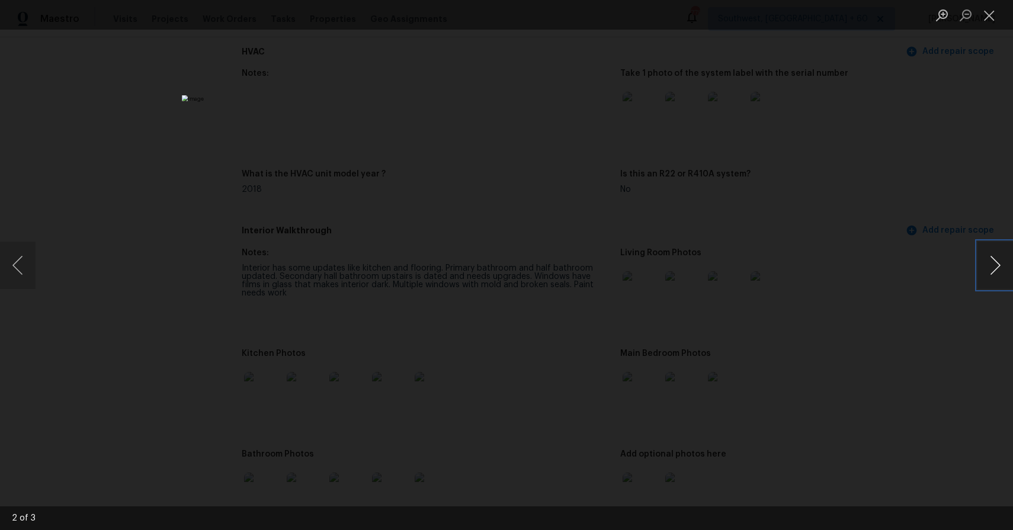
click at [988, 268] on button "Next image" at bounding box center [995, 265] width 36 height 47
click at [868, 307] on div "Lightbox" at bounding box center [506, 265] width 1013 height 530
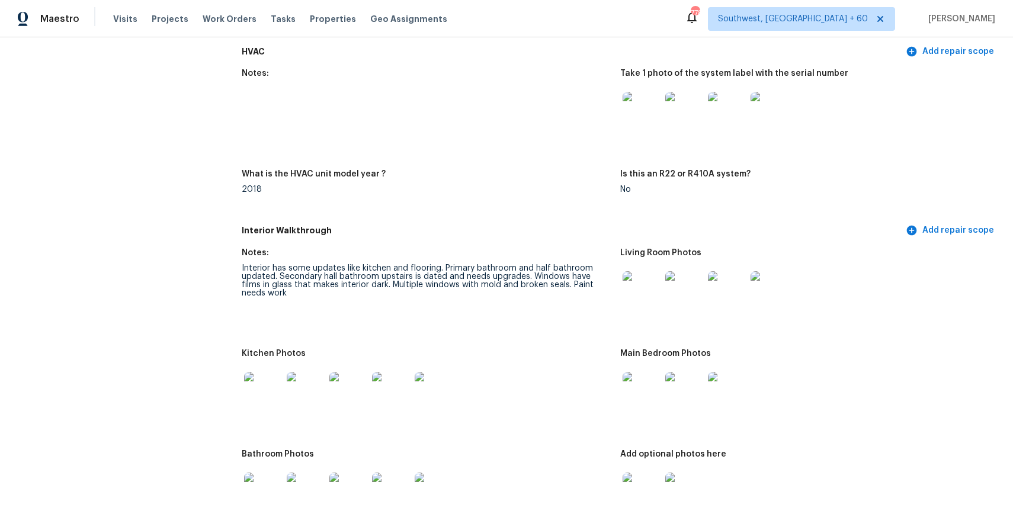
click at [642, 480] on img at bounding box center [642, 492] width 38 height 38
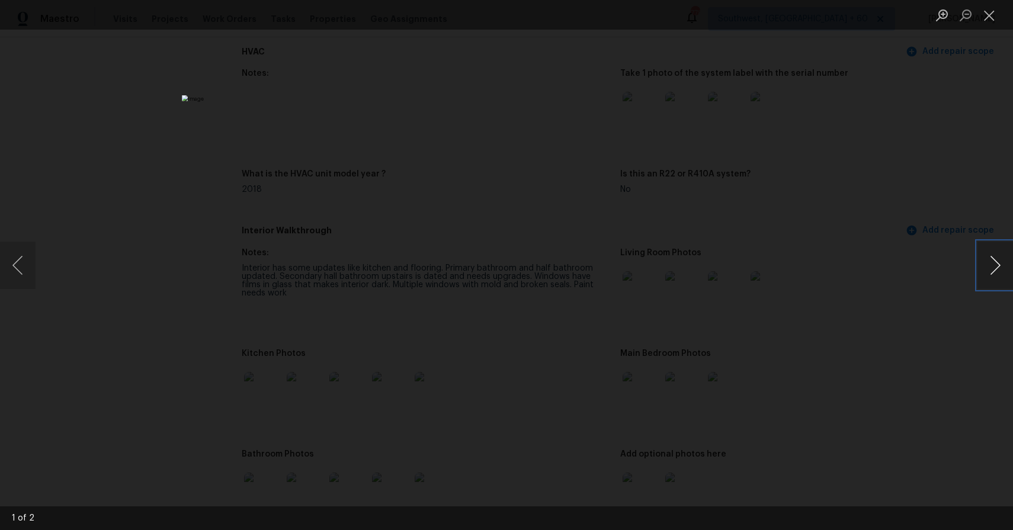
click at [995, 267] on button "Next image" at bounding box center [995, 265] width 36 height 47
click at [995, 276] on button "Next image" at bounding box center [995, 265] width 36 height 47
click at [885, 271] on div "Lightbox" at bounding box center [506, 265] width 1013 height 530
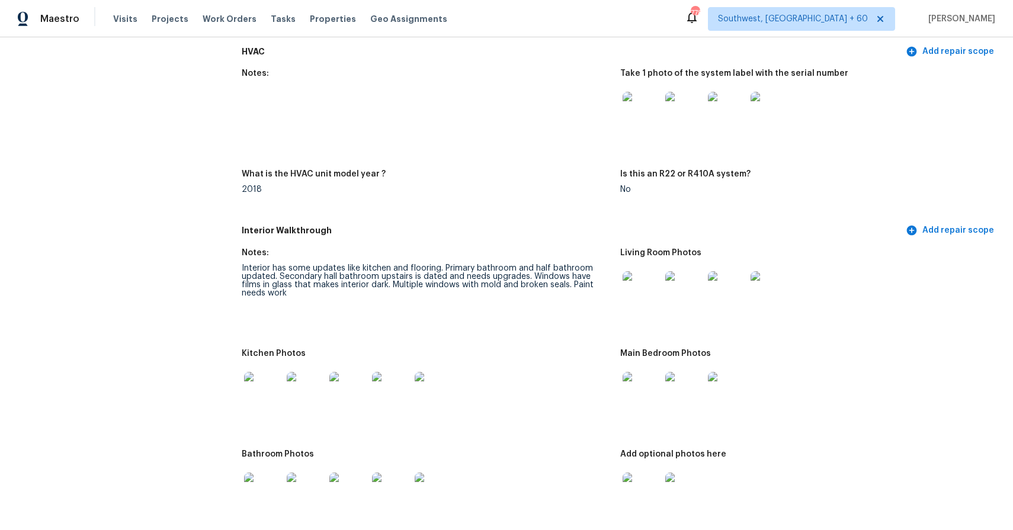
scroll to position [1231, 0]
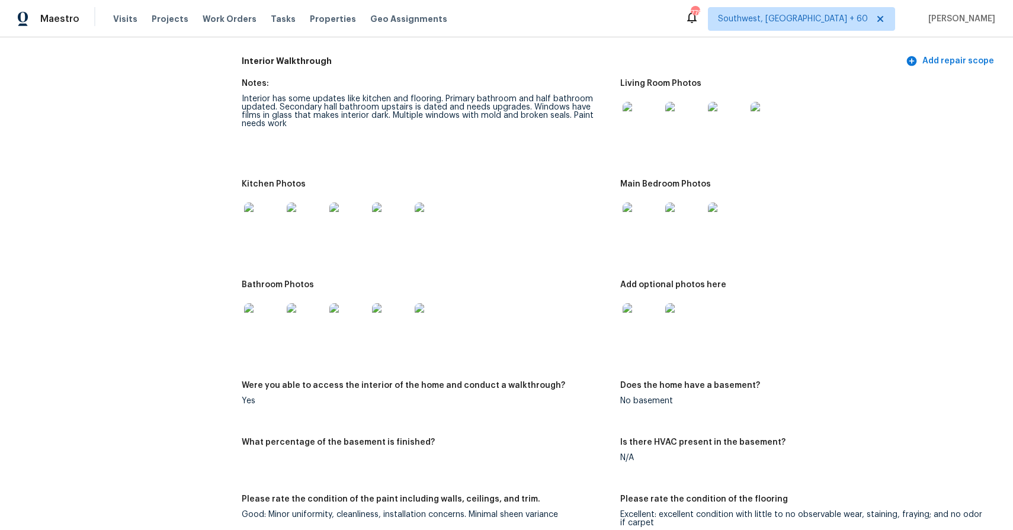
click at [262, 214] on img at bounding box center [263, 222] width 38 height 38
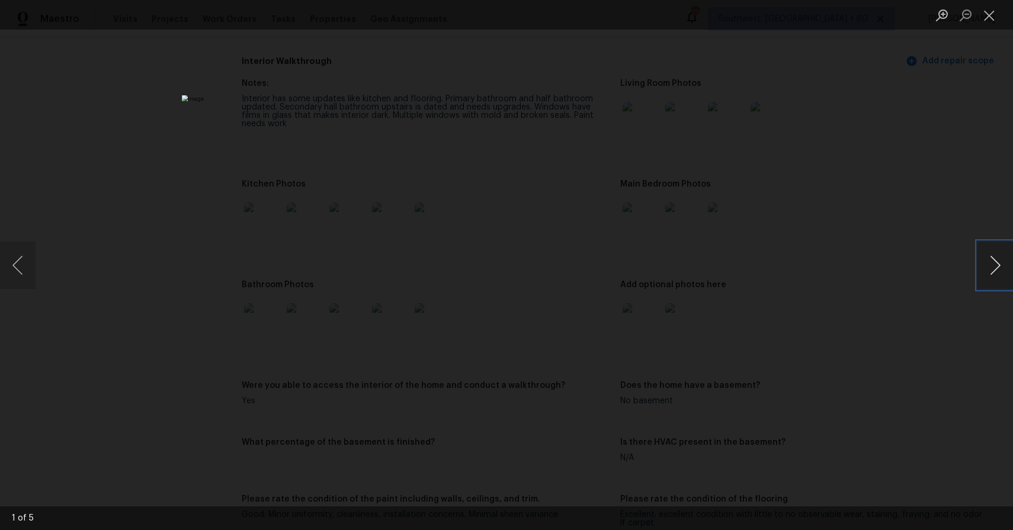
click at [990, 270] on button "Next image" at bounding box center [995, 265] width 36 height 47
click at [921, 222] on div "Lightbox" at bounding box center [506, 265] width 1013 height 530
click at [866, 278] on div "Lightbox" at bounding box center [506, 265] width 1013 height 530
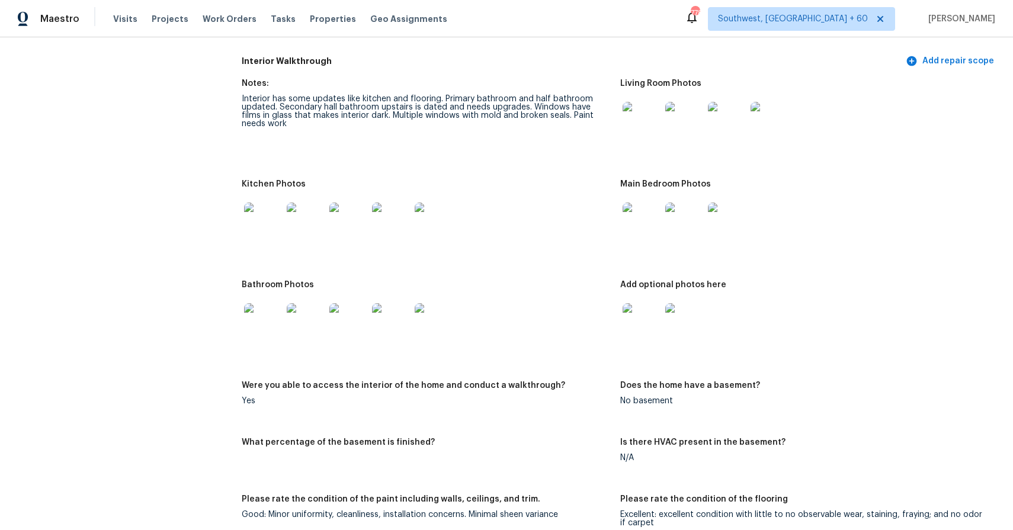
click at [265, 316] on img at bounding box center [263, 322] width 38 height 38
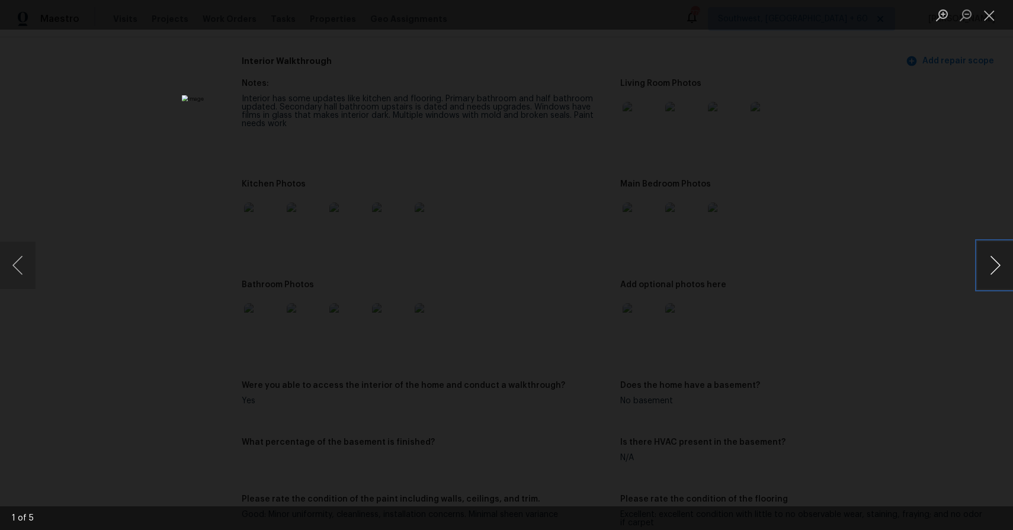
click at [992, 273] on button "Next image" at bounding box center [995, 265] width 36 height 47
click at [899, 239] on div "Lightbox" at bounding box center [506, 265] width 1013 height 530
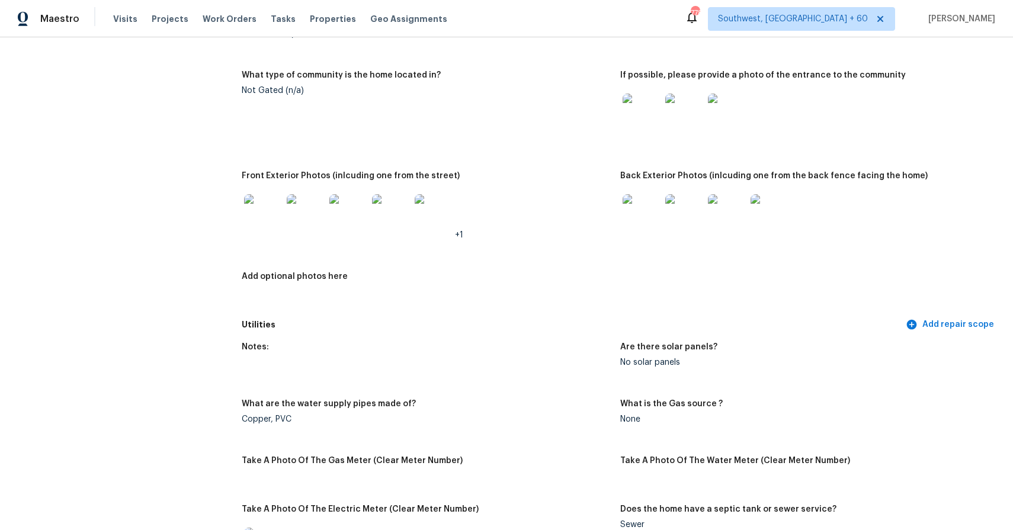
scroll to position [0, 0]
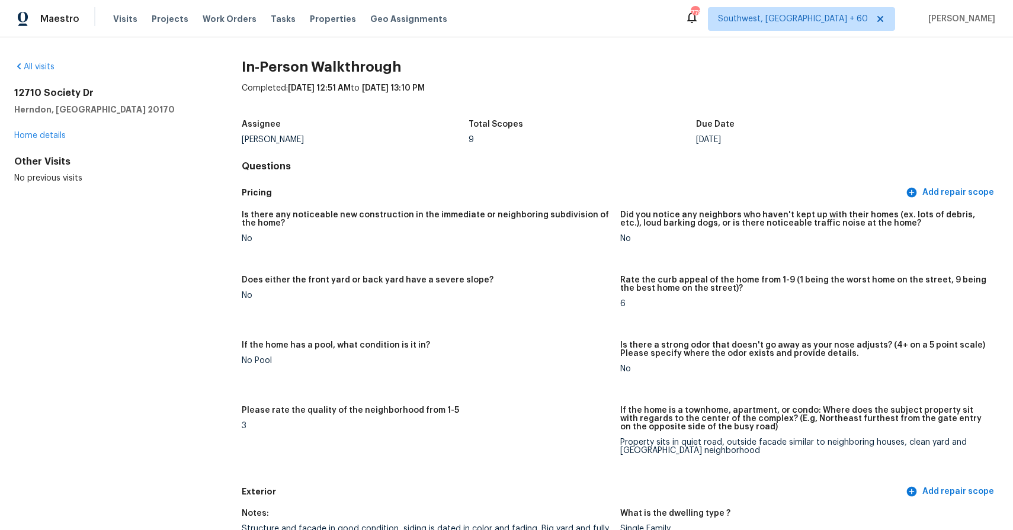
click at [129, 30] on div "Visits Projects Work Orders Tasks Properties Geo Assignments" at bounding box center [287, 19] width 348 height 24
click at [127, 14] on span "Visits" at bounding box center [125, 19] width 24 height 12
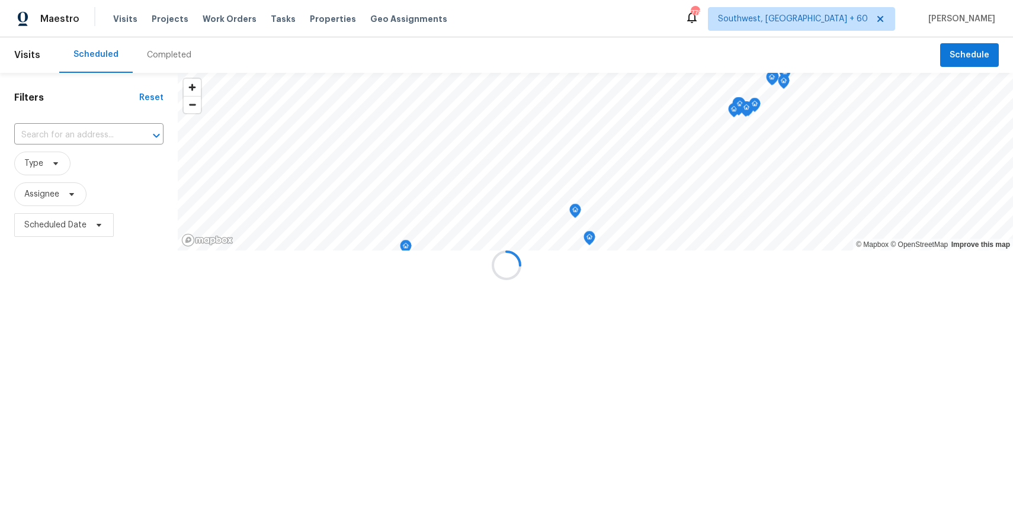
click at [165, 52] on div at bounding box center [506, 265] width 1013 height 530
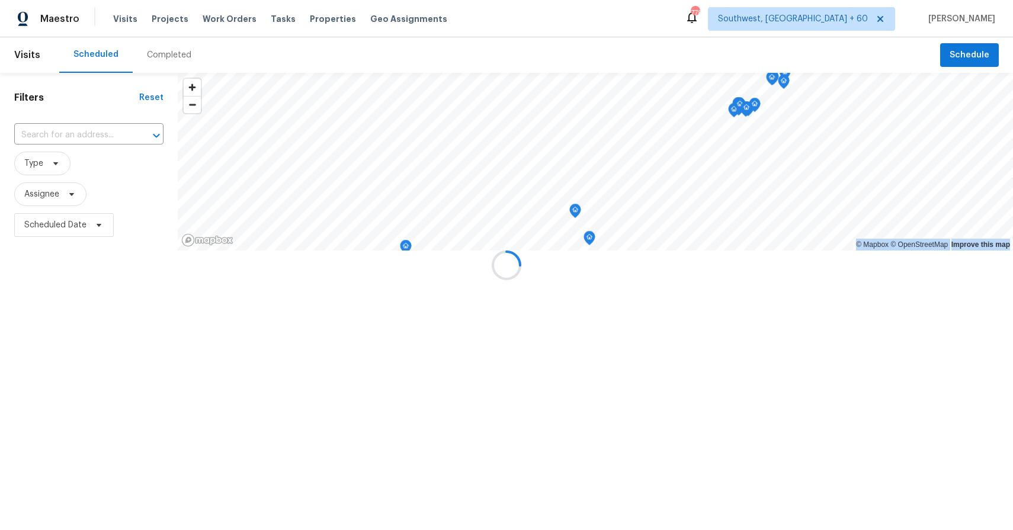
click at [172, 55] on div at bounding box center [506, 265] width 1013 height 530
click at [172, 55] on div "Completed" at bounding box center [169, 55] width 44 height 12
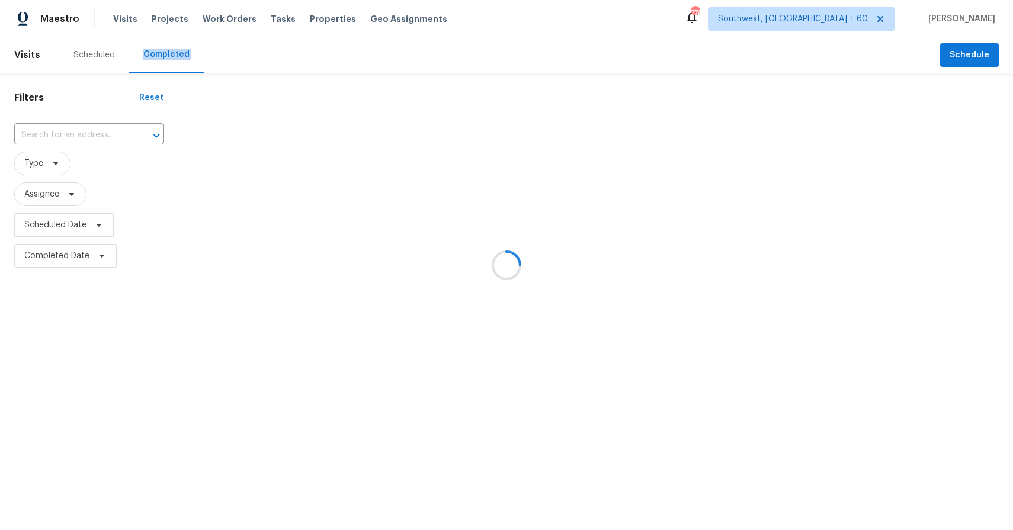
click at [172, 55] on div at bounding box center [506, 265] width 1013 height 530
click at [87, 124] on div at bounding box center [506, 265] width 1013 height 530
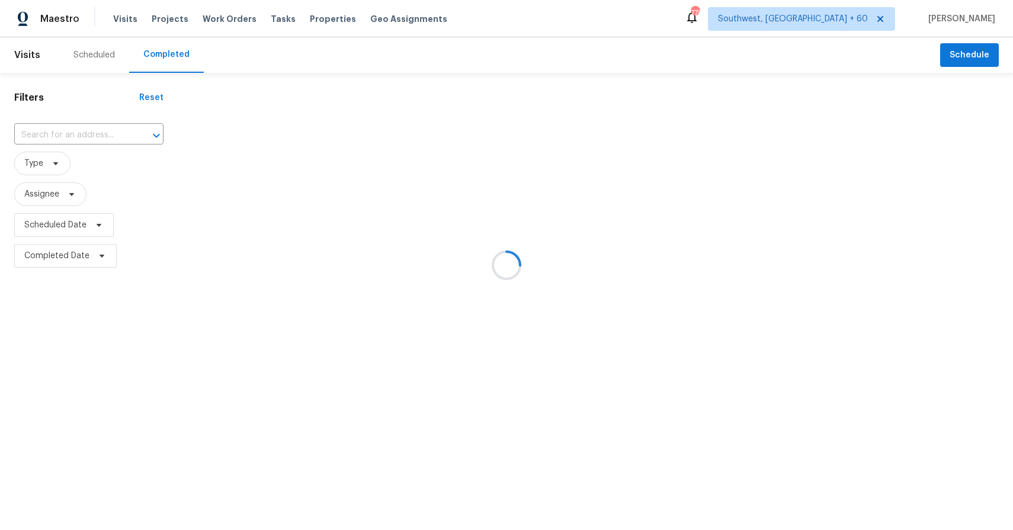
click at [89, 129] on div at bounding box center [506, 265] width 1013 height 530
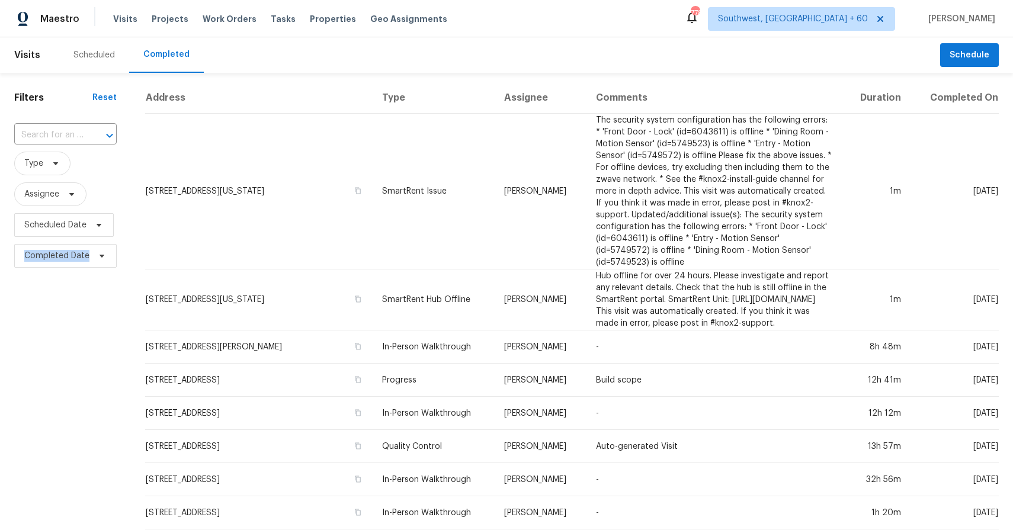
click at [89, 129] on div at bounding box center [101, 135] width 31 height 17
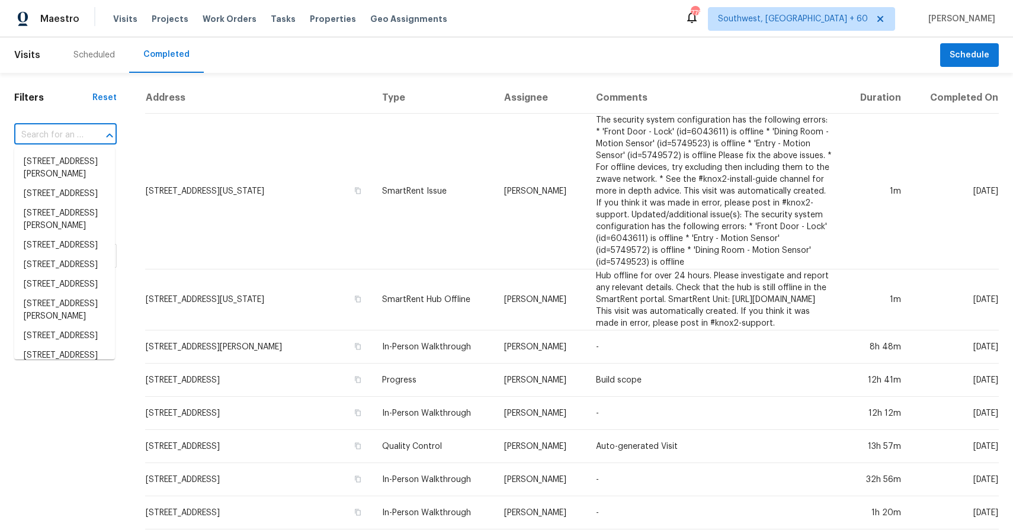
click at [89, 129] on div at bounding box center [101, 135] width 31 height 17
type input "v"
paste input "2066 Santuomo Ave, Grove City, OH 43123"
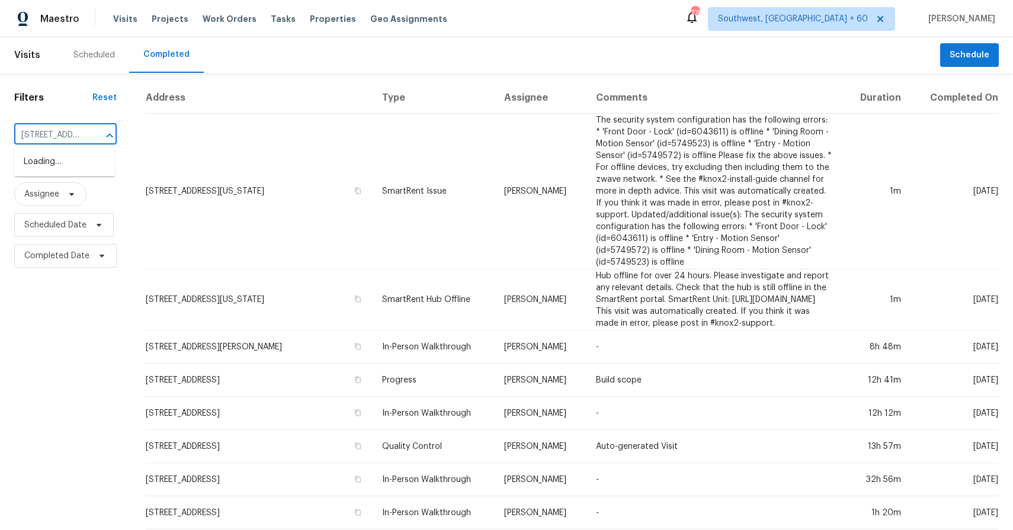
scroll to position [0, 105]
type input "2066 Santuomo Ave, Grove City, OH 43123"
click at [55, 172] on li "2066 Santuomo Ave, Grove City, OH 43123" at bounding box center [64, 162] width 101 height 20
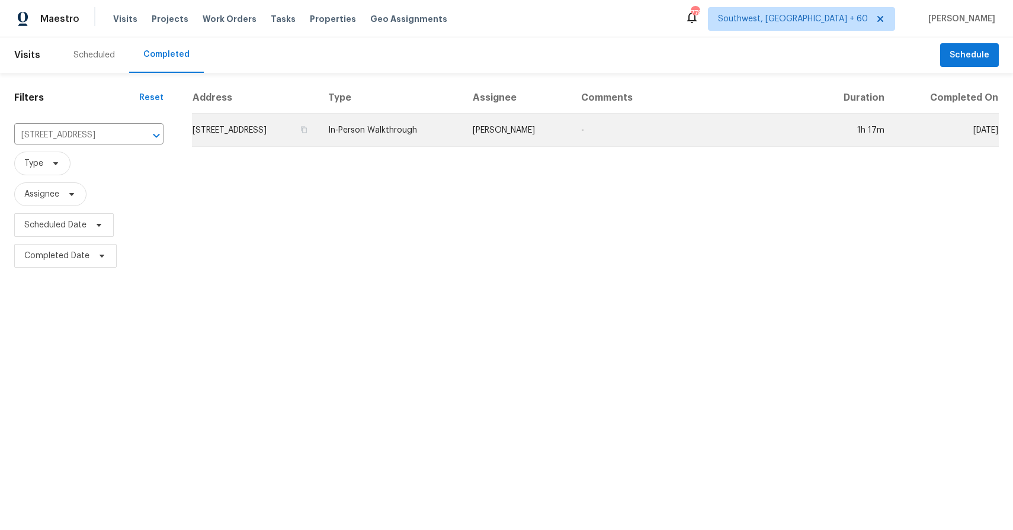
click at [639, 122] on td "-" at bounding box center [693, 130] width 242 height 33
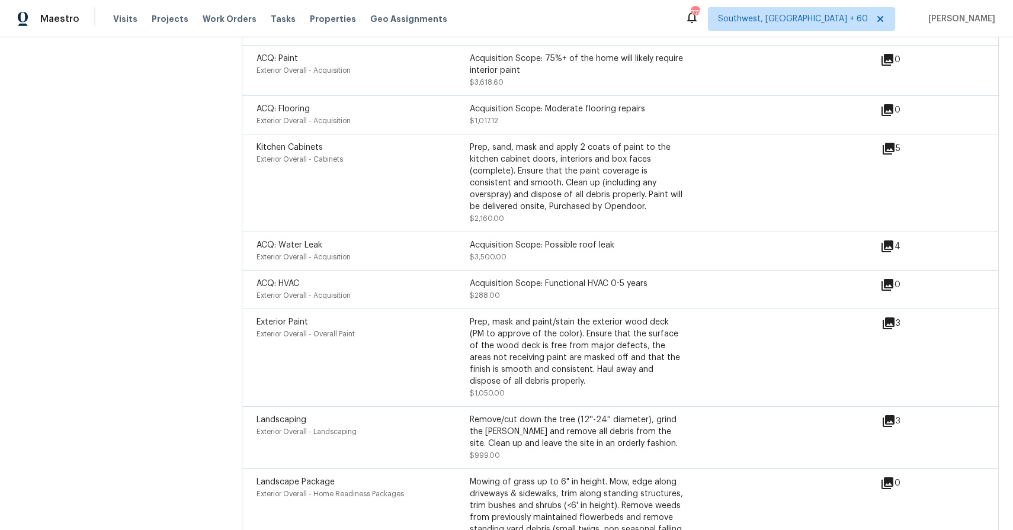
scroll to position [3156, 0]
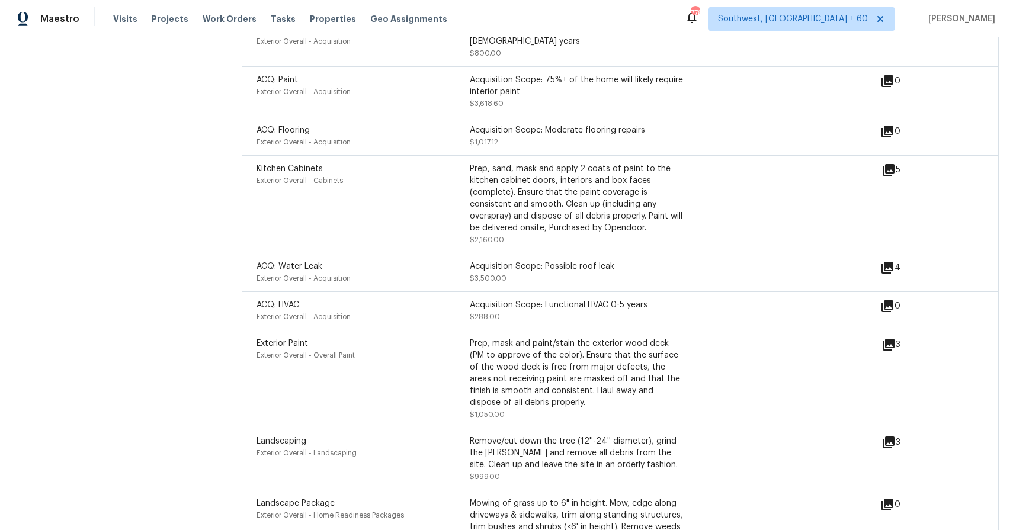
click at [888, 270] on icon at bounding box center [887, 268] width 14 height 14
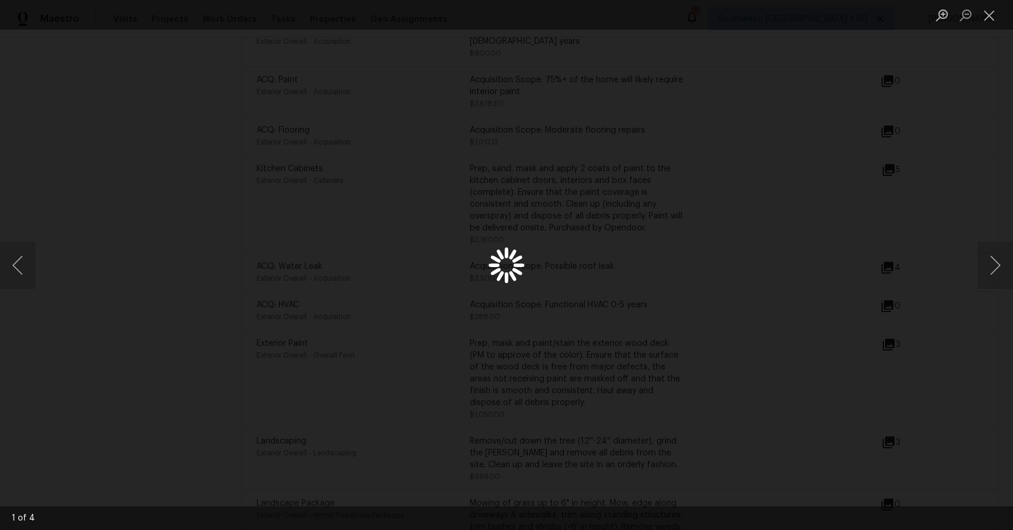
click at [921, 262] on div "Lightbox" at bounding box center [506, 265] width 1013 height 530
click at [946, 207] on div "Lightbox" at bounding box center [506, 265] width 1013 height 530
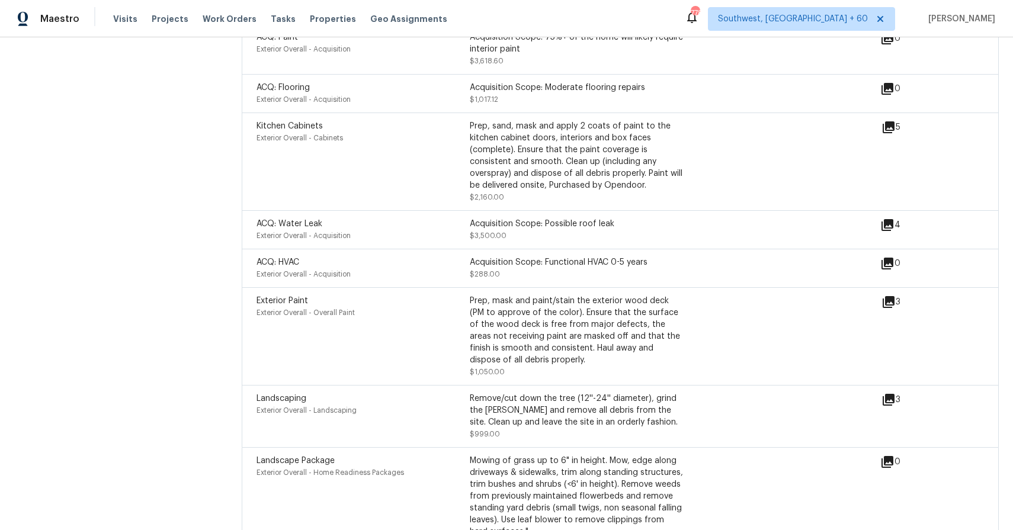
scroll to position [3135, 0]
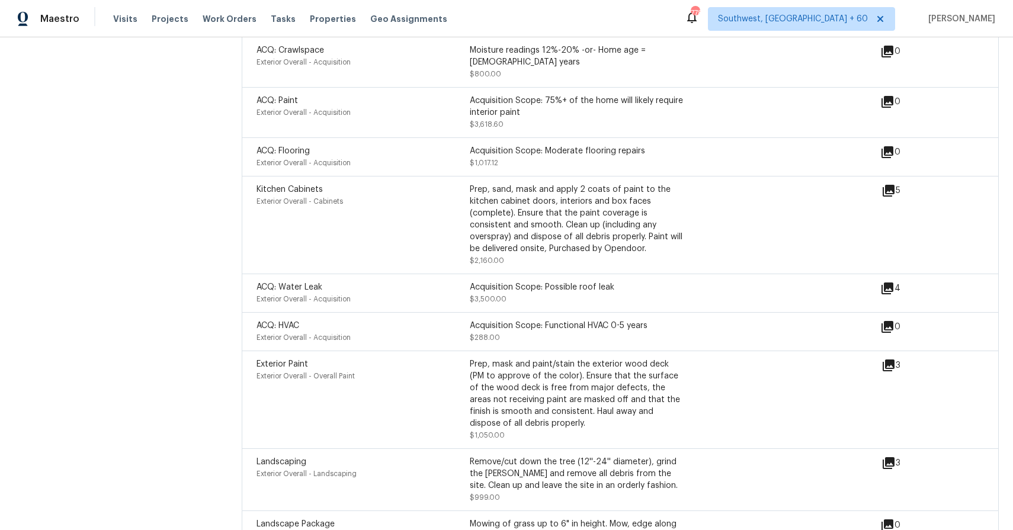
click at [884, 293] on icon at bounding box center [887, 288] width 14 height 14
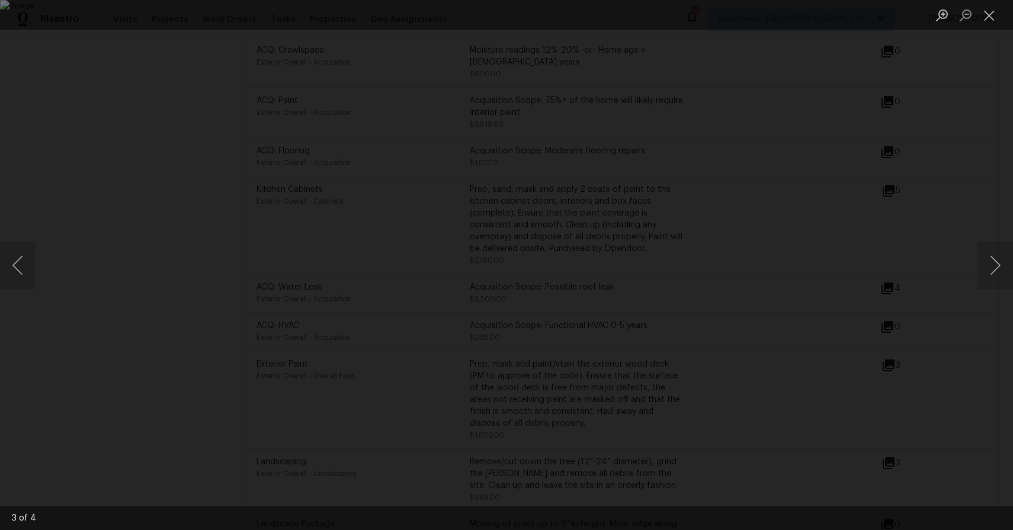
click at [931, 173] on div "Lightbox" at bounding box center [506, 265] width 1013 height 530
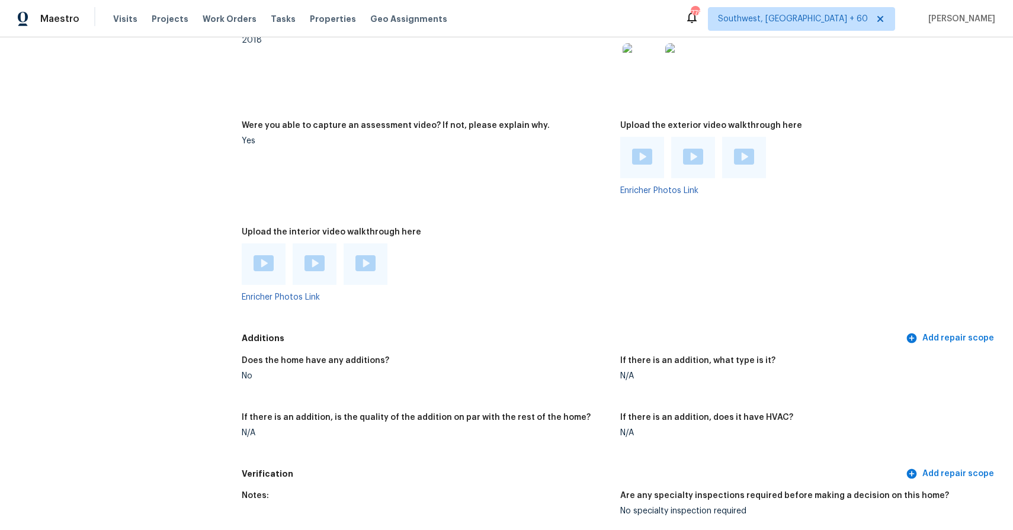
scroll to position [2380, 0]
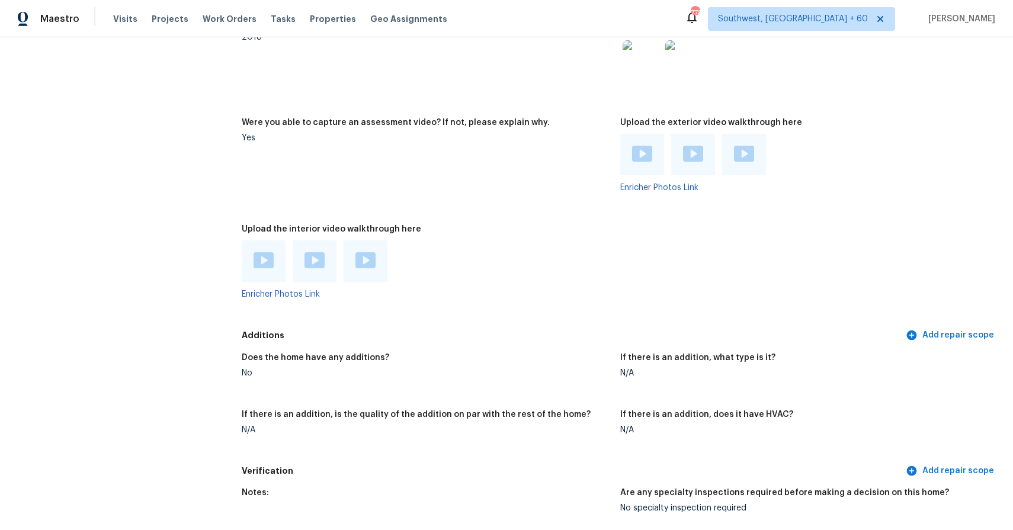
click at [273, 262] on div at bounding box center [264, 261] width 44 height 41
click at [264, 262] on img at bounding box center [264, 260] width 20 height 16
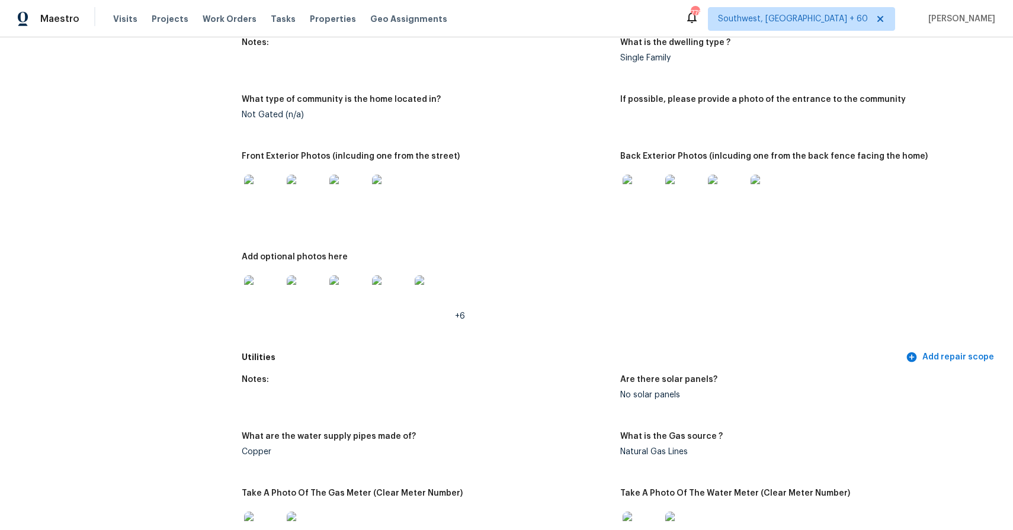
scroll to position [0, 0]
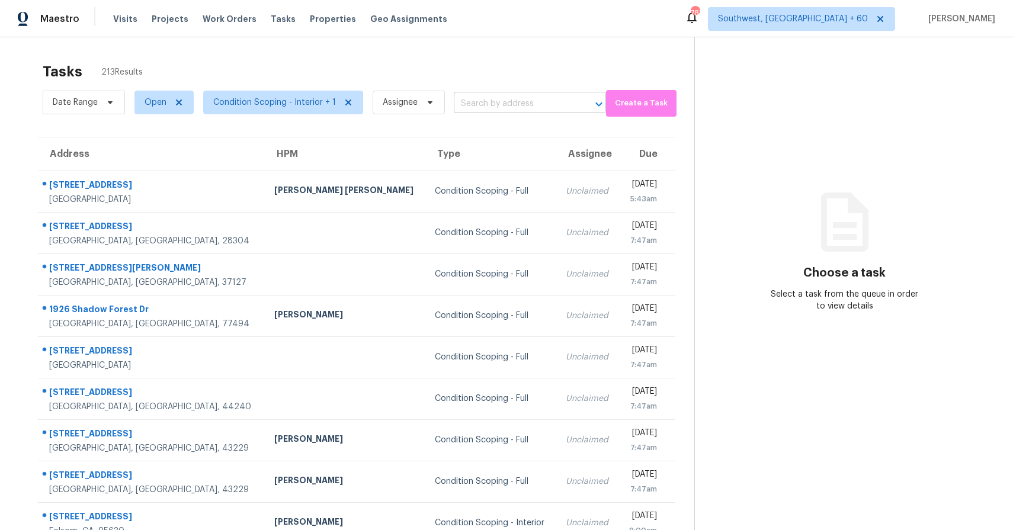
click at [482, 110] on input "text" at bounding box center [513, 104] width 119 height 18
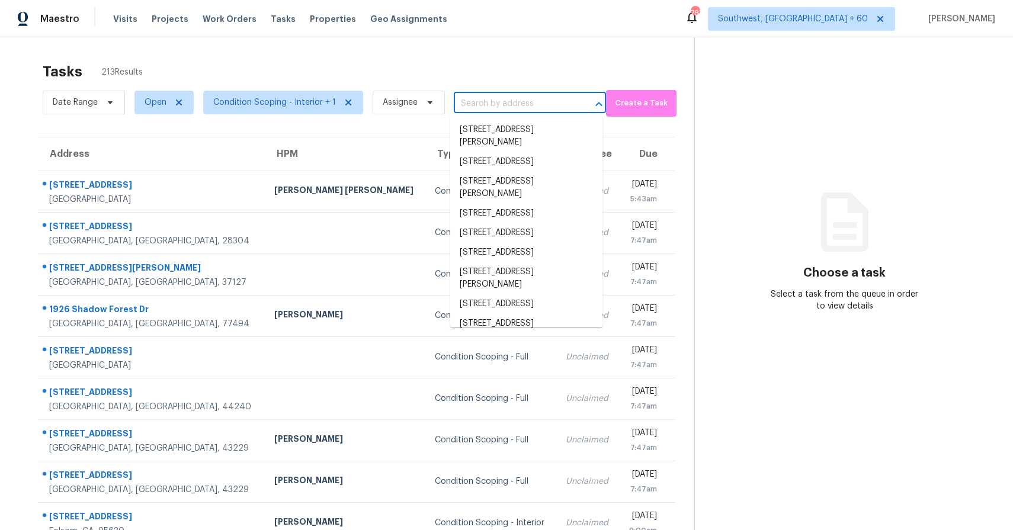
paste input "[STREET_ADDRESS][PERSON_NAME][PERSON_NAME]"
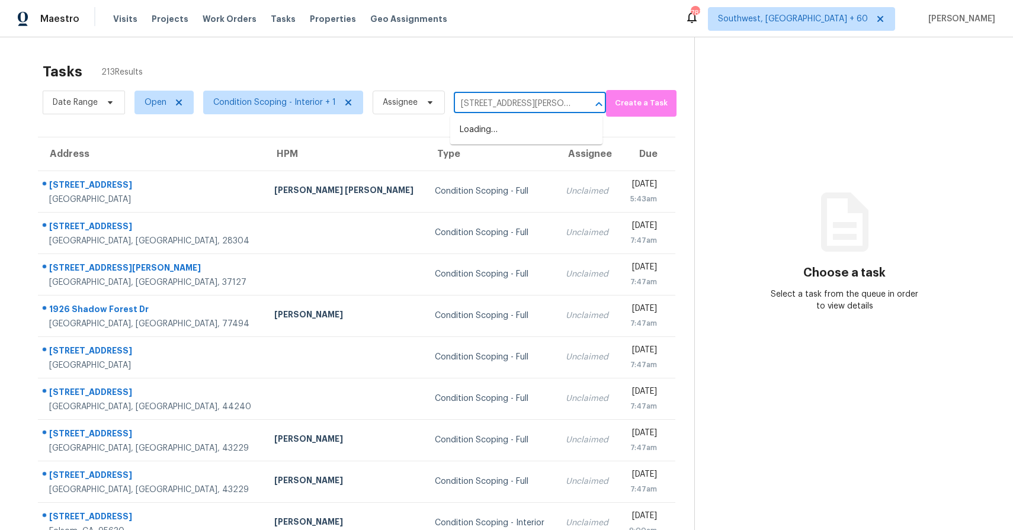
scroll to position [0, 15]
type input "[STREET_ADDRESS][PERSON_NAME][PERSON_NAME]"
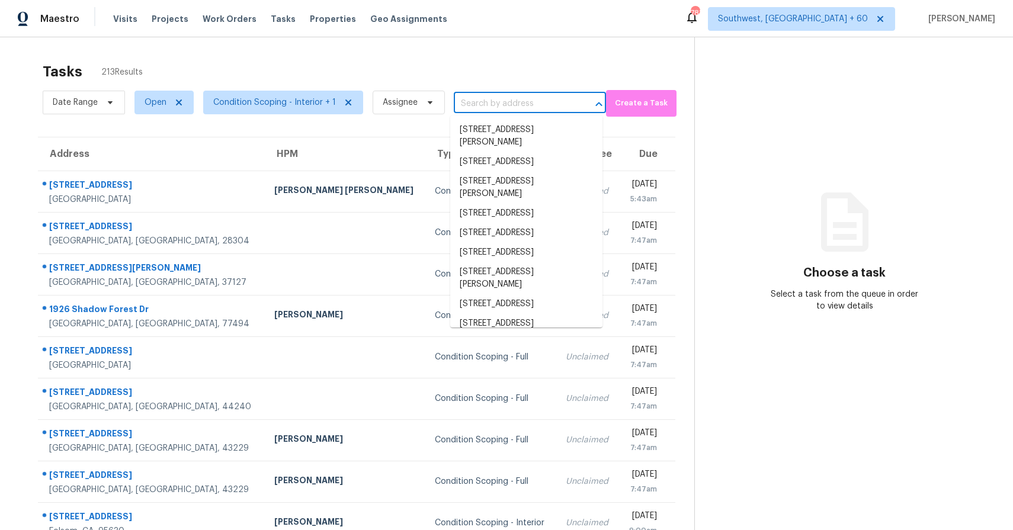
scroll to position [0, 0]
click at [528, 106] on input "text" at bounding box center [513, 104] width 119 height 18
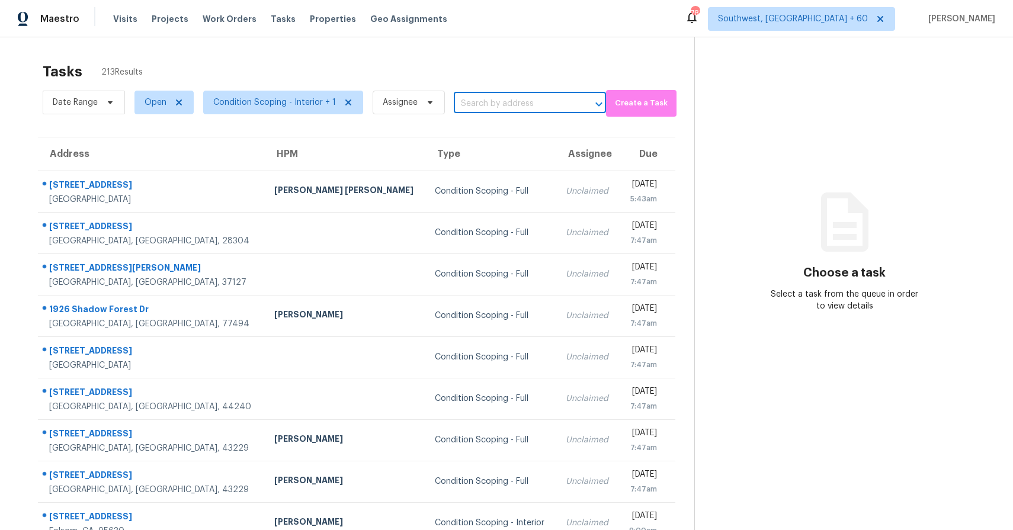
paste input "[STREET_ADDRESS][PERSON_NAME][PERSON_NAME]"
type input "[STREET_ADDRESS][PERSON_NAME][PERSON_NAME]"
click at [530, 121] on li "[STREET_ADDRESS][PERSON_NAME][PERSON_NAME]" at bounding box center [526, 136] width 152 height 32
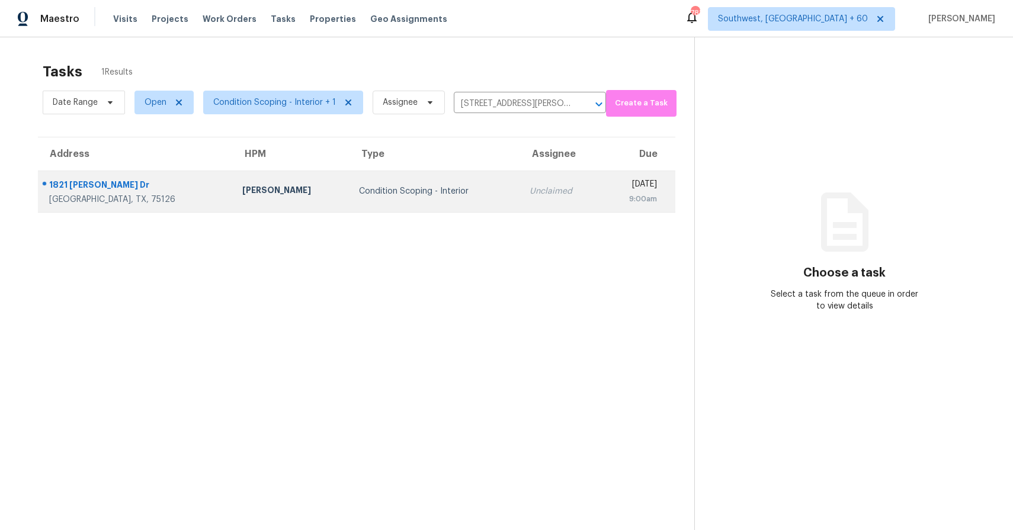
click at [520, 197] on td "Unclaimed" at bounding box center [561, 191] width 82 height 41
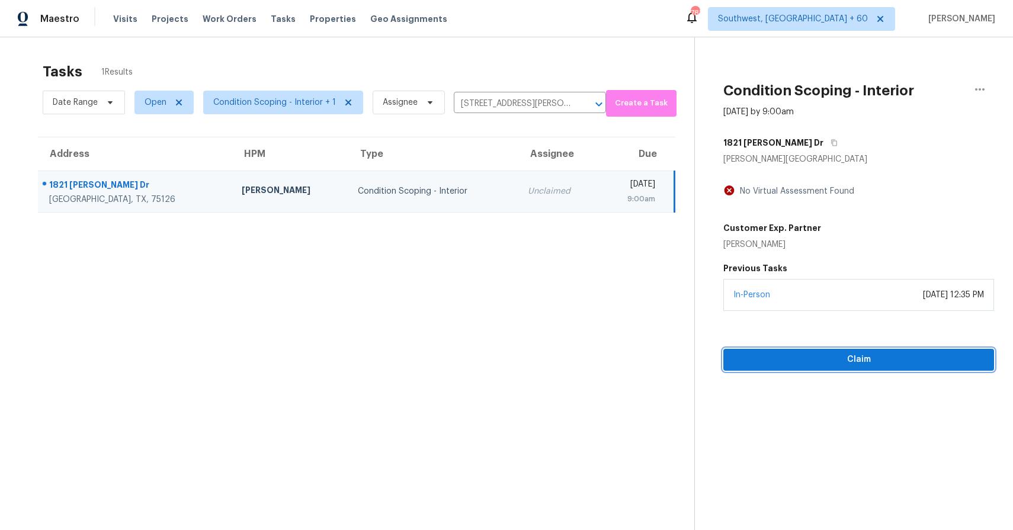
click at [864, 360] on span "Claim" at bounding box center [859, 359] width 252 height 15
click at [884, 357] on span "Start Assessment" at bounding box center [859, 359] width 252 height 15
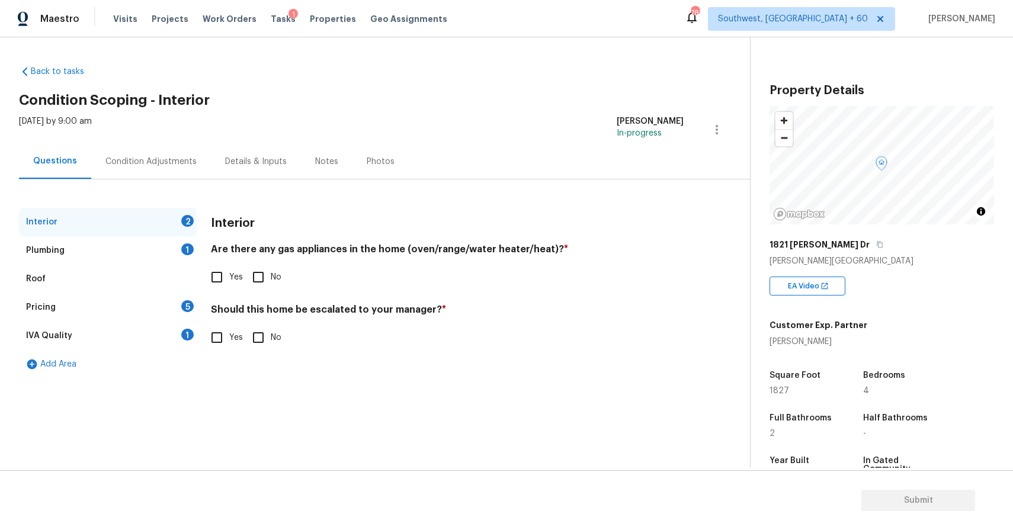
scroll to position [158, 0]
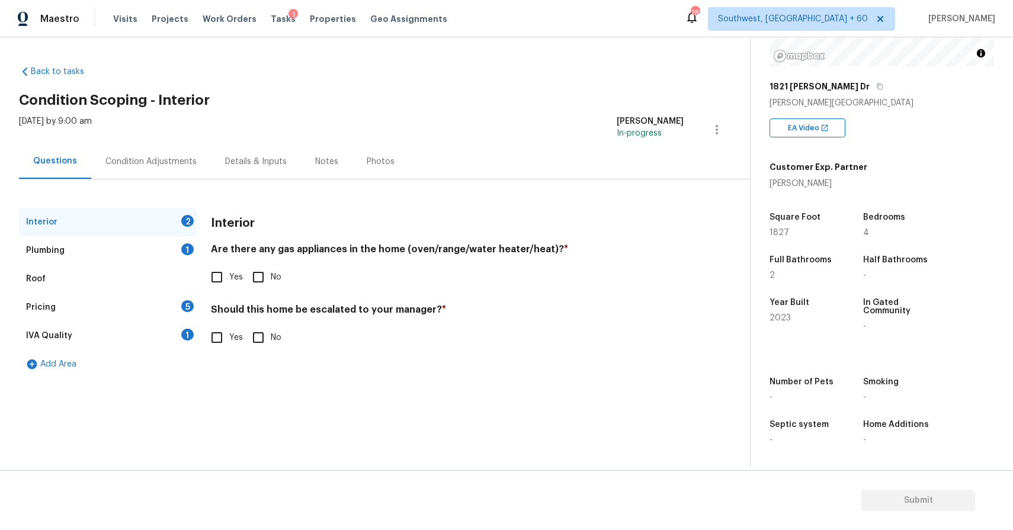
click at [173, 154] on div "Condition Adjustments" at bounding box center [151, 161] width 120 height 35
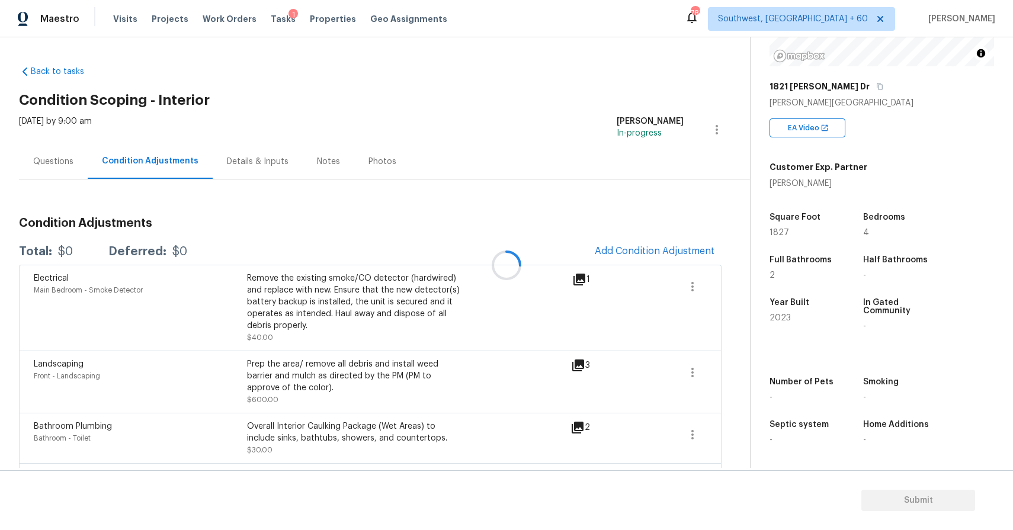
click at [666, 251] on div at bounding box center [506, 265] width 1013 height 530
click at [652, 267] on div "Electrical Main Bedroom - Smoke Detector Remove the existing smoke/CO detector …" at bounding box center [370, 308] width 703 height 86
click at [672, 251] on span "Add Condition Adjustment" at bounding box center [655, 251] width 120 height 11
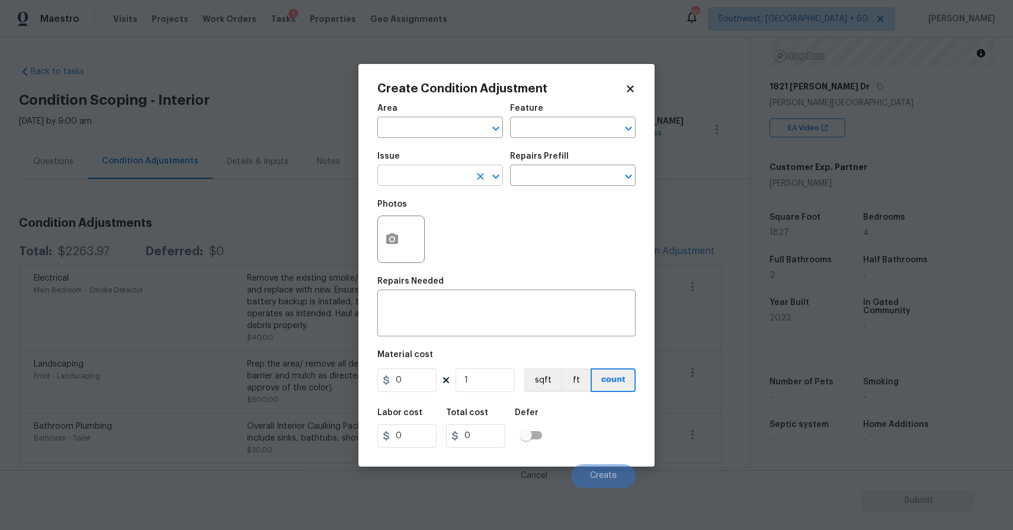
click at [446, 175] on input "text" at bounding box center [423, 177] width 92 height 18
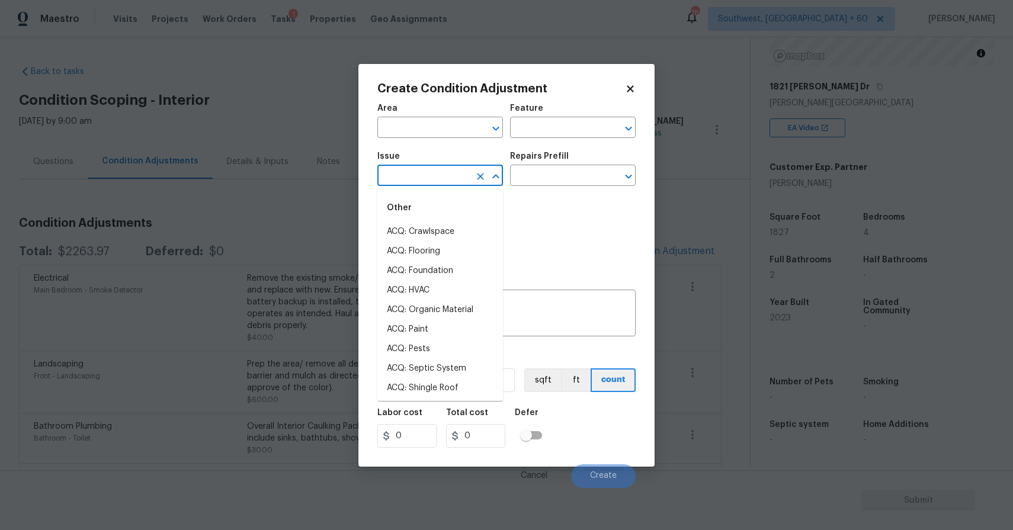
type input "p"
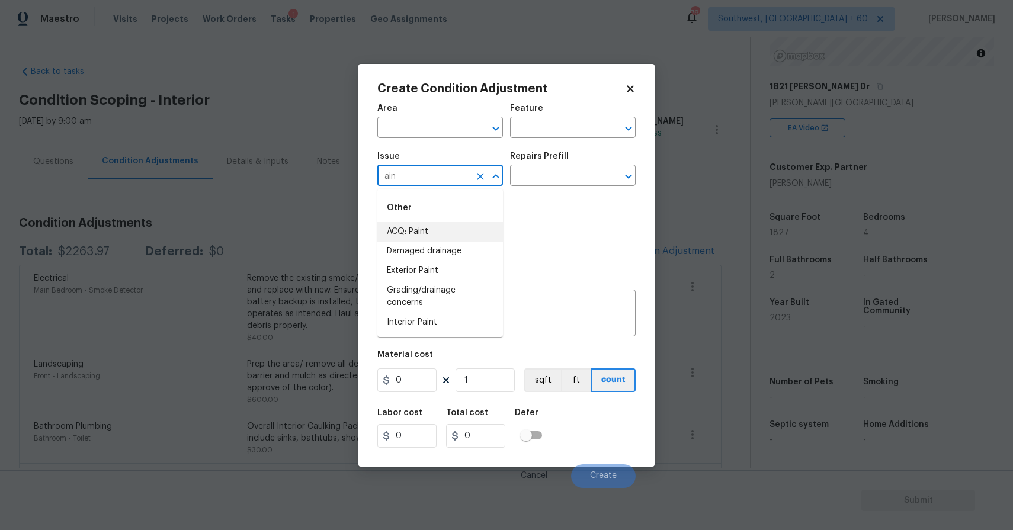
click at [483, 232] on li "ACQ: Paint" at bounding box center [440, 232] width 126 height 20
type input "ACQ: Paint"
click at [552, 173] on input "text" at bounding box center [556, 177] width 92 height 18
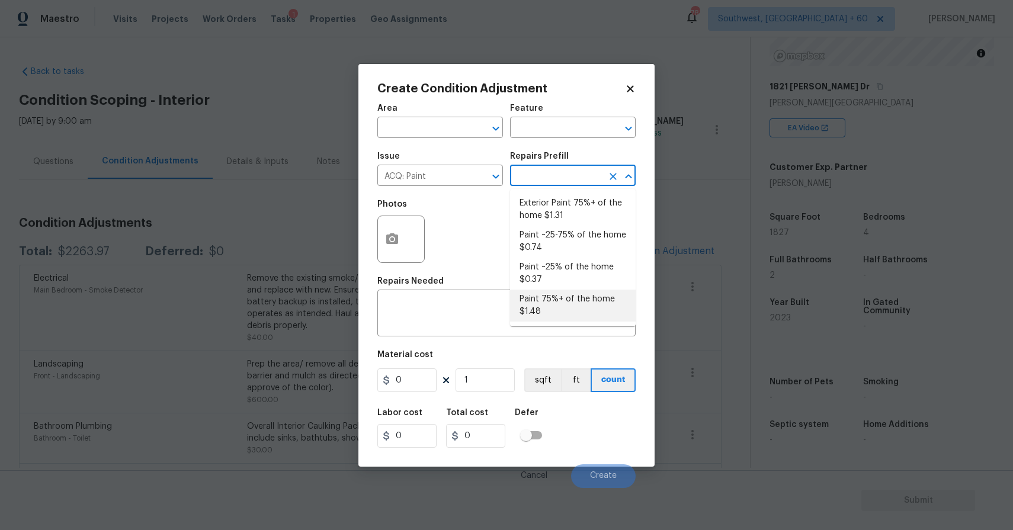
click at [581, 307] on li "Paint 75%+ of the home $1.48" at bounding box center [573, 306] width 126 height 32
type input "Acquisition"
type textarea "Acquisition Scope: 75%+ of the home will likely require interior paint"
type input "1.48"
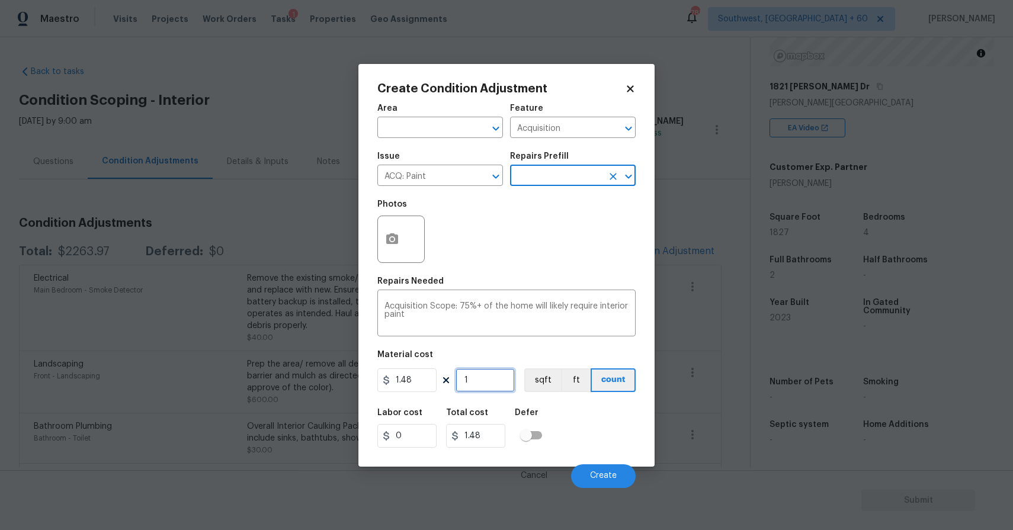
click at [492, 386] on input "1" at bounding box center [485, 380] width 59 height 24
type input "18"
type input "26.64"
type input "182"
type input "269.36"
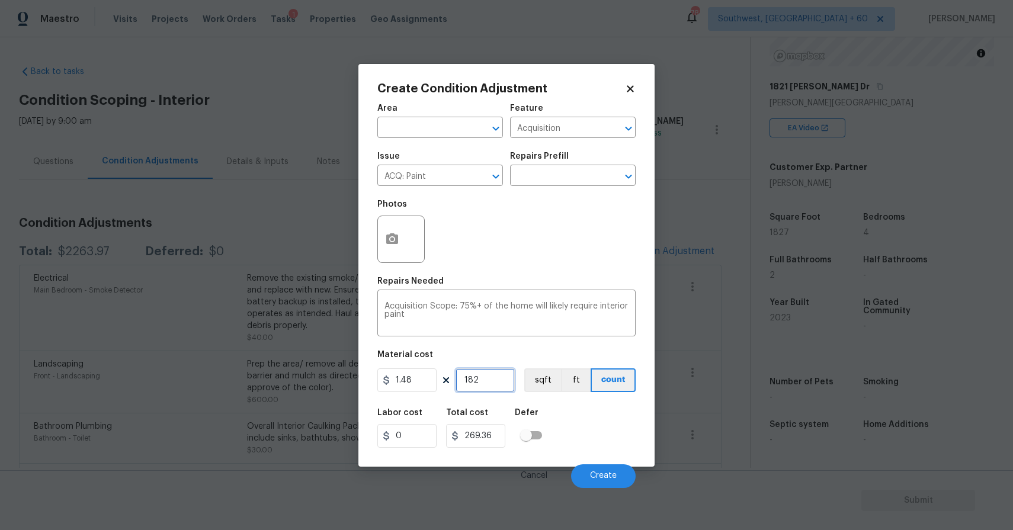
type input "1827"
type input "2703.96"
type input "1827"
click at [393, 235] on icon "button" at bounding box center [392, 238] width 12 height 11
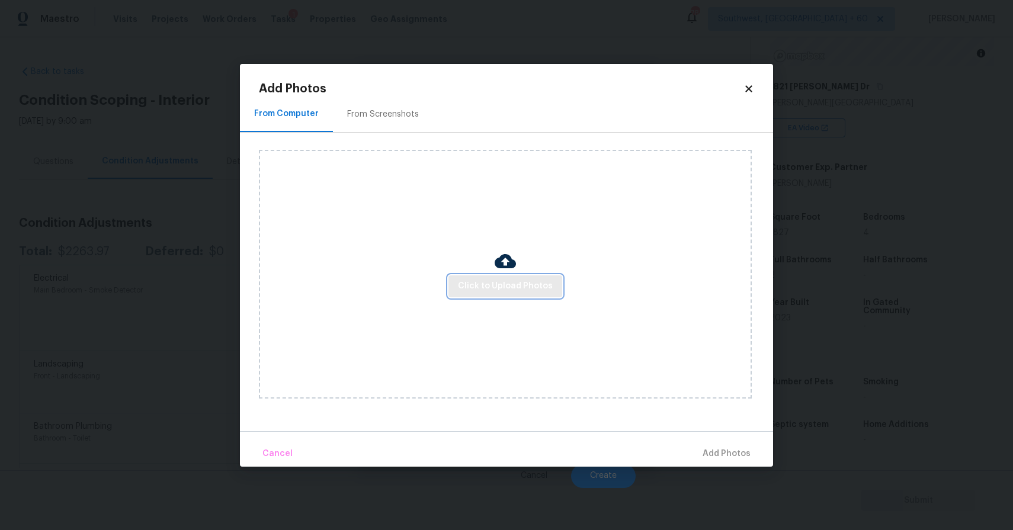
click at [486, 277] on button "Click to Upload Photos" at bounding box center [505, 286] width 114 height 22
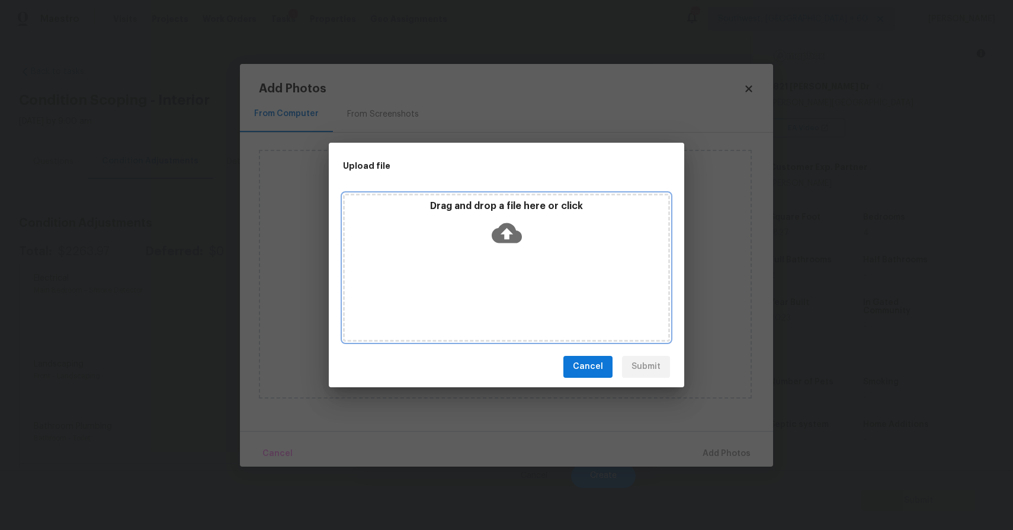
click at [505, 271] on div "Drag and drop a file here or click" at bounding box center [506, 268] width 327 height 148
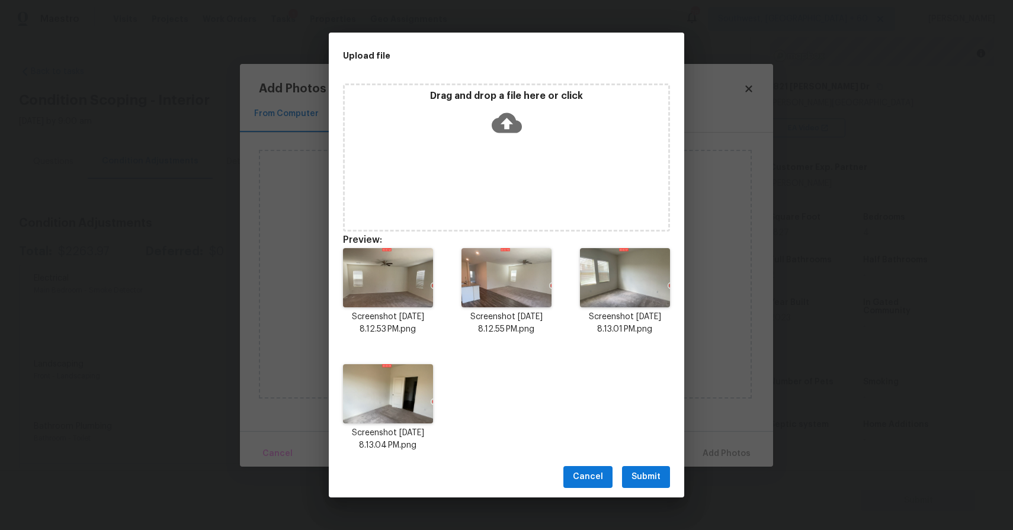
click at [659, 464] on div "Cancel Submit" at bounding box center [506, 477] width 355 height 41
click at [659, 473] on span "Submit" at bounding box center [646, 477] width 29 height 15
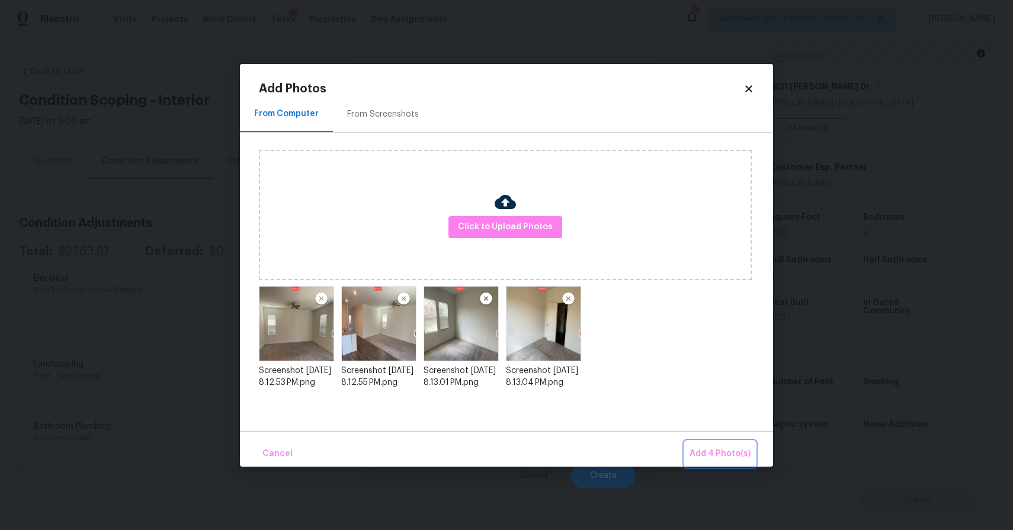
click at [733, 447] on span "Add 4 Photo(s)" at bounding box center [720, 454] width 61 height 15
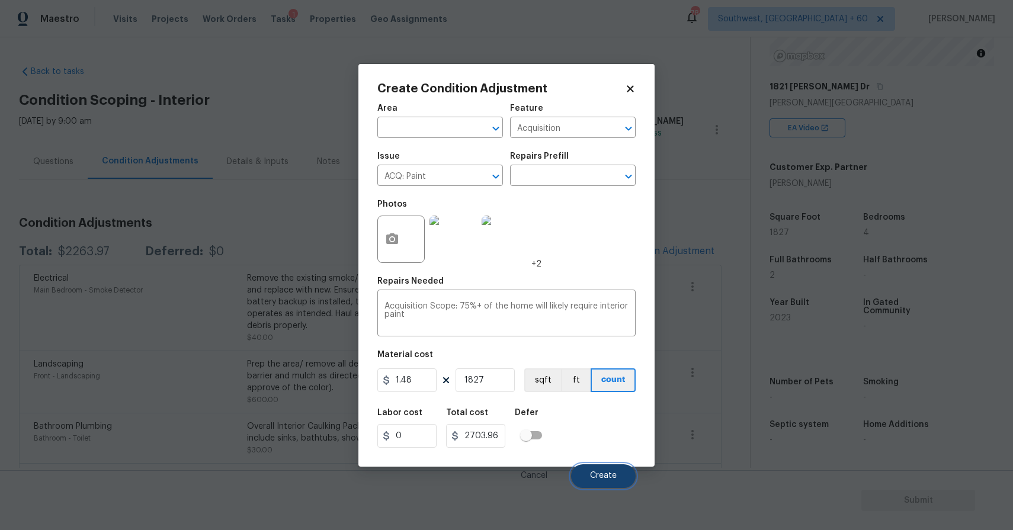
click at [584, 474] on button "Create" at bounding box center [603, 476] width 65 height 24
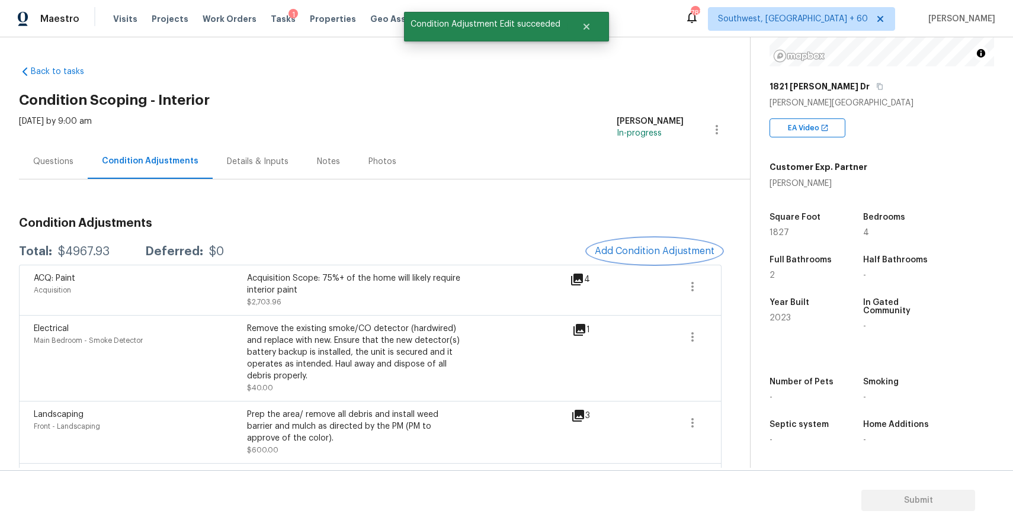
click at [645, 239] on button "Add Condition Adjustment" at bounding box center [655, 251] width 134 height 25
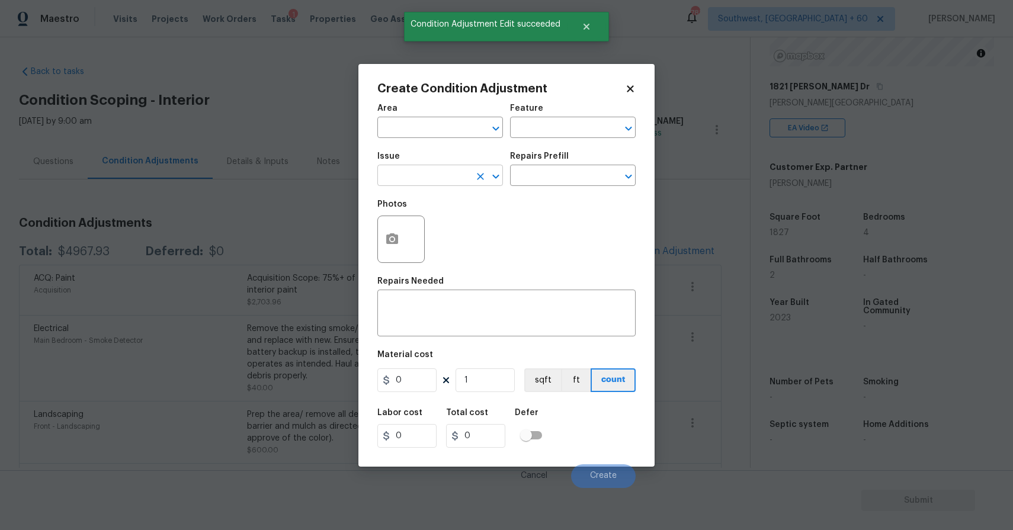
click at [427, 168] on input "text" at bounding box center [423, 177] width 92 height 18
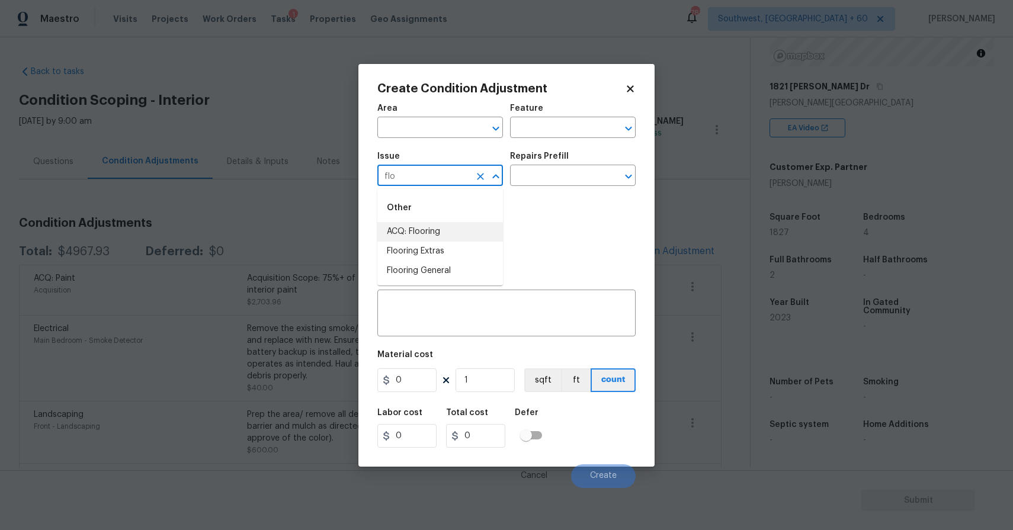
click at [446, 226] on li "ACQ: Flooring" at bounding box center [440, 232] width 126 height 20
type input "ACQ: Flooring"
click at [558, 173] on input "text" at bounding box center [556, 177] width 92 height 18
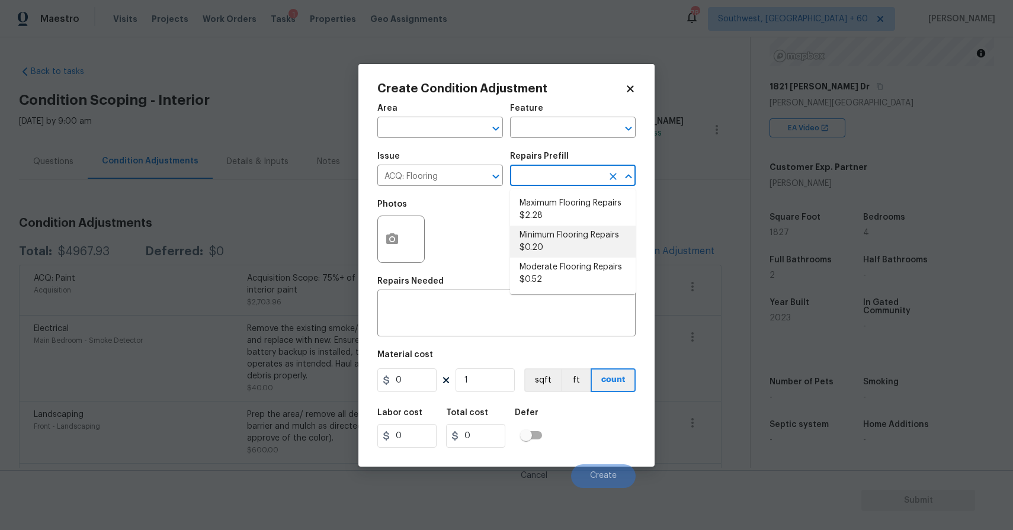
click at [598, 235] on li "Minimum Flooring Repairs $0.20" at bounding box center [573, 242] width 126 height 32
type input "Acquisition"
type textarea "Acquisition Scope: Minimum flooring repairs"
type input "0.2"
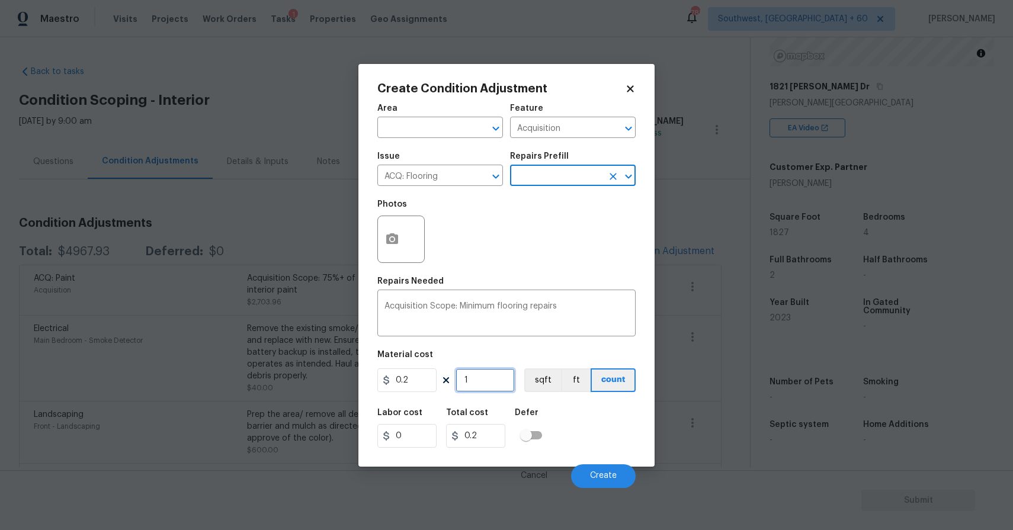
click at [488, 383] on input "1" at bounding box center [485, 380] width 59 height 24
type input "0"
type input "1"
type input "0.2"
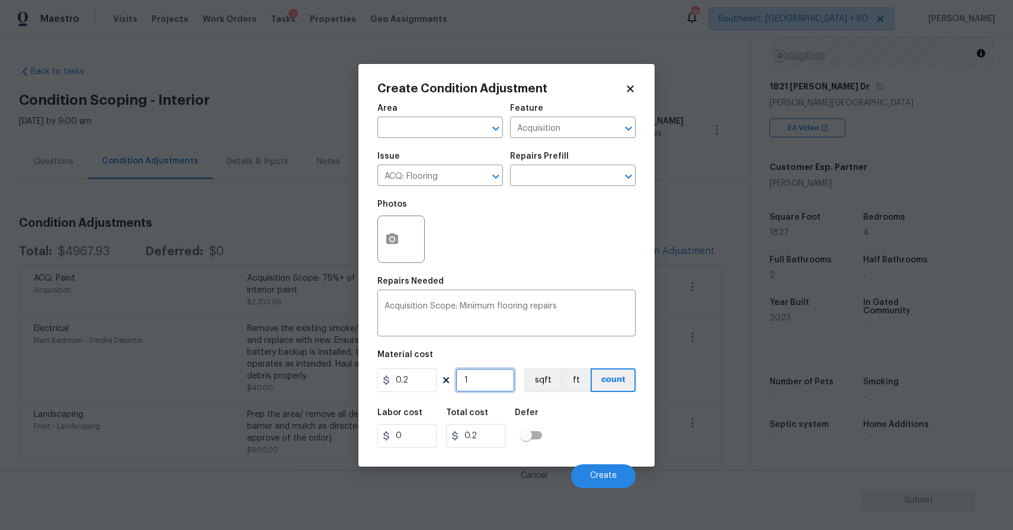
type input "18"
type input "3.6"
type input "182"
type input "36.4"
type input "1827"
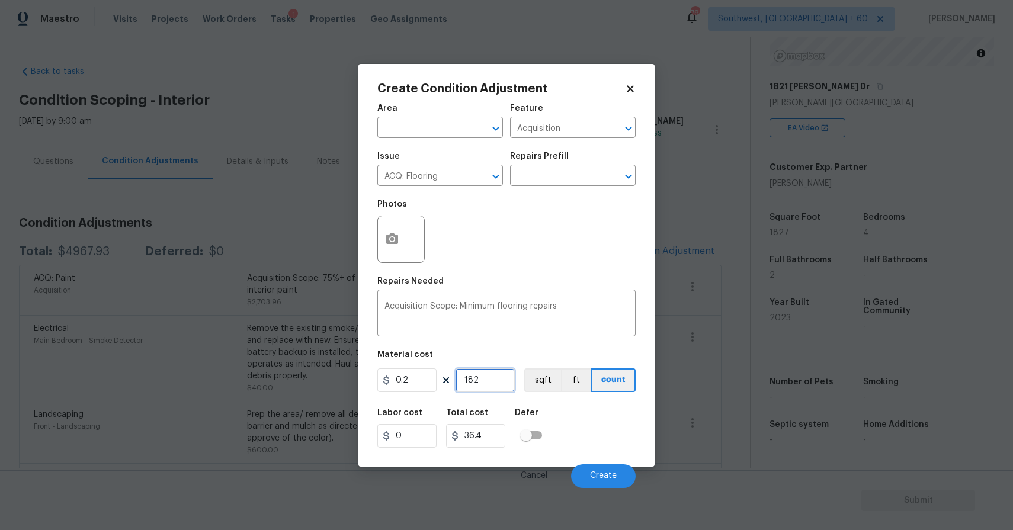
type input "365.4"
type input "1827"
click at [616, 478] on span "Create" at bounding box center [603, 476] width 27 height 9
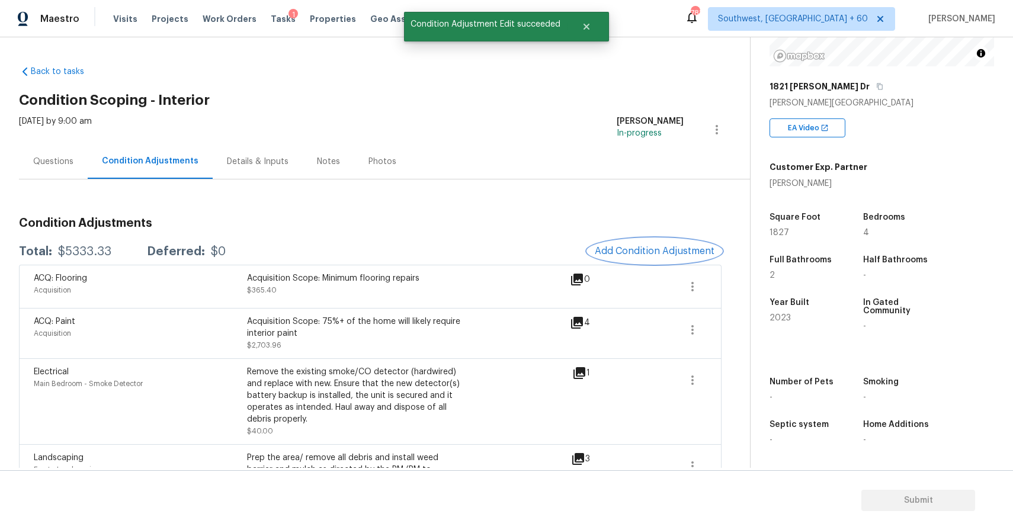
click at [691, 241] on button "Add Condition Adjustment" at bounding box center [655, 251] width 134 height 25
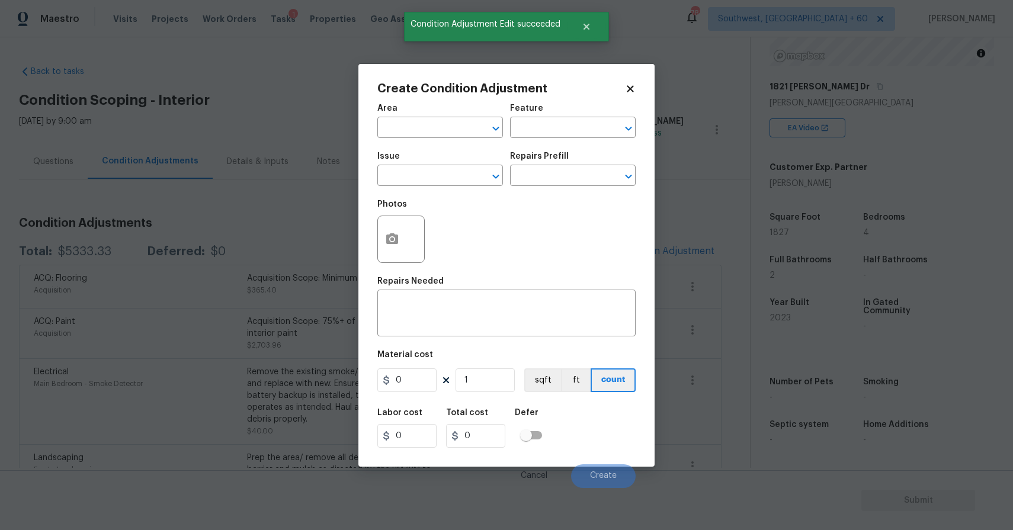
click at [396, 165] on div "Issue" at bounding box center [440, 159] width 126 height 15
click at [398, 168] on input "text" at bounding box center [423, 177] width 92 height 18
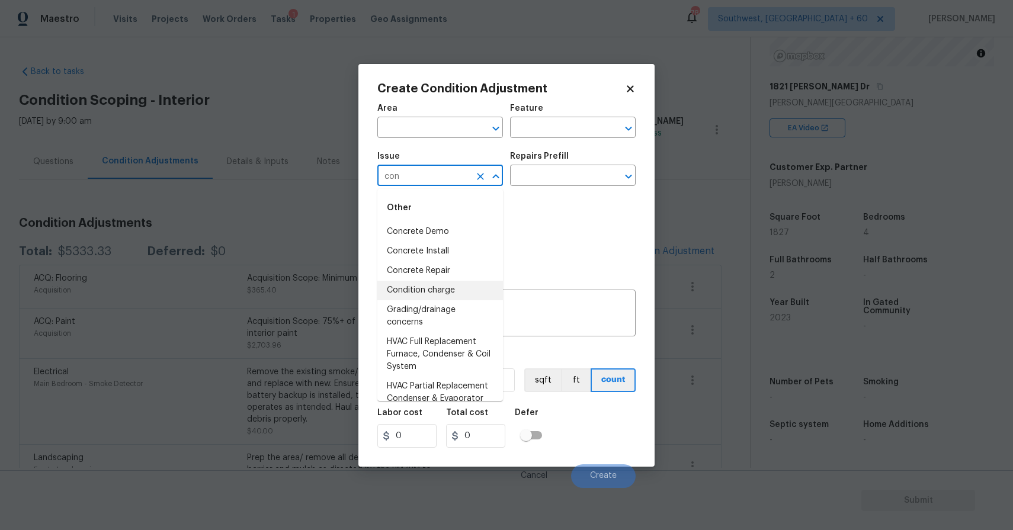
click at [451, 289] on li "Condition charge" at bounding box center [440, 291] width 126 height 20
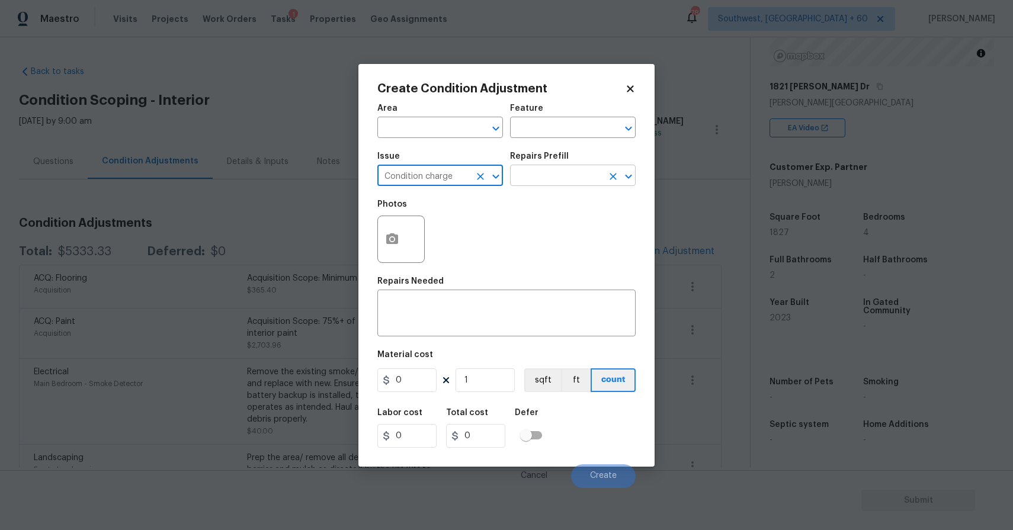
type input "Condition charge"
click at [555, 180] on input "text" at bounding box center [556, 177] width 92 height 18
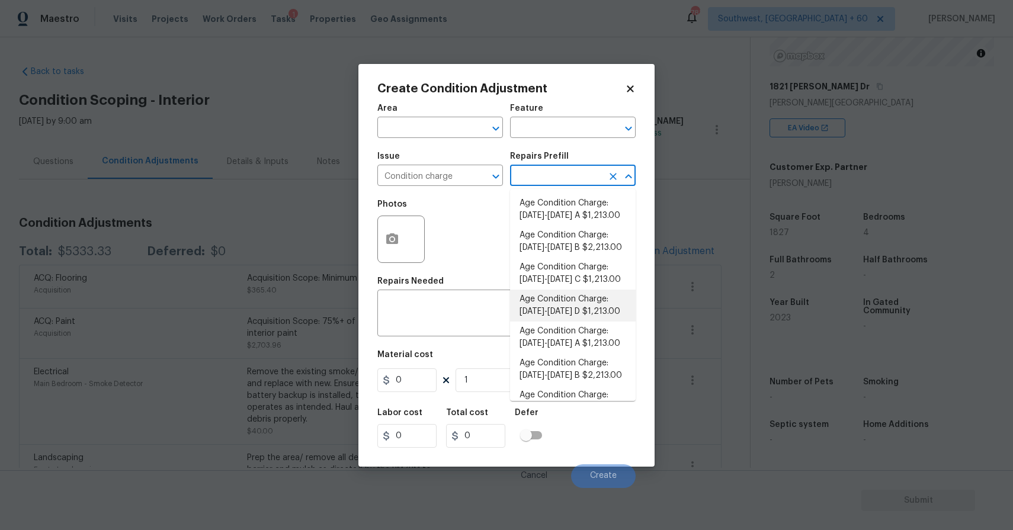
scroll to position [361, 0]
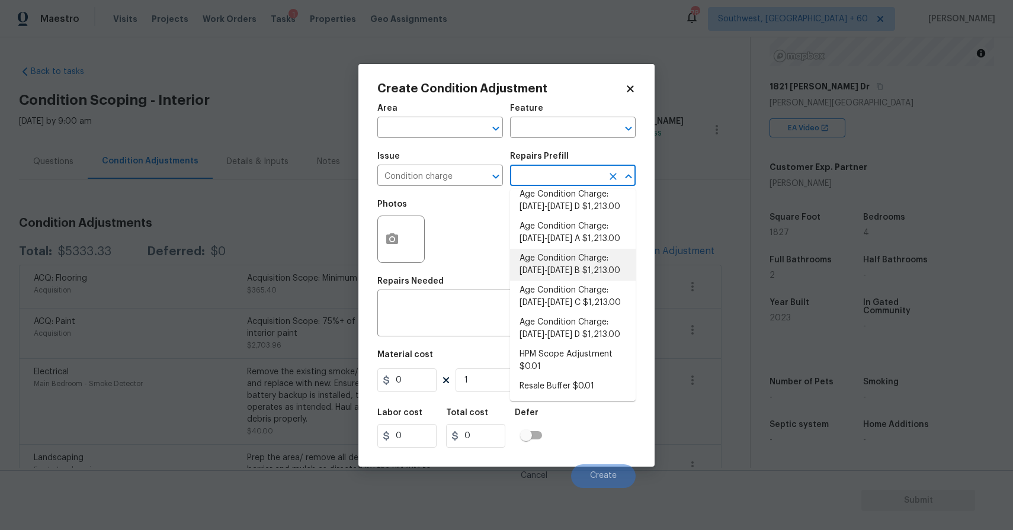
click at [588, 272] on li "Age Condition Charge: 2009-2023 B $1,213.00" at bounding box center [573, 265] width 126 height 32
type input "Home Readiness Packages"
type textarea "Age Condition Charge: 2009-2023 B"
type input "1213"
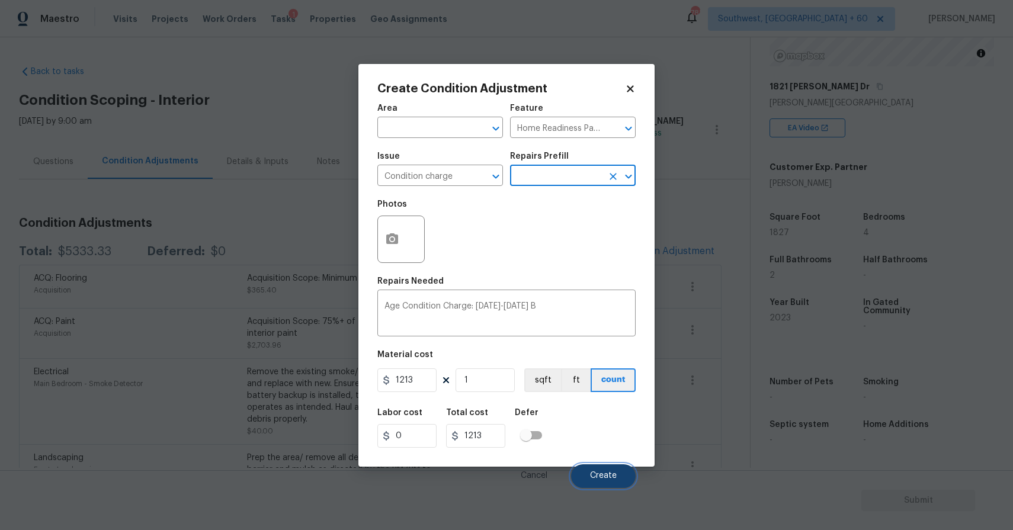
click at [608, 469] on button "Create" at bounding box center [603, 476] width 65 height 24
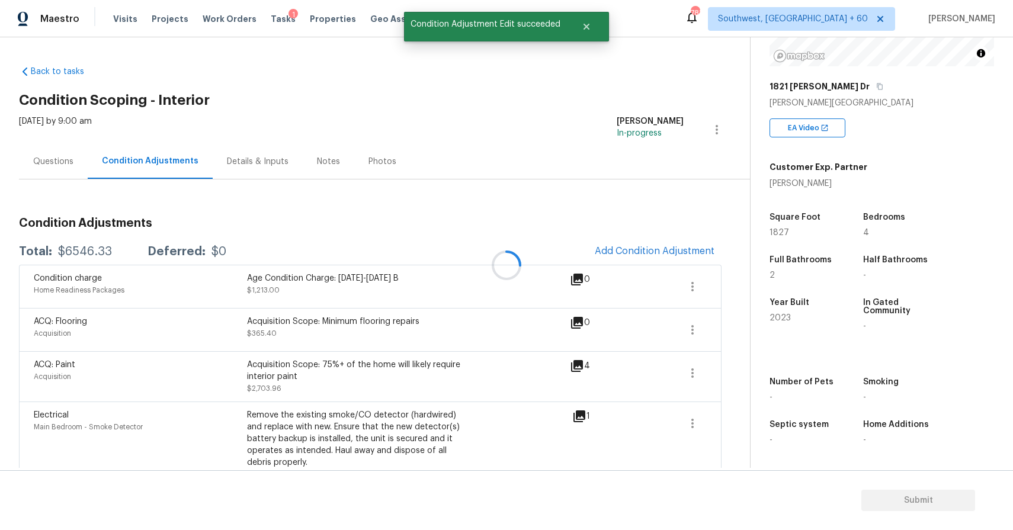
click at [65, 166] on div at bounding box center [506, 265] width 1013 height 530
click at [69, 161] on div "Questions" at bounding box center [53, 162] width 40 height 12
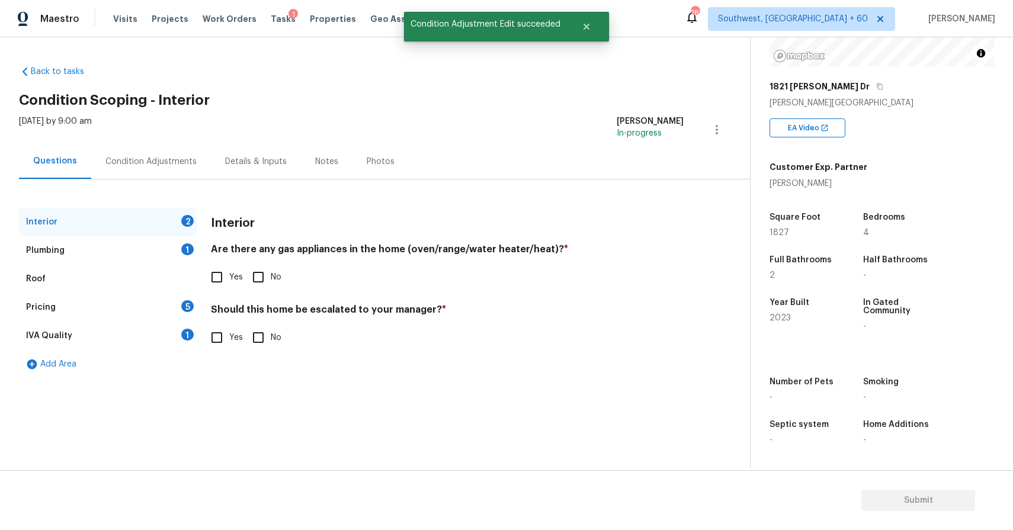
click at [164, 160] on div "Condition Adjustments" at bounding box center [150, 162] width 91 height 12
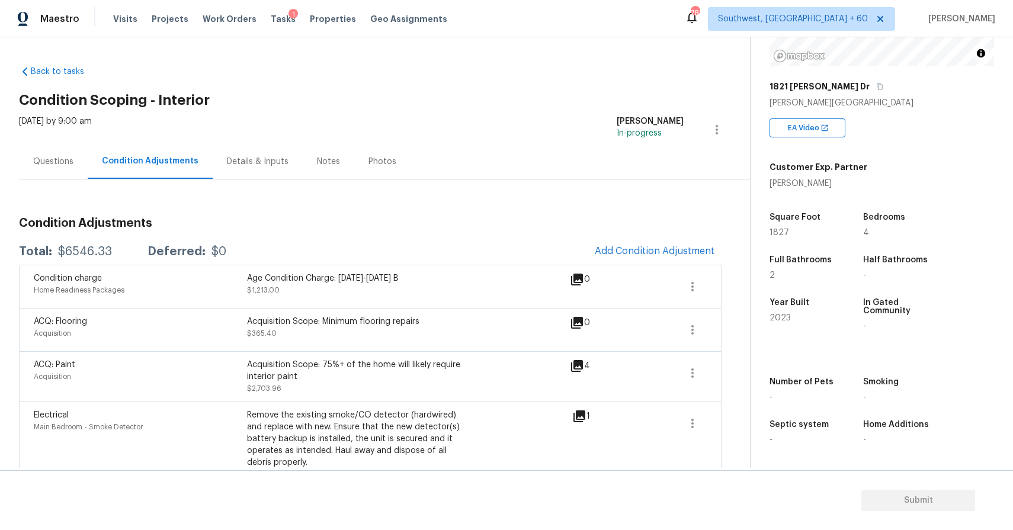
click at [81, 173] on div "Questions" at bounding box center [53, 161] width 69 height 35
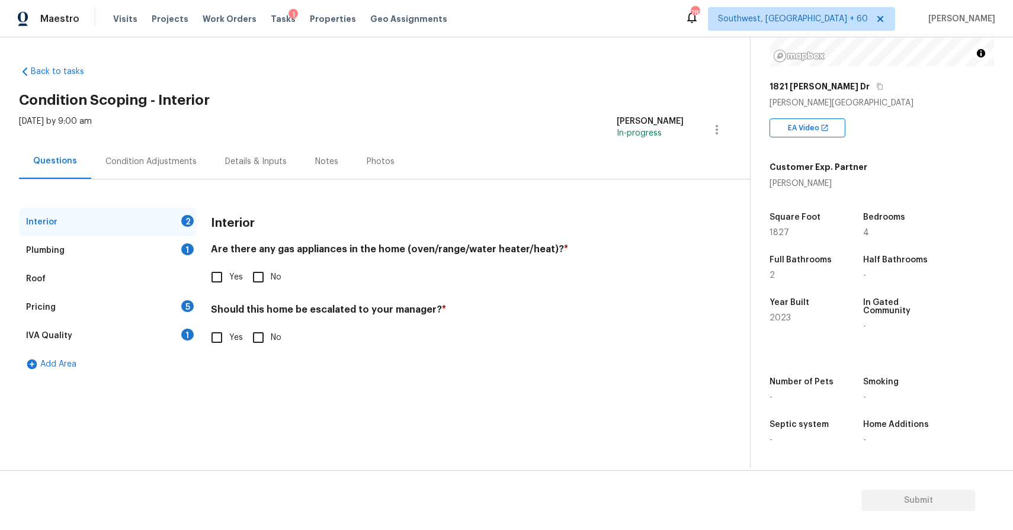
click at [255, 268] on input "No" at bounding box center [258, 277] width 25 height 25
checkbox input "true"
click at [259, 331] on input "No" at bounding box center [258, 337] width 25 height 25
checkbox input "true"
click at [165, 247] on div "Plumbing 1" at bounding box center [108, 250] width 178 height 28
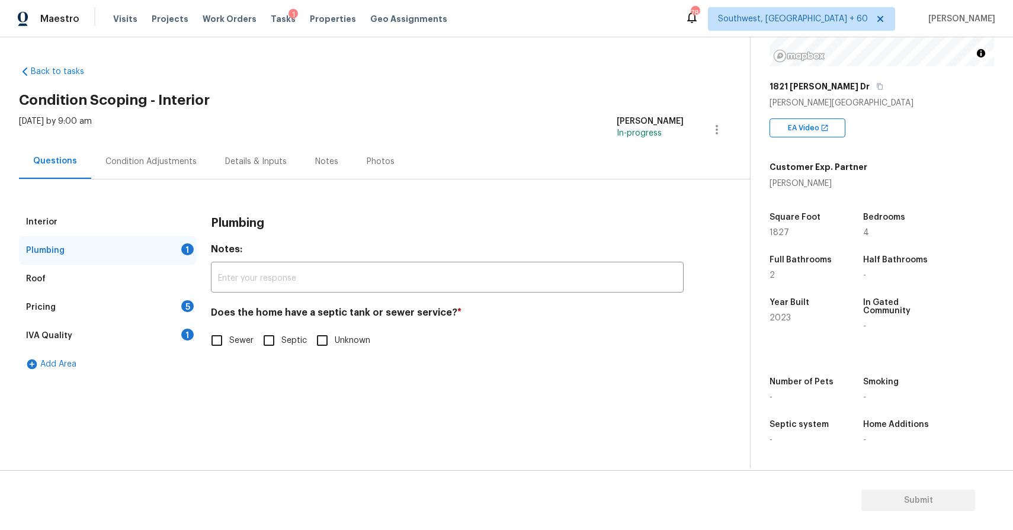
click at [233, 332] on label "Sewer" at bounding box center [228, 340] width 49 height 25
click at [229, 332] on input "Sewer" at bounding box center [216, 340] width 25 height 25
checkbox input "true"
click at [183, 317] on div "Pricing 5" at bounding box center [108, 307] width 178 height 28
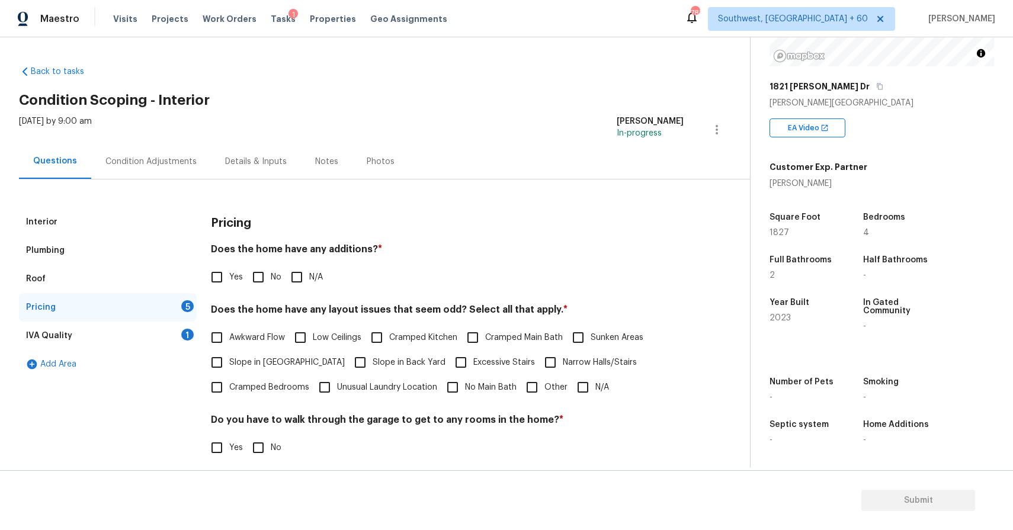
click at [294, 275] on input "N/A" at bounding box center [296, 277] width 25 height 25
checkbox input "true"
click at [595, 392] on span "N/A" at bounding box center [602, 388] width 14 height 12
click at [594, 392] on input "N/A" at bounding box center [583, 387] width 25 height 25
checkbox input "true"
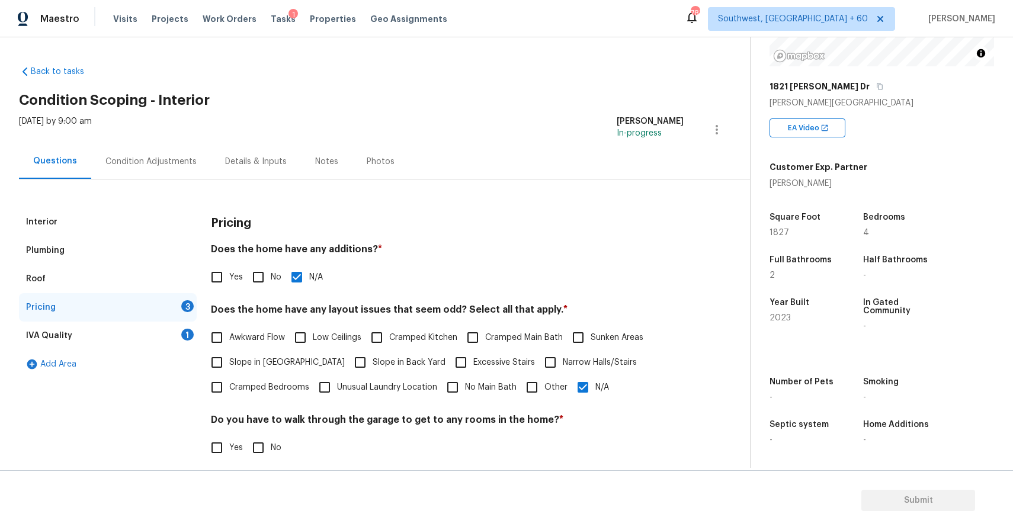
click at [277, 455] on label "No" at bounding box center [264, 447] width 36 height 25
click at [271, 455] on input "No" at bounding box center [258, 447] width 25 height 25
checkbox input "true"
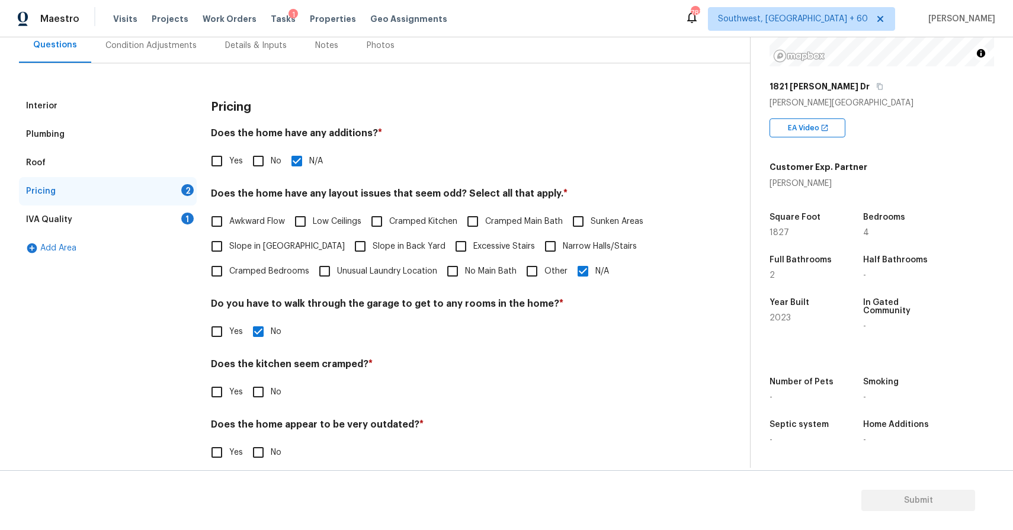
scroll to position [131, 0]
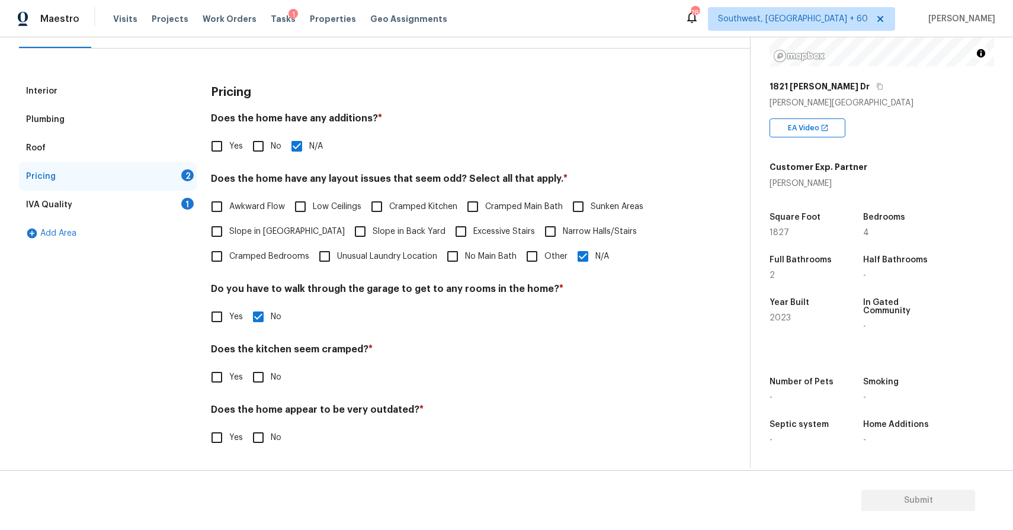
click at [268, 368] on input "No" at bounding box center [258, 377] width 25 height 25
checkbox input "true"
click at [271, 443] on span "No" at bounding box center [276, 438] width 11 height 12
click at [270, 443] on input "No" at bounding box center [258, 437] width 25 height 25
checkbox input "true"
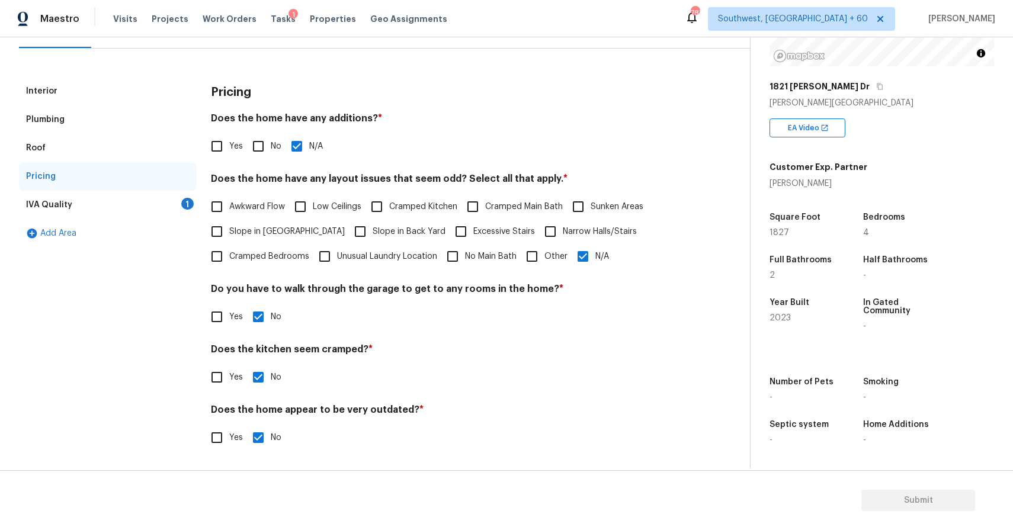
click at [163, 201] on div "IVA Quality 1" at bounding box center [108, 205] width 178 height 28
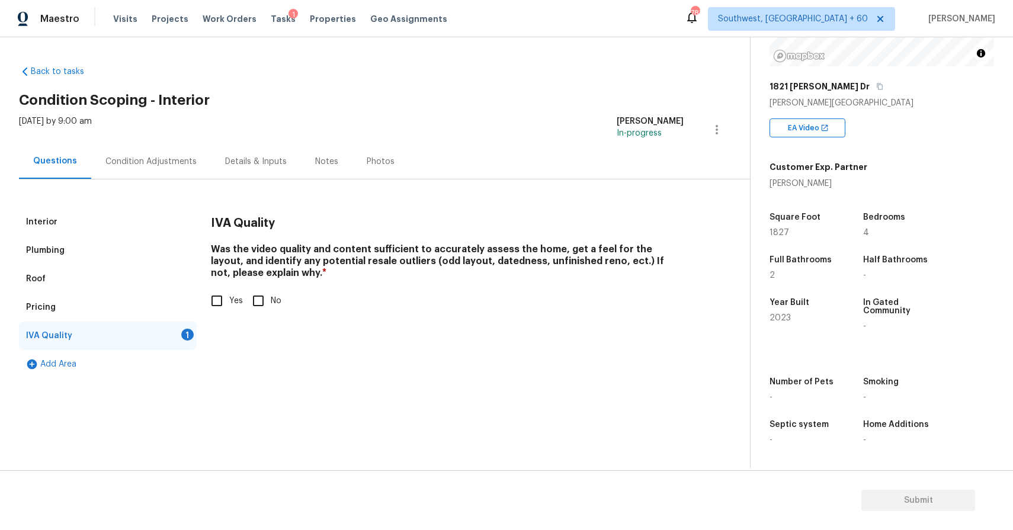
click at [198, 283] on div "Interior Plumbing Roof Pricing IVA Quality 1 Add Area IVA Quality Was the video…" at bounding box center [370, 293] width 703 height 171
click at [227, 305] on input "Yes" at bounding box center [216, 301] width 25 height 25
checkbox input "true"
click at [170, 186] on div "Interior Plumbing Roof Pricing IVA Quality Add Area IVA Quality Was the video q…" at bounding box center [370, 279] width 703 height 199
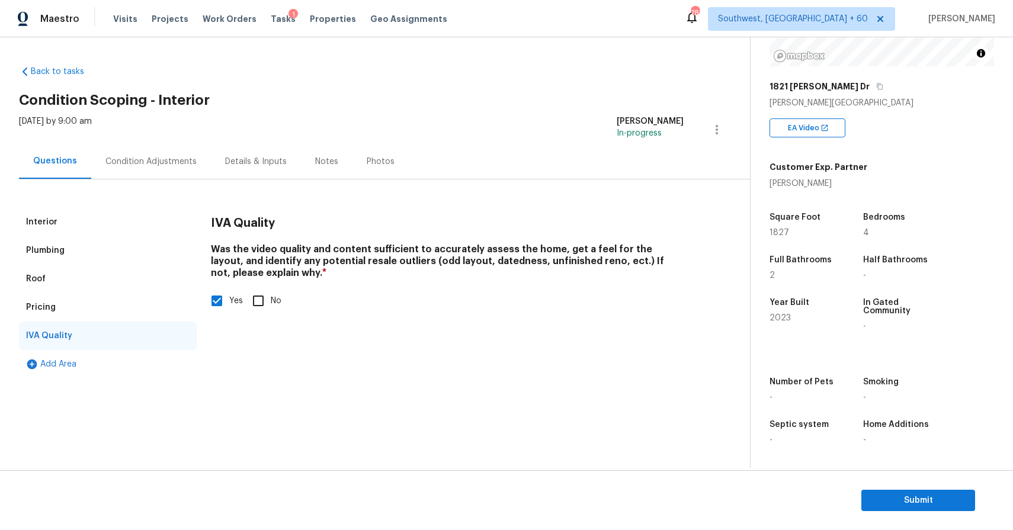
click at [169, 156] on div "Condition Adjustments" at bounding box center [150, 162] width 91 height 12
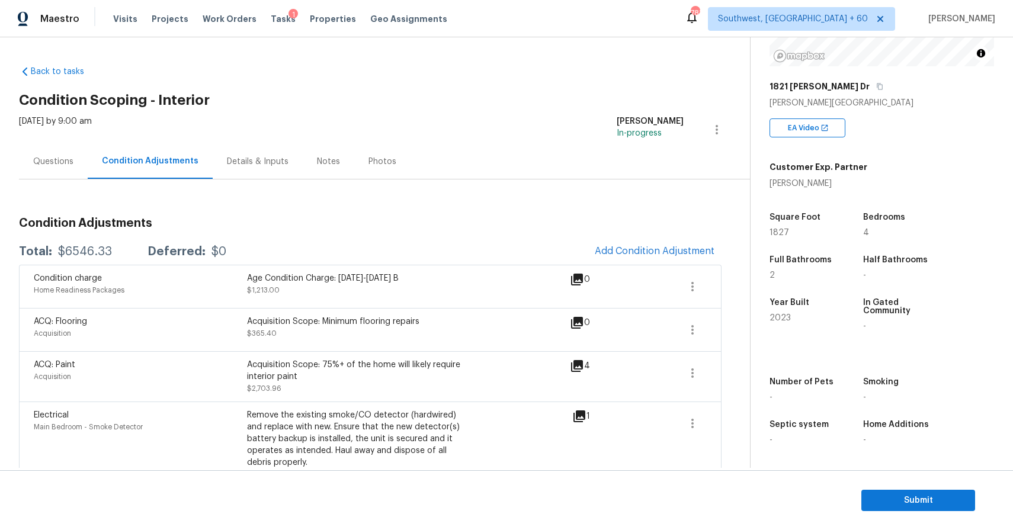
click at [111, 245] on div "Total: $6546.33 Deferred: $0 Add Condition Adjustment" at bounding box center [370, 252] width 703 height 26
copy div "$6546.33"
click at [66, 140] on div "Mon, Aug 18 2025 by 9:00 am" at bounding box center [55, 130] width 73 height 28
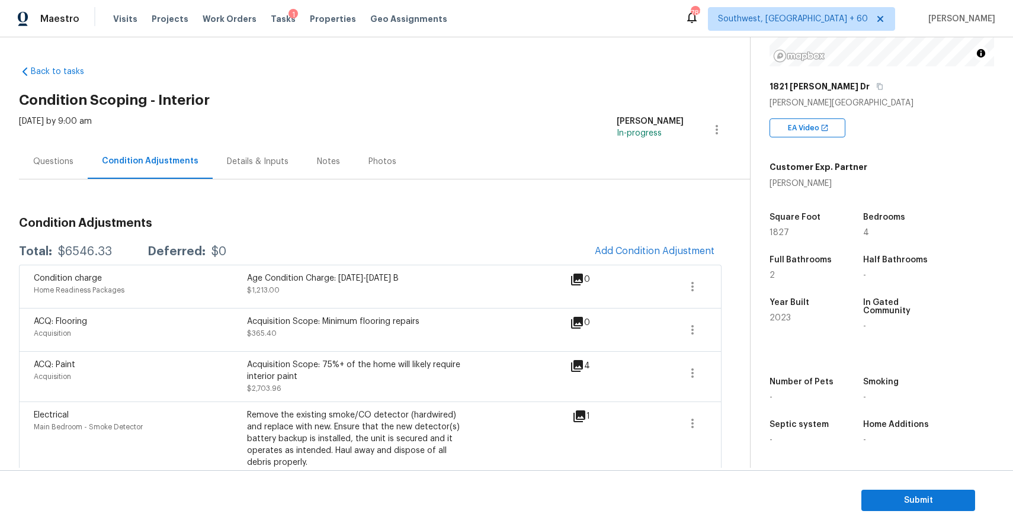
click at [61, 153] on div "Questions" at bounding box center [53, 161] width 69 height 35
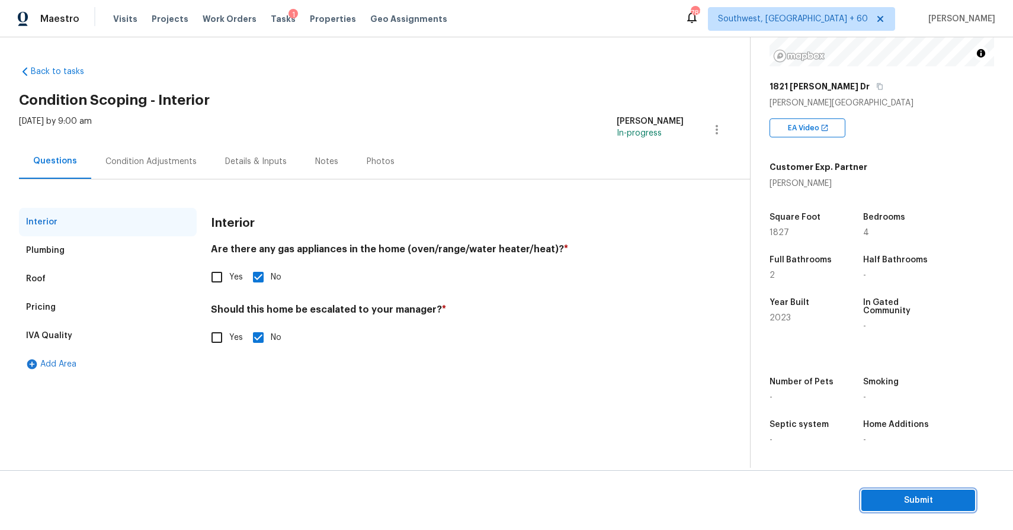
click at [951, 494] on span "Submit" at bounding box center [918, 500] width 95 height 15
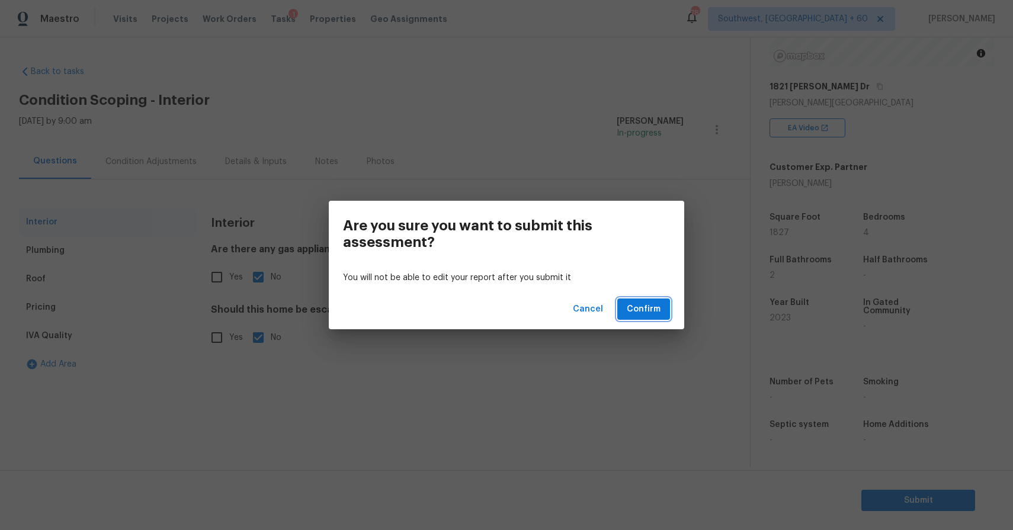
click at [634, 310] on span "Confirm" at bounding box center [644, 309] width 34 height 15
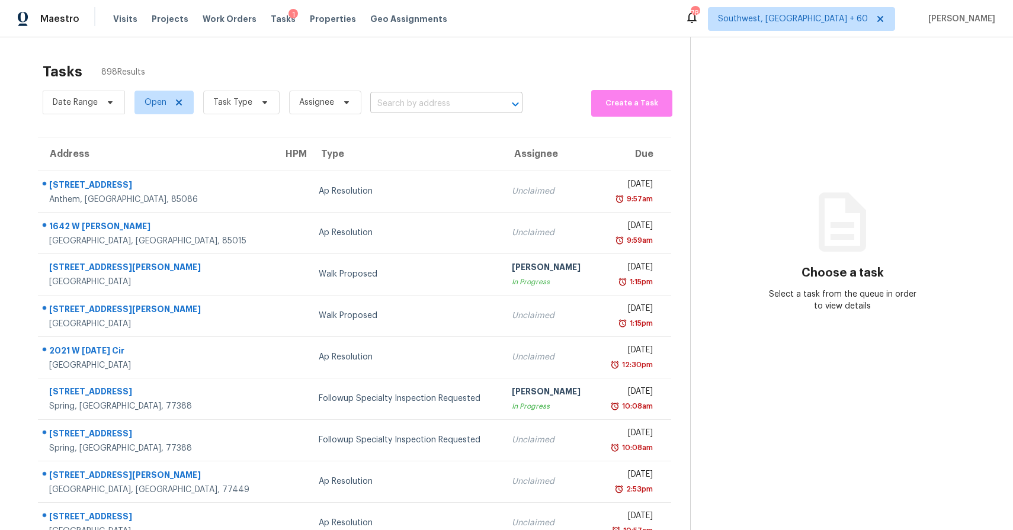
click at [415, 97] on input "text" at bounding box center [429, 104] width 119 height 18
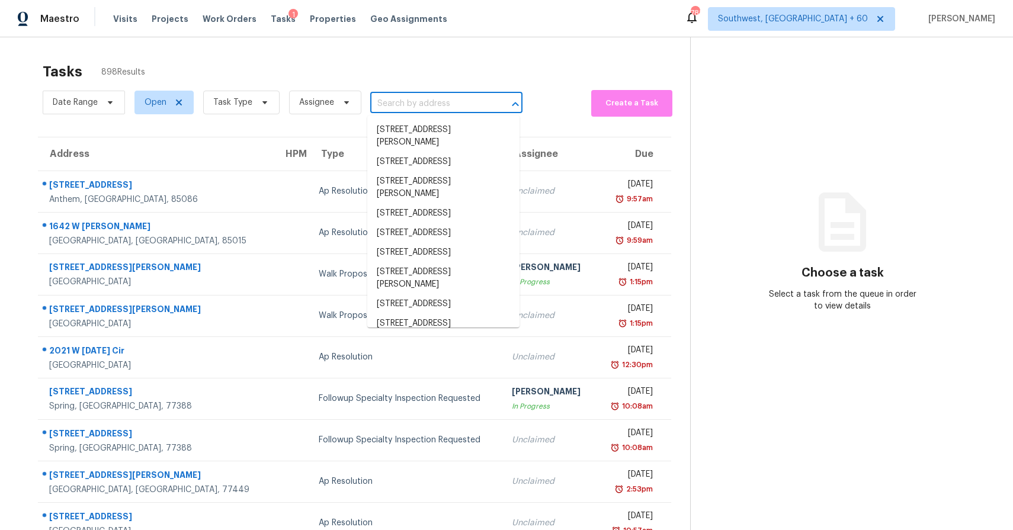
click at [415, 97] on input "text" at bounding box center [429, 104] width 119 height 18
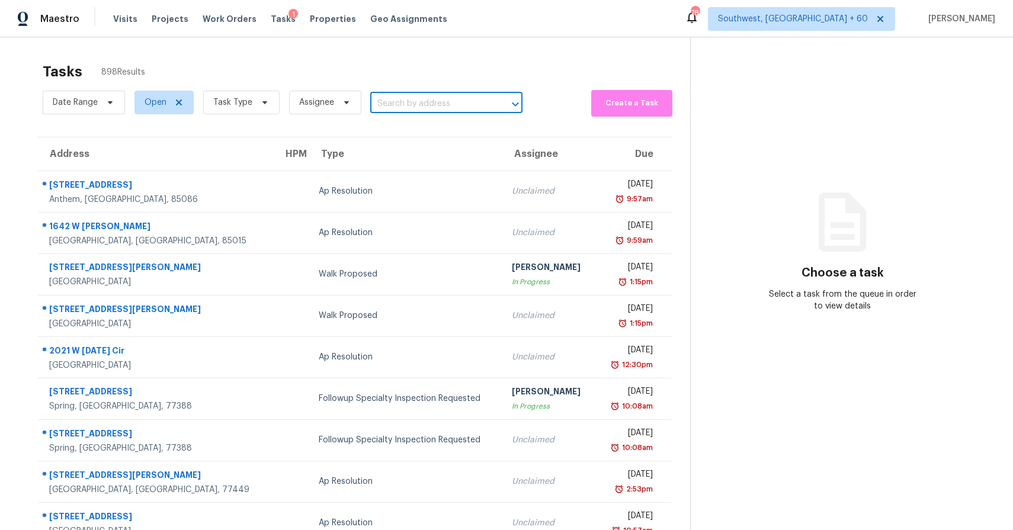
paste input "404 Country Estates Dr, Hutto, TX 78634"
type input "404 Country Estates Dr, Hutto, TX 78634"
click at [427, 129] on li "404 Country Estates Dr, Hutto, TX 78634" at bounding box center [443, 136] width 152 height 32
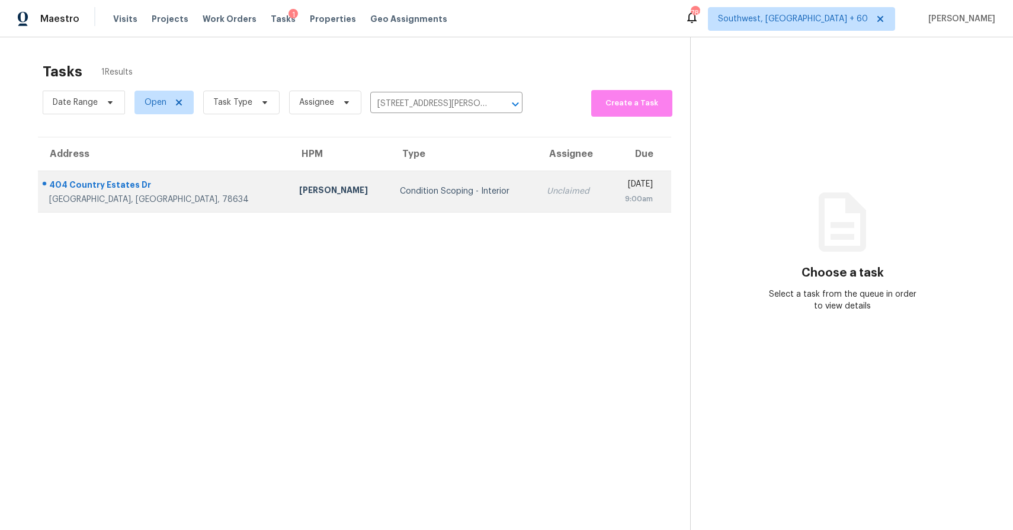
click at [537, 208] on td "Unclaimed" at bounding box center [572, 191] width 70 height 41
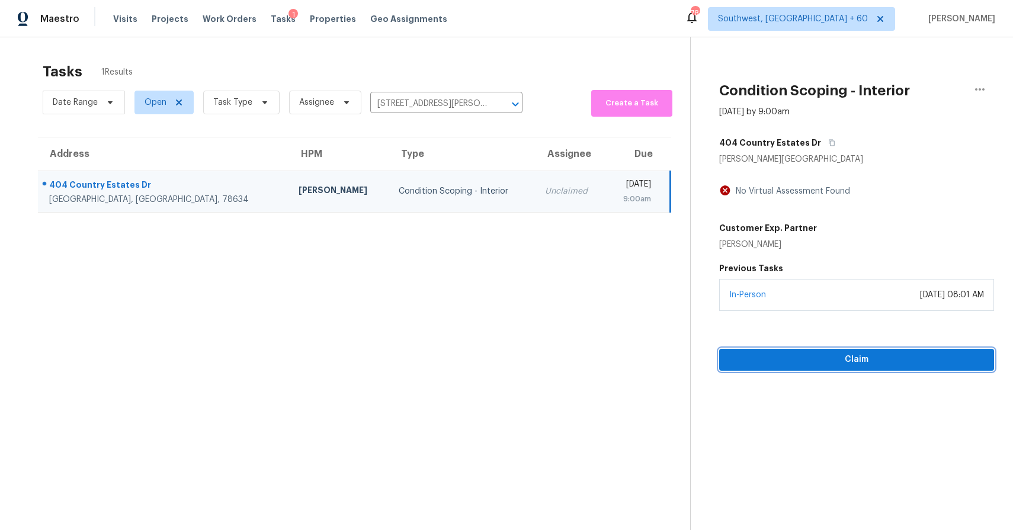
click at [896, 364] on span "Claim" at bounding box center [857, 359] width 256 height 15
click at [866, 358] on span "Start Assessment" at bounding box center [857, 359] width 256 height 15
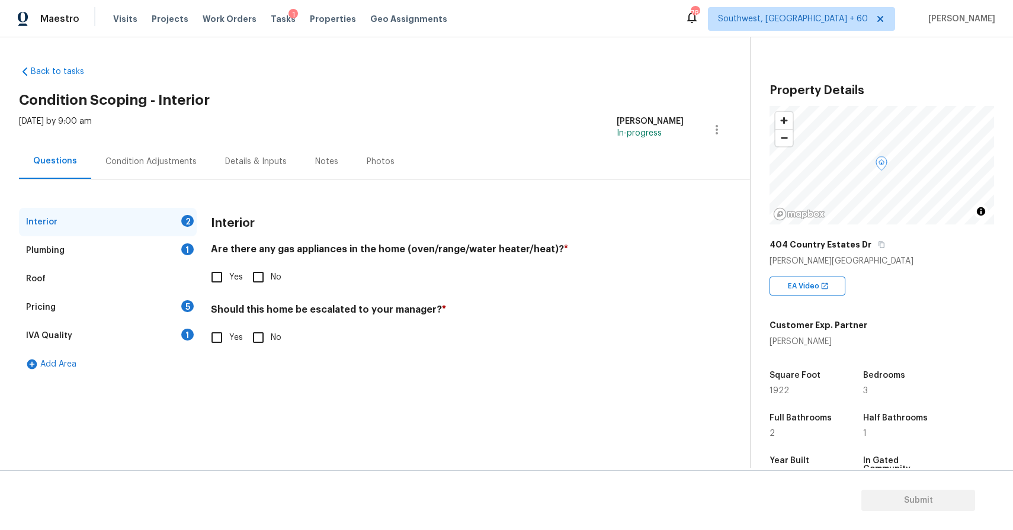
click at [142, 166] on div "Condition Adjustments" at bounding box center [150, 162] width 91 height 12
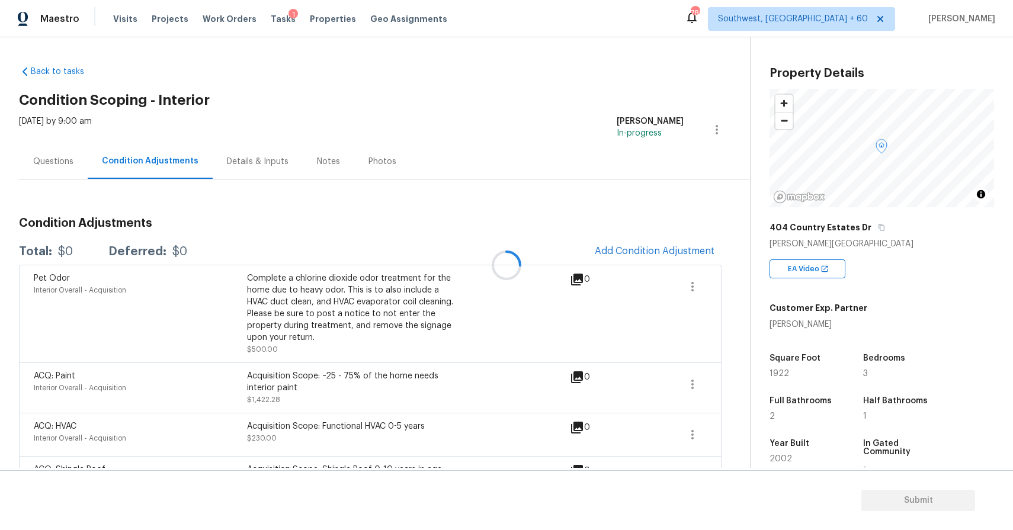
scroll to position [17, 0]
click at [690, 267] on div at bounding box center [506, 265] width 1013 height 530
click at [672, 251] on div at bounding box center [506, 265] width 1013 height 530
click at [644, 250] on span "Add Condition Adjustment" at bounding box center [655, 251] width 120 height 11
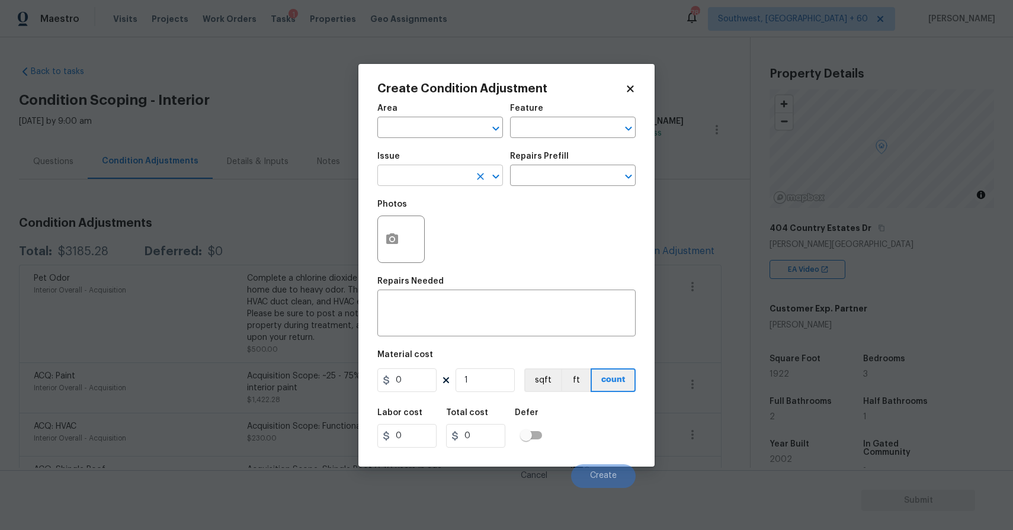
click at [400, 172] on input "text" at bounding box center [423, 177] width 92 height 18
type input "f"
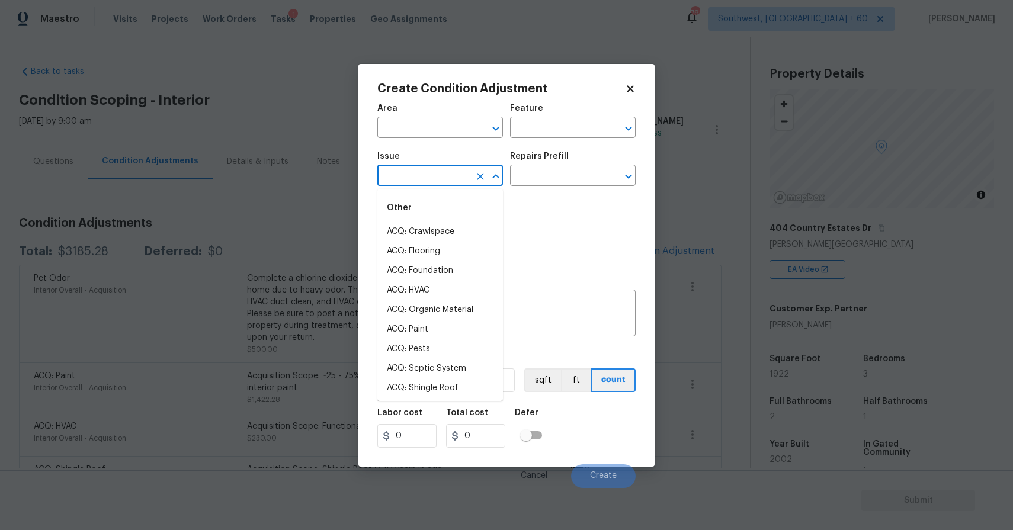
type input "g"
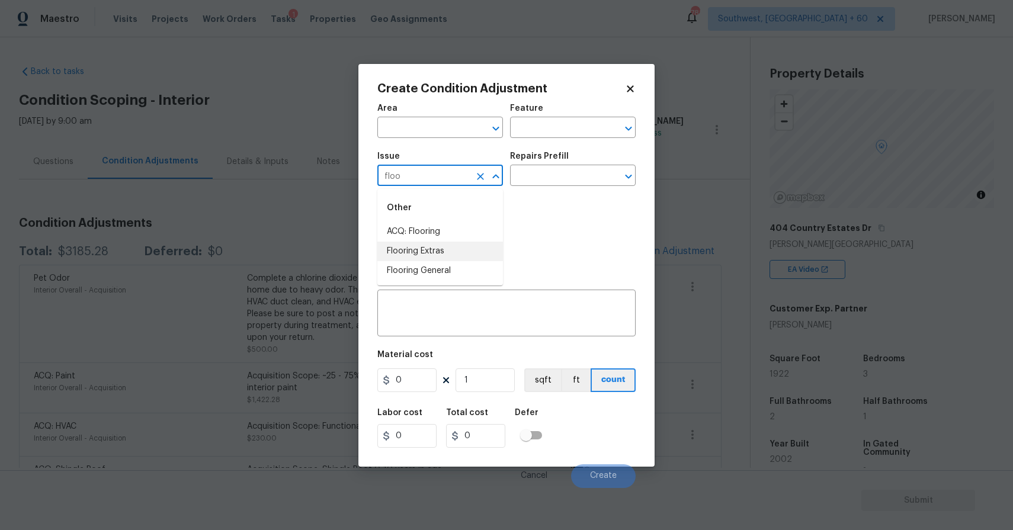
click at [476, 248] on li "Flooring Extras" at bounding box center [440, 252] width 126 height 20
type input "Flooring Extras"
click at [484, 178] on icon "Clear" at bounding box center [481, 177] width 12 height 12
click at [458, 229] on li "ACQ: Flooring" at bounding box center [440, 232] width 126 height 20
type input "ACQ: Flooring"
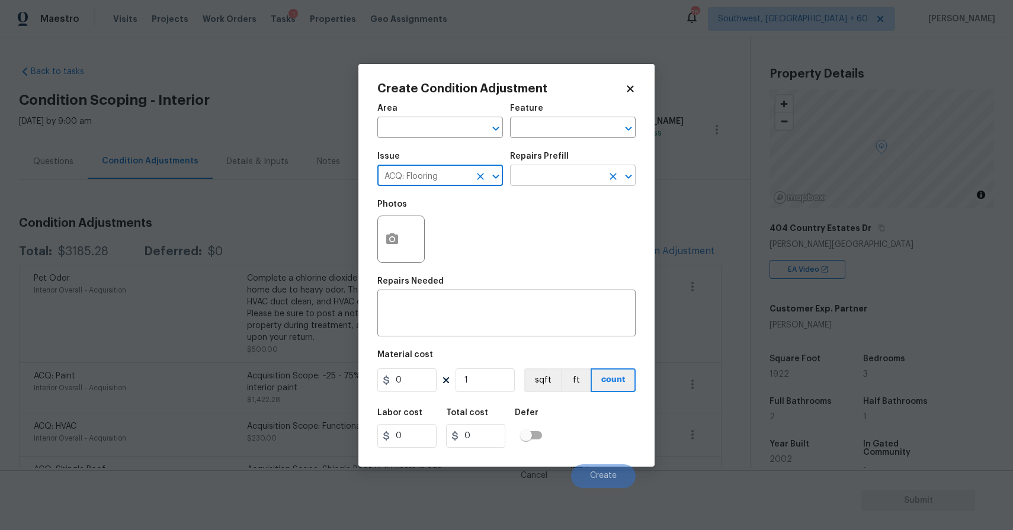
click at [555, 178] on input "text" at bounding box center [556, 177] width 92 height 18
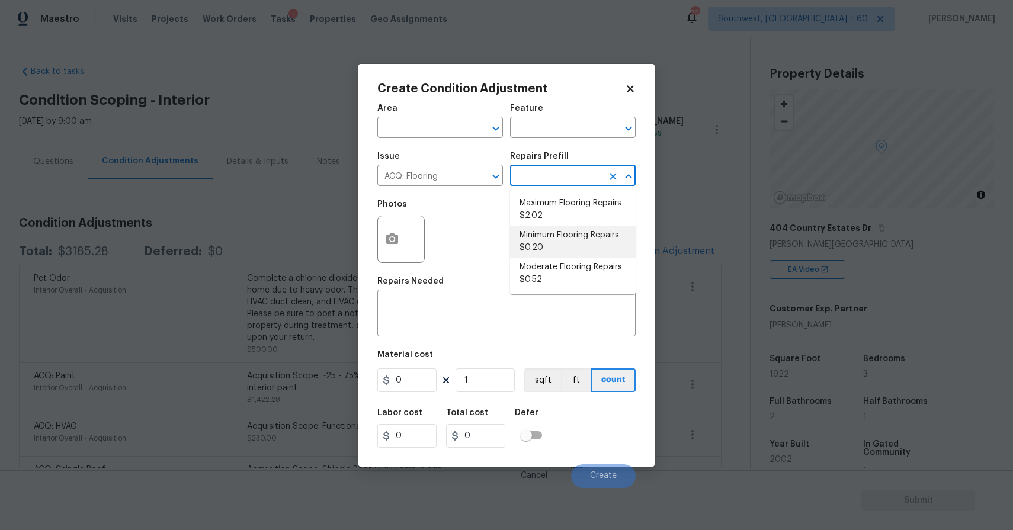
click at [600, 235] on li "Minimum Flooring Repairs $0.20" at bounding box center [573, 242] width 126 height 32
type input "Acquisition"
type textarea "Acquisition Scope: Minimum flooring repairs"
type input "0.2"
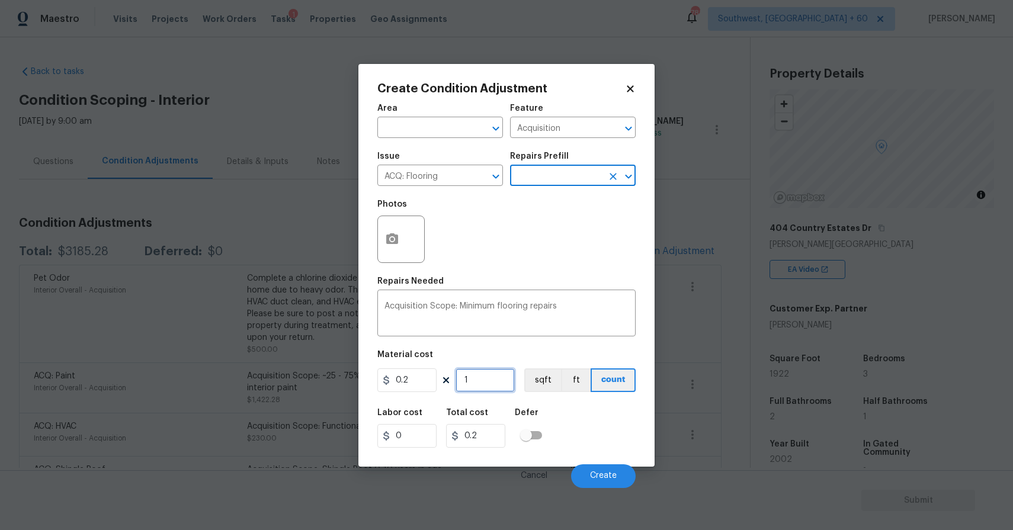
click at [509, 389] on input "1" at bounding box center [485, 380] width 59 height 24
click at [505, 376] on input "1" at bounding box center [485, 380] width 59 height 24
type input "19"
type input "3.8"
type input "192"
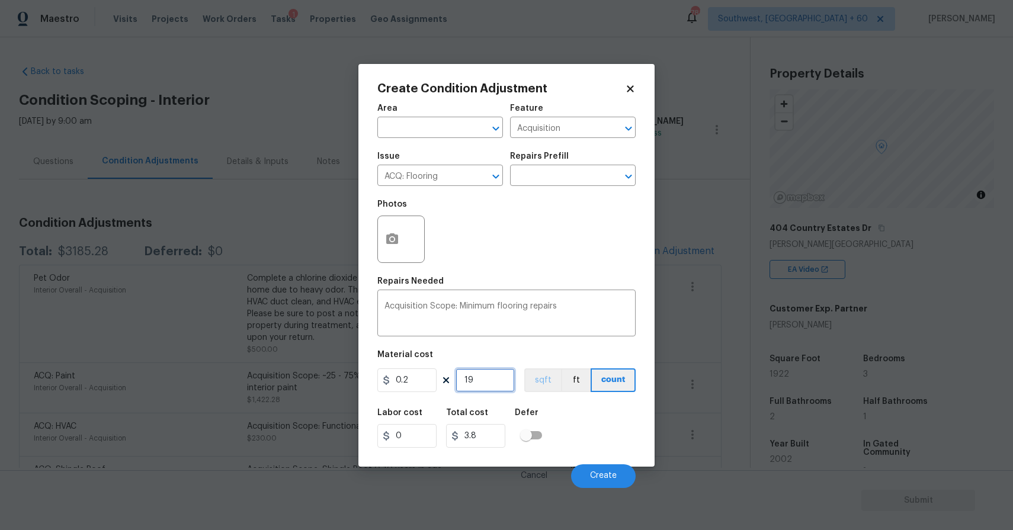
type input "38.4"
type input "1922"
type input "384.4"
type input "1922"
click at [610, 471] on button "Create" at bounding box center [603, 476] width 65 height 24
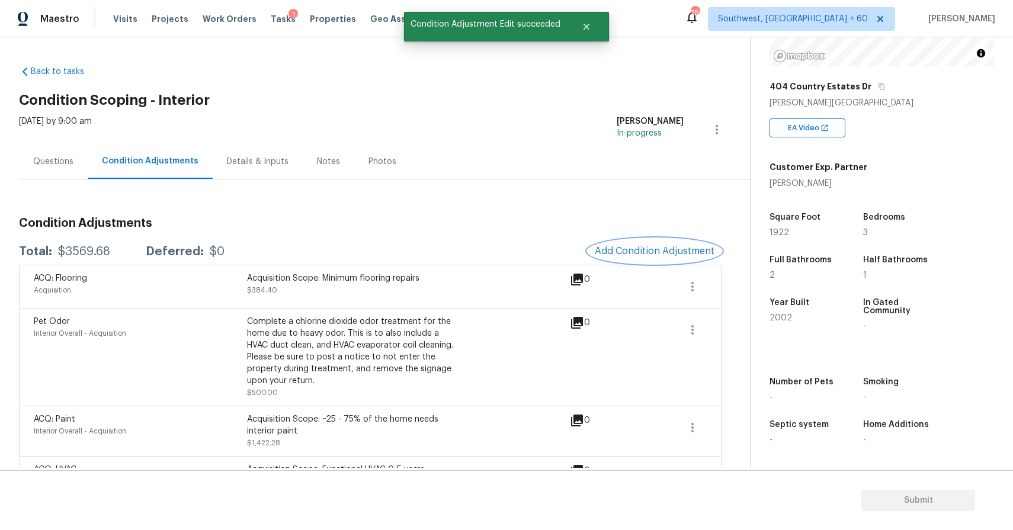
scroll to position [172, 0]
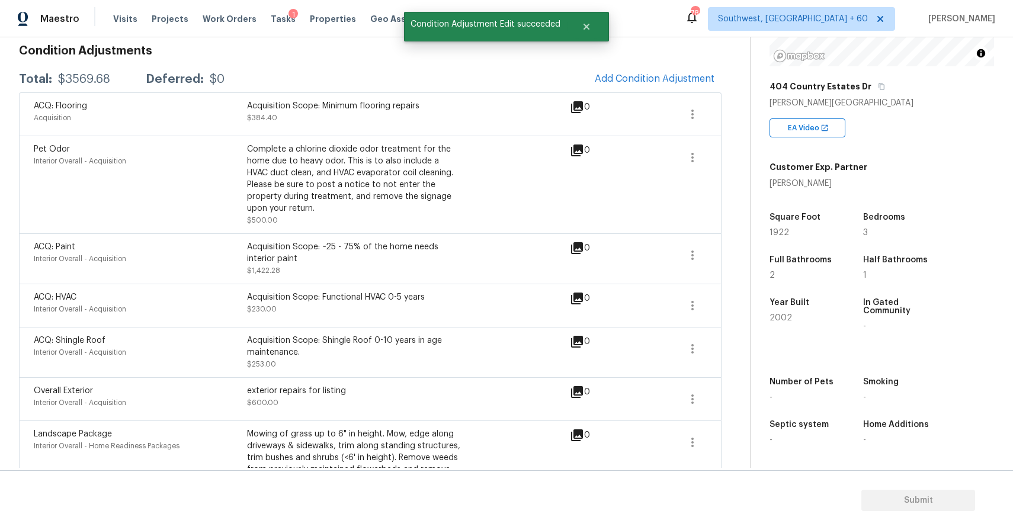
click at [634, 190] on span at bounding box center [651, 184] width 46 height 83
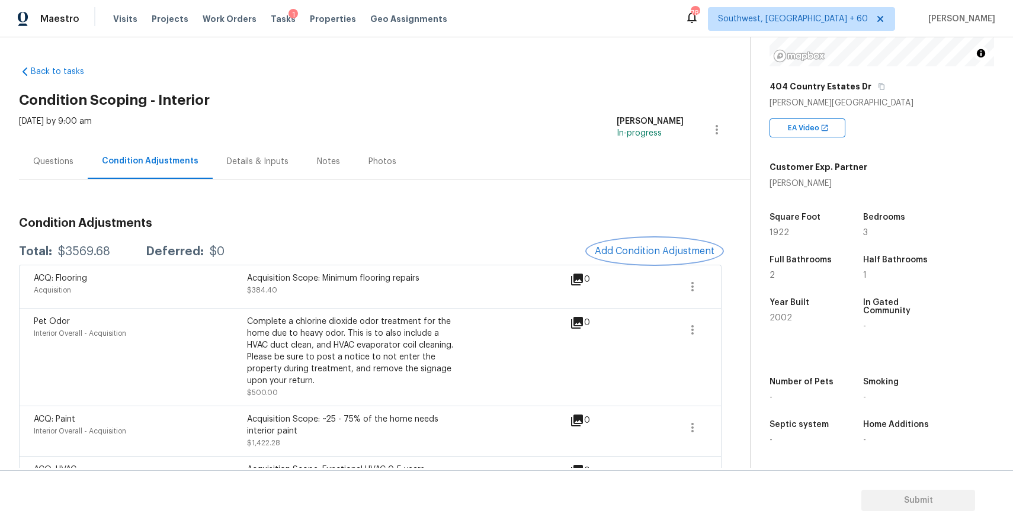
click at [673, 251] on span "Add Condition Adjustment" at bounding box center [655, 251] width 120 height 11
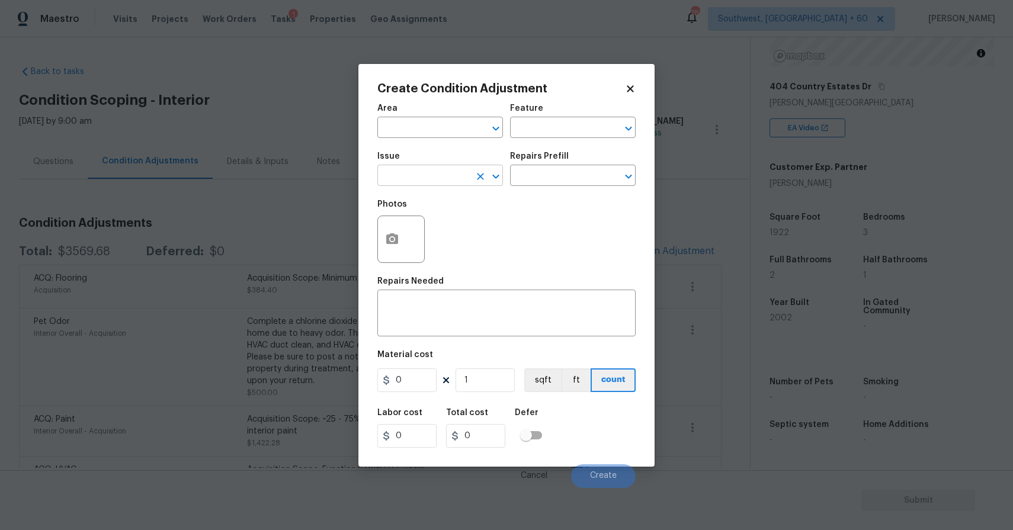
click at [446, 183] on input "text" at bounding box center [423, 177] width 92 height 18
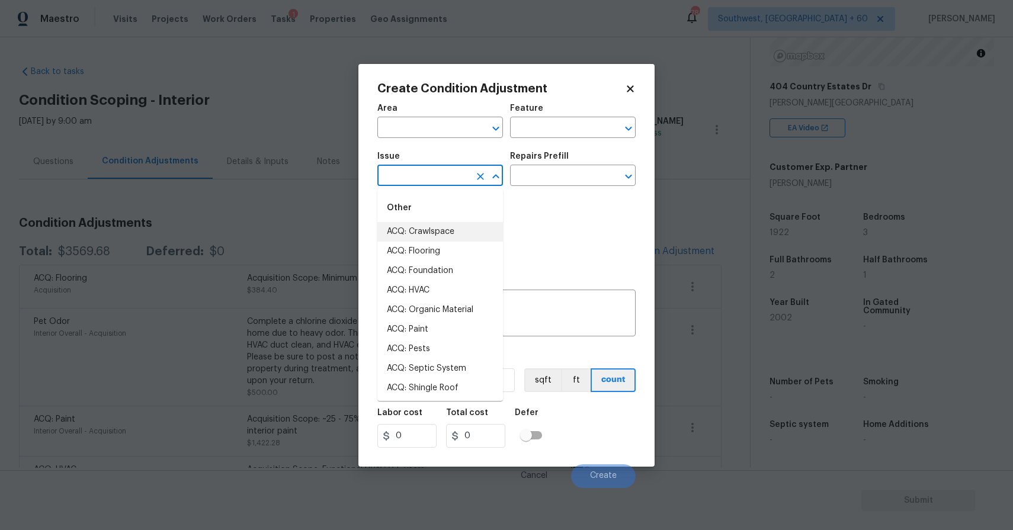
click at [182, 251] on body "Maestro Visits Projects Work Orders Tasks 1 Properties Geo Assignments 781 Sout…" at bounding box center [506, 265] width 1013 height 530
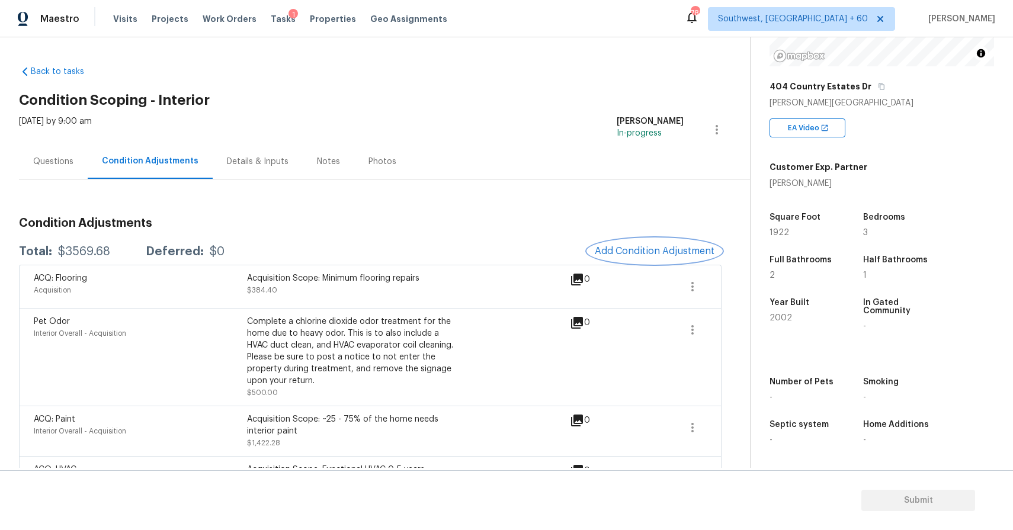
click at [648, 250] on span "Add Condition Adjustment" at bounding box center [655, 251] width 120 height 11
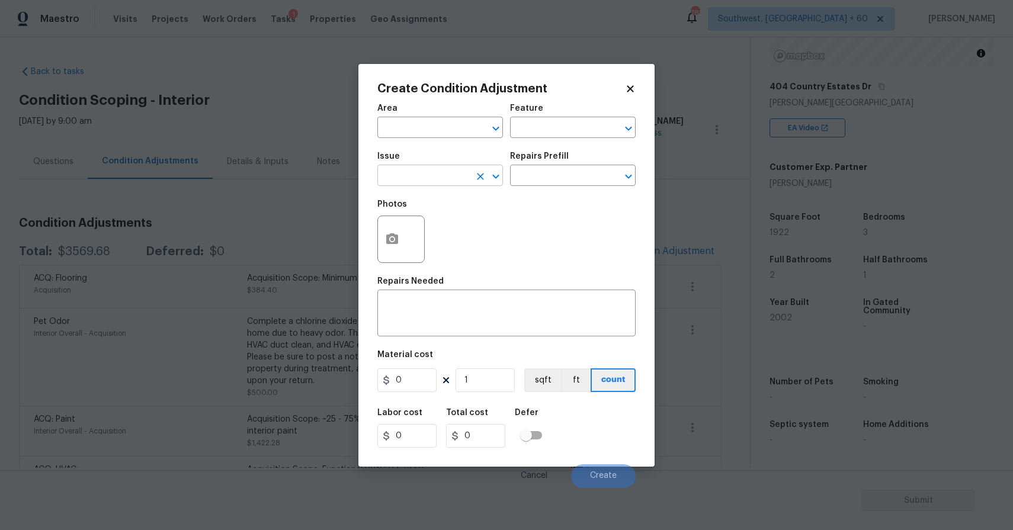
click at [450, 180] on input "text" at bounding box center [423, 177] width 92 height 18
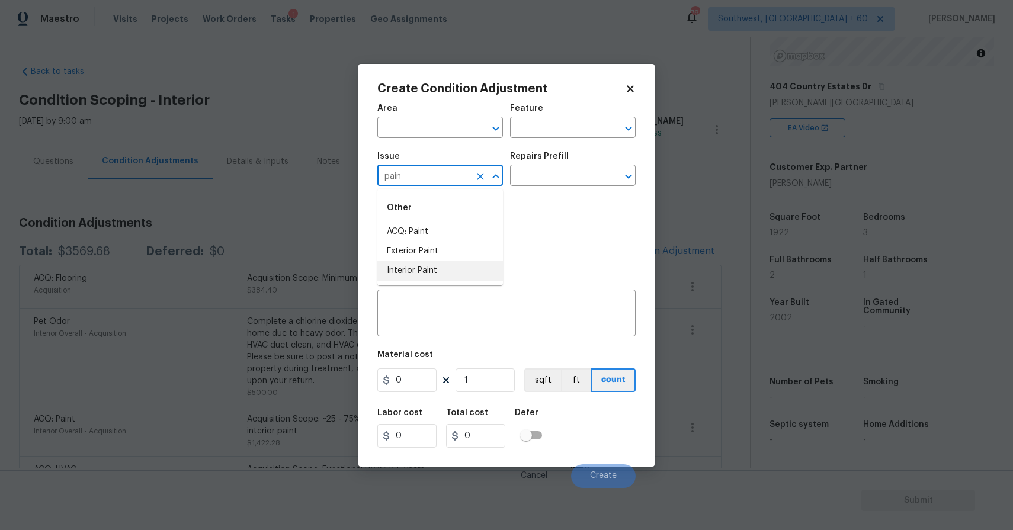
click at [490, 268] on li "Interior Paint" at bounding box center [440, 271] width 126 height 20
type input "Interior Paint"
click at [547, 168] on input "text" at bounding box center [556, 177] width 92 height 18
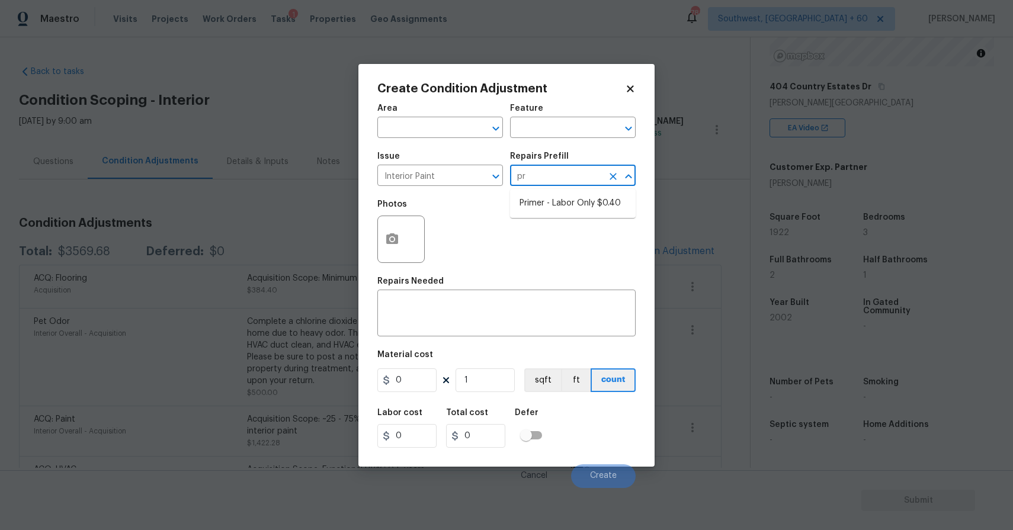
type input "pri"
click at [600, 203] on li "Primer - Labor Only $0.40" at bounding box center [573, 204] width 126 height 20
type input "Overall Paint"
type textarea "Interior primer - PRIMER PROVIDED BY OPENDOOR - All nails, screws, drywall anch…"
type input "0.4"
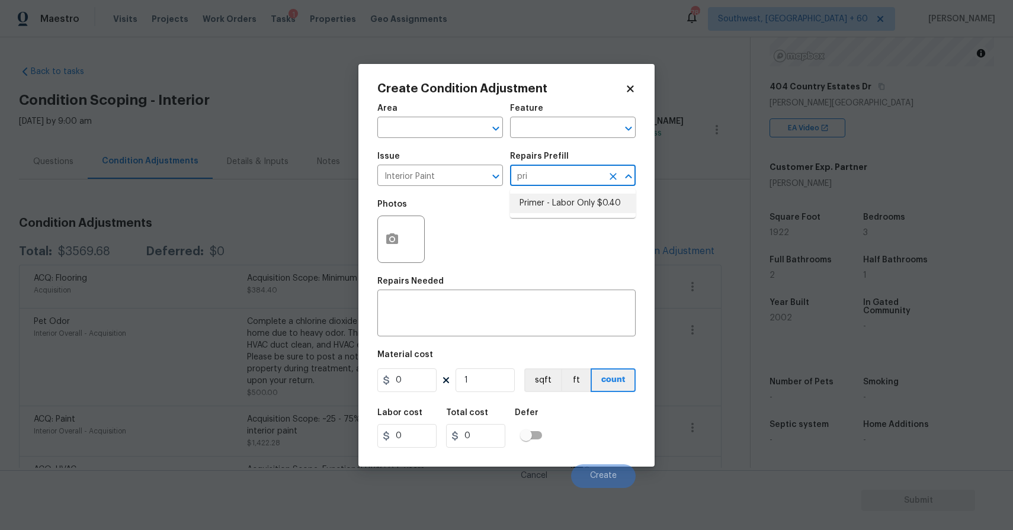
type input "0.4"
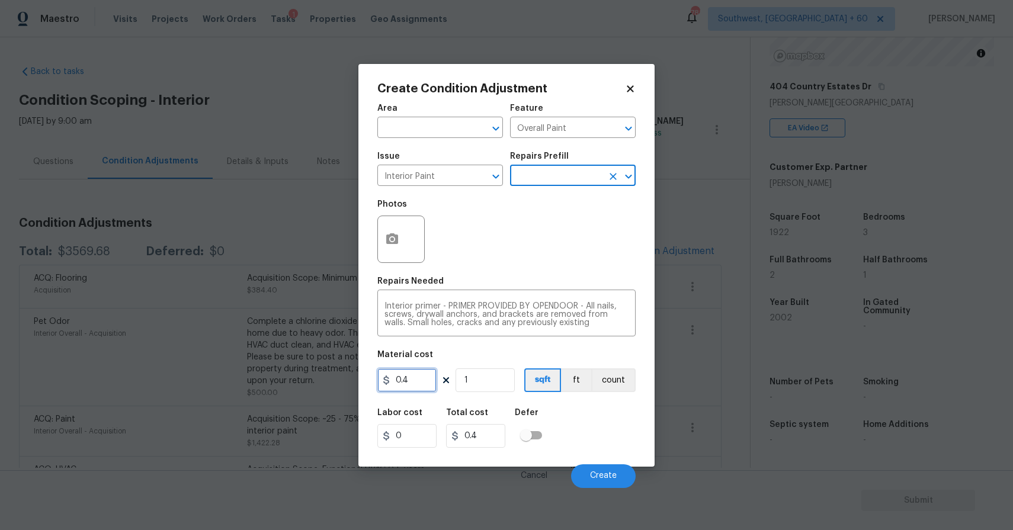
click at [428, 388] on input "0.4" at bounding box center [406, 380] width 59 height 24
type input "200"
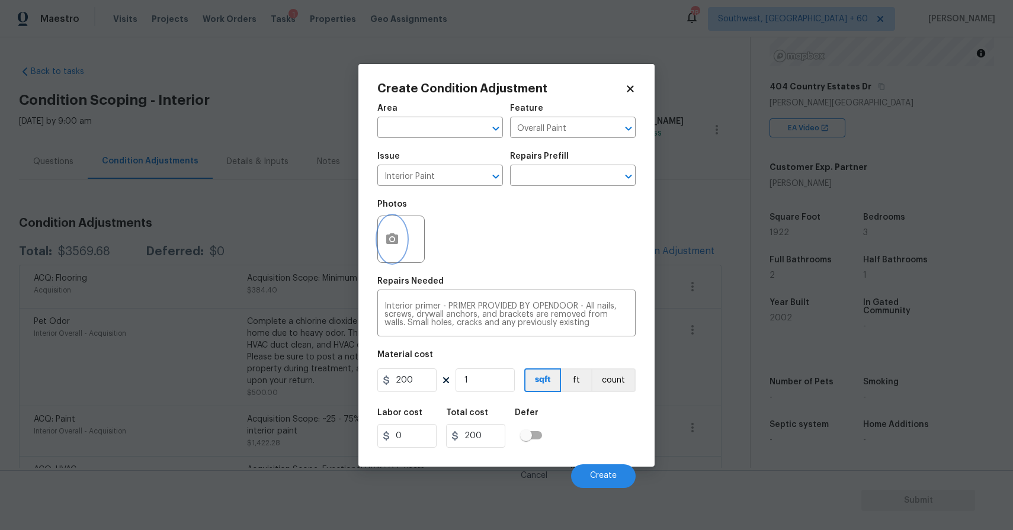
click at [387, 241] on icon "button" at bounding box center [392, 238] width 12 height 11
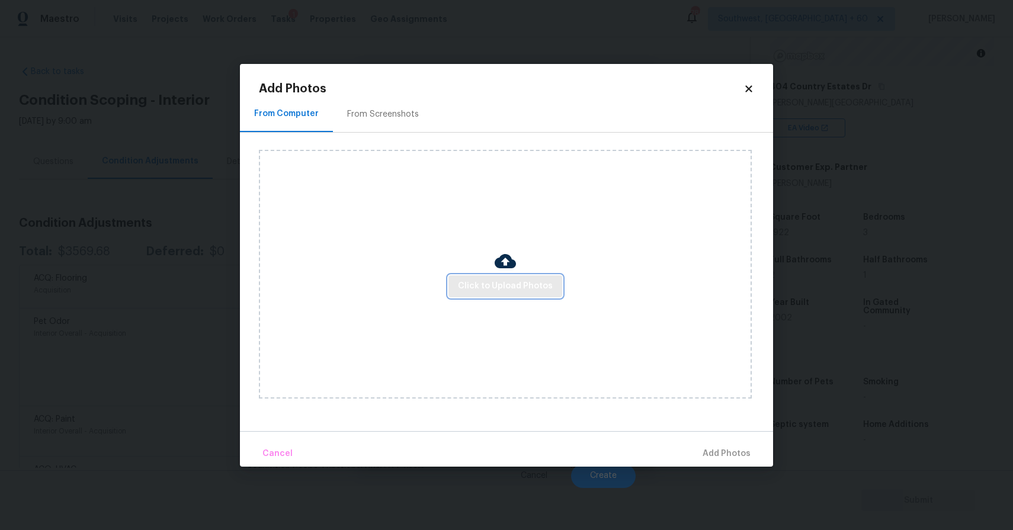
click at [483, 275] on button "Click to Upload Photos" at bounding box center [505, 286] width 114 height 22
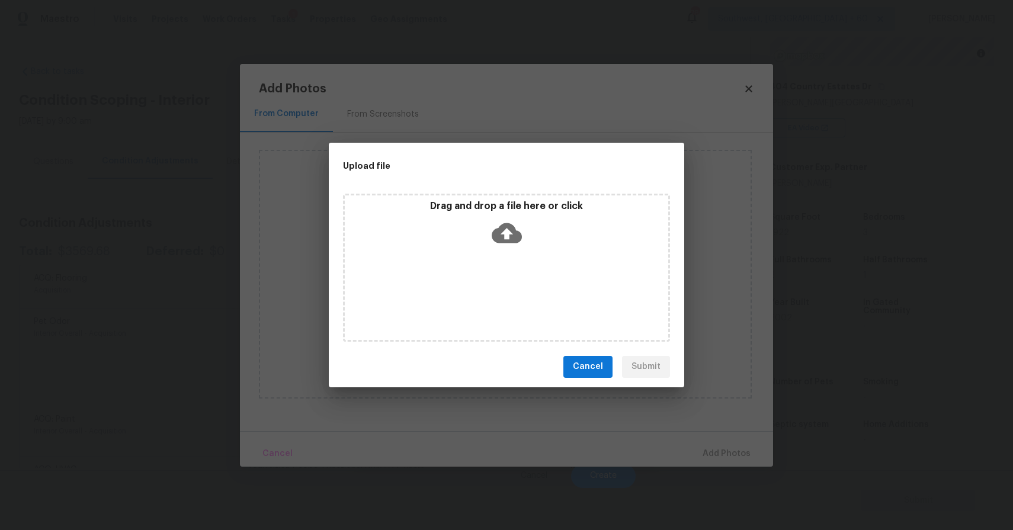
click at [483, 275] on div "Drag and drop a file here or click" at bounding box center [506, 268] width 327 height 148
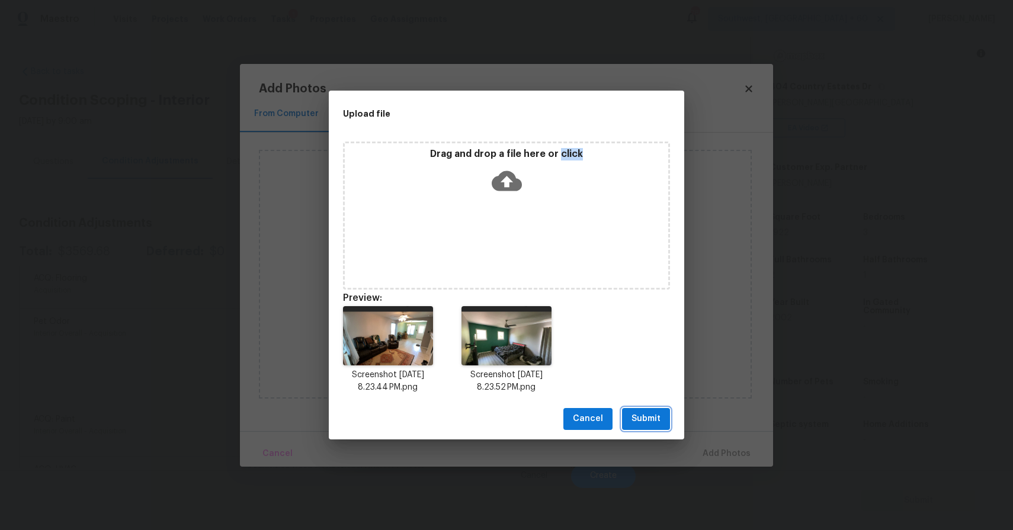
click at [645, 415] on span "Submit" at bounding box center [646, 419] width 29 height 15
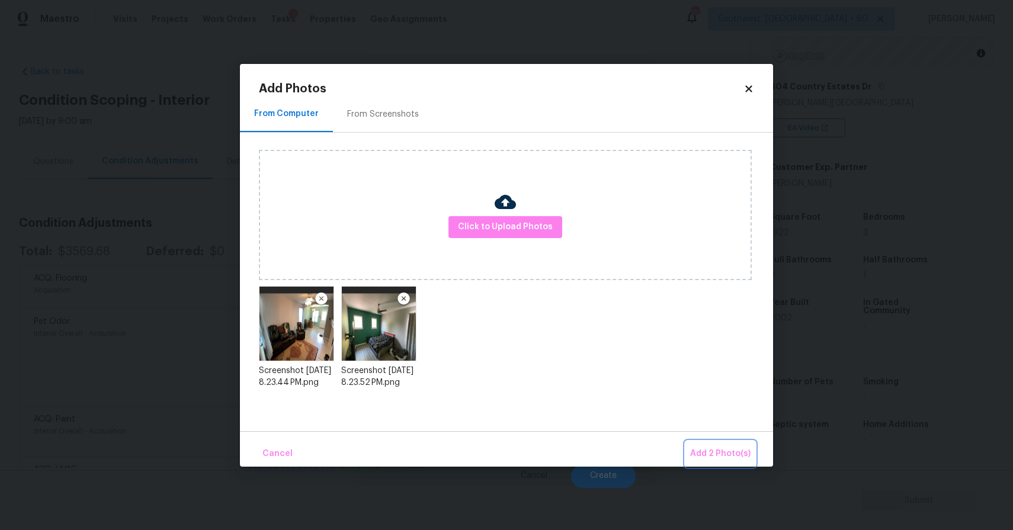
click at [713, 443] on button "Add 2 Photo(s)" at bounding box center [720, 453] width 70 height 25
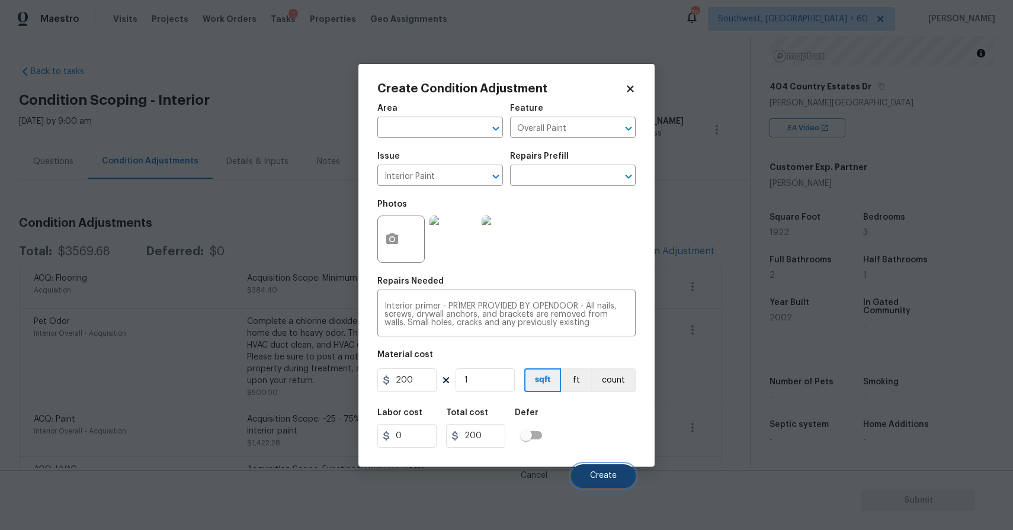
click at [605, 476] on span "Create" at bounding box center [603, 476] width 27 height 9
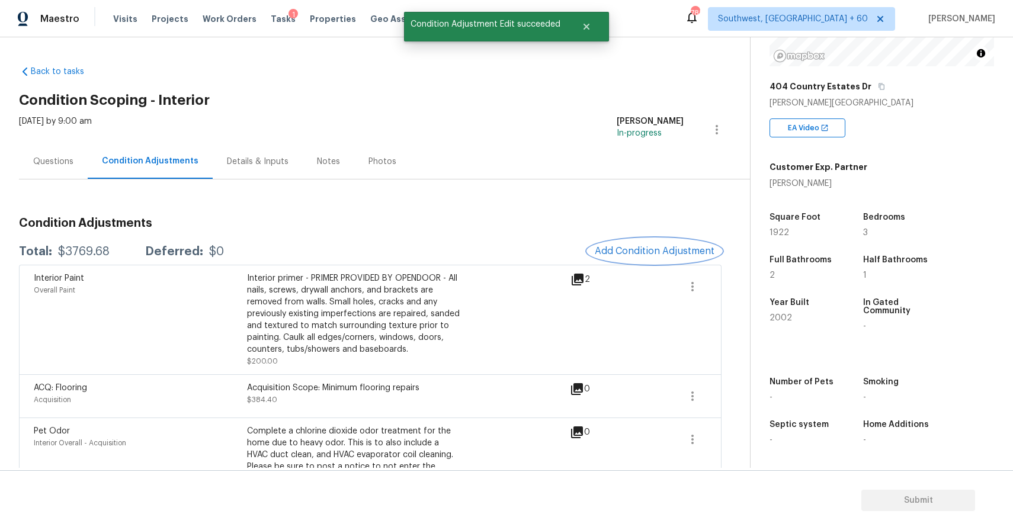
click at [658, 260] on button "Add Condition Adjustment" at bounding box center [655, 251] width 134 height 25
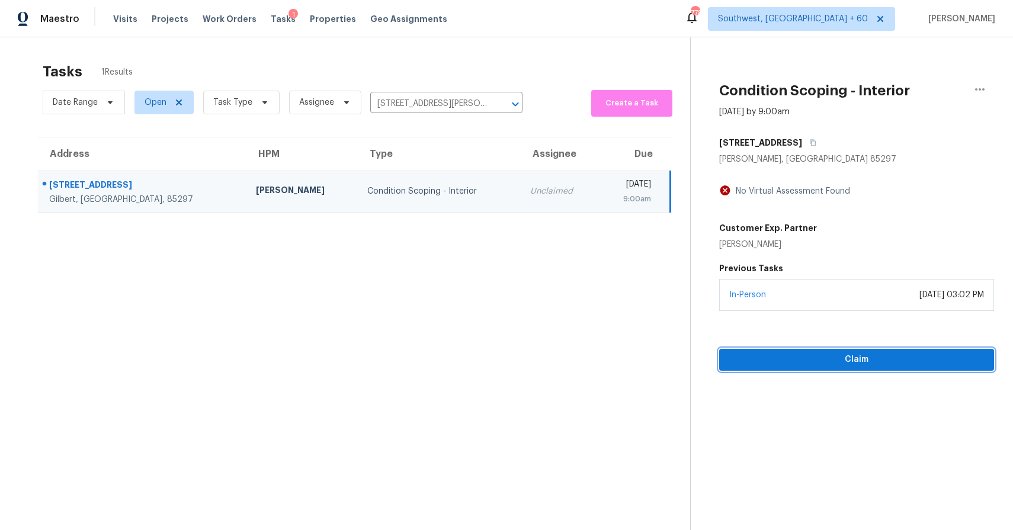
click at [862, 366] on span "Claim" at bounding box center [857, 359] width 256 height 15
click at [840, 366] on span "Start Assessment" at bounding box center [857, 359] width 256 height 15
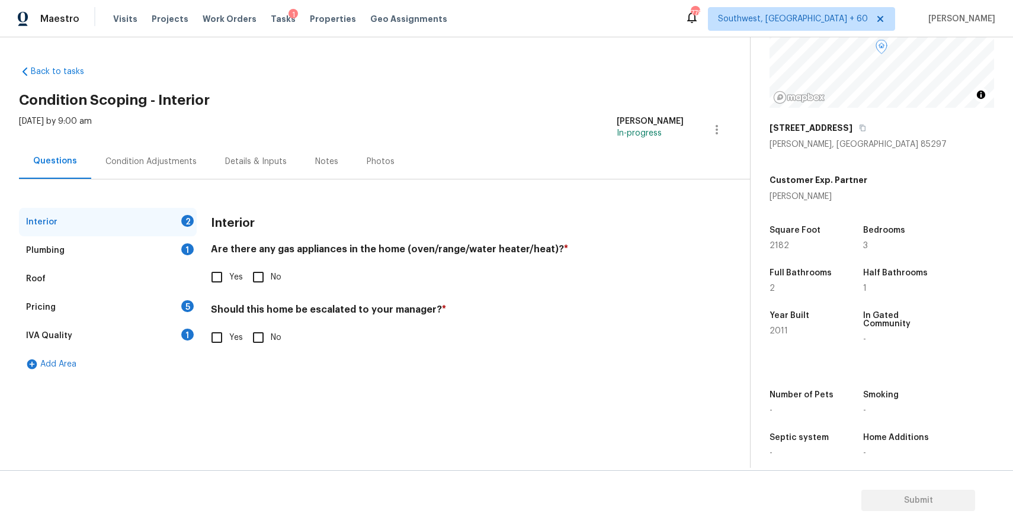
scroll to position [130, 0]
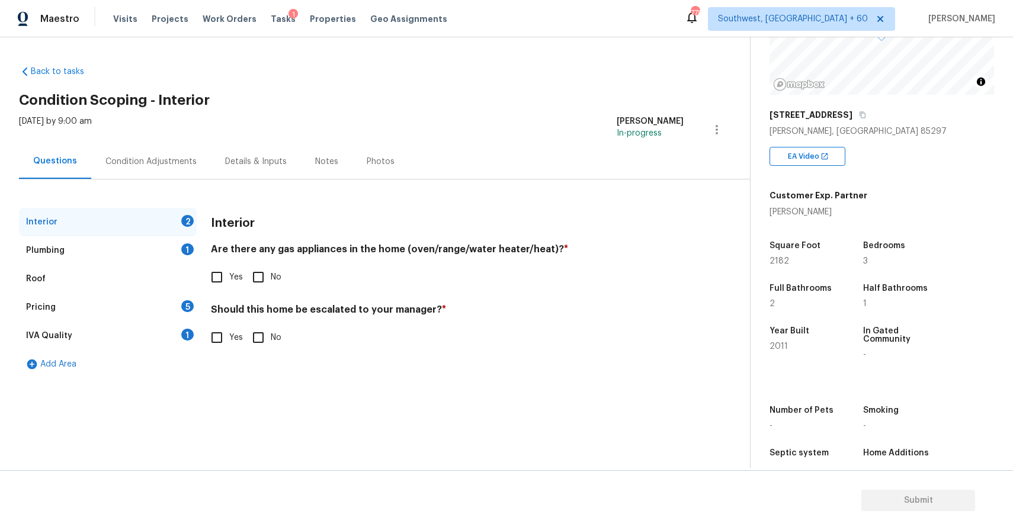
click at [264, 283] on input "No" at bounding box center [258, 277] width 25 height 25
checkbox input "true"
click at [169, 245] on div "Plumbing 1" at bounding box center [108, 250] width 178 height 28
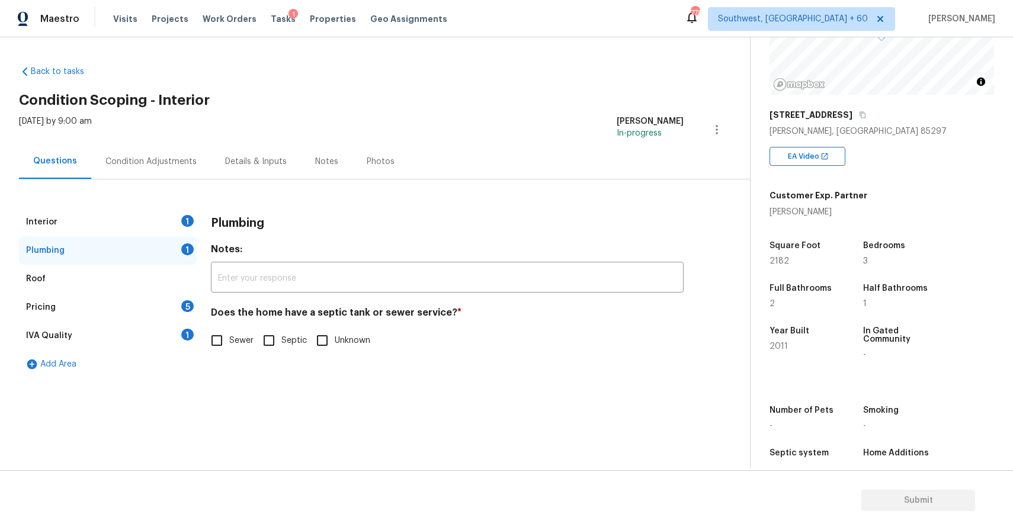
click at [214, 342] on input "Sewer" at bounding box center [216, 340] width 25 height 25
checkbox input "true"
click at [168, 309] on div "Pricing 5" at bounding box center [108, 307] width 178 height 28
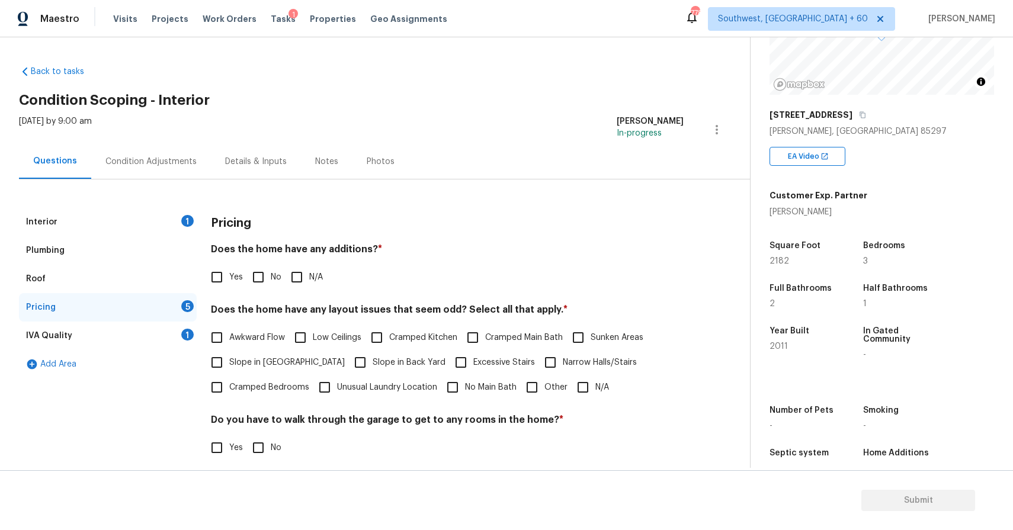
click at [302, 281] on input "N/A" at bounding box center [296, 277] width 25 height 25
checkbox input "true"
click at [587, 393] on input "N/A" at bounding box center [583, 387] width 25 height 25
checkbox input "true"
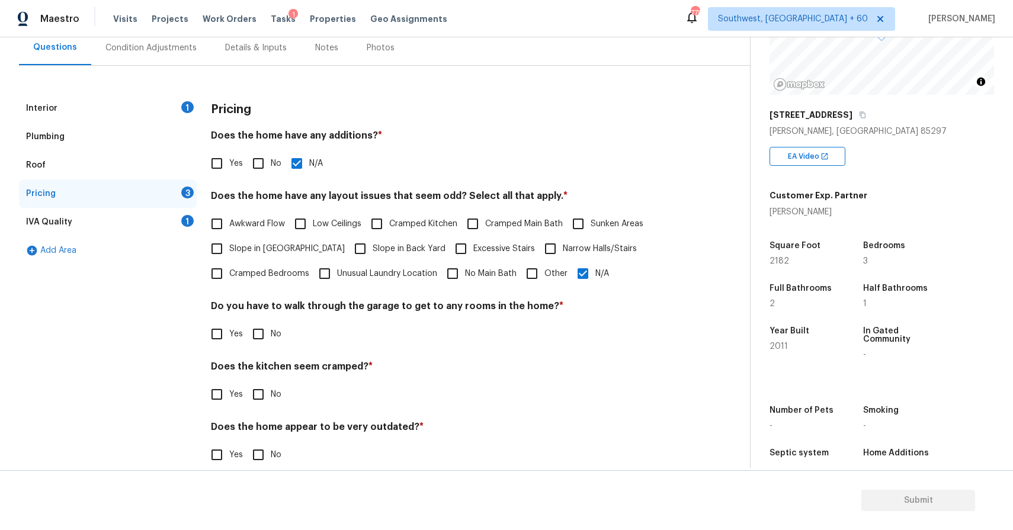
click at [258, 342] on input "No" at bounding box center [258, 334] width 25 height 25
checkbox input "true"
click at [263, 384] on input "No" at bounding box center [258, 395] width 25 height 25
checkbox input "true"
click at [264, 448] on input "No" at bounding box center [258, 455] width 25 height 25
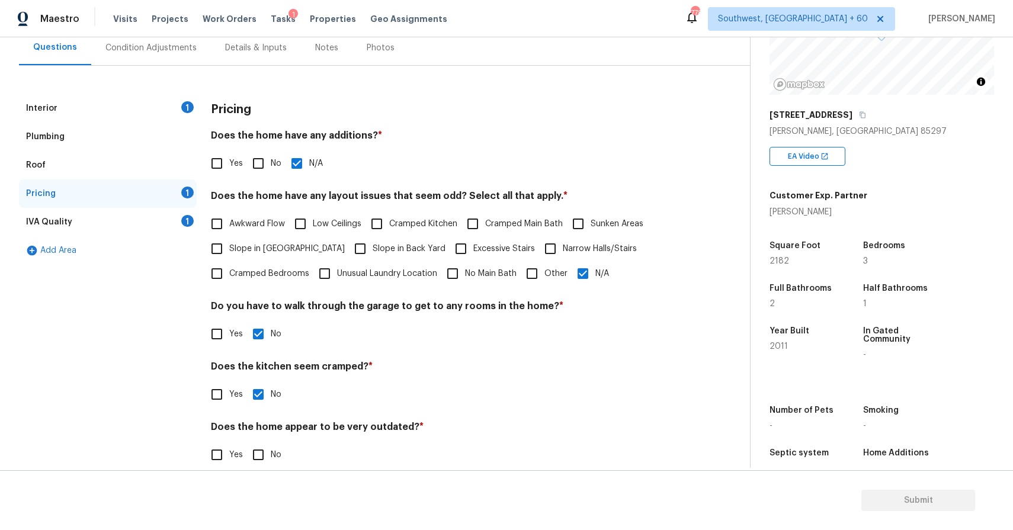
checkbox input "true"
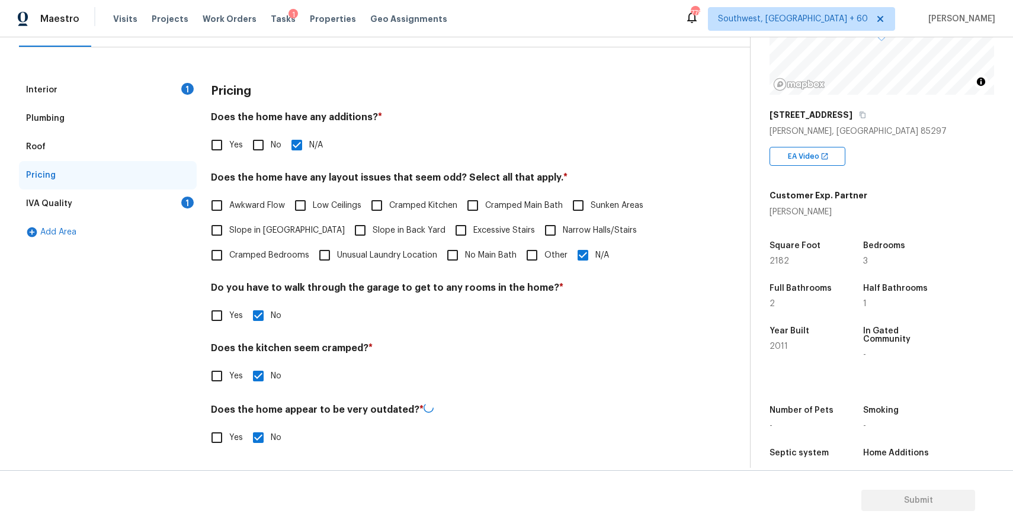
scroll to position [131, 0]
click at [184, 202] on div "1" at bounding box center [187, 204] width 12 height 12
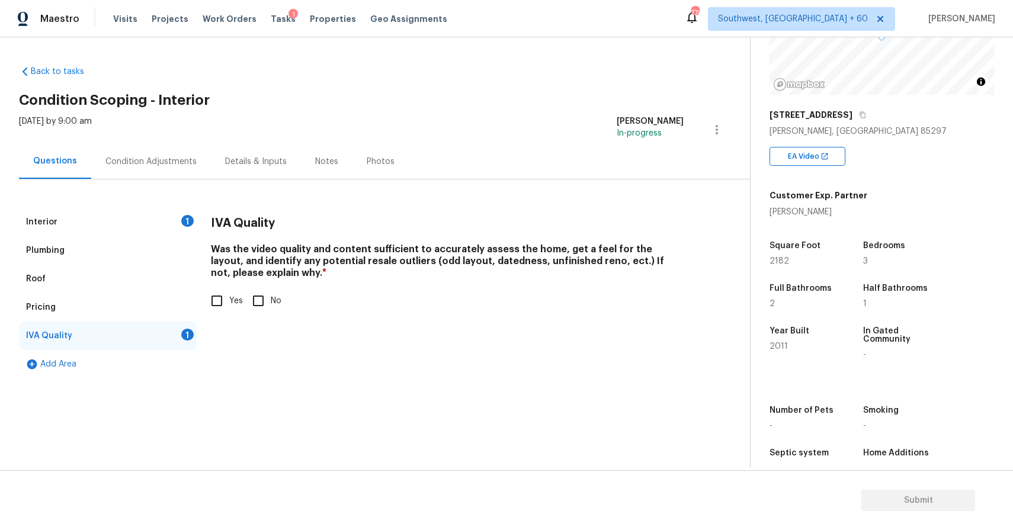
click at [232, 297] on span "Yes" at bounding box center [236, 301] width 14 height 12
click at [229, 297] on input "Yes" at bounding box center [216, 301] width 25 height 25
checkbox input "true"
click at [162, 156] on div "Condition Adjustments" at bounding box center [150, 162] width 91 height 12
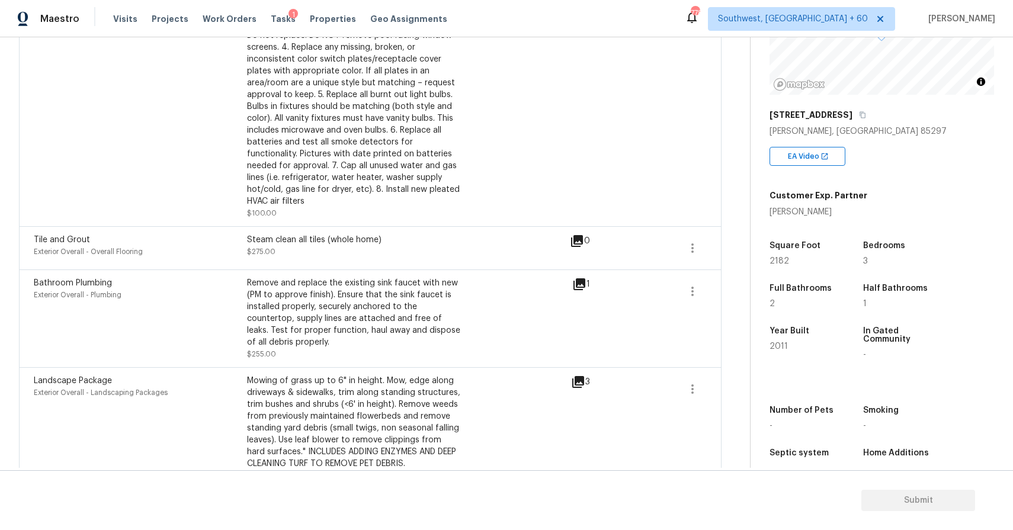
scroll to position [287, 0]
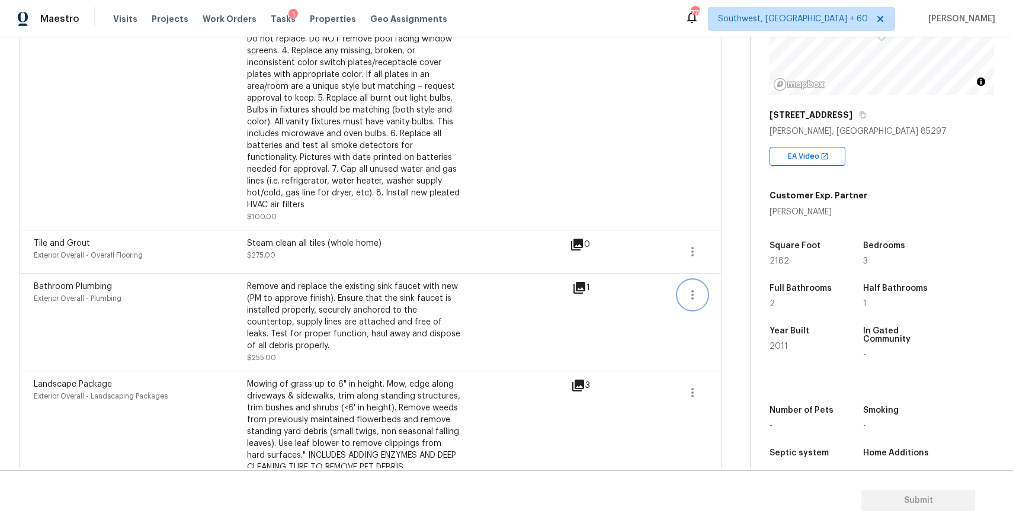
click at [693, 289] on icon "button" at bounding box center [692, 295] width 14 height 14
click at [749, 296] on div "Edit" at bounding box center [760, 293] width 92 height 12
click at [711, 326] on body "Maestro Visits Projects Work Orders Tasks 1 Properties Geo Assignments 778 Sout…" at bounding box center [506, 265] width 1013 height 530
click at [690, 295] on icon "button" at bounding box center [692, 295] width 14 height 14
click at [731, 293] on div "Edit" at bounding box center [760, 293] width 92 height 12
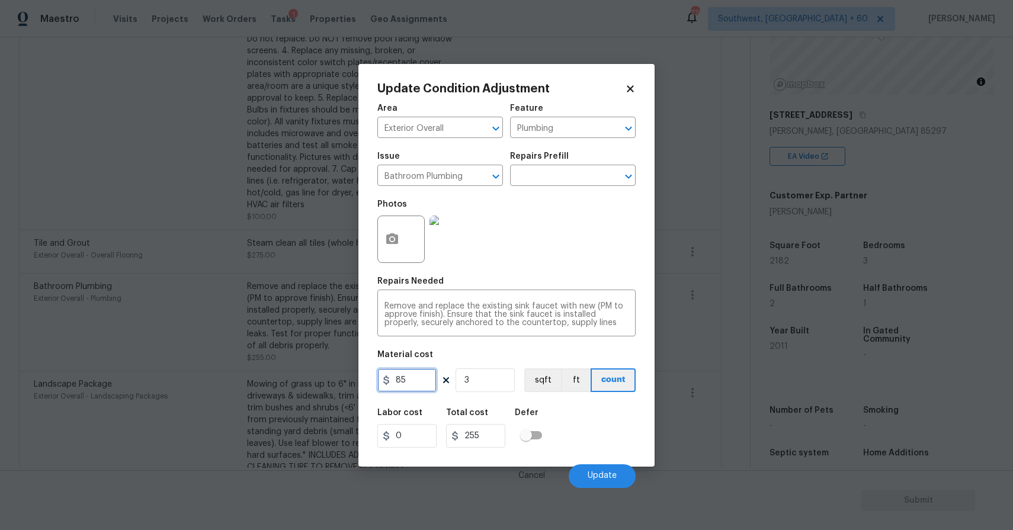
click at [406, 381] on input "85" at bounding box center [406, 380] width 59 height 24
type input "87"
click at [603, 470] on button "Update" at bounding box center [602, 476] width 67 height 24
type input "261"
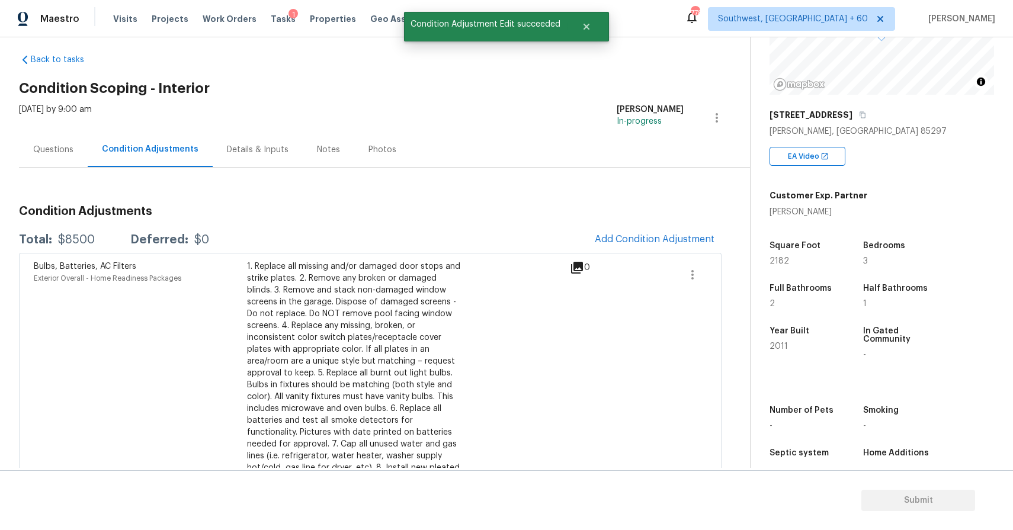
scroll to position [0, 0]
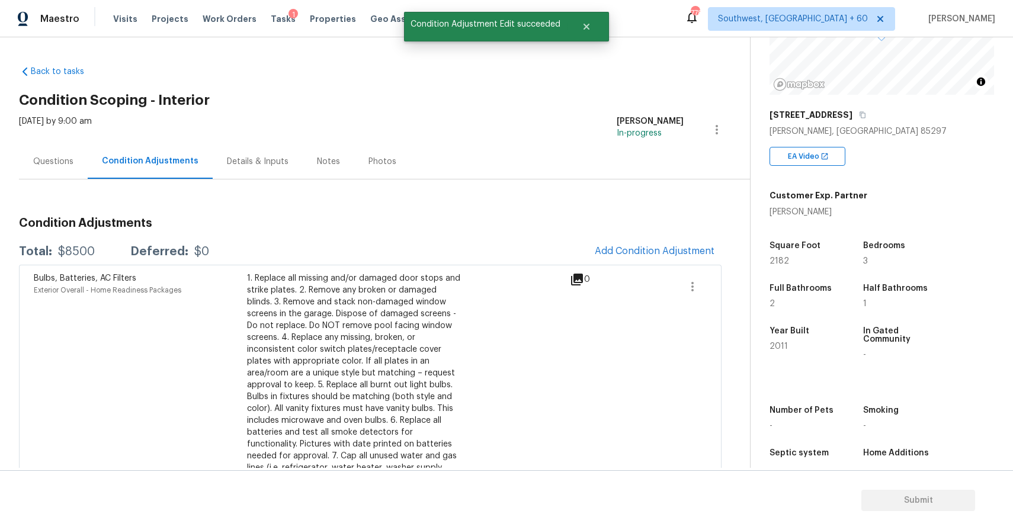
click at [78, 245] on div "Total: $8500 Deferred: $0 Add Condition Adjustment" at bounding box center [370, 252] width 703 height 26
copy div "$8500"
click at [672, 249] on span "Add Condition Adjustment" at bounding box center [655, 251] width 120 height 11
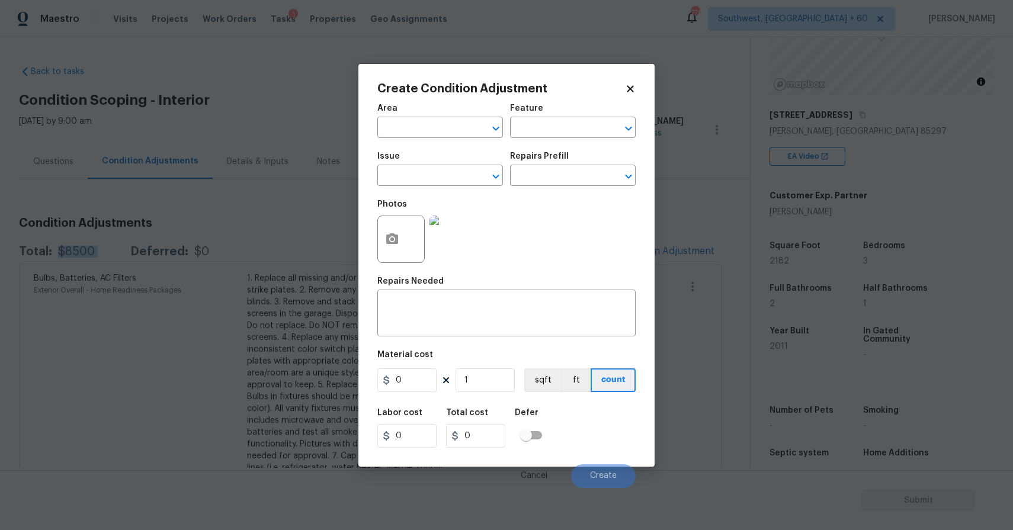
click at [678, 103] on body "Maestro Visits Projects Work Orders Tasks 1 Properties Geo Assignments 778 Sout…" at bounding box center [506, 265] width 1013 height 530
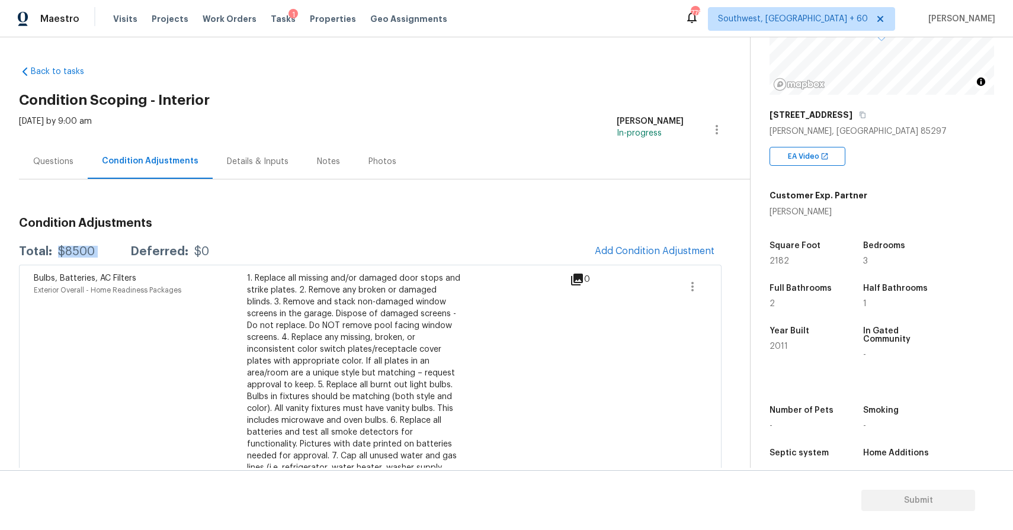
click at [860, 113] on icon "button" at bounding box center [863, 115] width 6 height 7
click at [614, 255] on span "Add Condition Adjustment" at bounding box center [655, 251] width 120 height 11
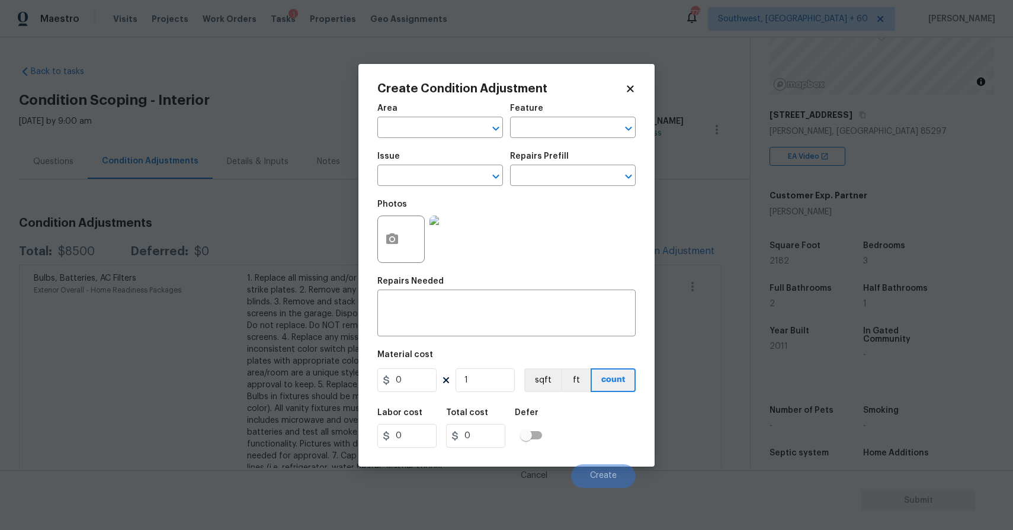
click at [451, 186] on span "Issue ​" at bounding box center [440, 169] width 126 height 48
click at [461, 176] on input "text" at bounding box center [423, 177] width 92 height 18
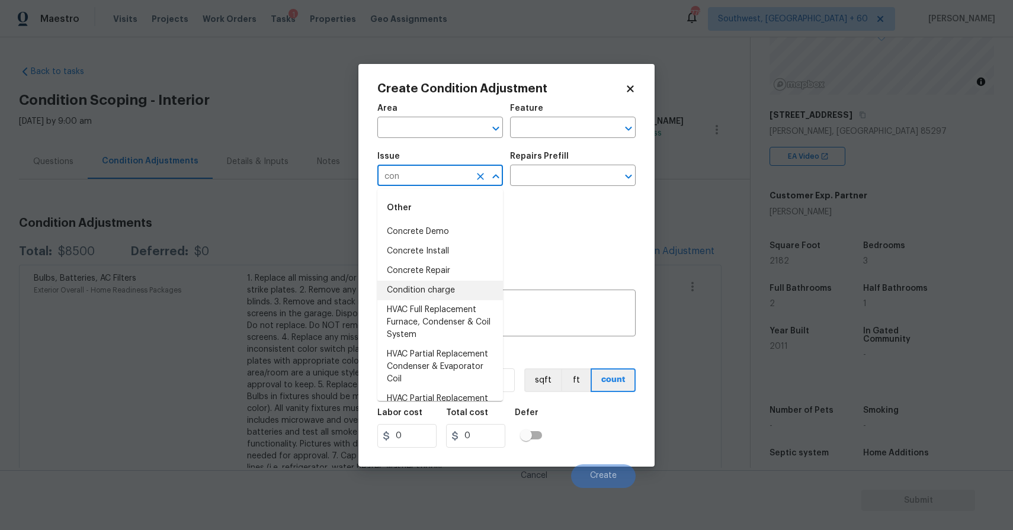
click at [448, 293] on li "Condition charge" at bounding box center [440, 291] width 126 height 20
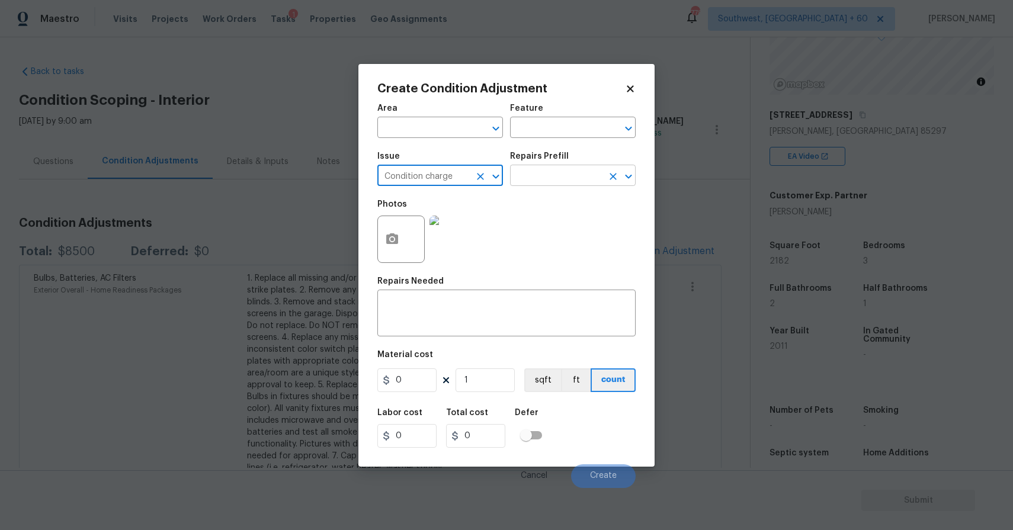
type input "Condition charge"
click at [567, 180] on input "text" at bounding box center [556, 177] width 92 height 18
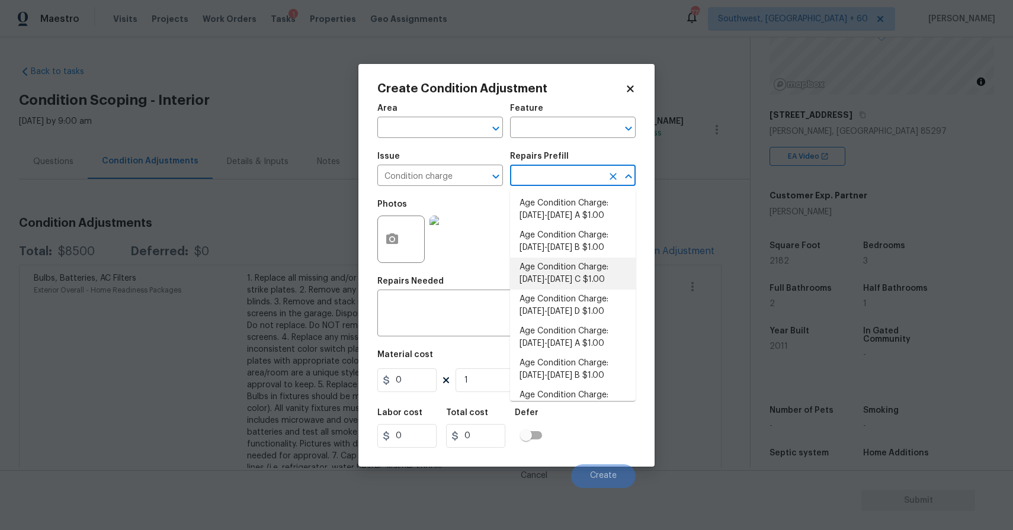
scroll to position [361, 0]
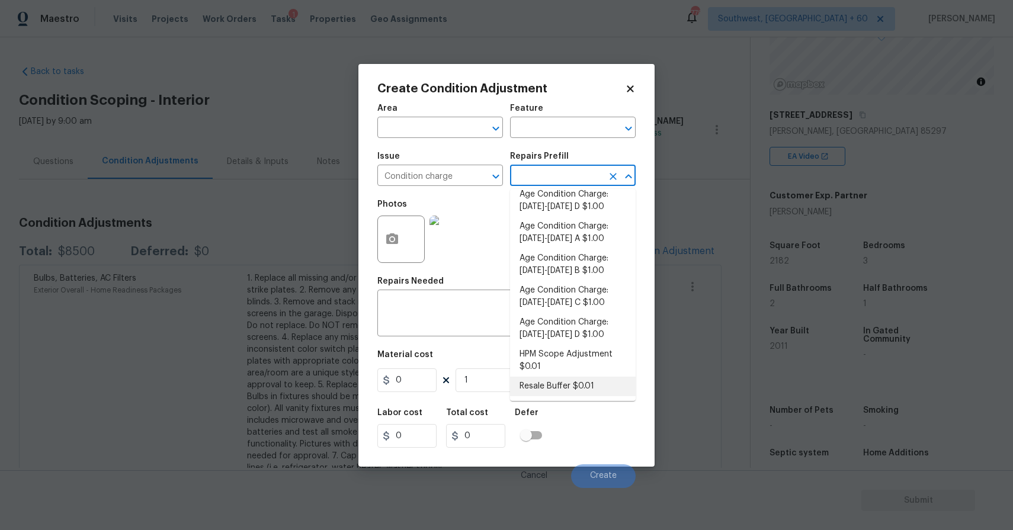
click at [566, 387] on li "Resale Buffer $0.01" at bounding box center [573, 387] width 126 height 20
type input "Home Readiness Packages"
type textarea "Resale Buffer"
type input "0.01"
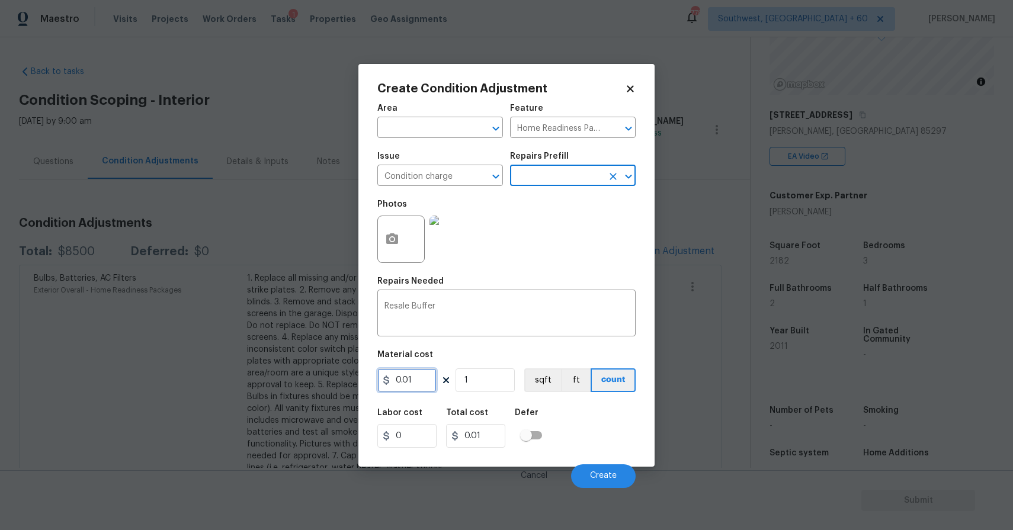
click at [402, 389] on input "0.01" at bounding box center [406, 380] width 59 height 24
type input "2800"
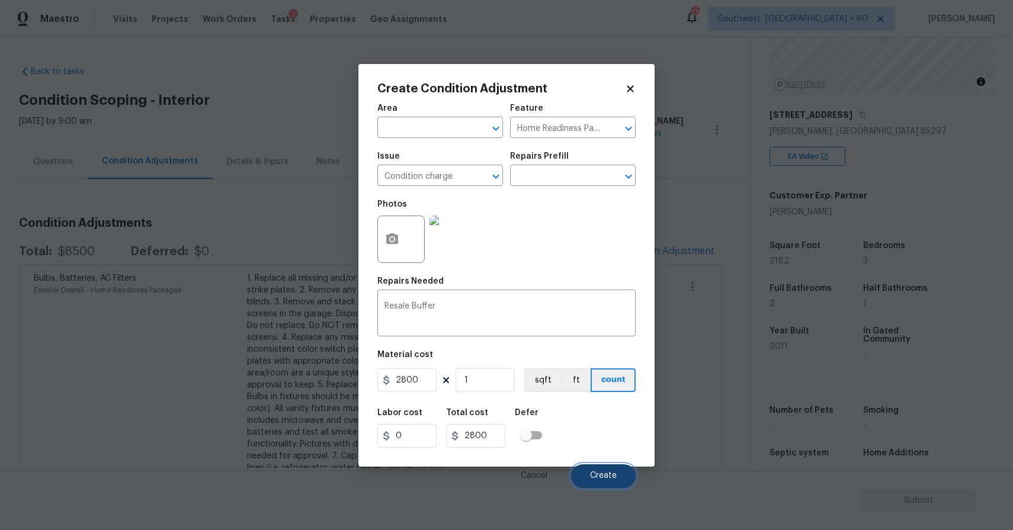
click at [602, 476] on span "Create" at bounding box center [603, 476] width 27 height 9
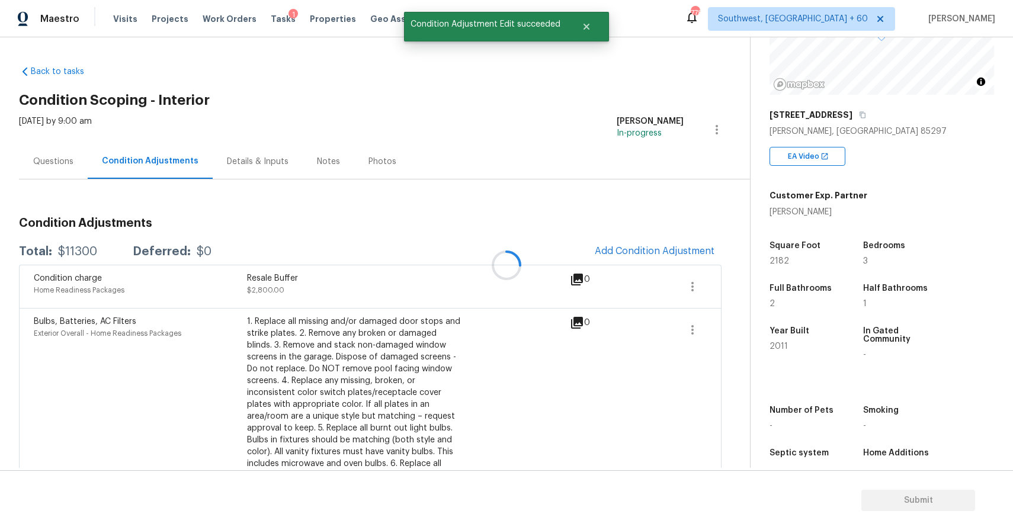
click at [50, 146] on div "Questions" at bounding box center [53, 161] width 69 height 35
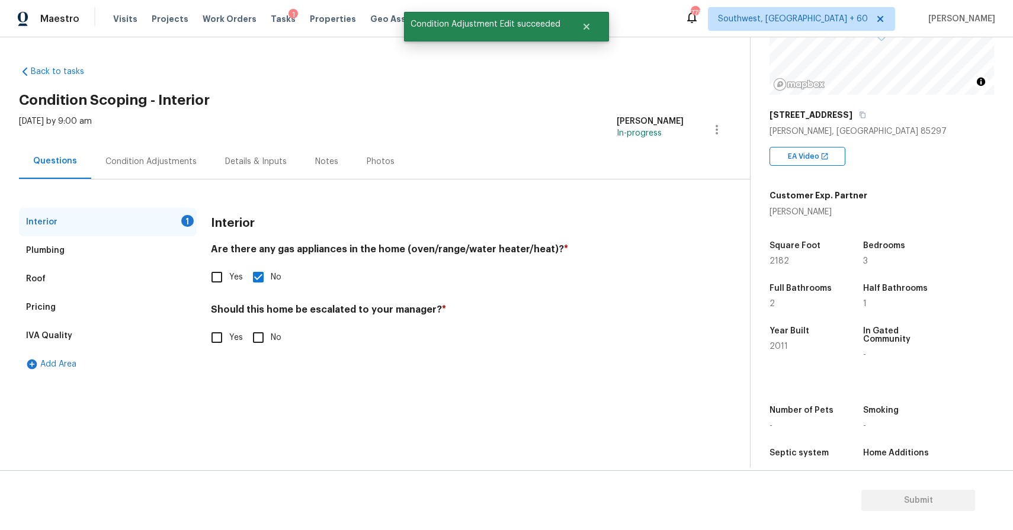
click at [53, 151] on div "Questions" at bounding box center [55, 161] width 72 height 35
click at [271, 333] on span "No" at bounding box center [276, 338] width 11 height 12
click at [270, 333] on input "No" at bounding box center [258, 337] width 25 height 25
checkbox input "true"
click at [191, 160] on div "Condition Adjustments" at bounding box center [151, 161] width 120 height 35
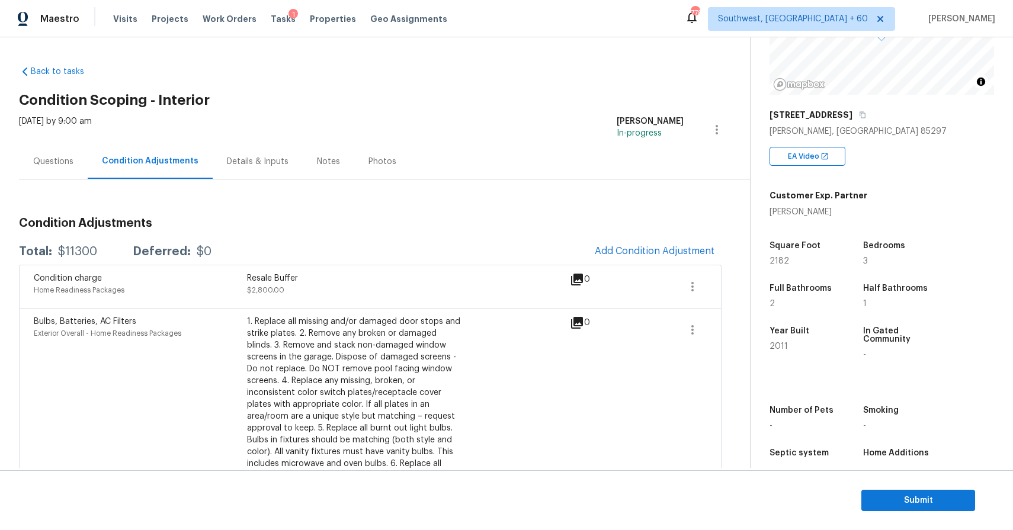
click at [104, 254] on div "Total: $11300 Deferred: $0" at bounding box center [115, 252] width 193 height 12
copy div "$11300"
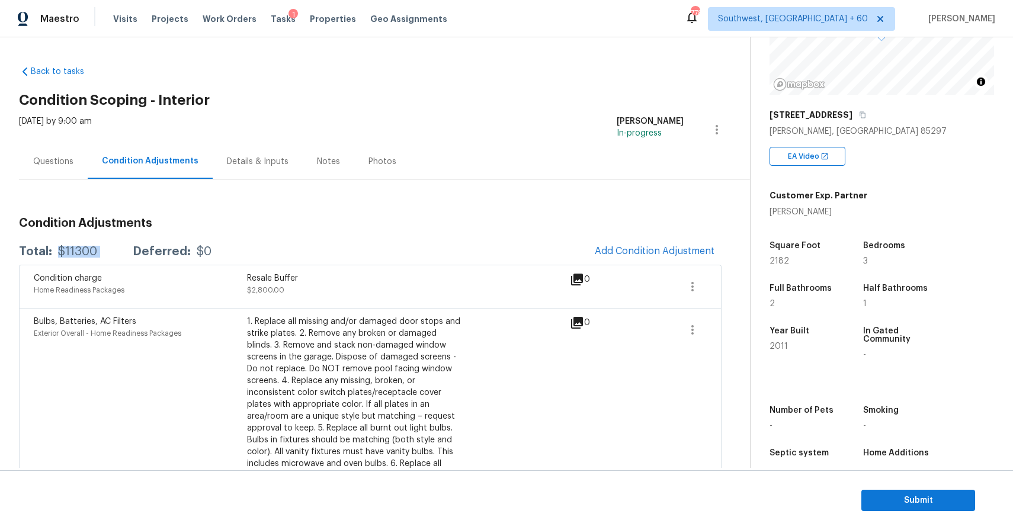
click at [73, 150] on div "Questions" at bounding box center [53, 161] width 69 height 35
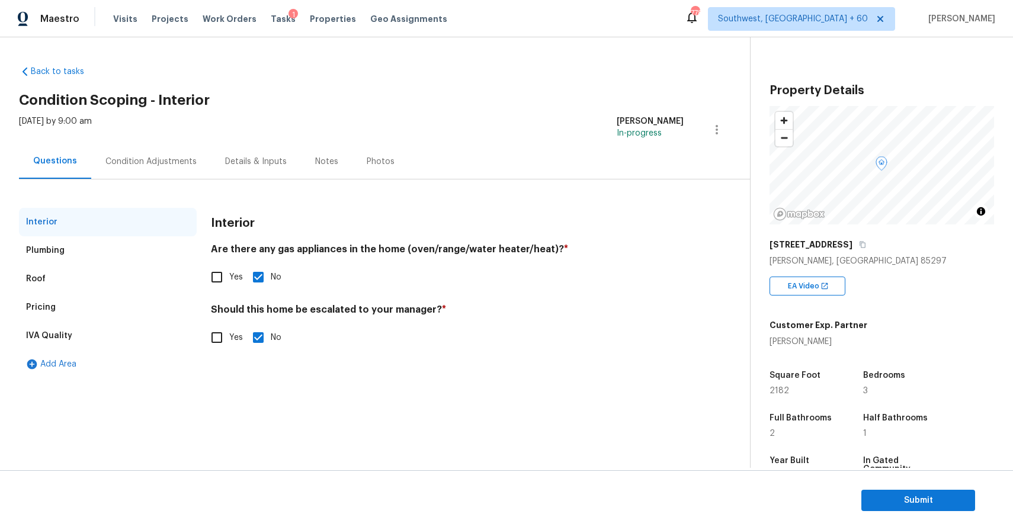
click at [128, 175] on div "Condition Adjustments" at bounding box center [151, 161] width 120 height 35
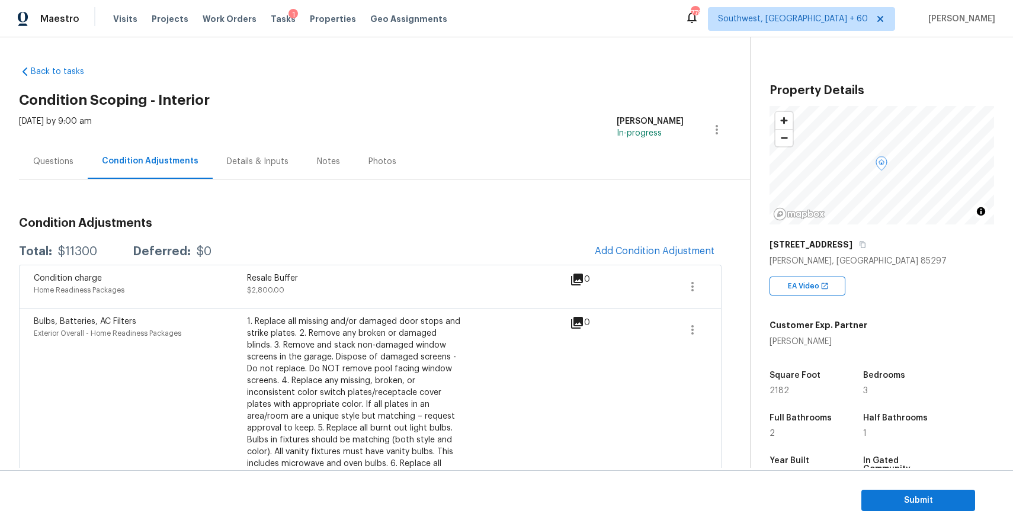
click at [55, 164] on div "Questions" at bounding box center [53, 162] width 40 height 12
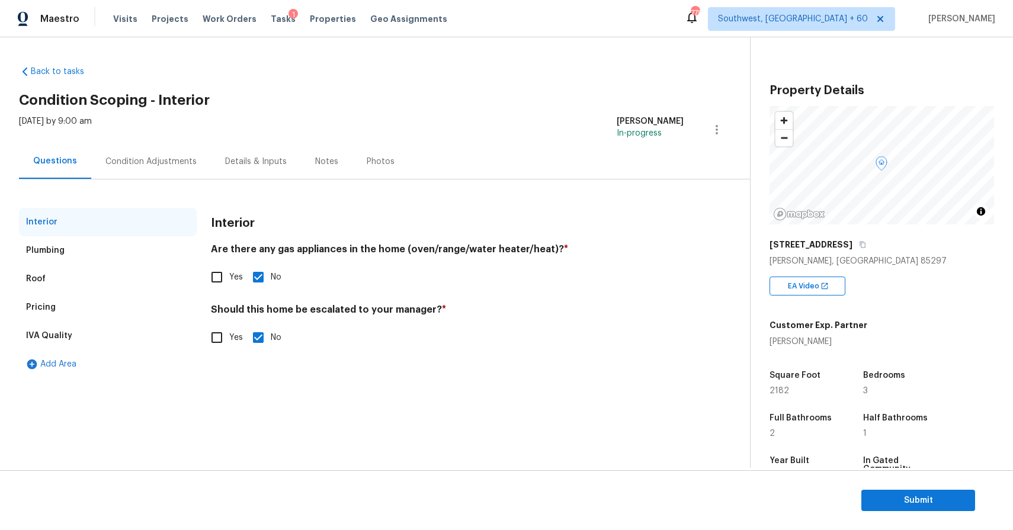
click at [156, 161] on div "Condition Adjustments" at bounding box center [150, 162] width 91 height 12
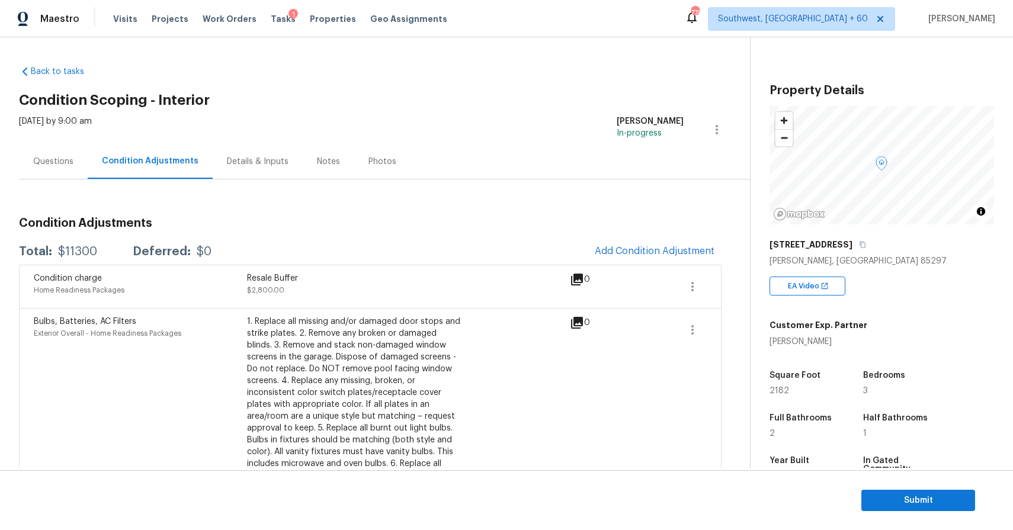
click at [50, 166] on div "Questions" at bounding box center [53, 162] width 40 height 12
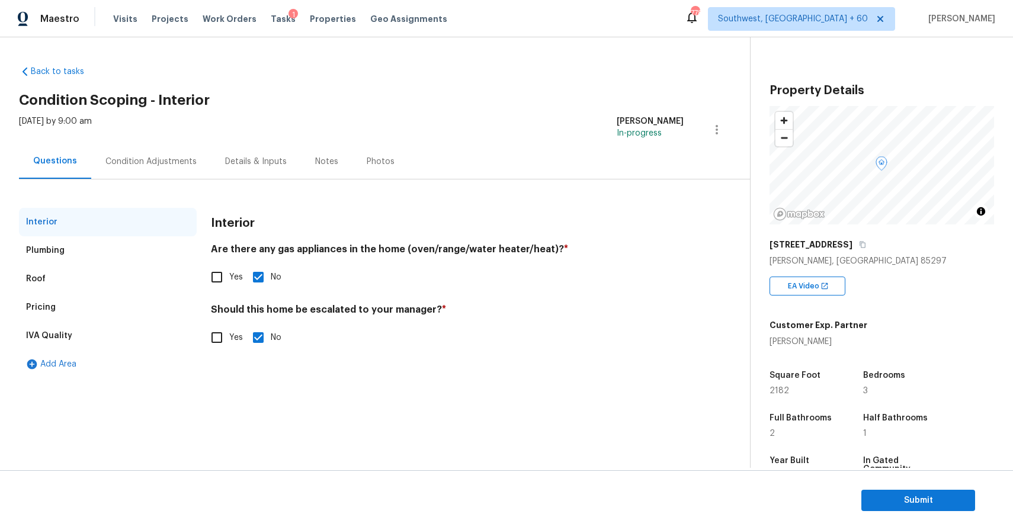
click at [135, 169] on div "Condition Adjustments" at bounding box center [151, 161] width 120 height 35
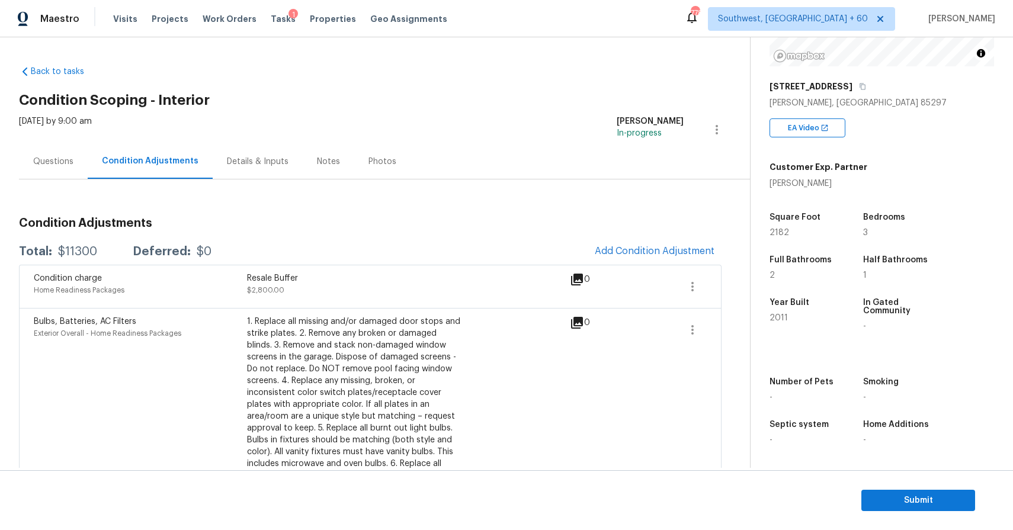
click at [57, 162] on div "Questions" at bounding box center [53, 162] width 40 height 12
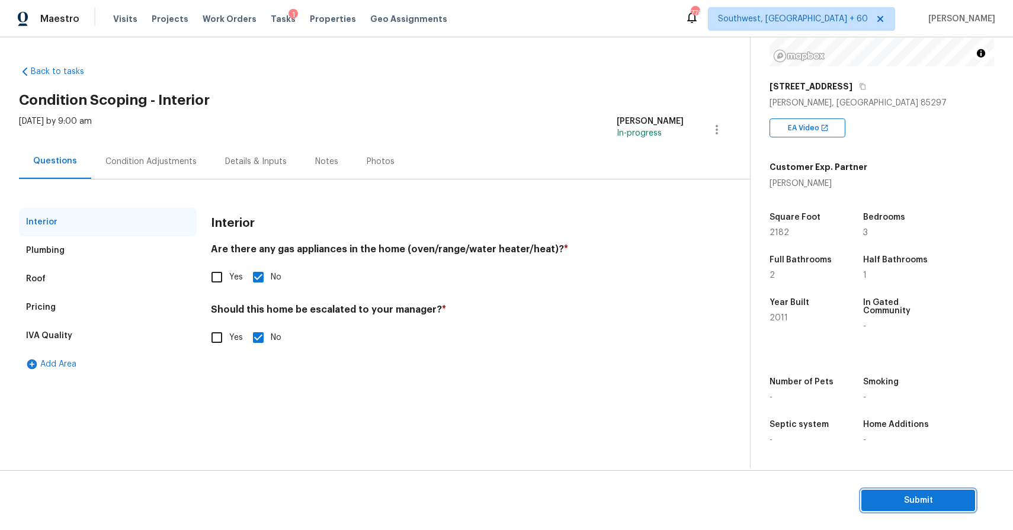
click at [919, 499] on span "Submit" at bounding box center [918, 500] width 95 height 15
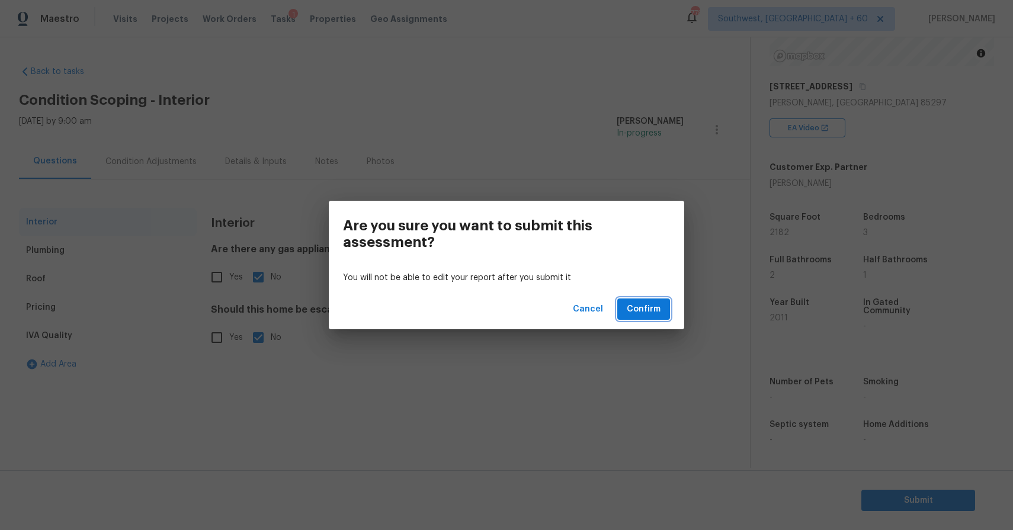
click at [657, 309] on span "Confirm" at bounding box center [644, 309] width 34 height 15
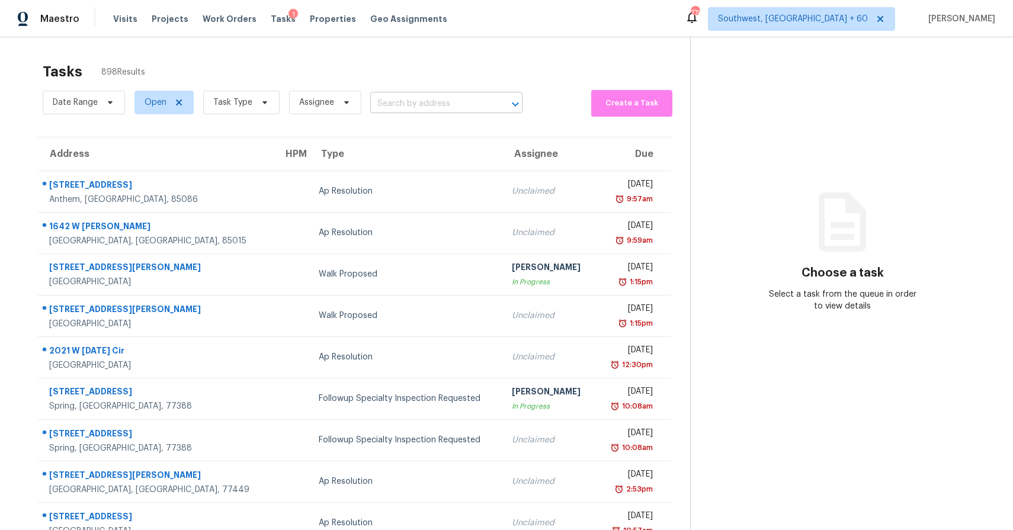
click at [441, 97] on input "text" at bounding box center [429, 104] width 119 height 18
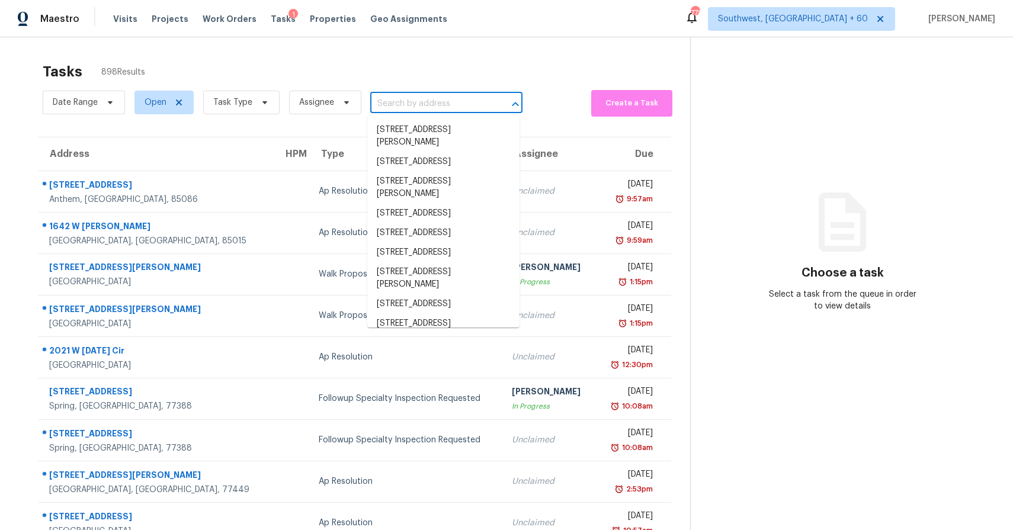
paste input "9719 Vang Dr, Lanham, MD 20706"
type input "9719 Vang Dr, Lanham, MD 20706"
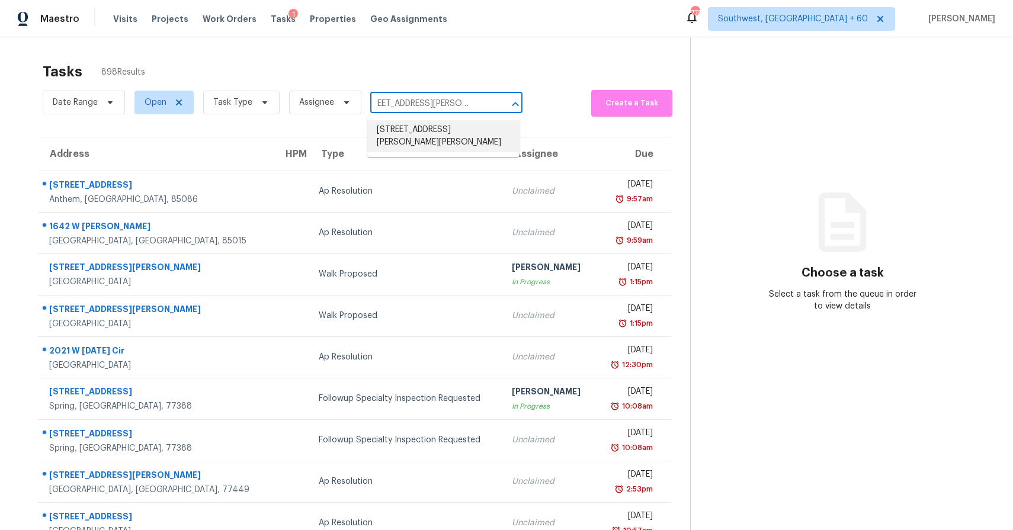
click at [430, 132] on li "9719 Vang Dr, Lanham, MD 20706" at bounding box center [443, 136] width 152 height 32
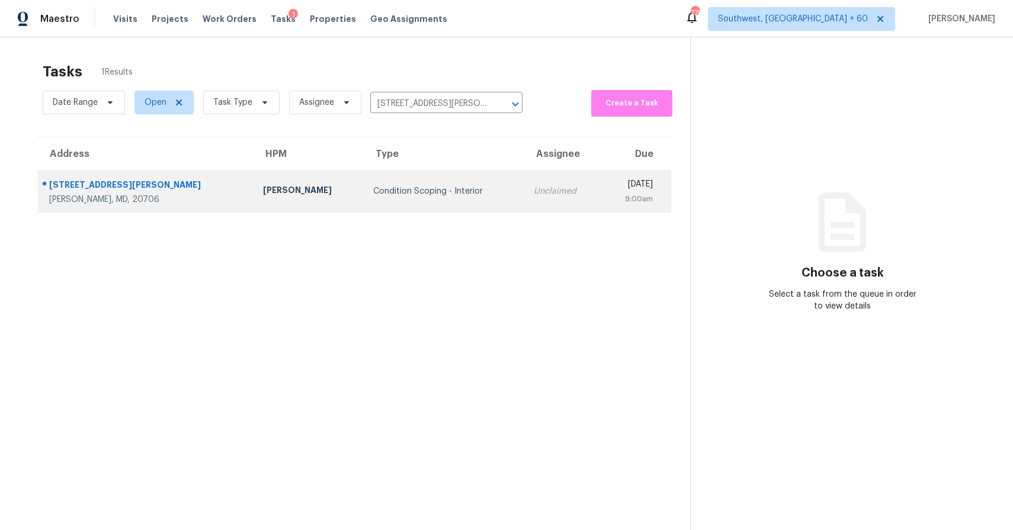
click at [524, 179] on td "Unclaimed" at bounding box center [562, 191] width 77 height 41
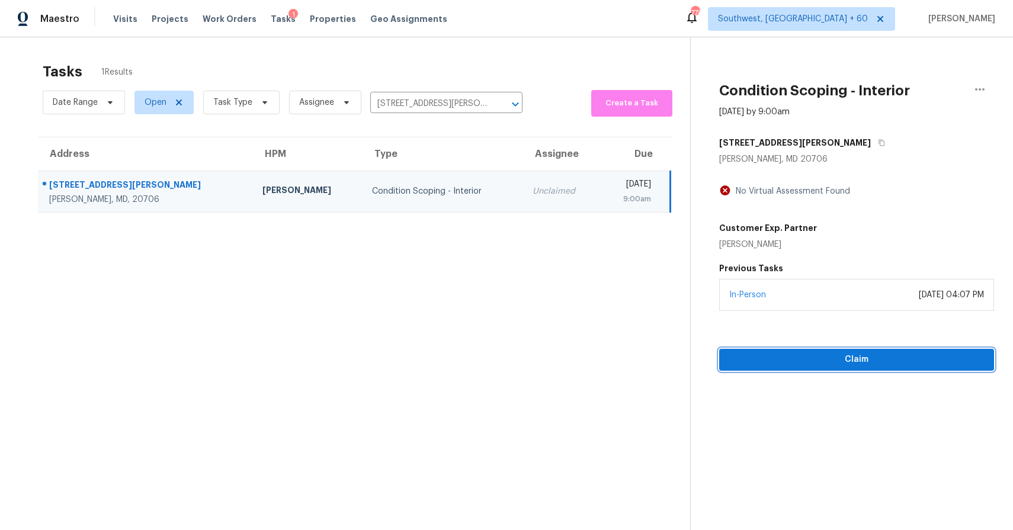
click at [856, 370] on button "Claim" at bounding box center [856, 360] width 275 height 22
click at [827, 354] on span "Start Assessment" at bounding box center [857, 359] width 256 height 15
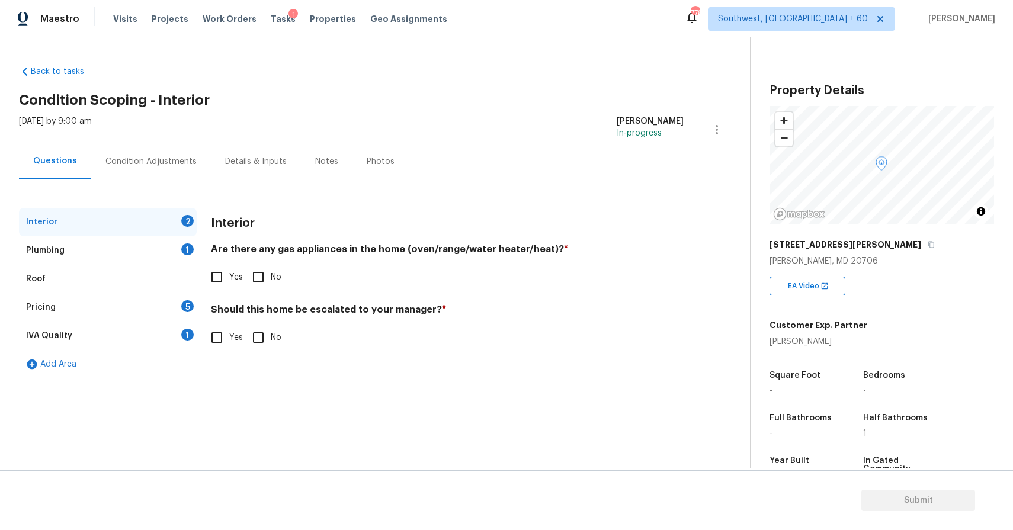
click at [223, 287] on input "Yes" at bounding box center [216, 277] width 25 height 25
checkbox input "true"
click at [251, 342] on input "No" at bounding box center [258, 337] width 25 height 25
checkbox input "true"
click at [172, 255] on div "Plumbing 1" at bounding box center [108, 250] width 178 height 28
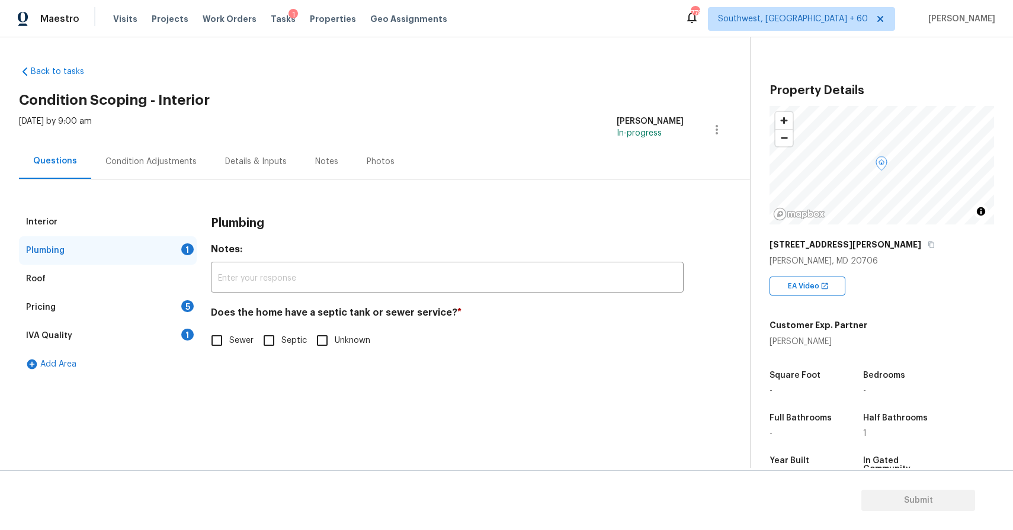
click at [242, 351] on label "Sewer" at bounding box center [228, 340] width 49 height 25
click at [229, 351] on input "Sewer" at bounding box center [216, 340] width 25 height 25
checkbox input "true"
click at [181, 320] on div "Pricing 5" at bounding box center [108, 307] width 178 height 28
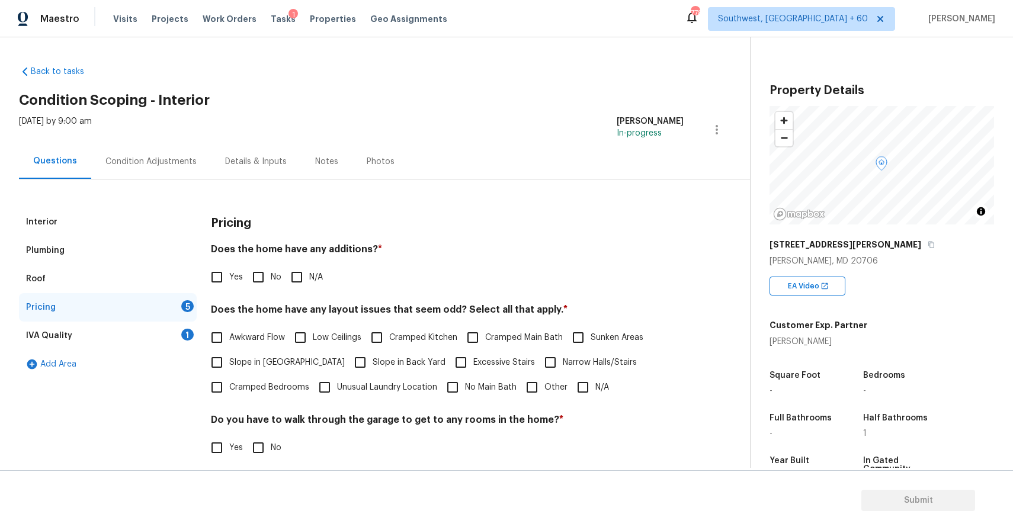
click at [313, 278] on span "N/A" at bounding box center [316, 277] width 14 height 12
click at [309, 278] on input "N/A" at bounding box center [296, 277] width 25 height 25
checkbox input "true"
click at [599, 382] on span "N/A" at bounding box center [602, 388] width 14 height 12
click at [595, 381] on input "N/A" at bounding box center [583, 387] width 25 height 25
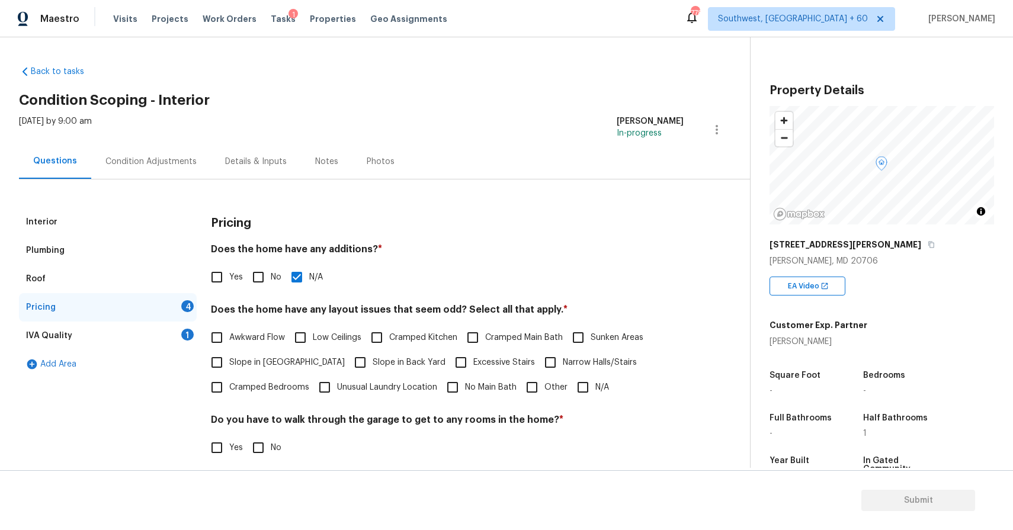
checkbox input "true"
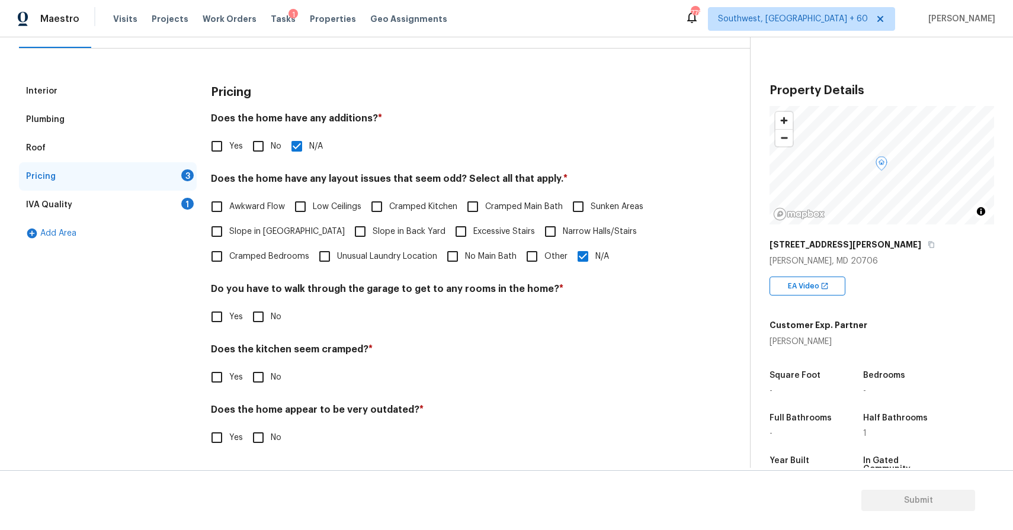
scroll to position [131, 0]
click at [243, 319] on div "Yes No" at bounding box center [447, 317] width 473 height 25
click at [264, 331] on div "Pricing Does the home have any additions? * Yes No N/A Does the home have any l…" at bounding box center [447, 270] width 473 height 387
click at [267, 320] on input "No" at bounding box center [258, 317] width 25 height 25
checkbox input "true"
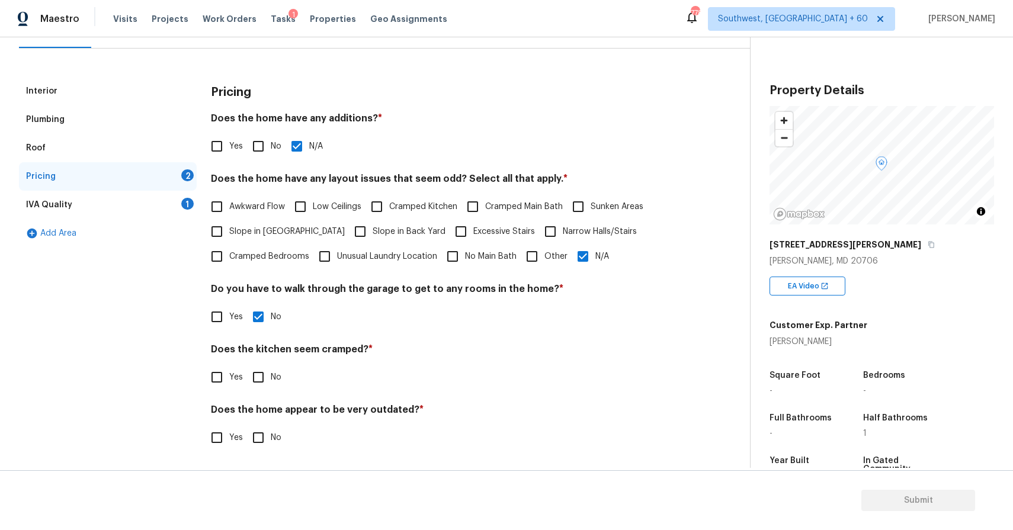
click at [259, 390] on div "Pricing Does the home have any additions? * Yes No N/A Does the home have any l…" at bounding box center [447, 270] width 473 height 387
click at [255, 424] on div "Does the home appear to be very outdated? * Yes No" at bounding box center [447, 427] width 473 height 46
click at [258, 439] on input "No" at bounding box center [258, 437] width 25 height 25
checkbox input "true"
click at [265, 374] on input "No" at bounding box center [258, 377] width 25 height 25
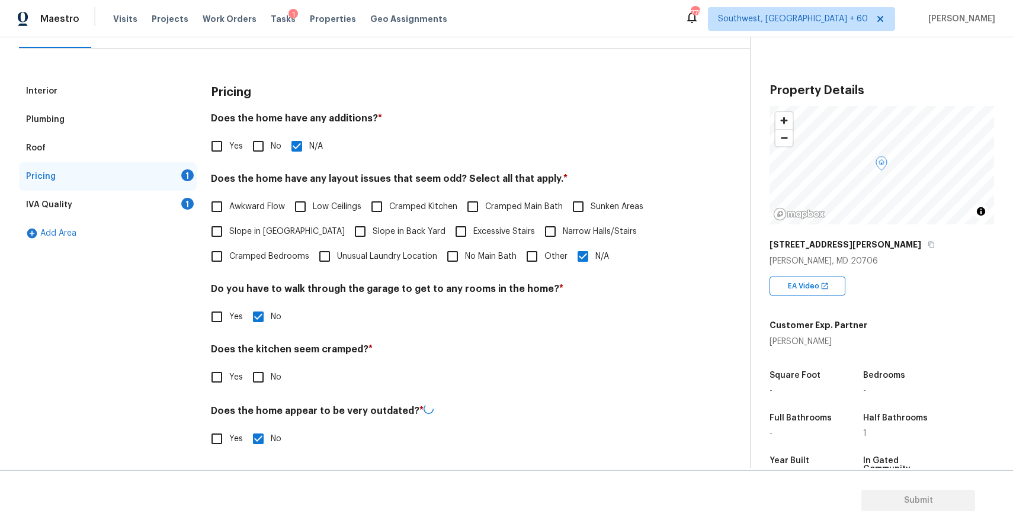
checkbox input "true"
click at [193, 211] on div "IVA Quality 1" at bounding box center [108, 205] width 178 height 28
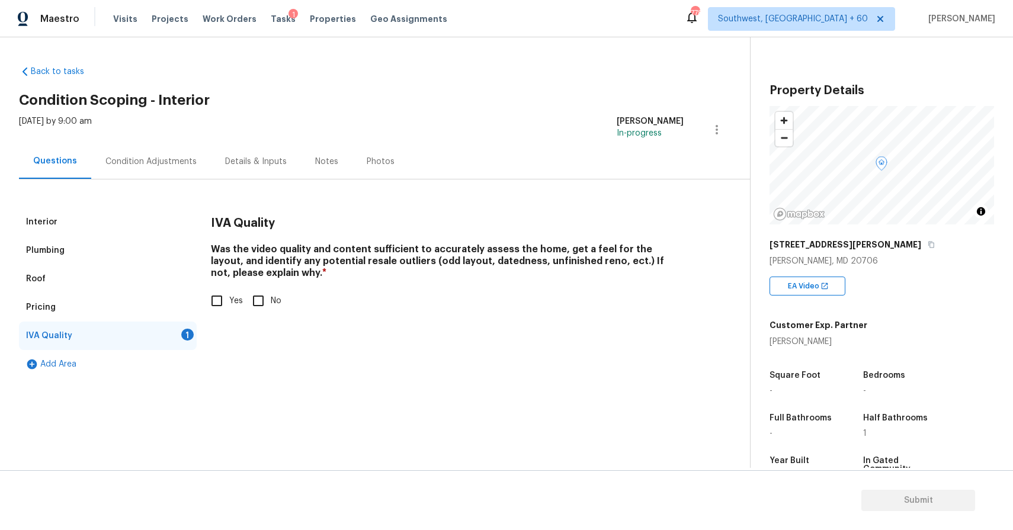
click at [230, 306] on span "Yes" at bounding box center [236, 301] width 14 height 12
click at [229, 306] on input "Yes" at bounding box center [216, 301] width 25 height 25
checkbox input "true"
click at [176, 155] on div "Condition Adjustments" at bounding box center [151, 161] width 120 height 35
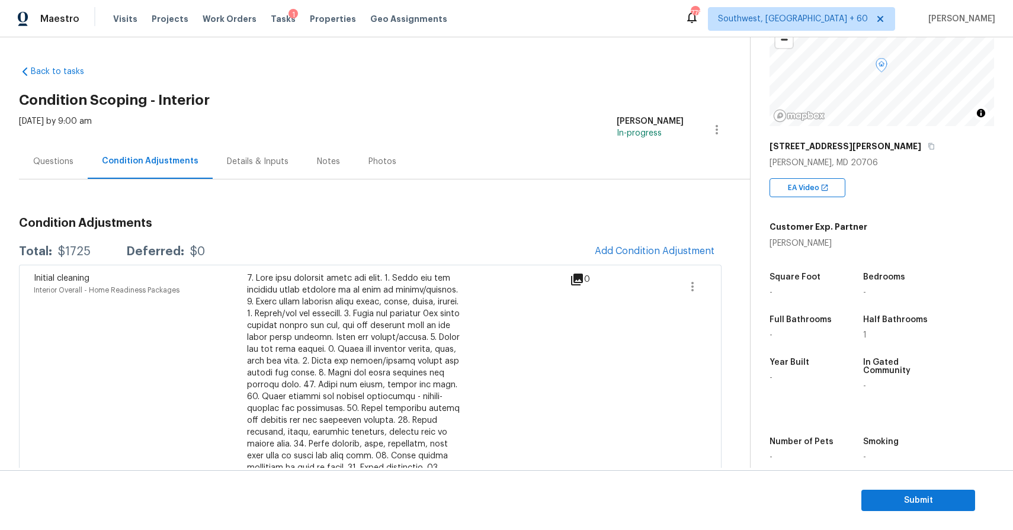
scroll to position [117, 0]
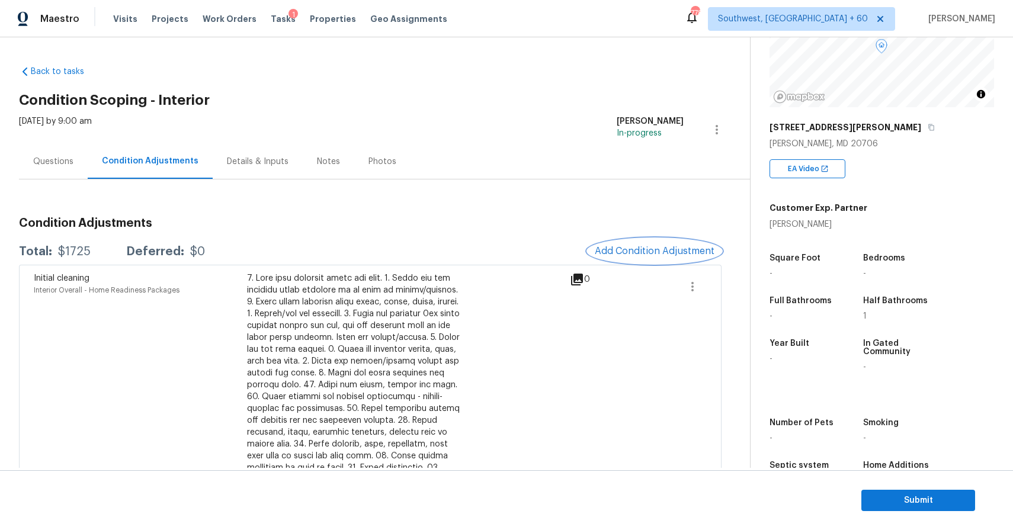
click at [658, 246] on span "Add Condition Adjustment" at bounding box center [655, 251] width 120 height 11
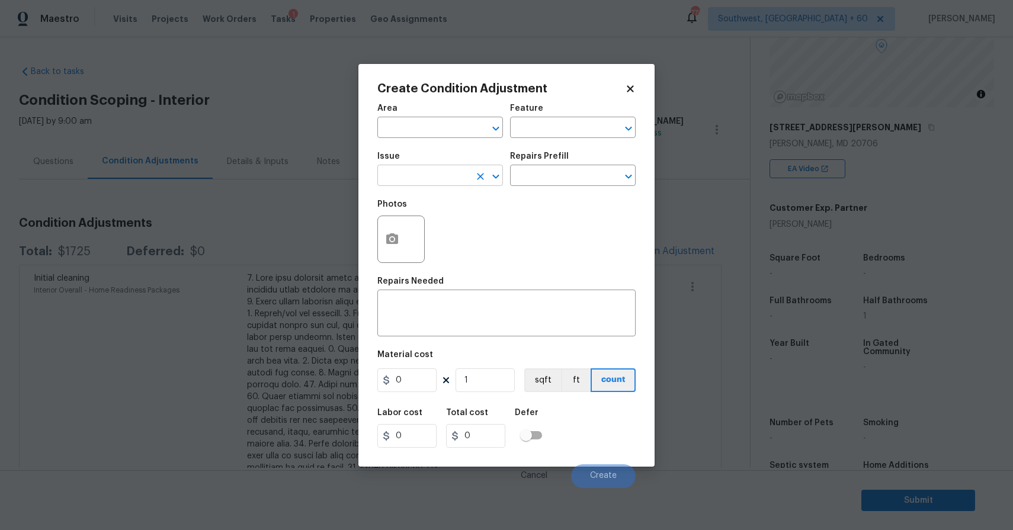
click at [450, 169] on input "text" at bounding box center [423, 177] width 92 height 18
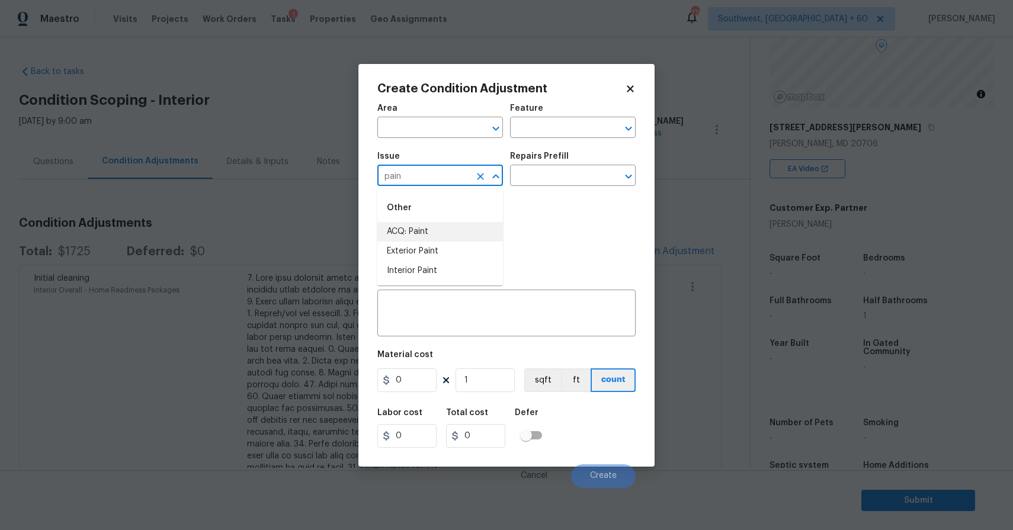
click at [457, 223] on li "ACQ: Paint" at bounding box center [440, 232] width 126 height 20
type input "ACQ: Paint"
click at [543, 174] on input "text" at bounding box center [556, 177] width 92 height 18
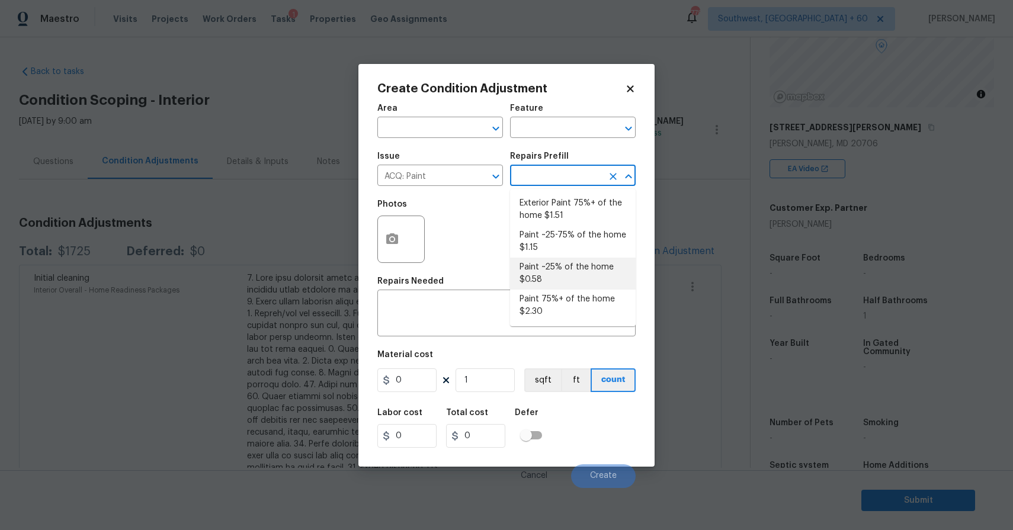
click at [568, 262] on li "Paint ~25% of the home $0.58" at bounding box center [573, 274] width 126 height 32
type input "Acquisition"
type textarea "Acquisition Scope: ~25% of the home needs interior paint"
type input "0.58"
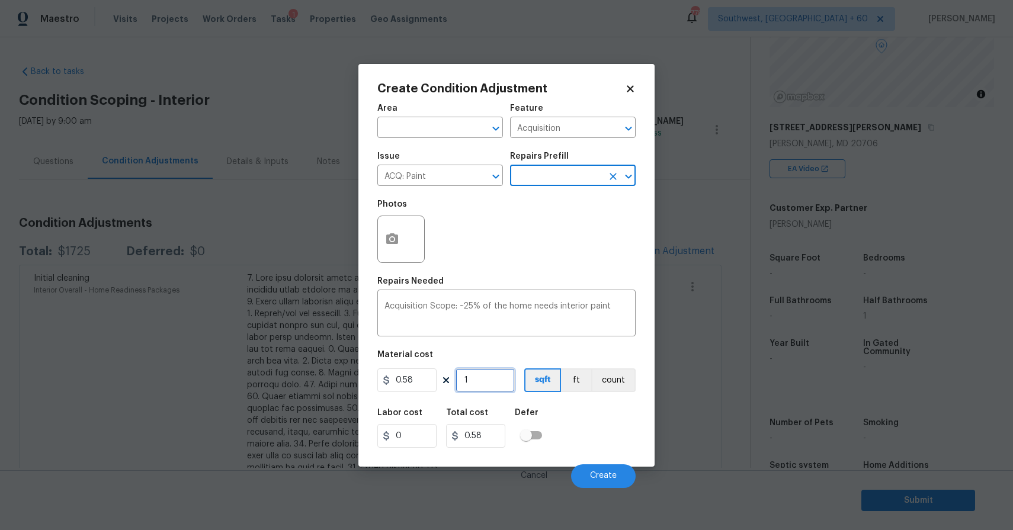
click at [486, 382] on input "1" at bounding box center [485, 380] width 59 height 24
type input "0"
type input "2"
type input "1.16"
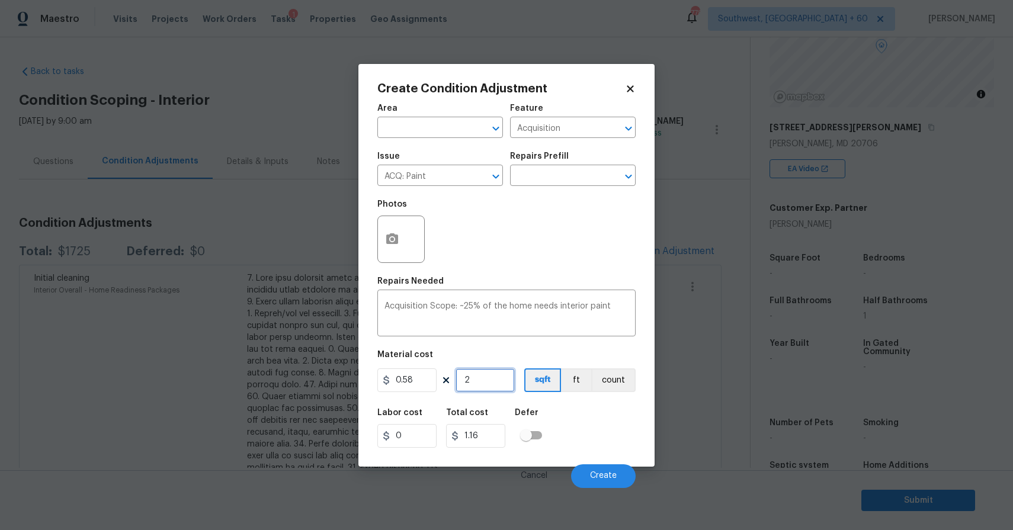
type input "23"
type input "13.34"
type input "234"
type input "135.72"
type input "2340"
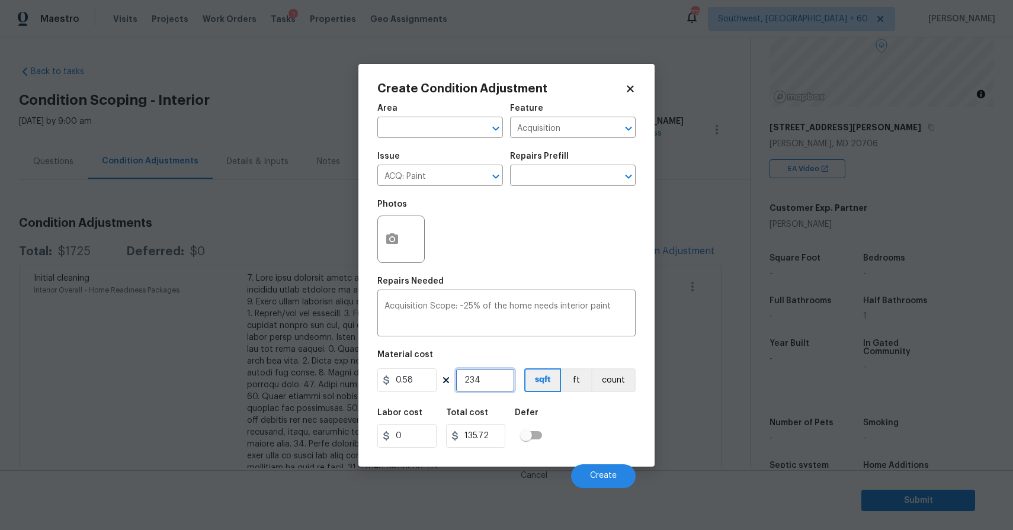
type input "1357.2"
type input "2340"
click at [592, 483] on button "Create" at bounding box center [603, 476] width 65 height 24
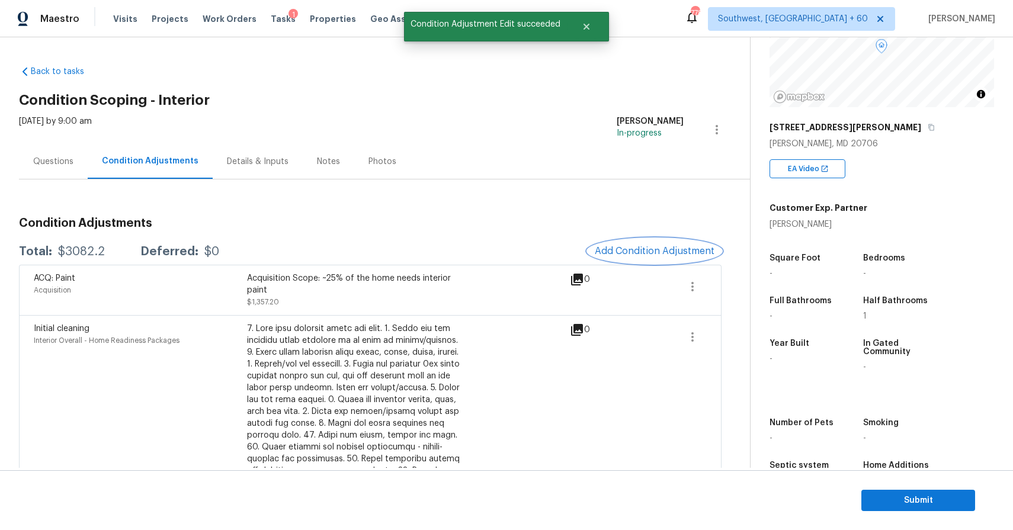
click at [642, 239] on button "Add Condition Adjustment" at bounding box center [655, 251] width 134 height 25
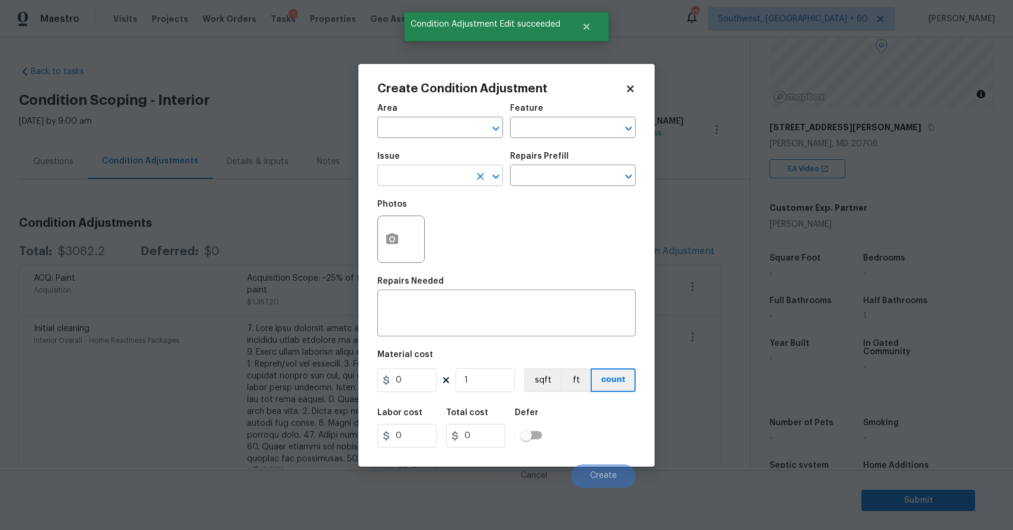
click at [410, 185] on input "text" at bounding box center [423, 177] width 92 height 18
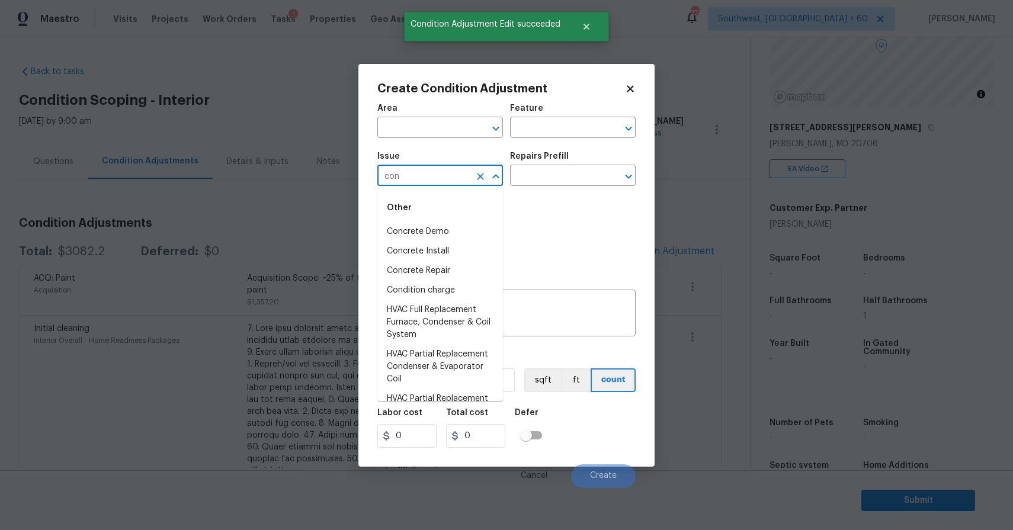
click at [412, 203] on div "Other" at bounding box center [440, 208] width 126 height 28
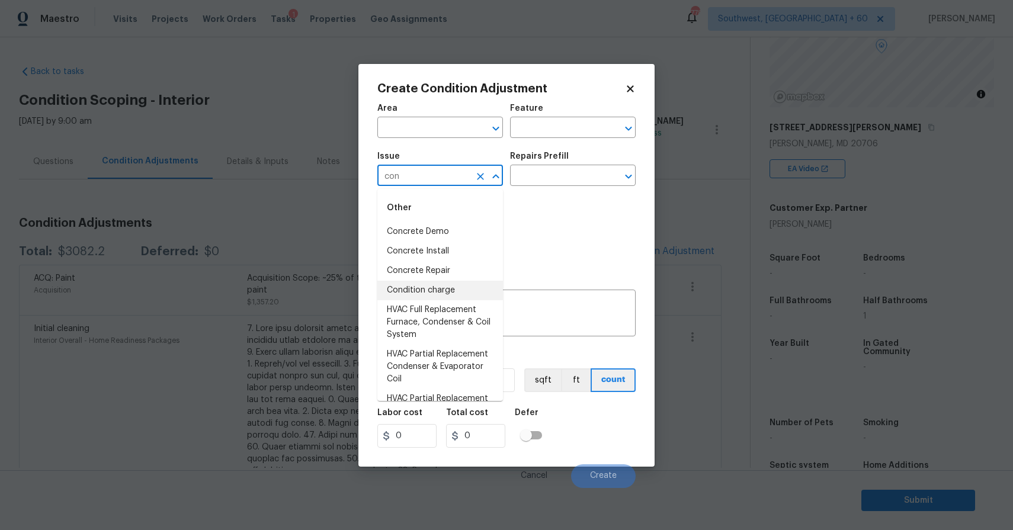
click at [419, 290] on li "Condition charge" at bounding box center [440, 291] width 126 height 20
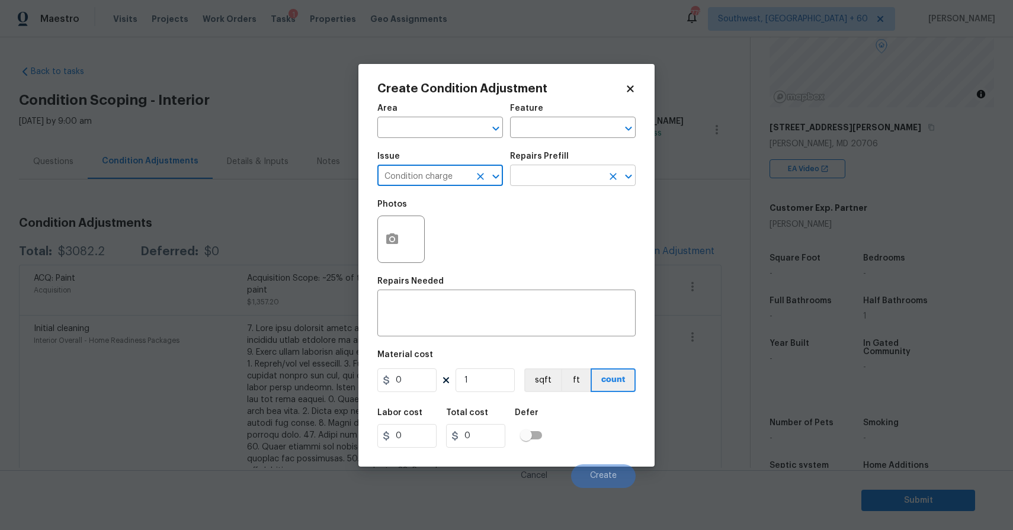
type input "Condition charge"
click at [568, 177] on input "text" at bounding box center [556, 177] width 92 height 18
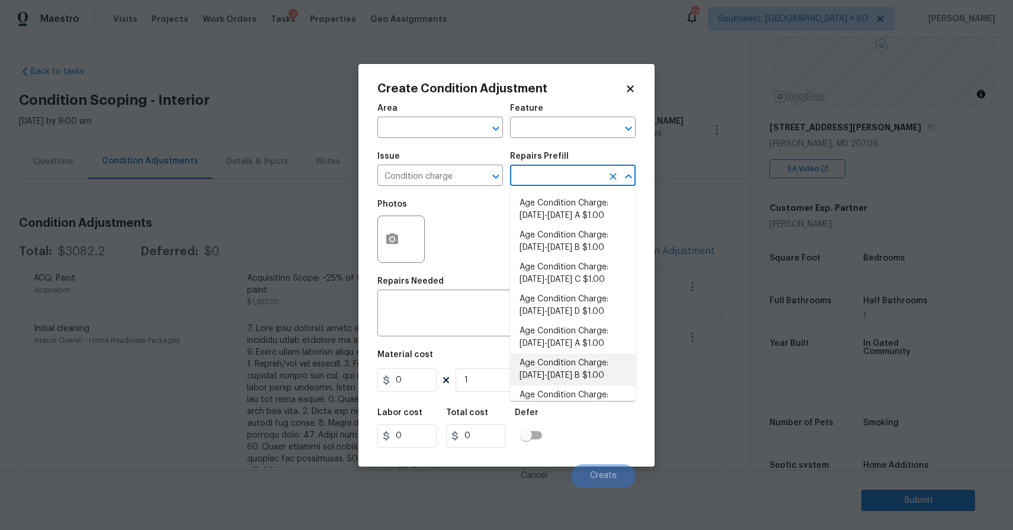
scroll to position [361, 0]
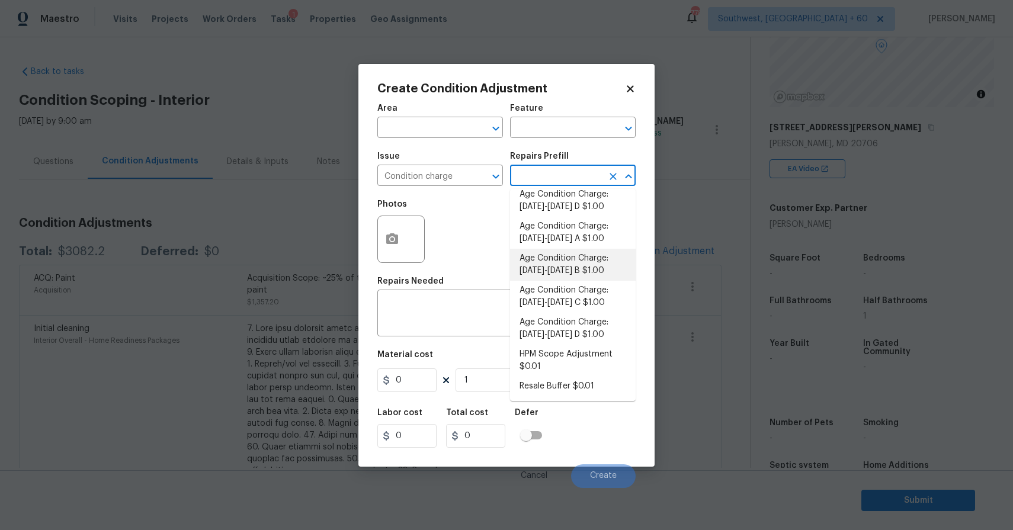
click at [579, 267] on li "Age Condition Charge: 2009-2023 B $1.00" at bounding box center [573, 265] width 126 height 32
type input "Home Readiness Packages"
type textarea "Age Condition Charge: 2009-2023 B"
type input "1"
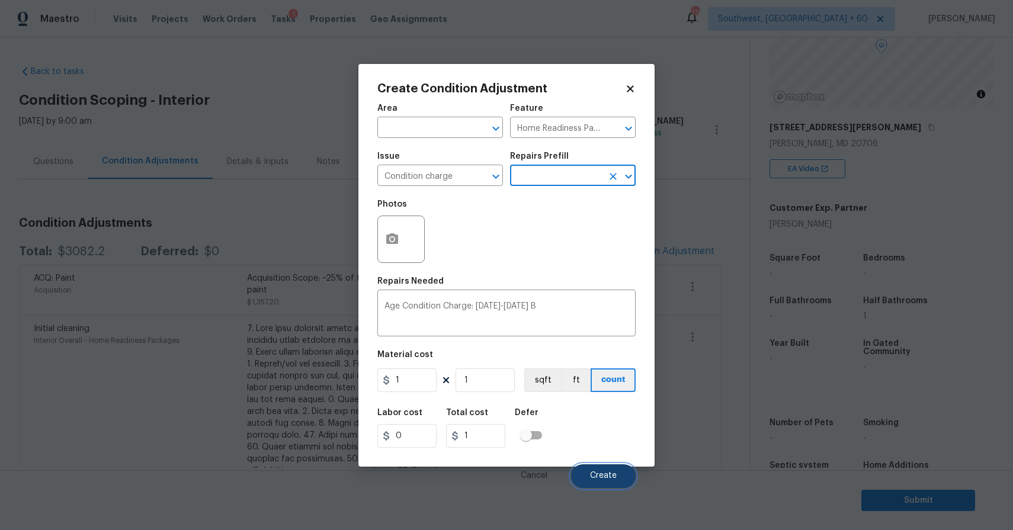
click at [601, 471] on button "Create" at bounding box center [603, 476] width 65 height 24
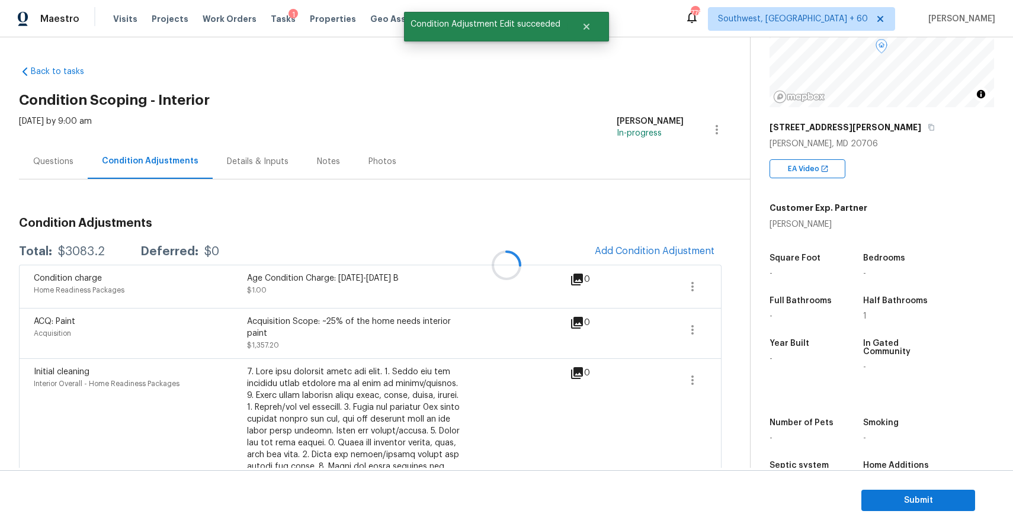
click at [84, 250] on div "$3083.2" at bounding box center [81, 252] width 47 height 12
copy div "$3083.2"
click at [73, 169] on div "Questions" at bounding box center [53, 161] width 69 height 35
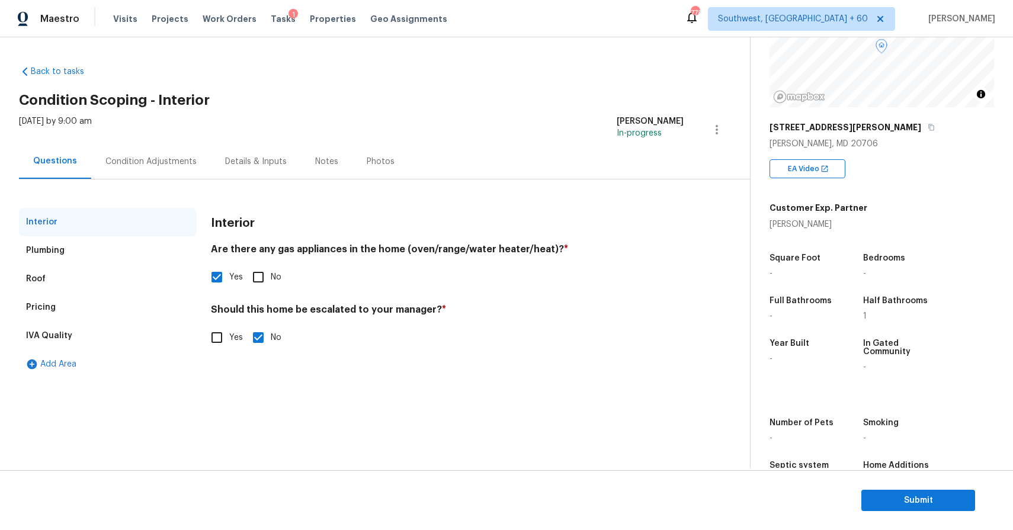
click at [171, 164] on div "Condition Adjustments" at bounding box center [150, 162] width 91 height 12
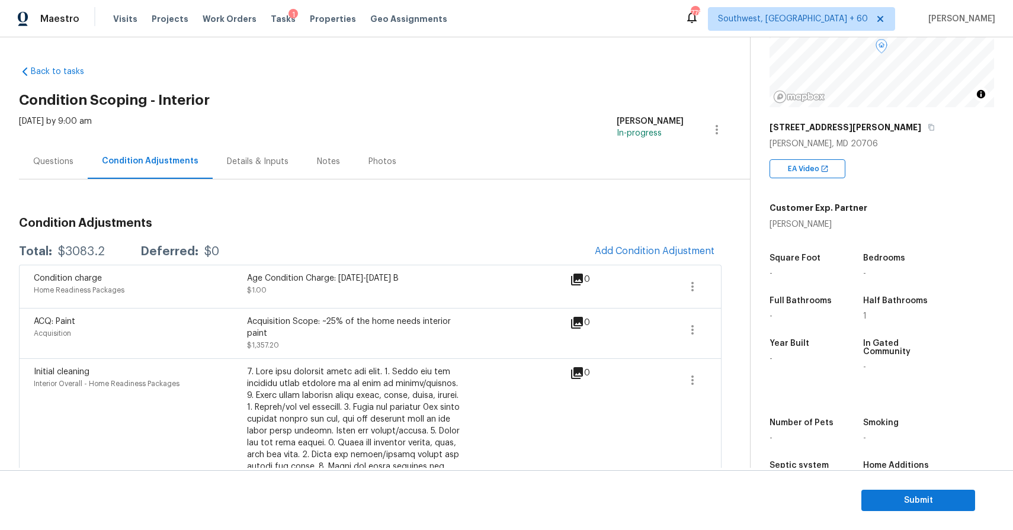
click at [60, 157] on div "Questions" at bounding box center [53, 162] width 40 height 12
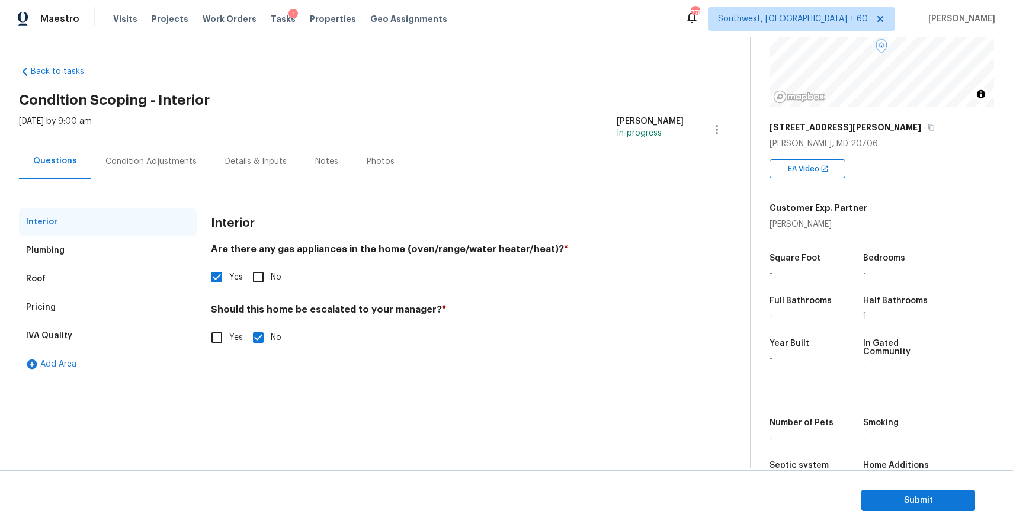
click at [158, 131] on div "Mon, Aug 18 2025 by 9:00 am Ranjith Kumar P In-progress" at bounding box center [384, 130] width 731 height 28
click at [166, 152] on div "Condition Adjustments" at bounding box center [151, 161] width 120 height 35
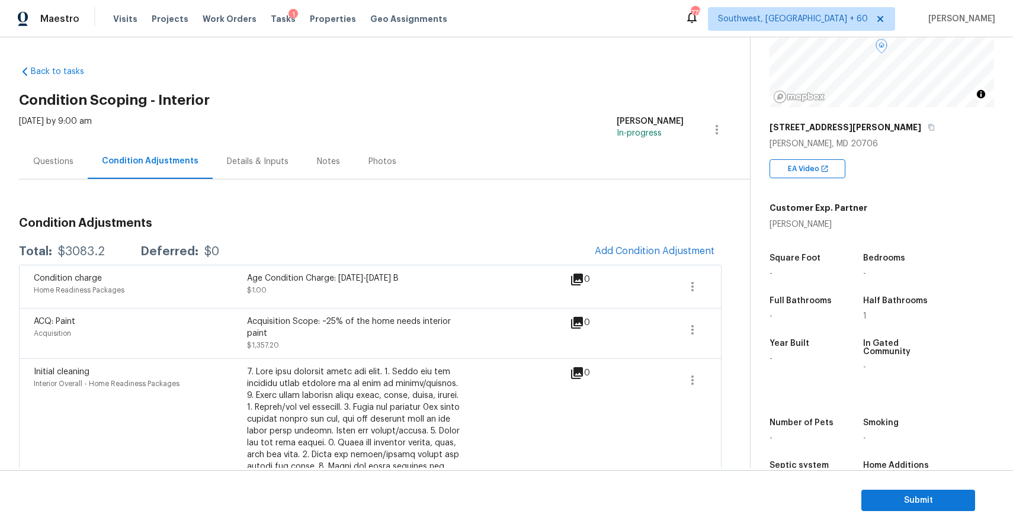
click at [70, 182] on div "Condition Adjustments Total: $3083.2 Deferred: $0 Add Condition Adjustment Cond…" at bounding box center [370, 511] width 703 height 663
click at [70, 162] on div "Questions" at bounding box center [53, 162] width 40 height 12
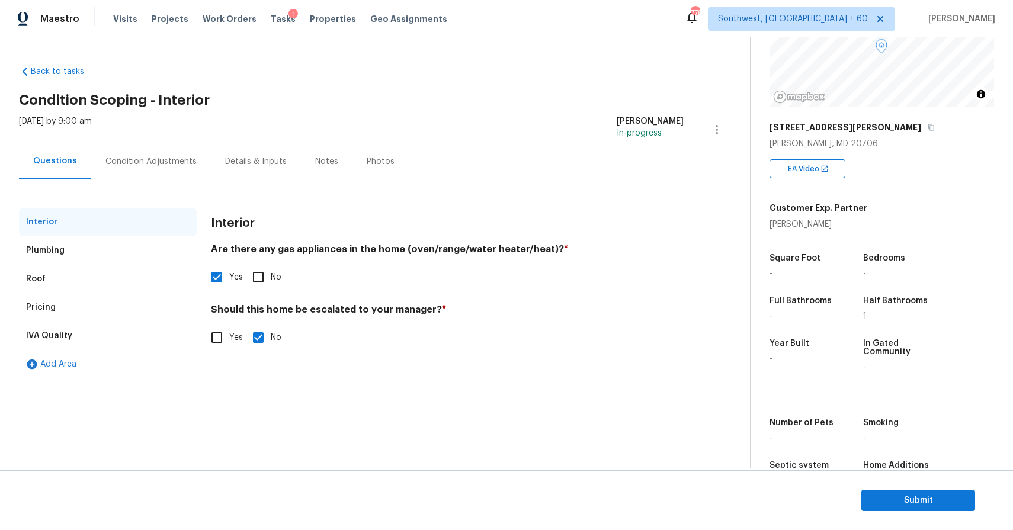
scroll to position [158, 0]
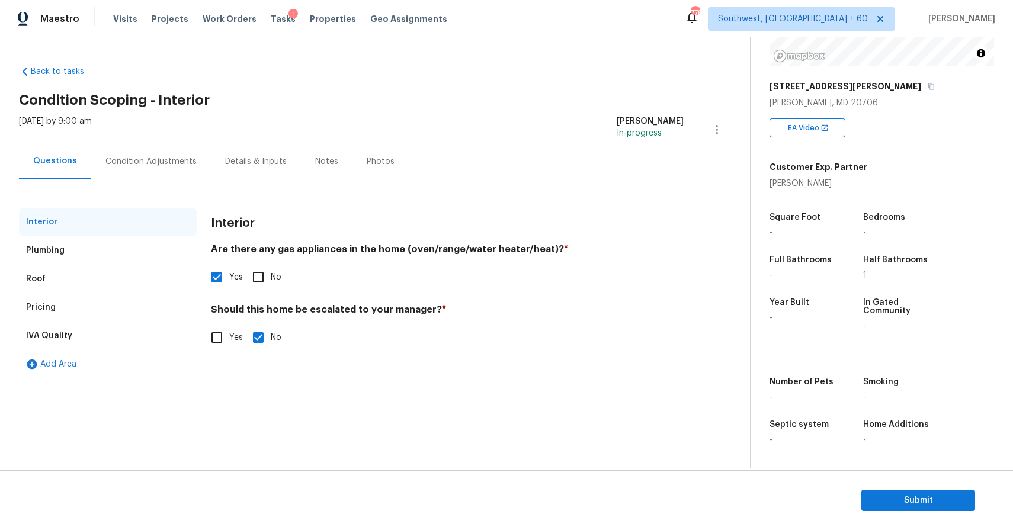
click at [935, 486] on section "Submit" at bounding box center [506, 500] width 1013 height 60
click at [935, 493] on span "Submit" at bounding box center [918, 500] width 95 height 15
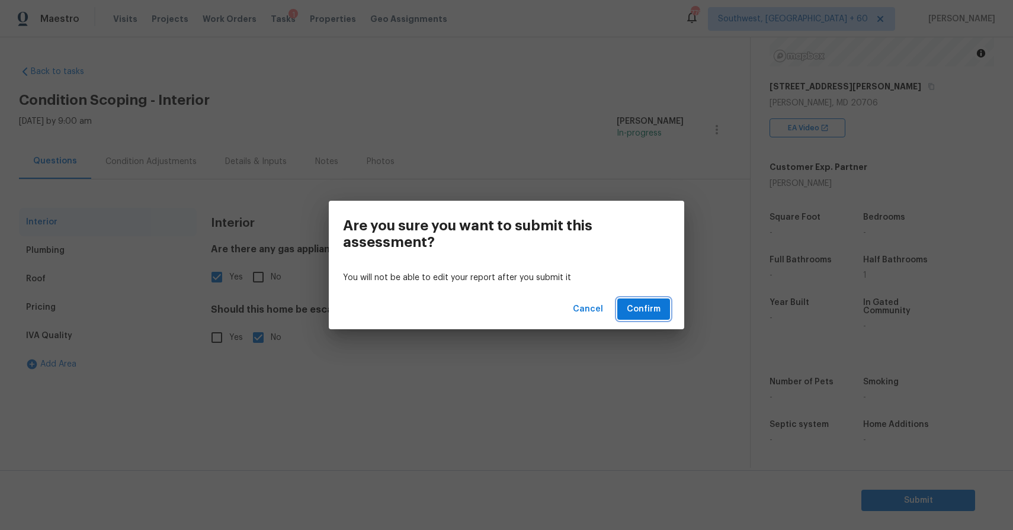
click at [659, 306] on span "Confirm" at bounding box center [644, 309] width 34 height 15
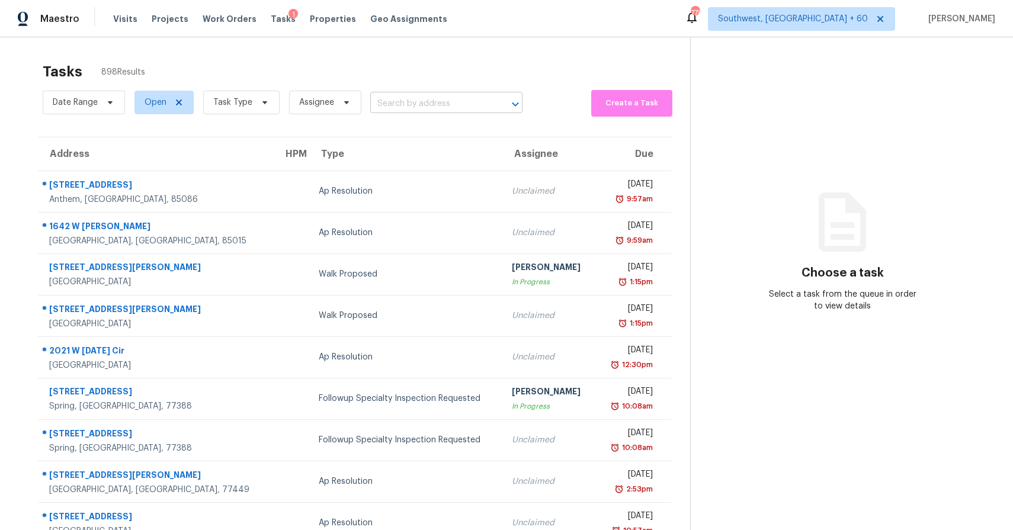
click at [430, 107] on input "text" at bounding box center [429, 104] width 119 height 18
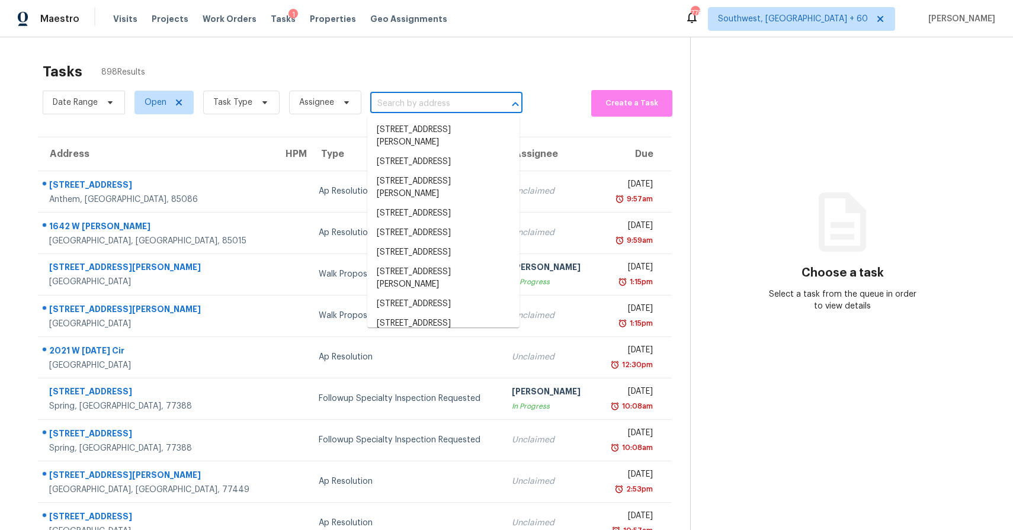
paste input "12710 Society Dr, Herndon, VA 20170"
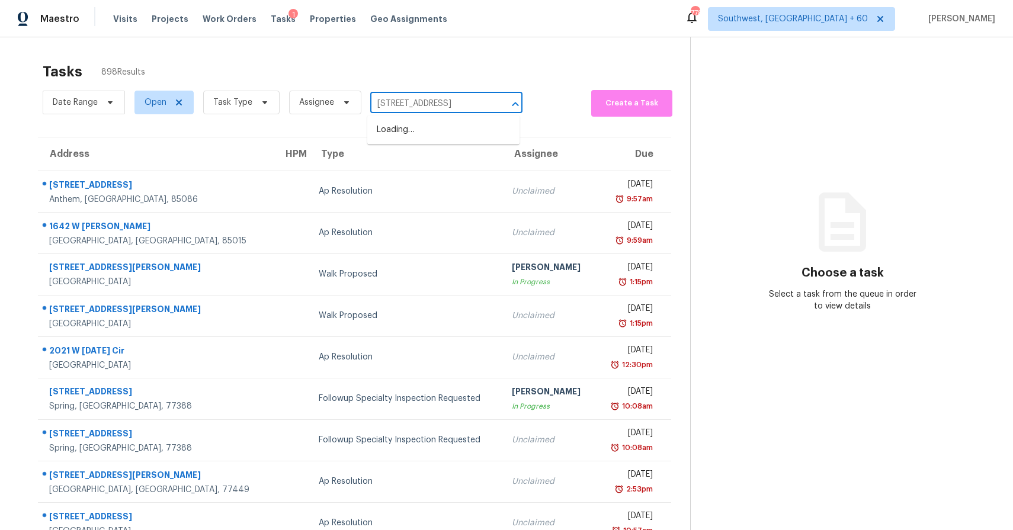
paste input "12710 Society Dr, Herndon, VA 20170"
type input "12710 Society Dr, Herndon, VA 2017012710 Society Dr, Herndon, VA 20170"
click at [441, 111] on input "text" at bounding box center [429, 104] width 119 height 18
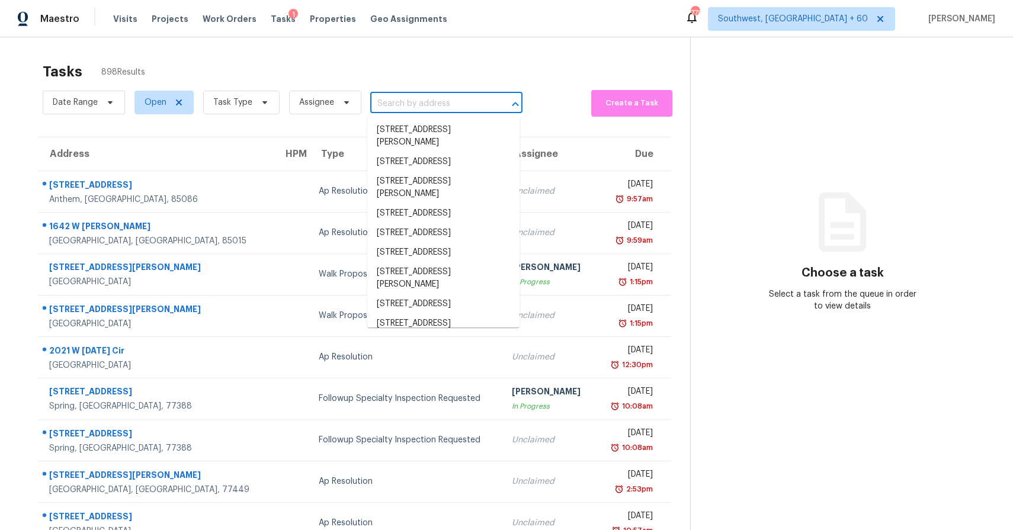
paste input "12710 Society Dr, Herndon, VA 20170"
type input "12710 Society Dr, Herndon, VA 20170"
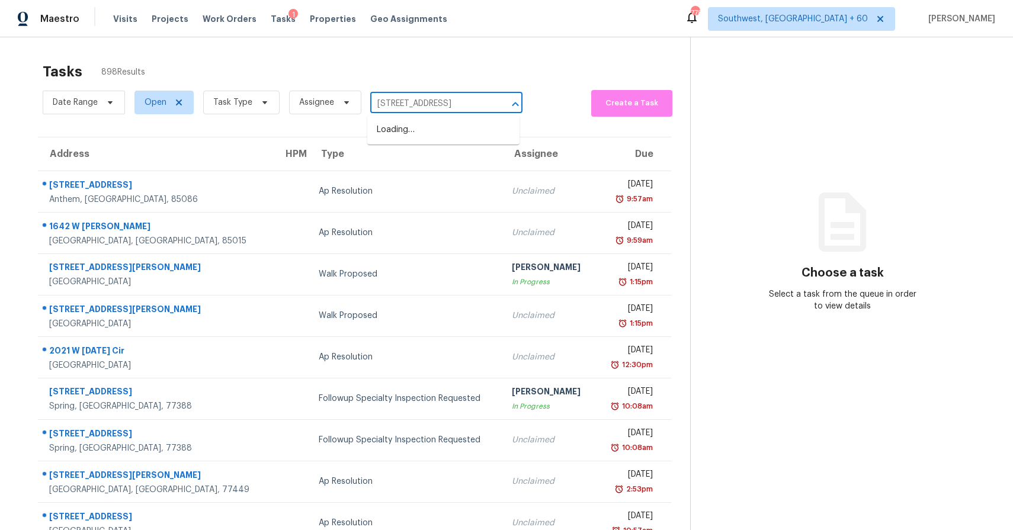
scroll to position [0, 30]
click at [446, 140] on li "12710 Society Dr, Herndon, VA 20170" at bounding box center [443, 130] width 152 height 20
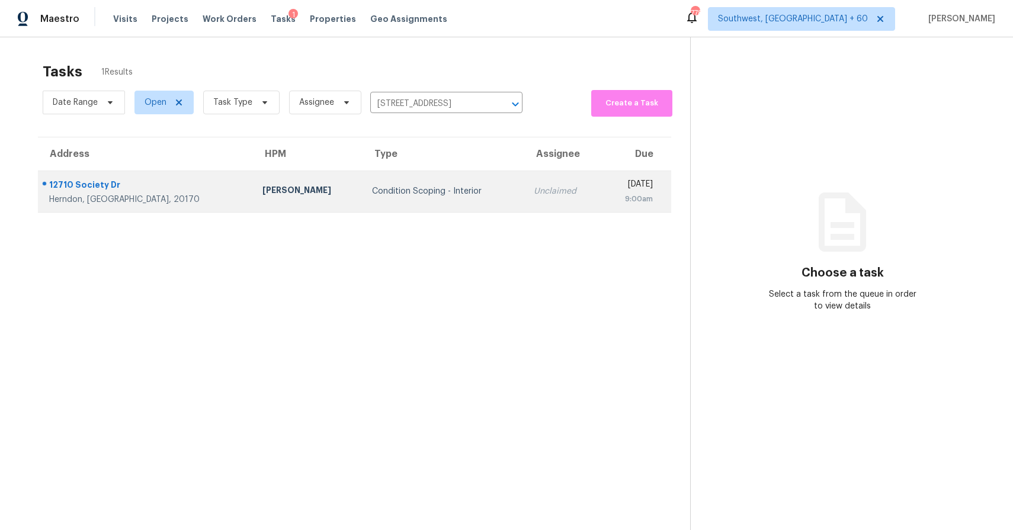
click at [534, 194] on div "Unclaimed" at bounding box center [563, 191] width 58 height 12
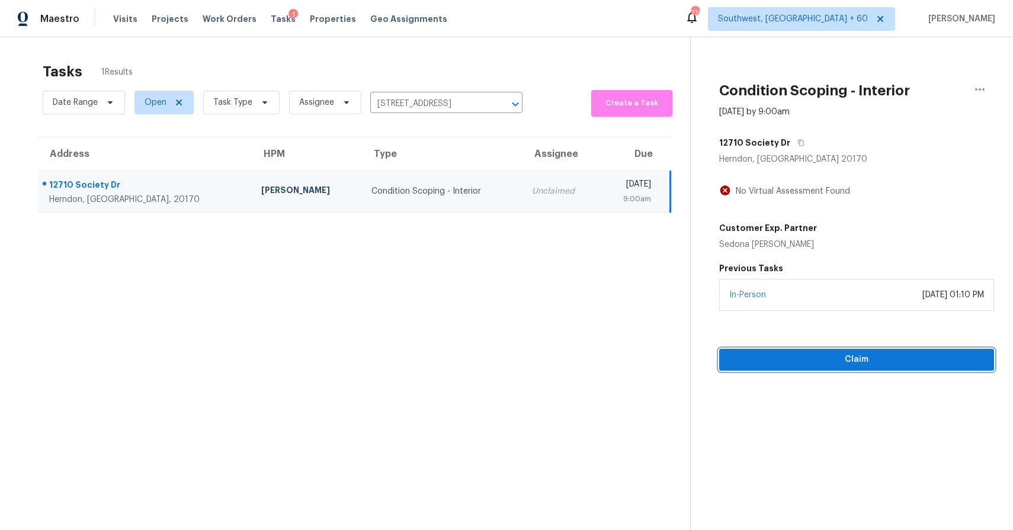
click at [848, 358] on span "Claim" at bounding box center [857, 359] width 256 height 15
click at [873, 354] on span "Start Assessment" at bounding box center [857, 359] width 256 height 15
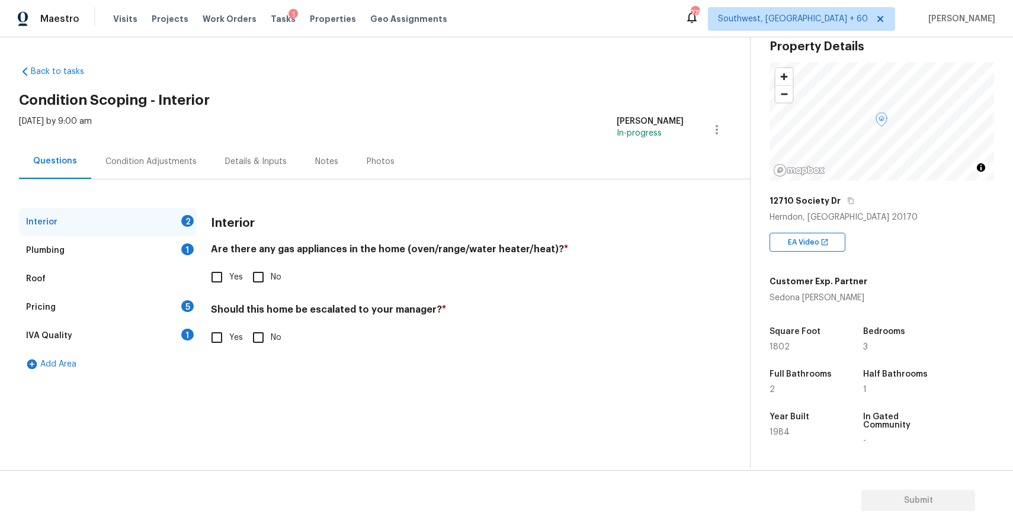
scroll to position [50, 0]
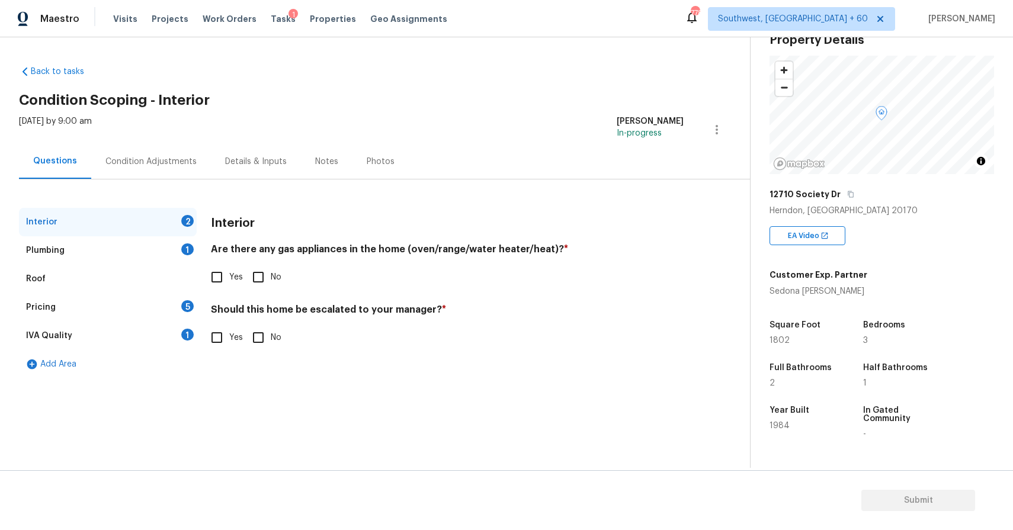
click at [251, 268] on input "No" at bounding box center [258, 277] width 25 height 25
click at [269, 271] on input "No" at bounding box center [258, 278] width 25 height 25
click at [260, 281] on input "No" at bounding box center [258, 277] width 25 height 25
checkbox input "true"
click at [166, 259] on div "Plumbing 1" at bounding box center [108, 250] width 178 height 28
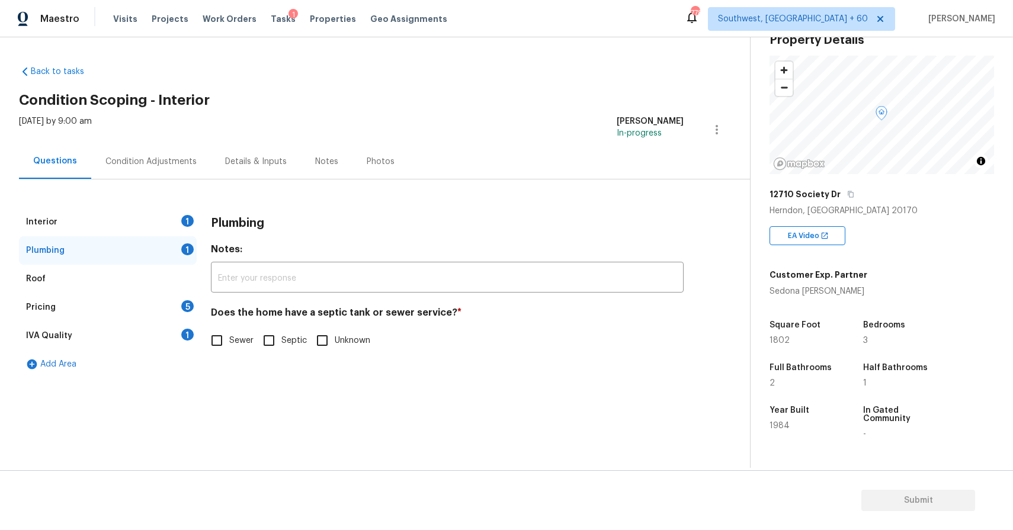
click at [214, 334] on input "Sewer" at bounding box center [216, 340] width 25 height 25
checkbox input "true"
click at [158, 298] on div "Pricing 5" at bounding box center [108, 307] width 178 height 28
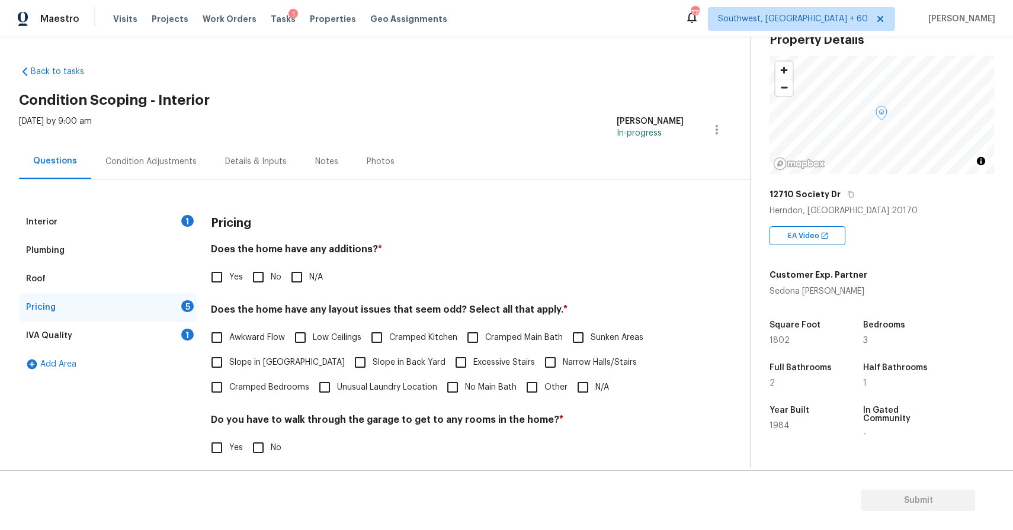
click at [314, 270] on label "N/A" at bounding box center [303, 277] width 39 height 25
click at [309, 270] on input "N/A" at bounding box center [296, 277] width 25 height 25
checkbox input "true"
click at [254, 344] on label "Awkward Flow" at bounding box center [244, 337] width 81 height 25
click at [229, 344] on input "Awkward Flow" at bounding box center [216, 337] width 25 height 25
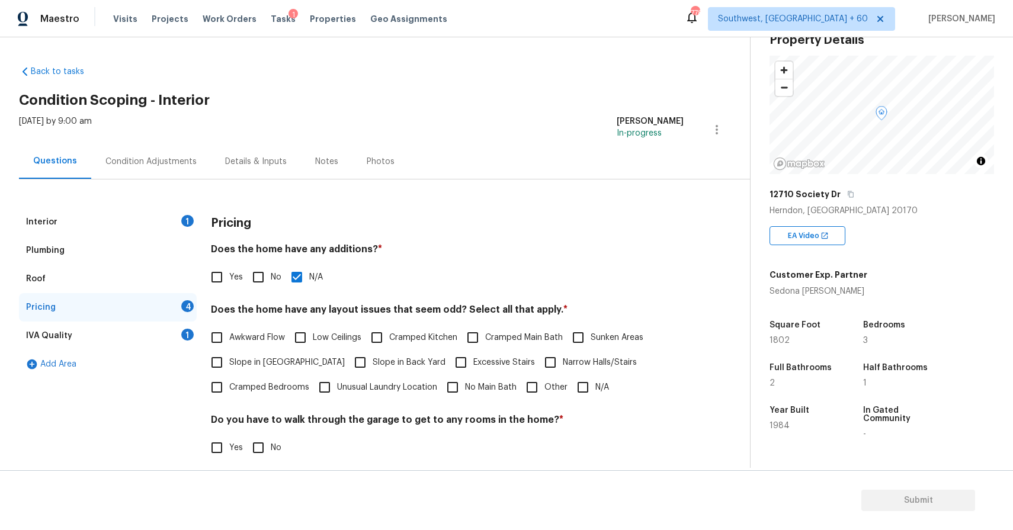
checkbox input "true"
click at [440, 342] on span "Cramped Kitchen" at bounding box center [423, 338] width 68 height 12
click at [389, 342] on input "Cramped Kitchen" at bounding box center [376, 337] width 25 height 25
checkbox input "true"
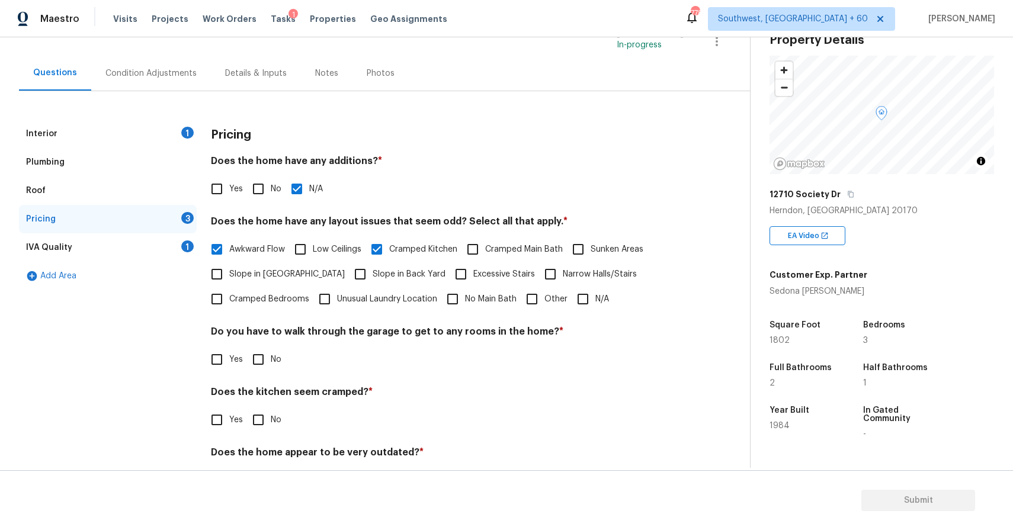
scroll to position [131, 0]
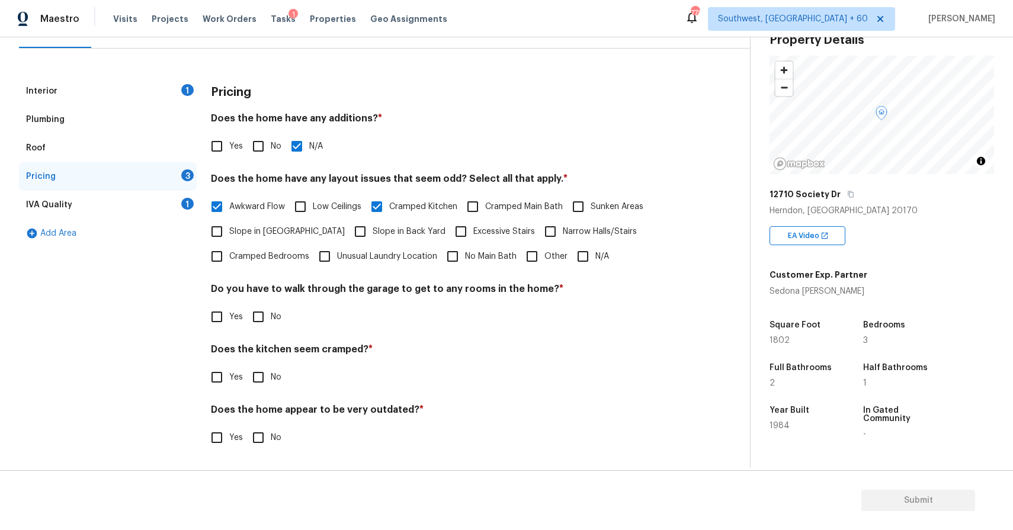
click at [259, 326] on input "No" at bounding box center [258, 317] width 25 height 25
checkbox input "true"
click at [216, 387] on input "Yes" at bounding box center [216, 378] width 25 height 25
checkbox input "true"
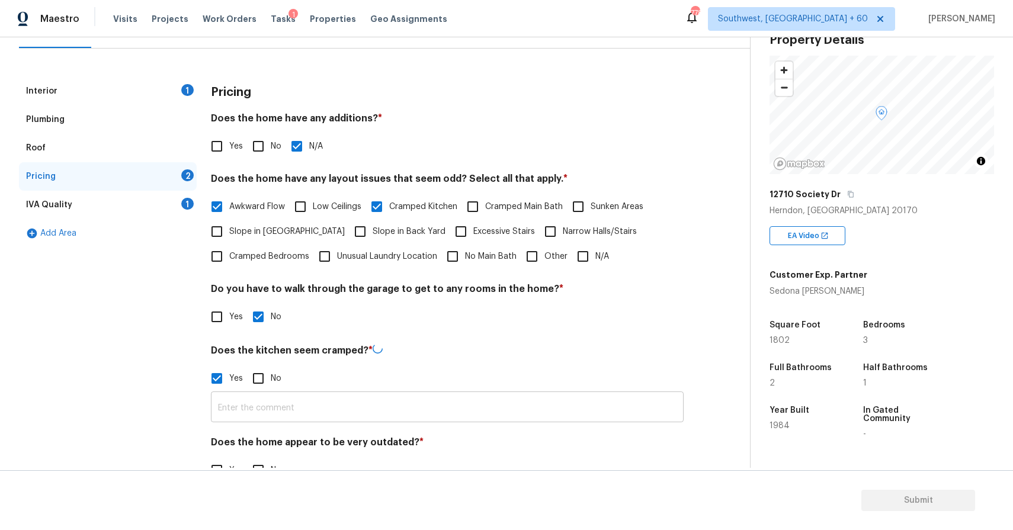
click at [282, 411] on input "text" at bounding box center [447, 409] width 473 height 28
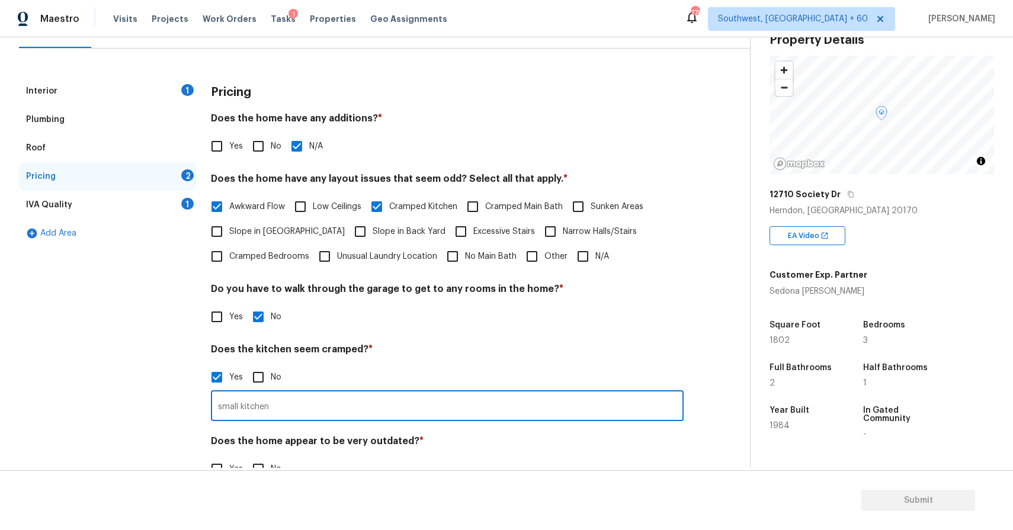
scroll to position [162, 0]
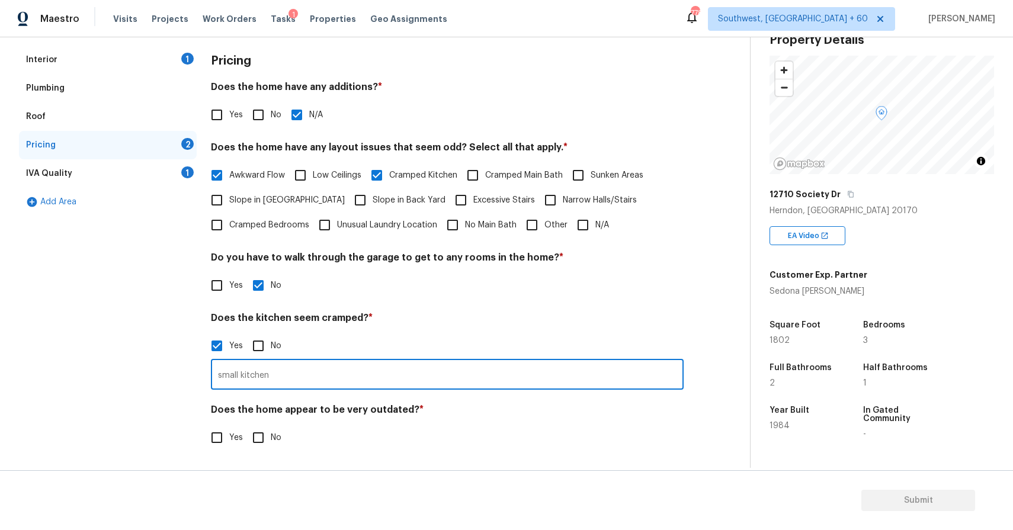
type input "small kitchen"
click at [259, 434] on input "No" at bounding box center [258, 437] width 25 height 25
checkbox input "true"
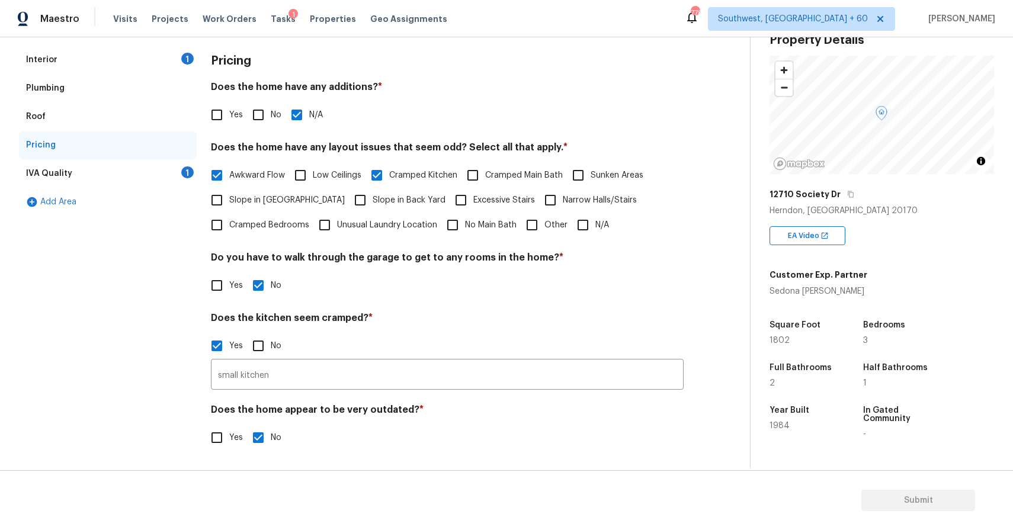
scroll to position [70, 0]
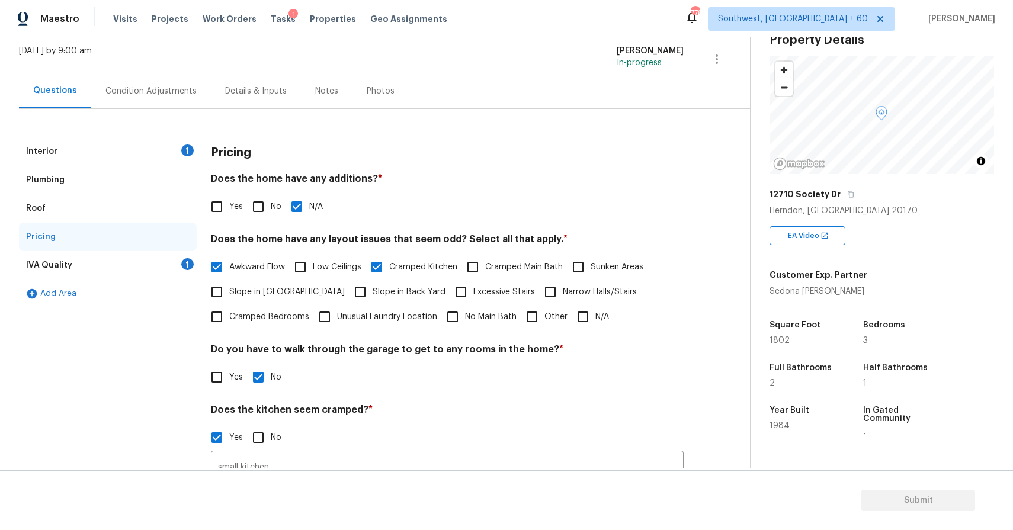
click at [190, 267] on div "1" at bounding box center [187, 264] width 12 height 12
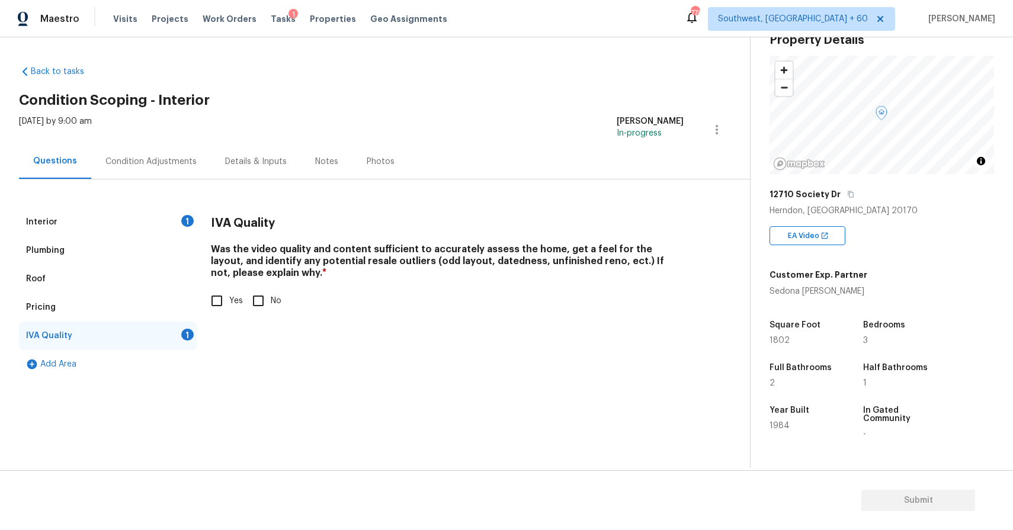
click at [220, 305] on input "Yes" at bounding box center [216, 301] width 25 height 25
checkbox input "true"
click at [169, 135] on div "Mon, Aug 18 2025 by 9:00 am Ranjith Kumar P In-progress" at bounding box center [384, 130] width 731 height 28
click at [180, 149] on div "Condition Adjustments" at bounding box center [151, 161] width 120 height 35
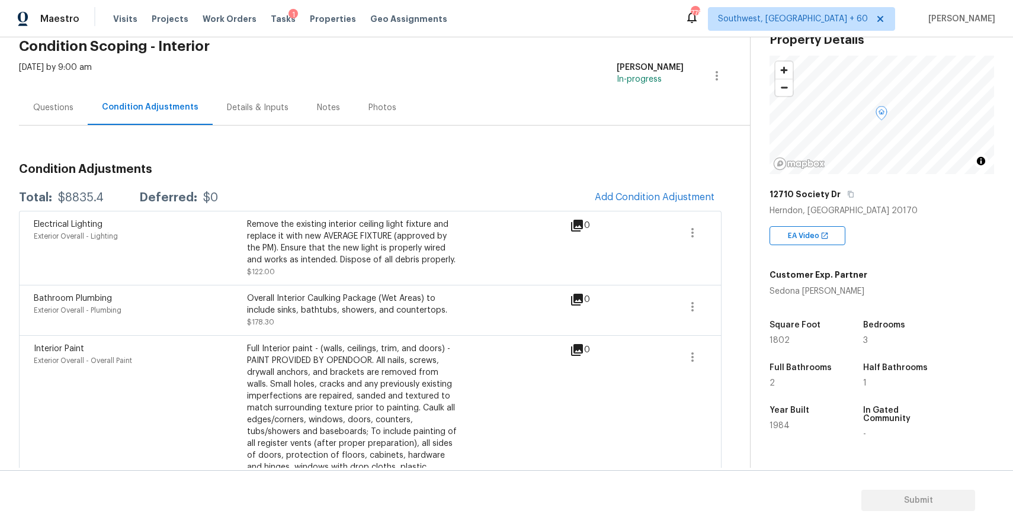
scroll to position [49, 0]
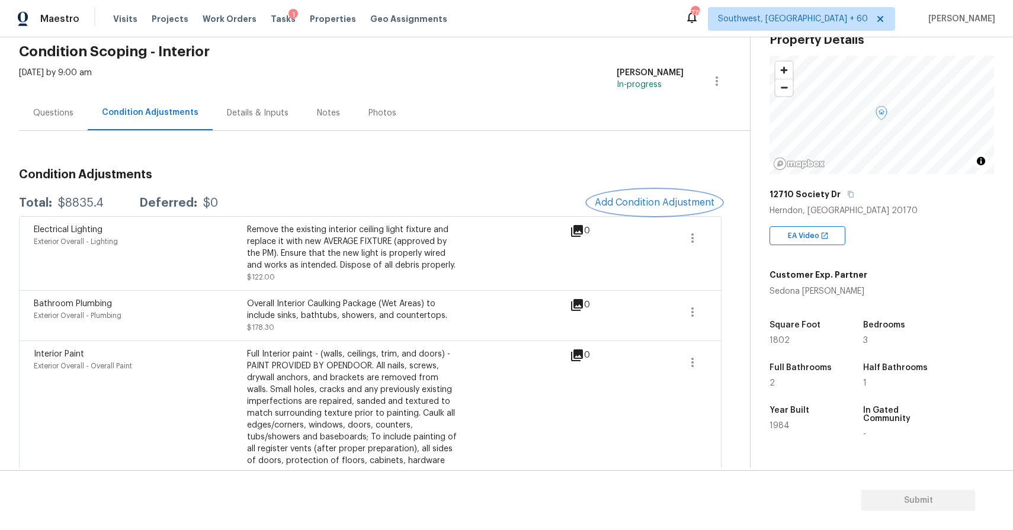
click at [668, 202] on span "Add Condition Adjustment" at bounding box center [655, 202] width 120 height 11
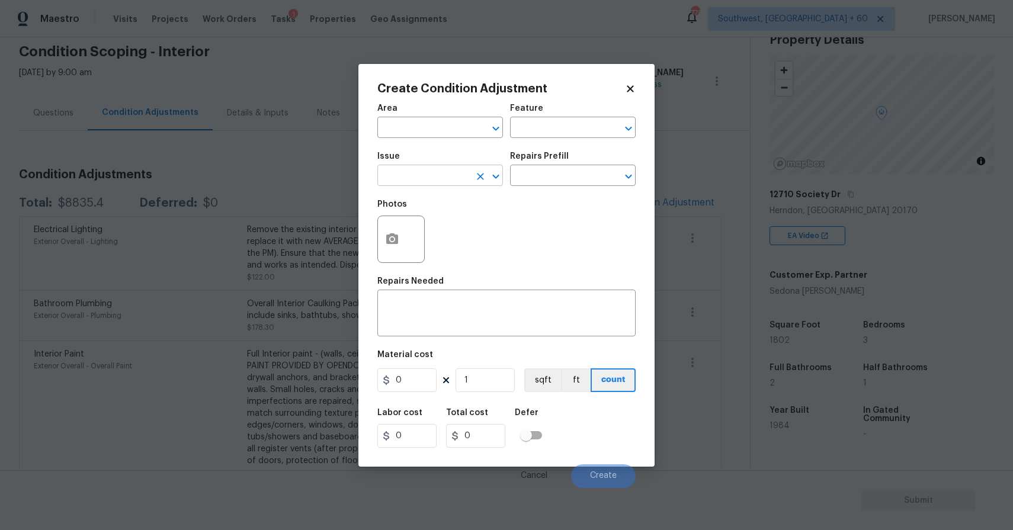
click at [427, 168] on input "text" at bounding box center [423, 177] width 92 height 18
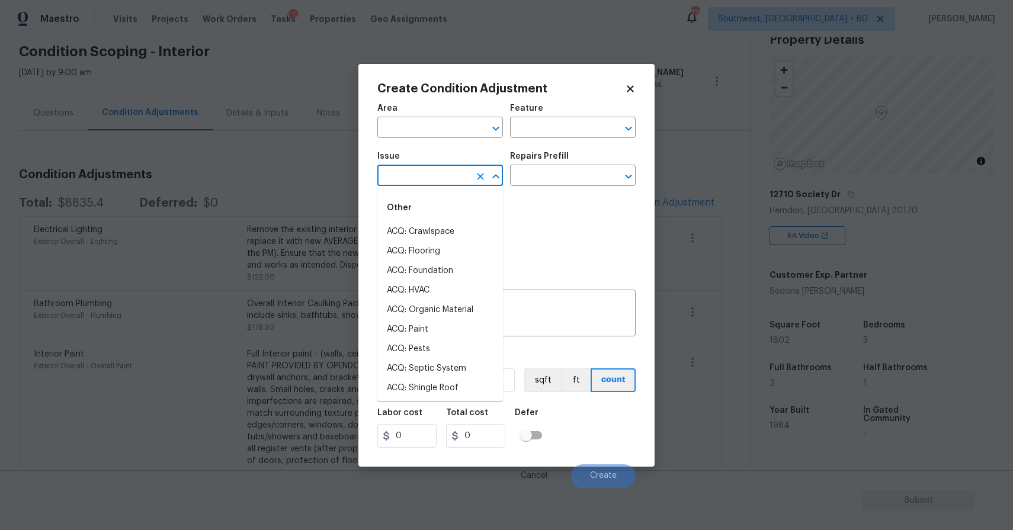
click at [438, 171] on input "text" at bounding box center [423, 177] width 92 height 18
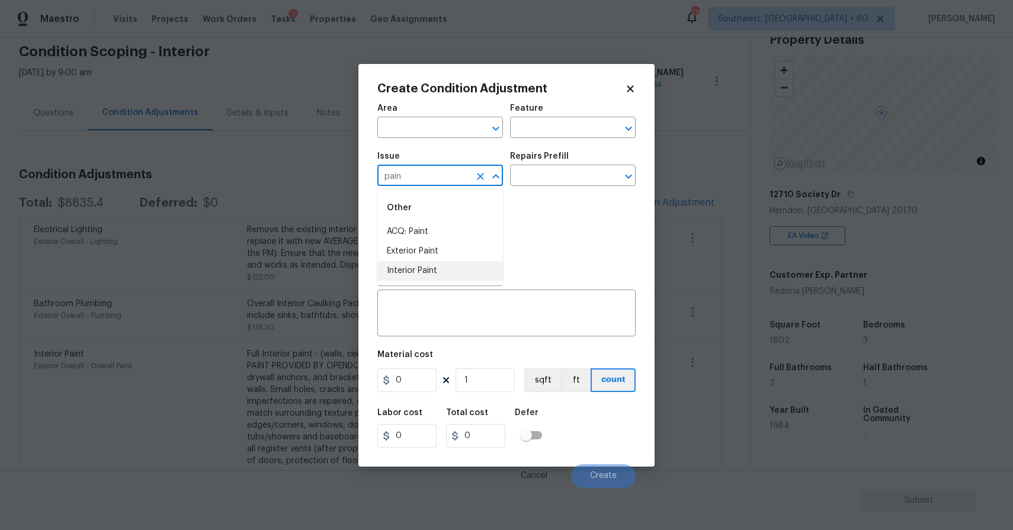
click at [448, 269] on li "Interior Paint" at bounding box center [440, 271] width 126 height 20
type input "Interior Paint"
click at [553, 172] on input "text" at bounding box center [556, 177] width 92 height 18
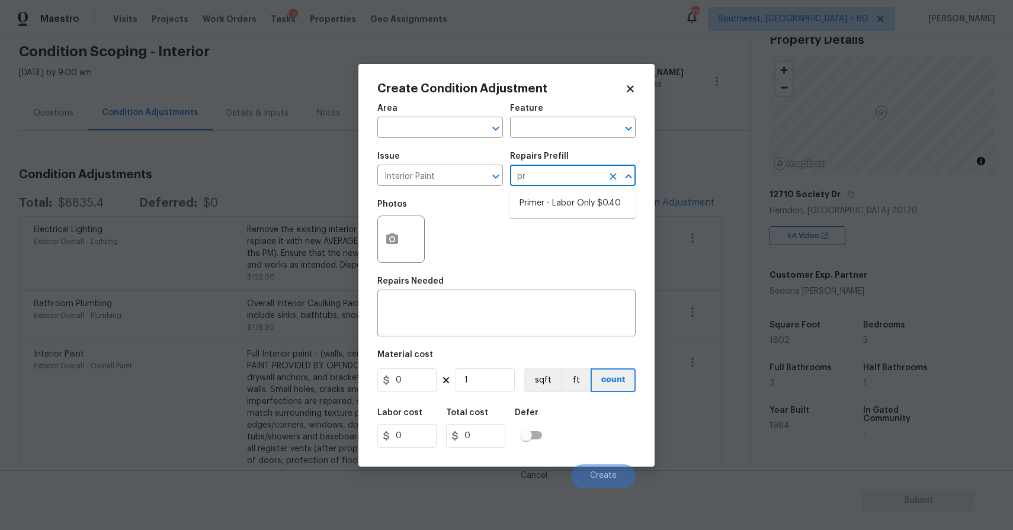
type input "pri"
click at [610, 200] on li "Primer - Labor Only $0.40" at bounding box center [573, 204] width 126 height 20
type input "Overall Paint"
type textarea "Interior primer - PRIMER PROVIDED BY OPENDOOR - All nails, screws, drywall anch…"
type input "0.4"
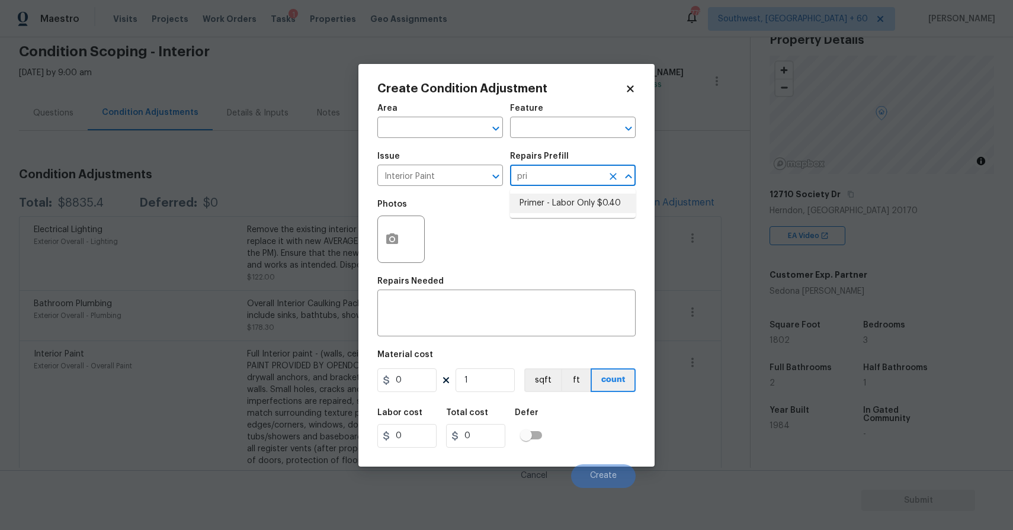
type input "0.4"
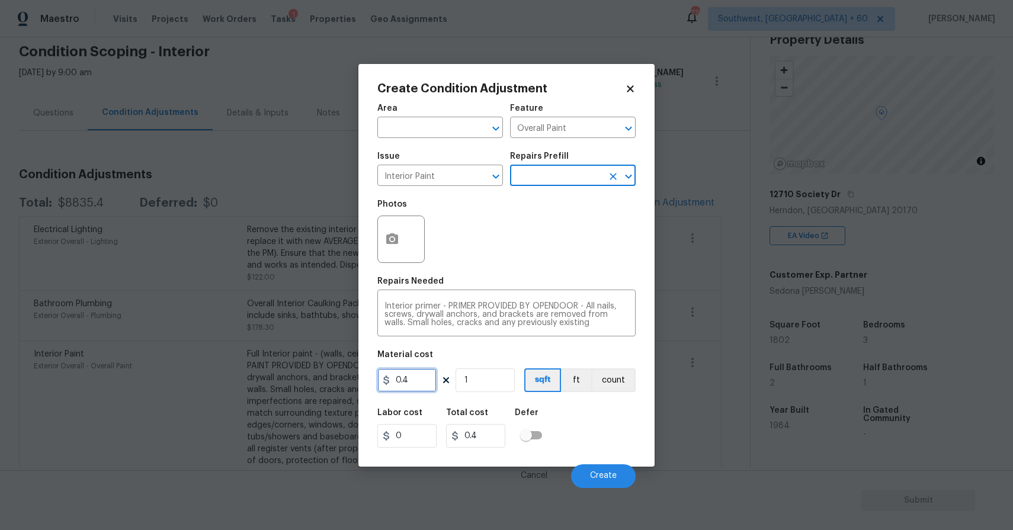
click at [419, 389] on input "0.4" at bounding box center [406, 380] width 59 height 24
type input "400"
click at [400, 226] on button "button" at bounding box center [392, 239] width 28 height 46
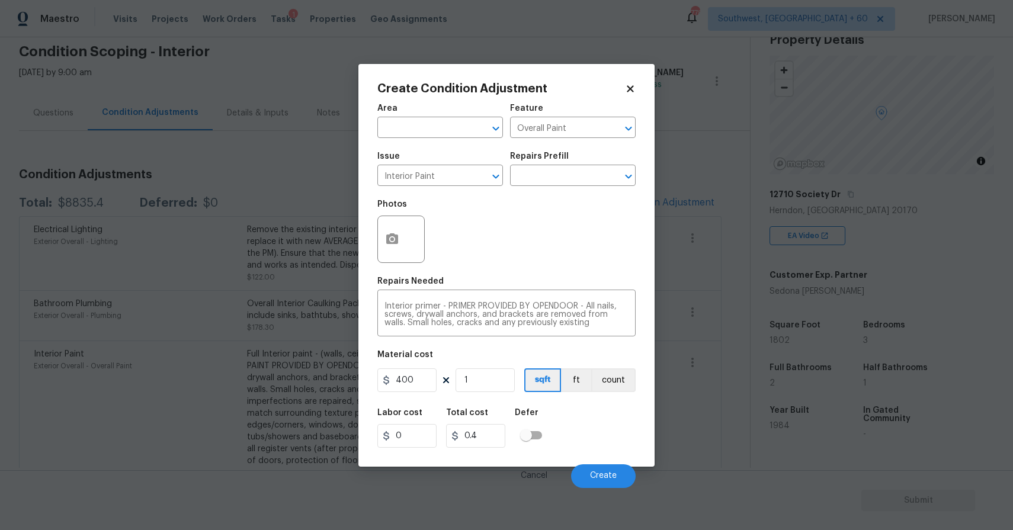
type input "400"
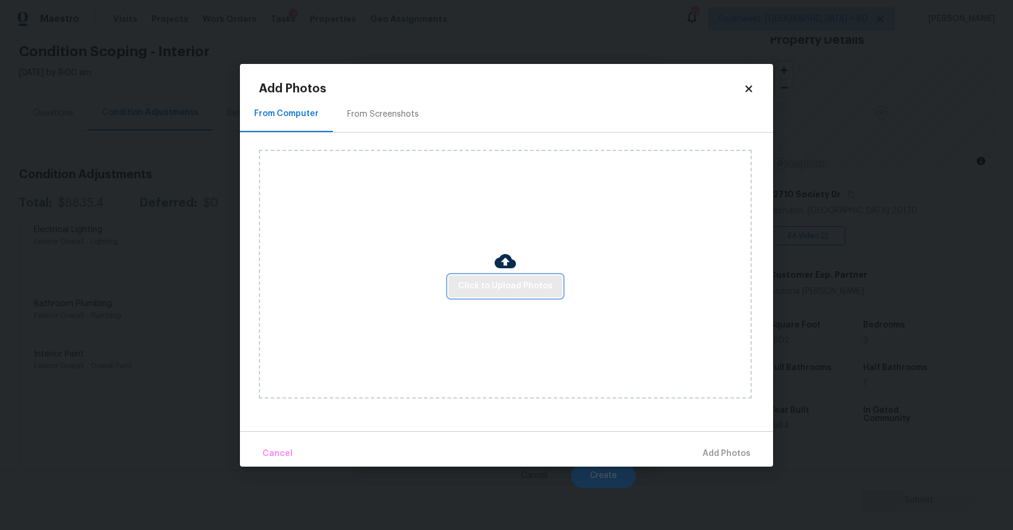
click at [507, 277] on button "Click to Upload Photos" at bounding box center [505, 286] width 114 height 22
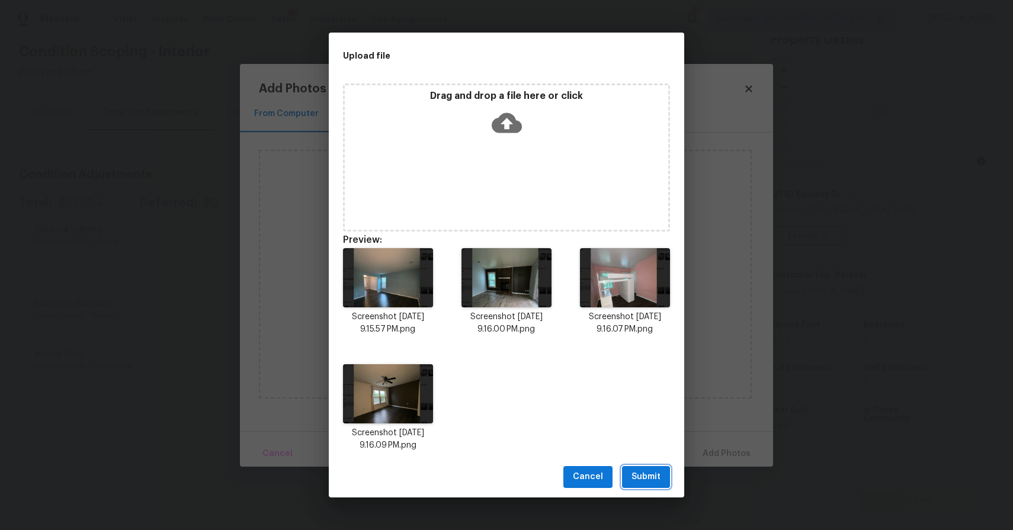
click at [642, 480] on span "Submit" at bounding box center [646, 477] width 29 height 15
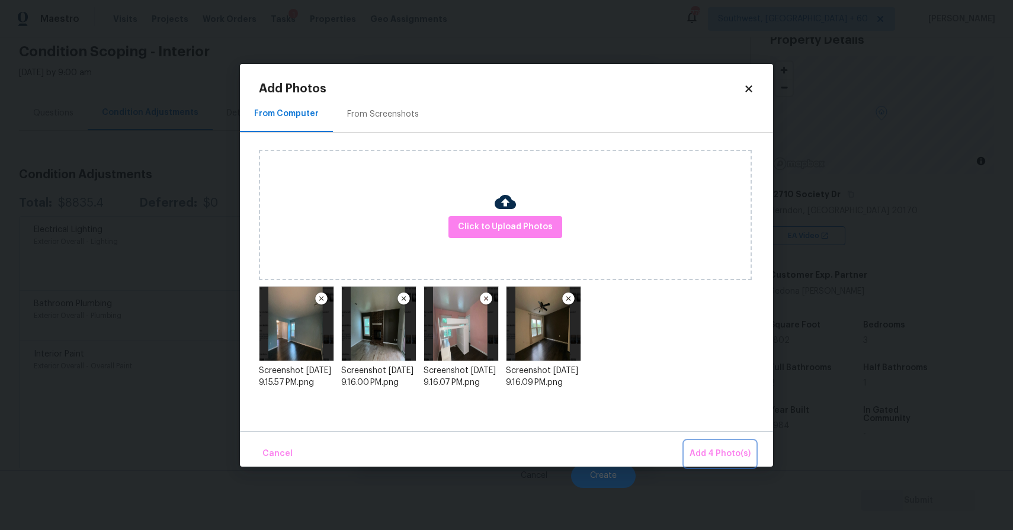
click at [732, 456] on span "Add 4 Photo(s)" at bounding box center [720, 454] width 61 height 15
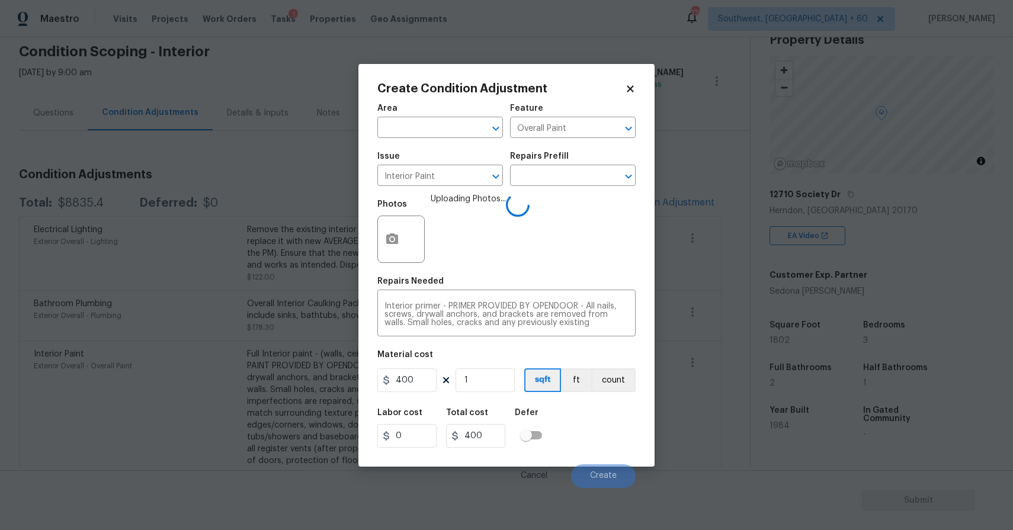
click at [732, 456] on body "Maestro Visits Projects Work Orders Tasks 1 Properties Geo Assignments 778 Sout…" at bounding box center [506, 265] width 1013 height 530
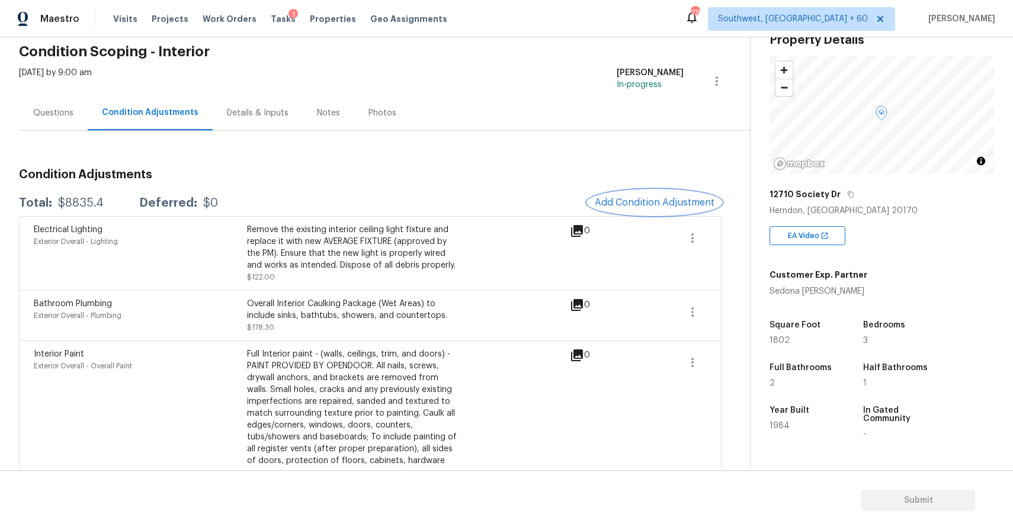
click at [682, 203] on span "Add Condition Adjustment" at bounding box center [655, 202] width 120 height 11
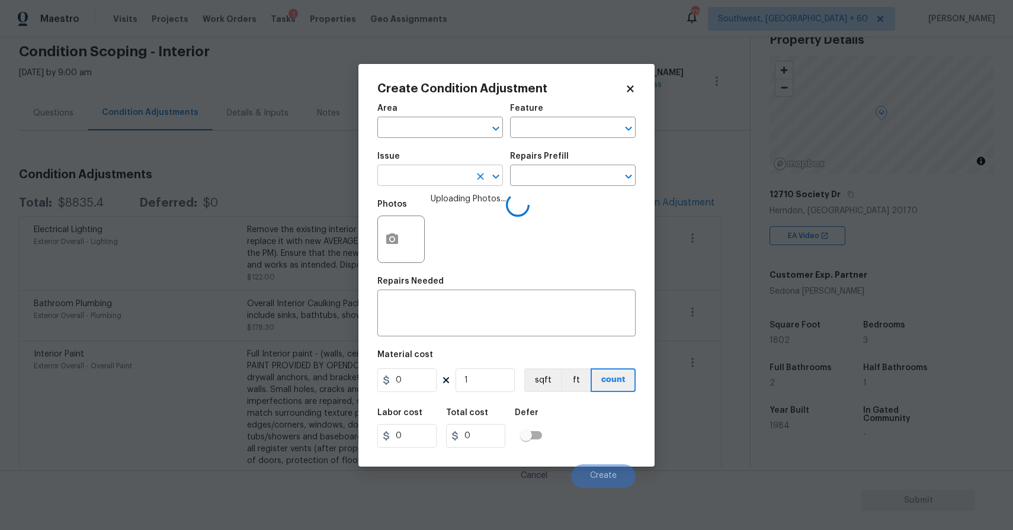
click at [453, 168] on input "text" at bounding box center [423, 177] width 92 height 18
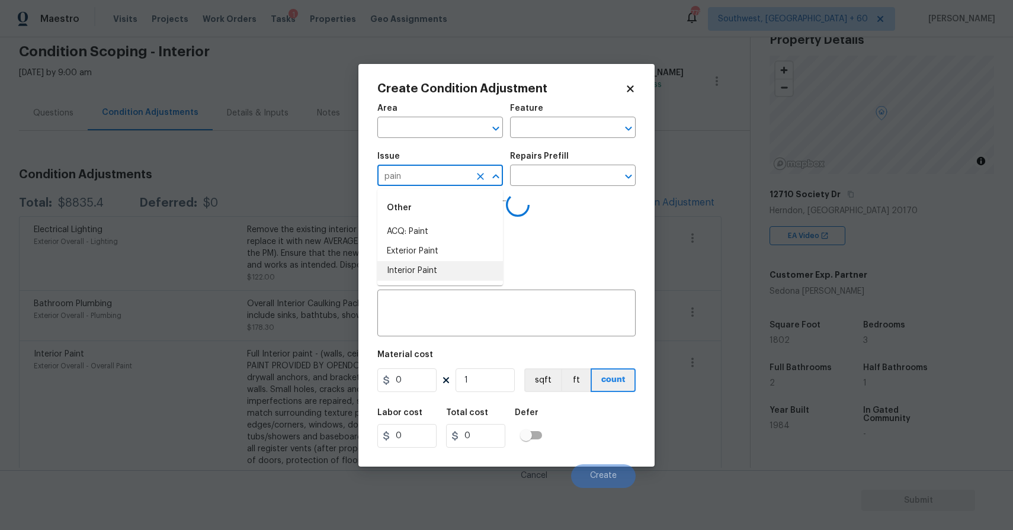
click at [469, 273] on li "Interior Paint" at bounding box center [440, 271] width 126 height 20
type input "Interior Paint"
click at [547, 183] on input "text" at bounding box center [556, 177] width 92 height 18
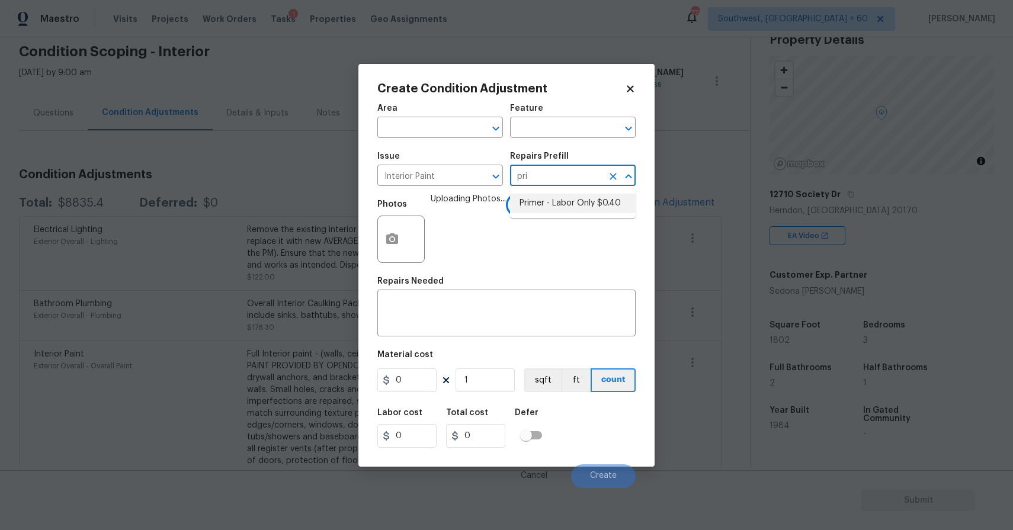
type input "pri"
click at [570, 224] on div "Photos Uploading Photos..." at bounding box center [506, 231] width 258 height 77
click at [578, 214] on div "Photos Uploading Photos..." at bounding box center [506, 231] width 258 height 77
click at [543, 176] on input "text" at bounding box center [556, 177] width 92 height 18
type input "pri"
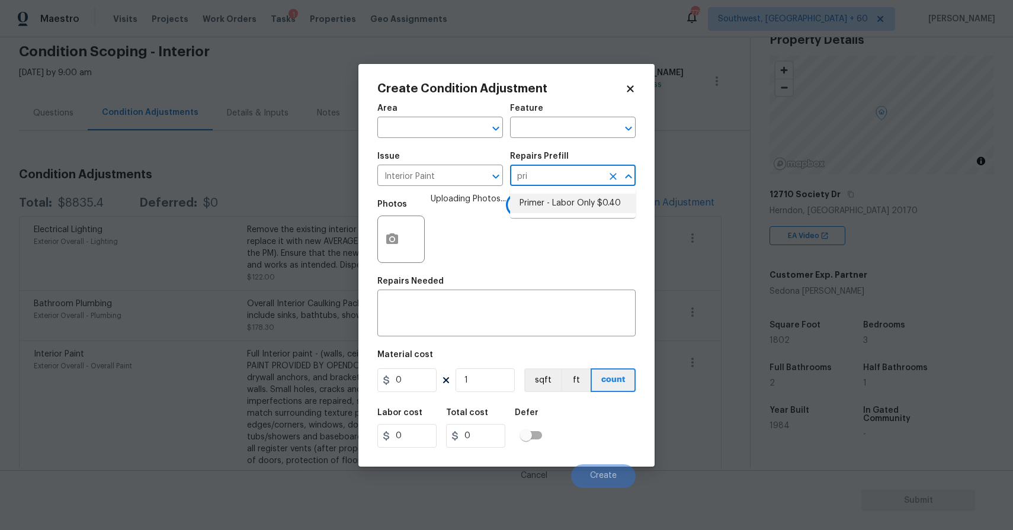
click at [565, 203] on li "Primer - Labor Only $0.40" at bounding box center [573, 204] width 126 height 20
type input "Overall Paint"
type textarea "Interior primer - PRIMER PROVIDED BY OPENDOOR - All nails, screws, drywall anch…"
type input "0.4"
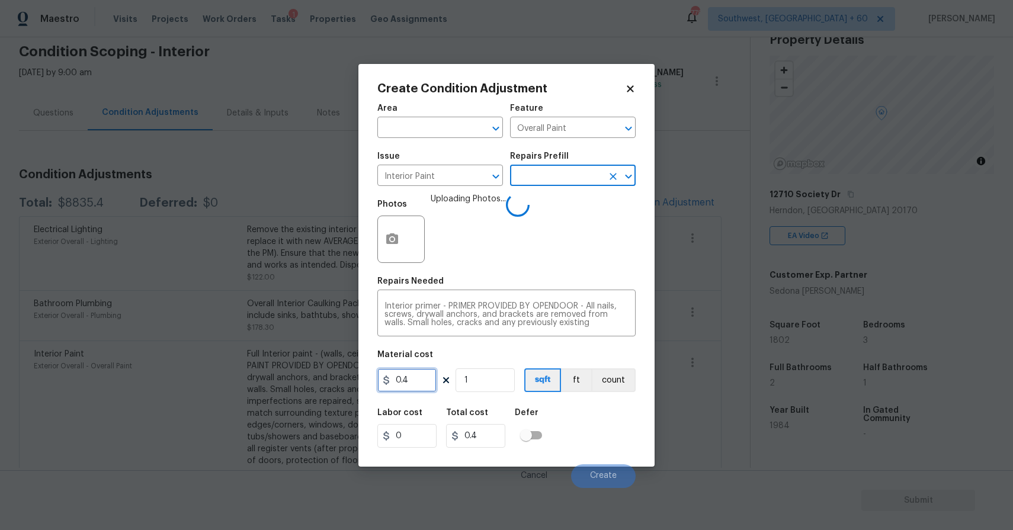
click at [414, 381] on input "0.4" at bounding box center [406, 380] width 59 height 24
click at [412, 381] on input "0.4" at bounding box center [406, 380] width 59 height 24
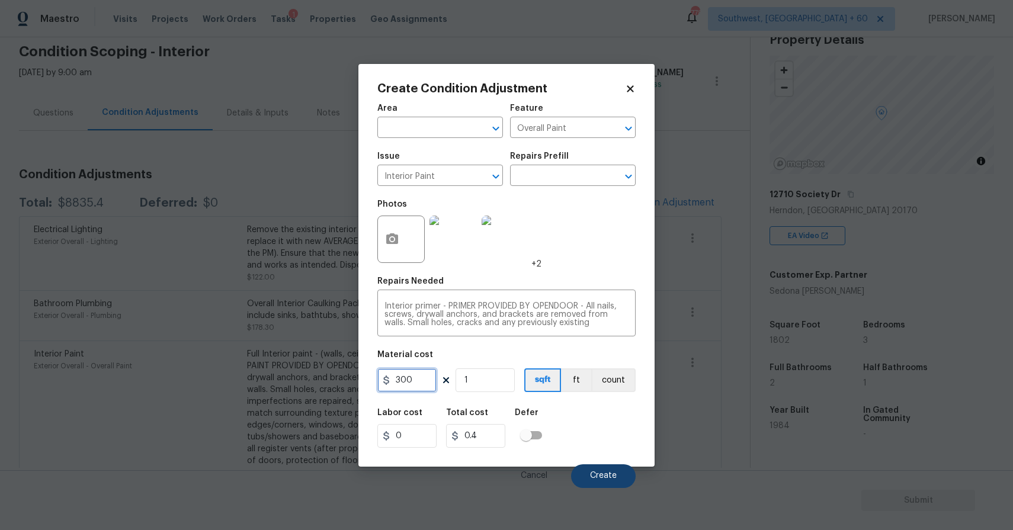
type input "300"
click at [606, 471] on button "Create" at bounding box center [603, 476] width 65 height 24
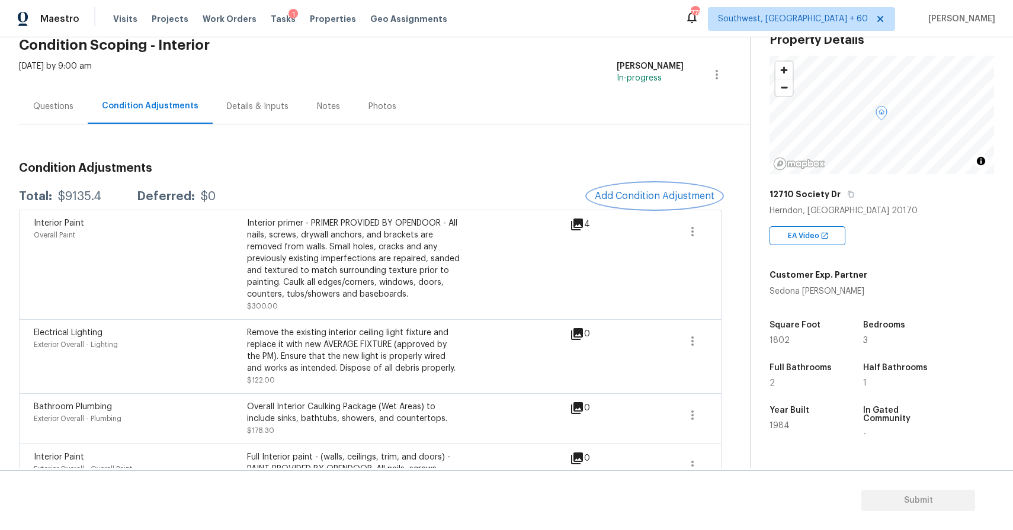
scroll to position [43, 0]
